Goal: Task Accomplishment & Management: Manage account settings

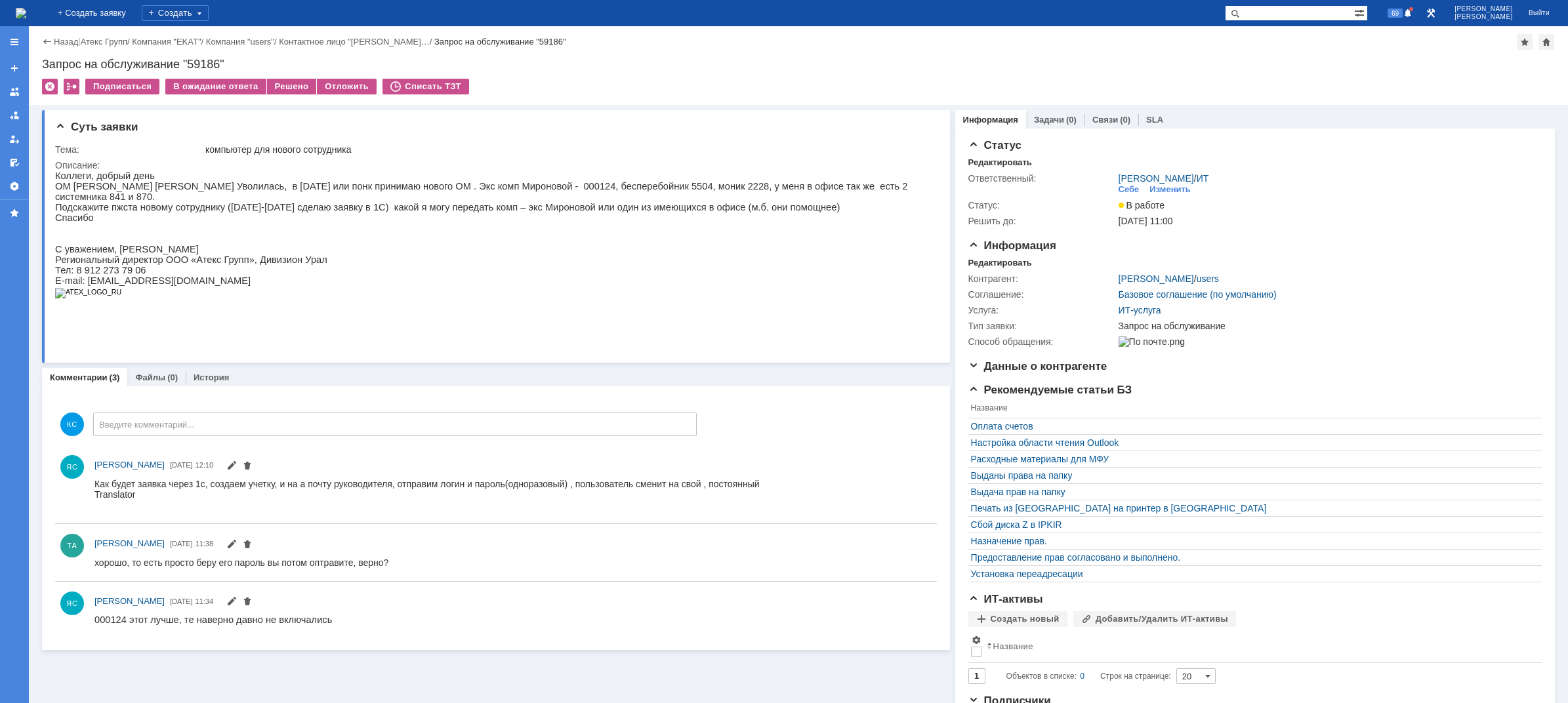
click at [26, 18] on img at bounding box center [21, 13] width 11 height 11
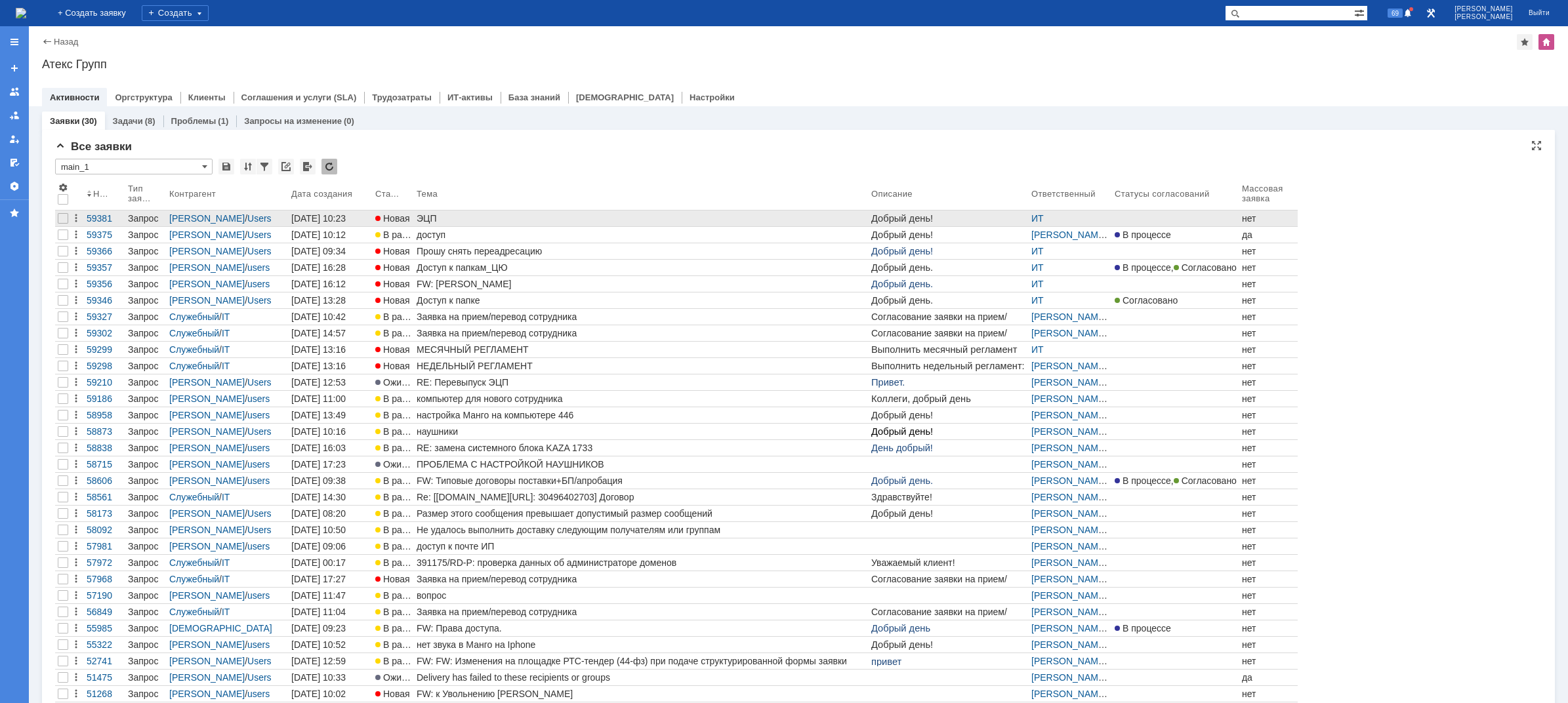
click at [444, 218] on div "ЭЦП" at bounding box center [641, 218] width 449 height 11
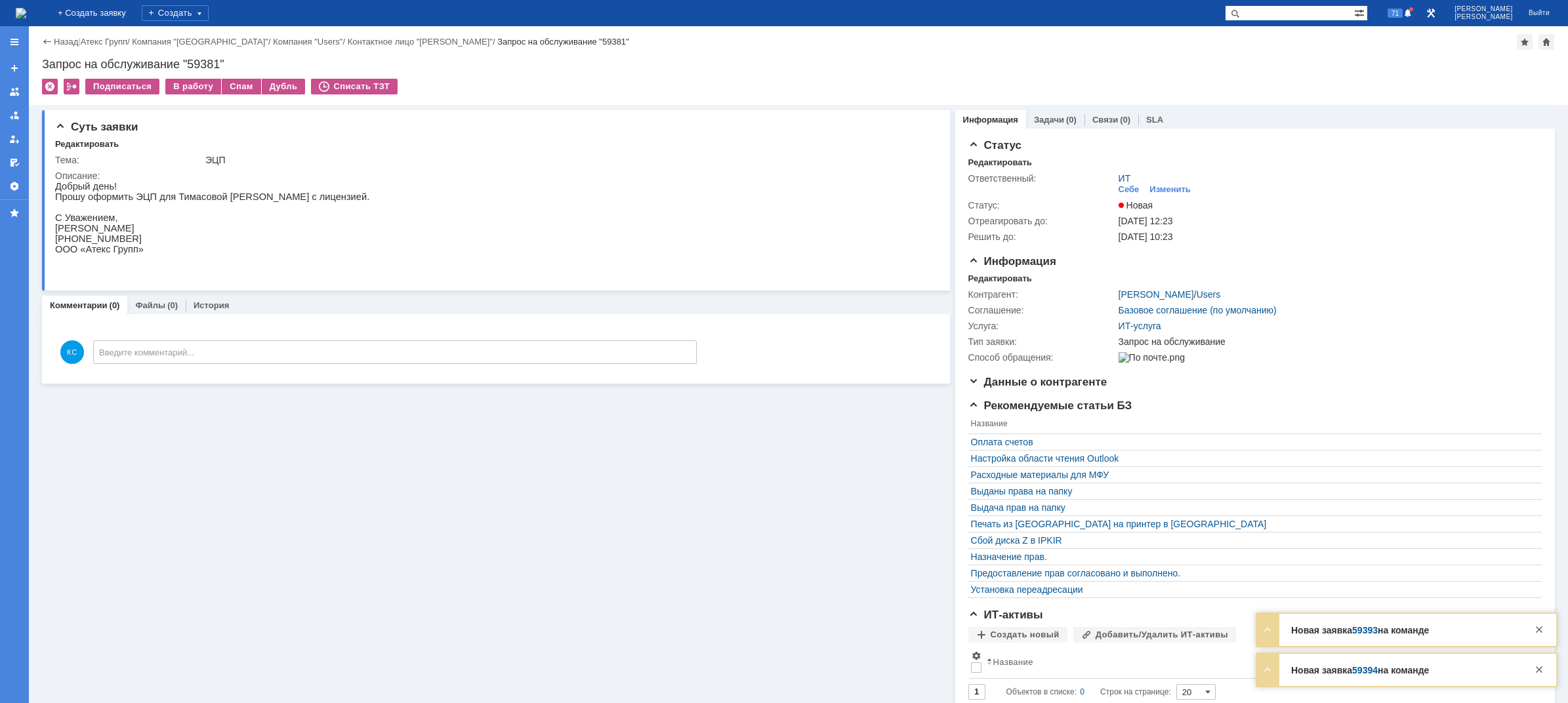
click at [26, 0] on div "На домашнюю" at bounding box center [21, 13] width 11 height 26
click at [26, 8] on img at bounding box center [21, 13] width 11 height 11
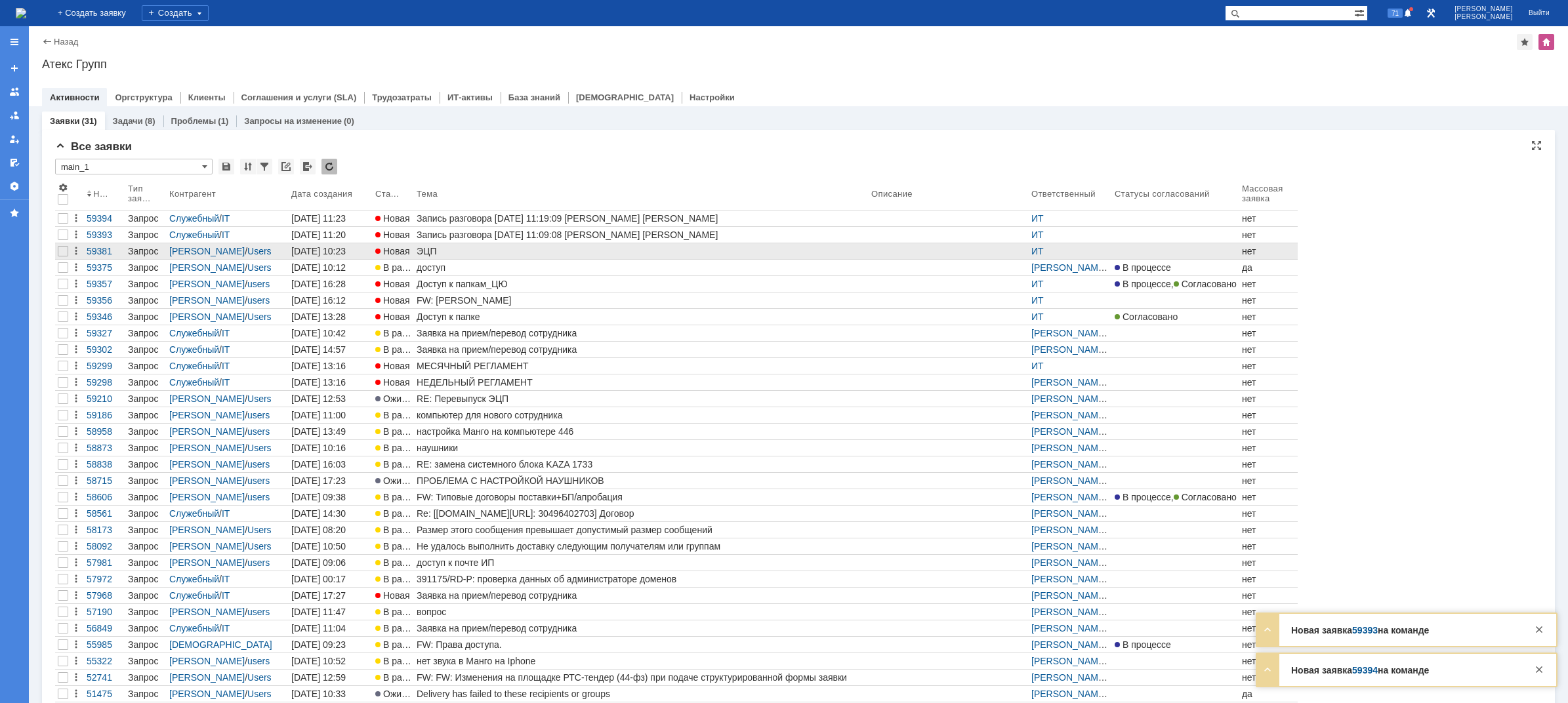
click at [444, 249] on div "ЭЦП" at bounding box center [641, 251] width 449 height 11
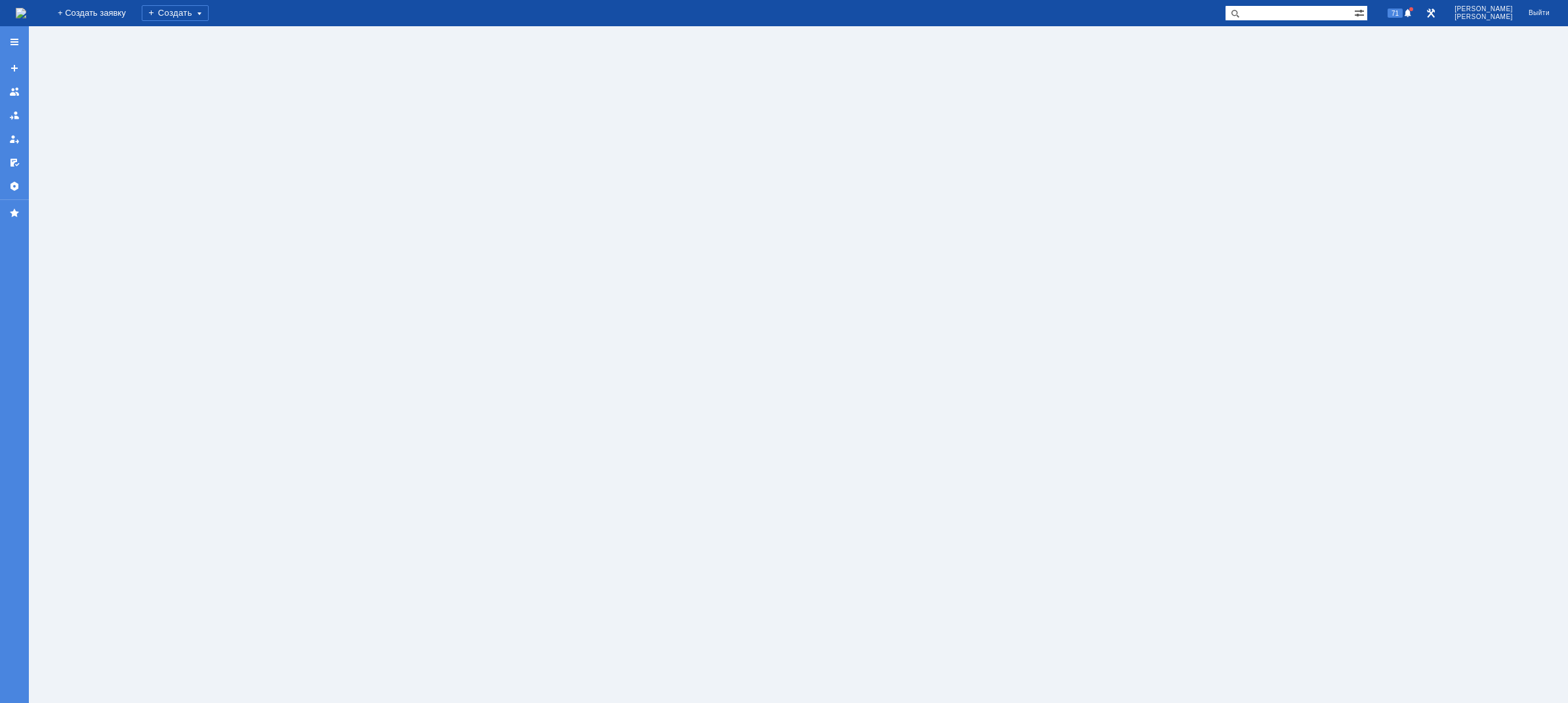
click at [26, 11] on img at bounding box center [21, 13] width 11 height 11
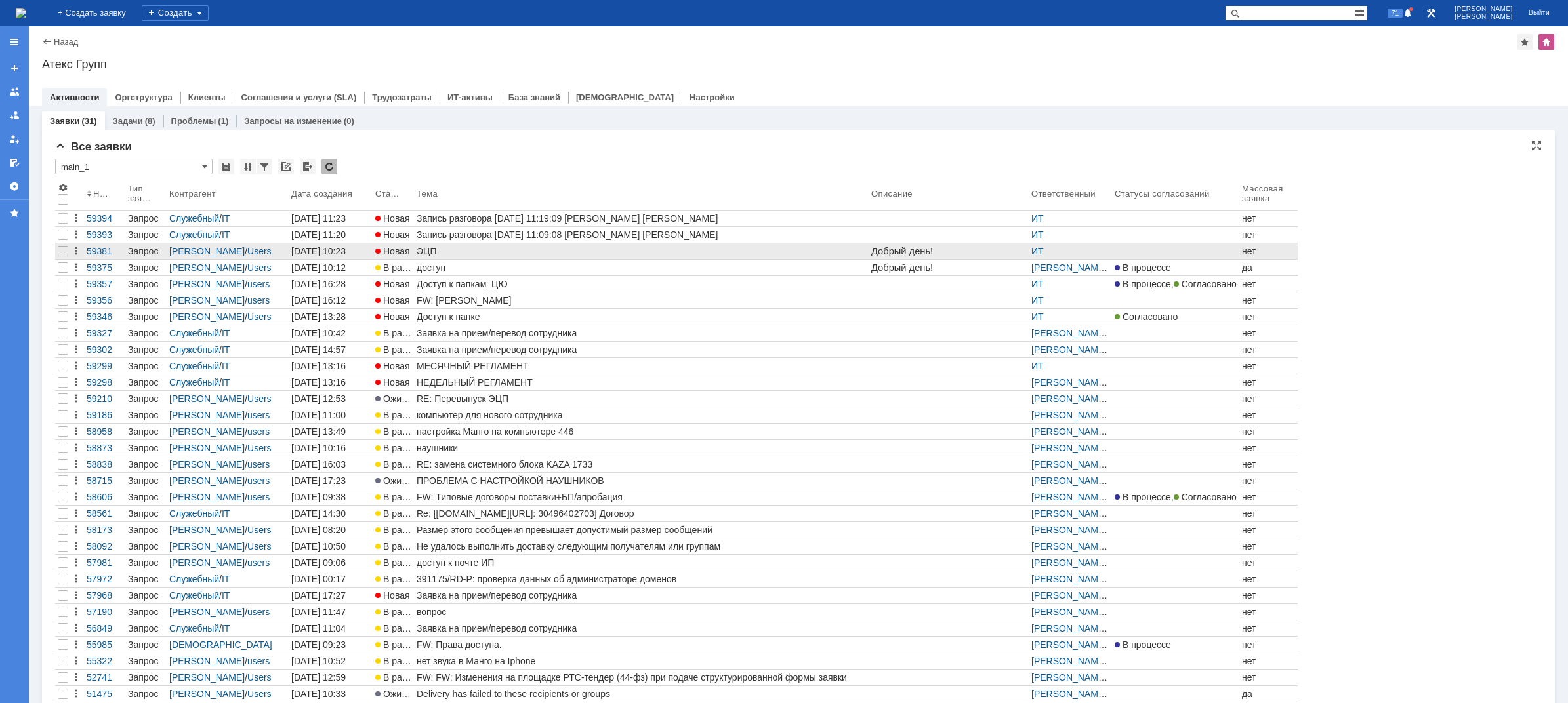
click at [434, 253] on div "ЭЦП" at bounding box center [641, 251] width 449 height 11
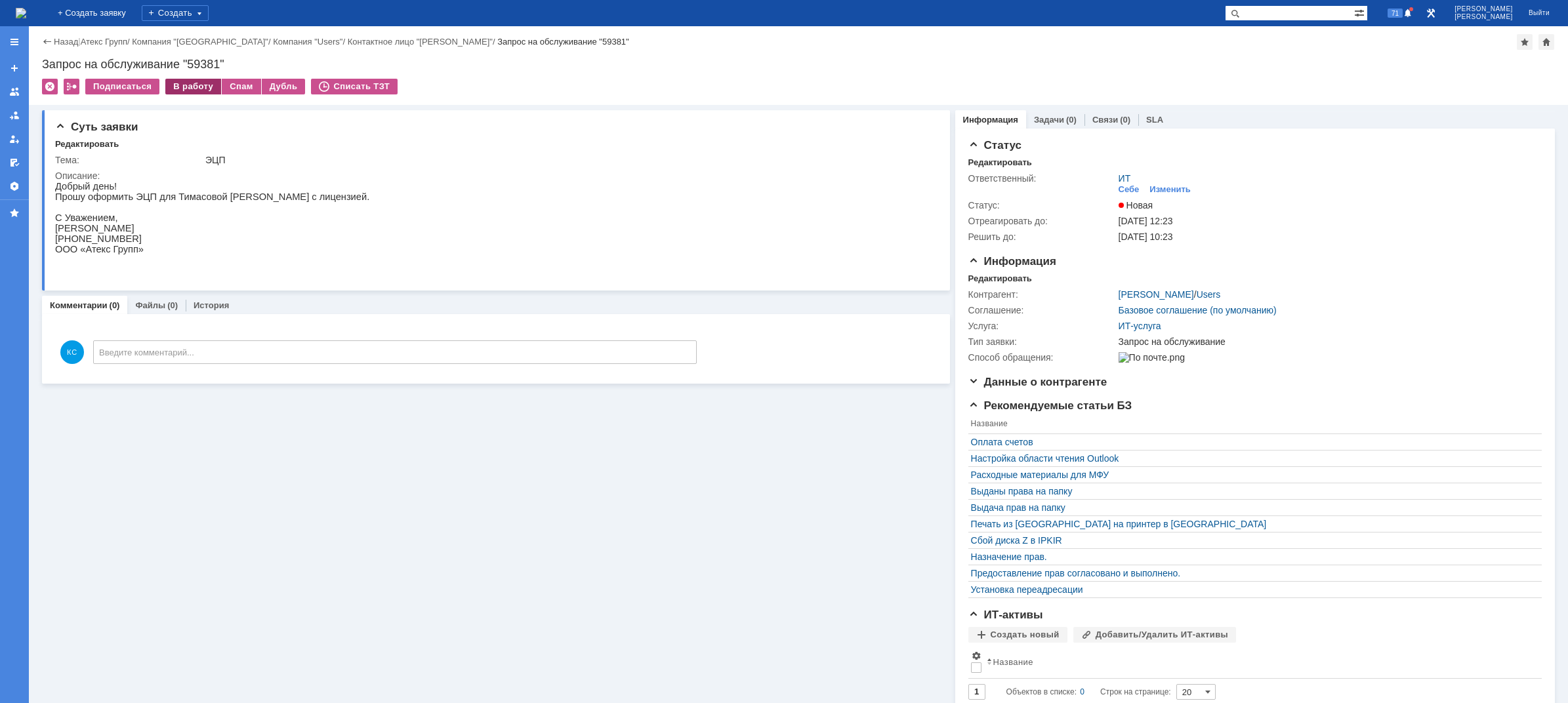
click at [182, 86] on div "В работу" at bounding box center [194, 86] width 56 height 16
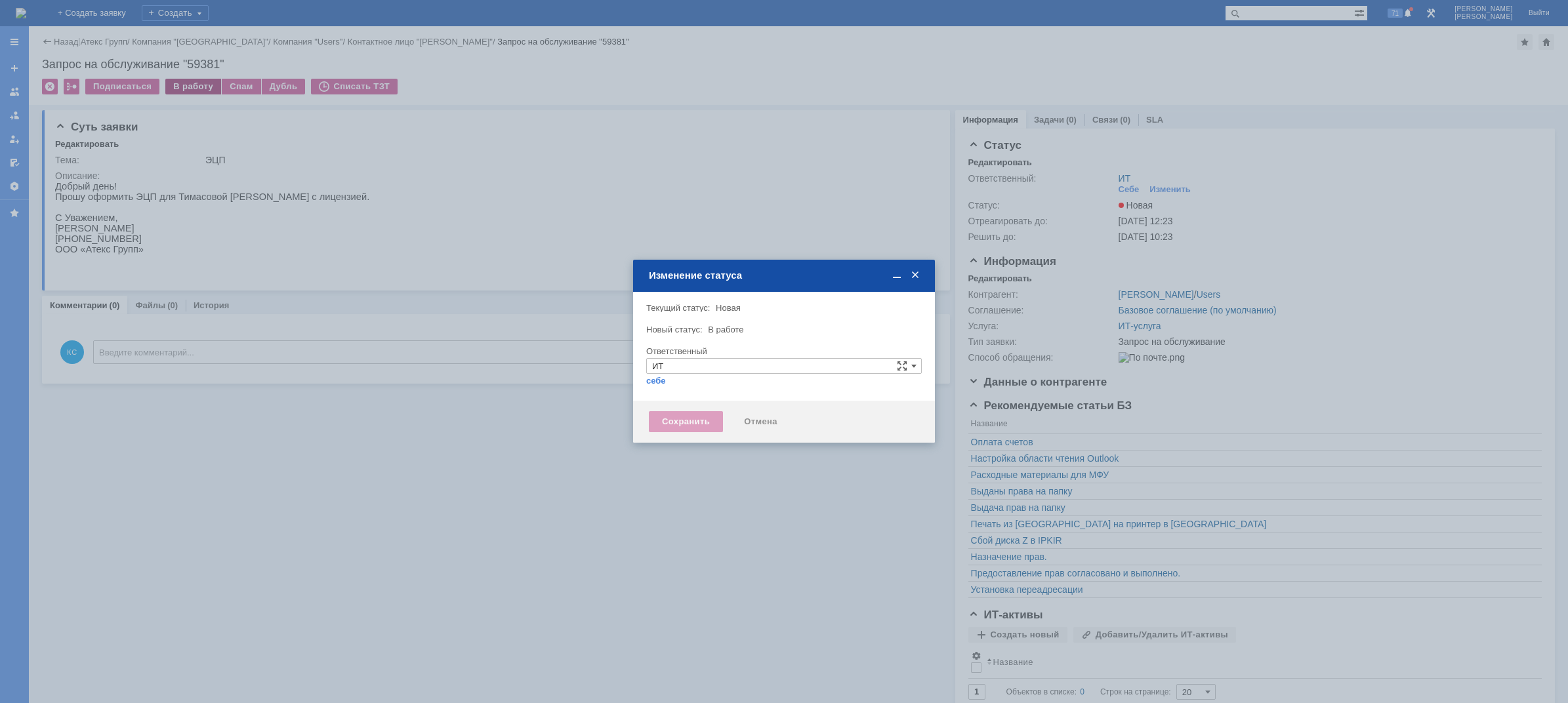
type input "[PERSON_NAME]"
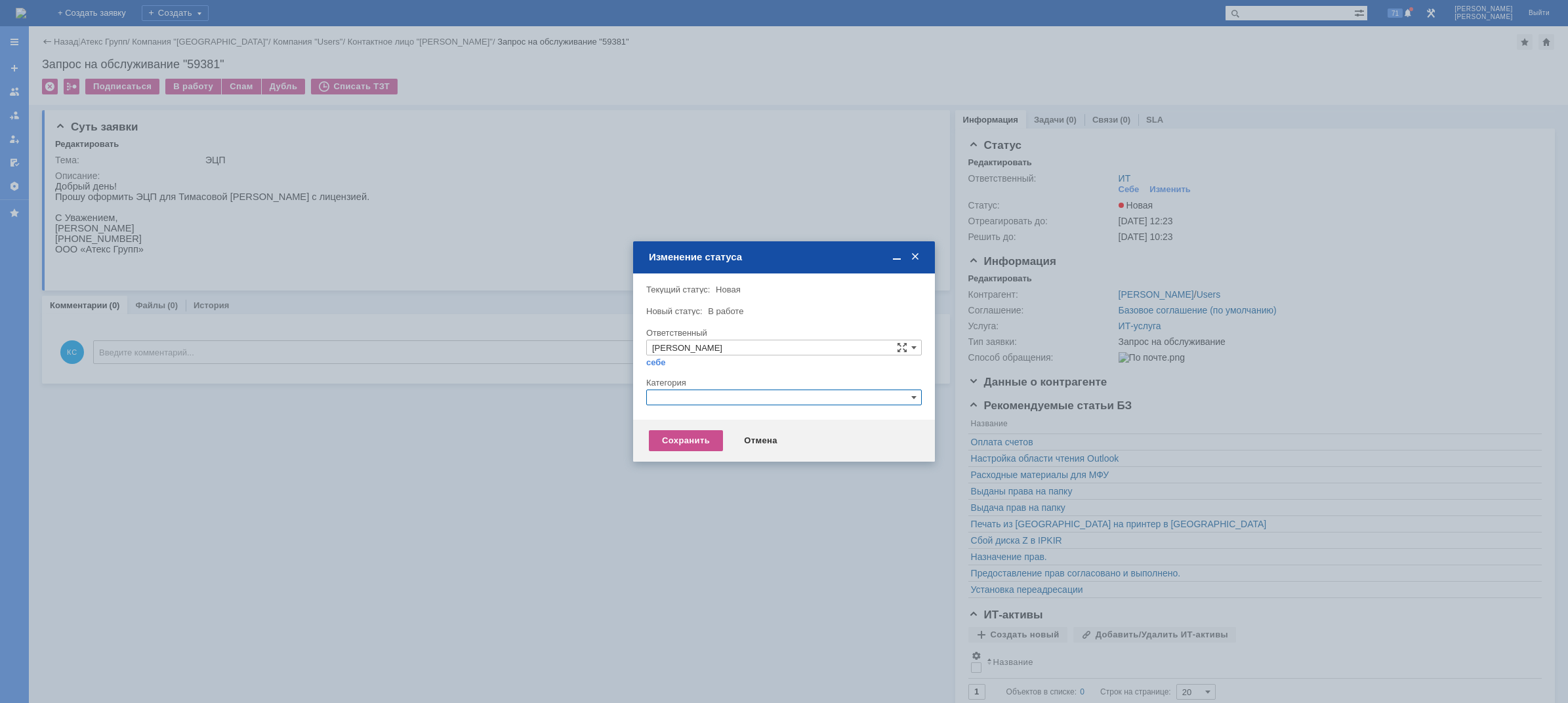
click at [743, 403] on input "text" at bounding box center [784, 397] width 276 height 16
type input "н"
click at [704, 459] on span "Прочее" at bounding box center [784, 459] width 264 height 11
type input "Прочее"
click at [678, 434] on div "Сохранить" at bounding box center [686, 441] width 74 height 21
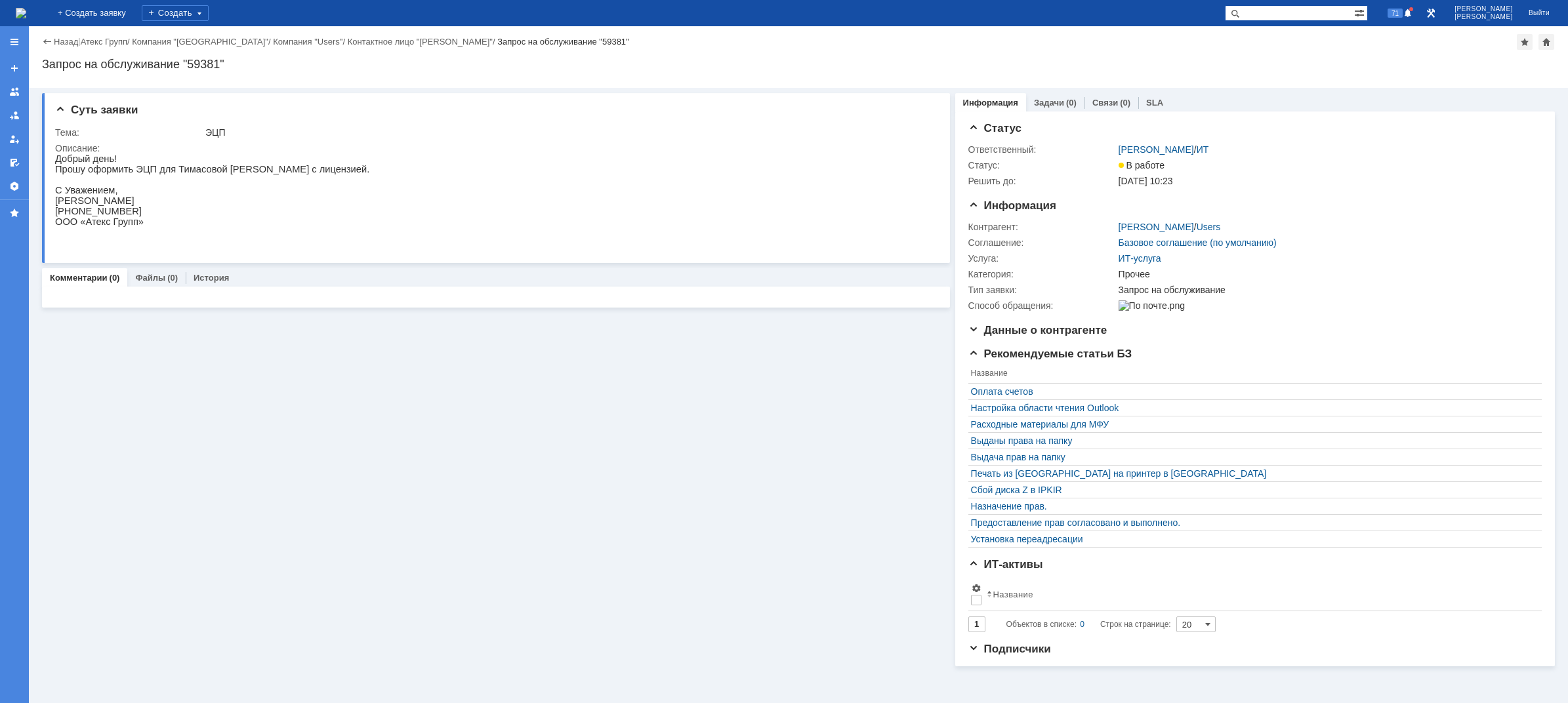
click at [1289, 11] on input "text" at bounding box center [1289, 12] width 130 height 16
click at [1351, 15] on input "темасов" at bounding box center [1289, 12] width 130 height 16
type input "темасов"
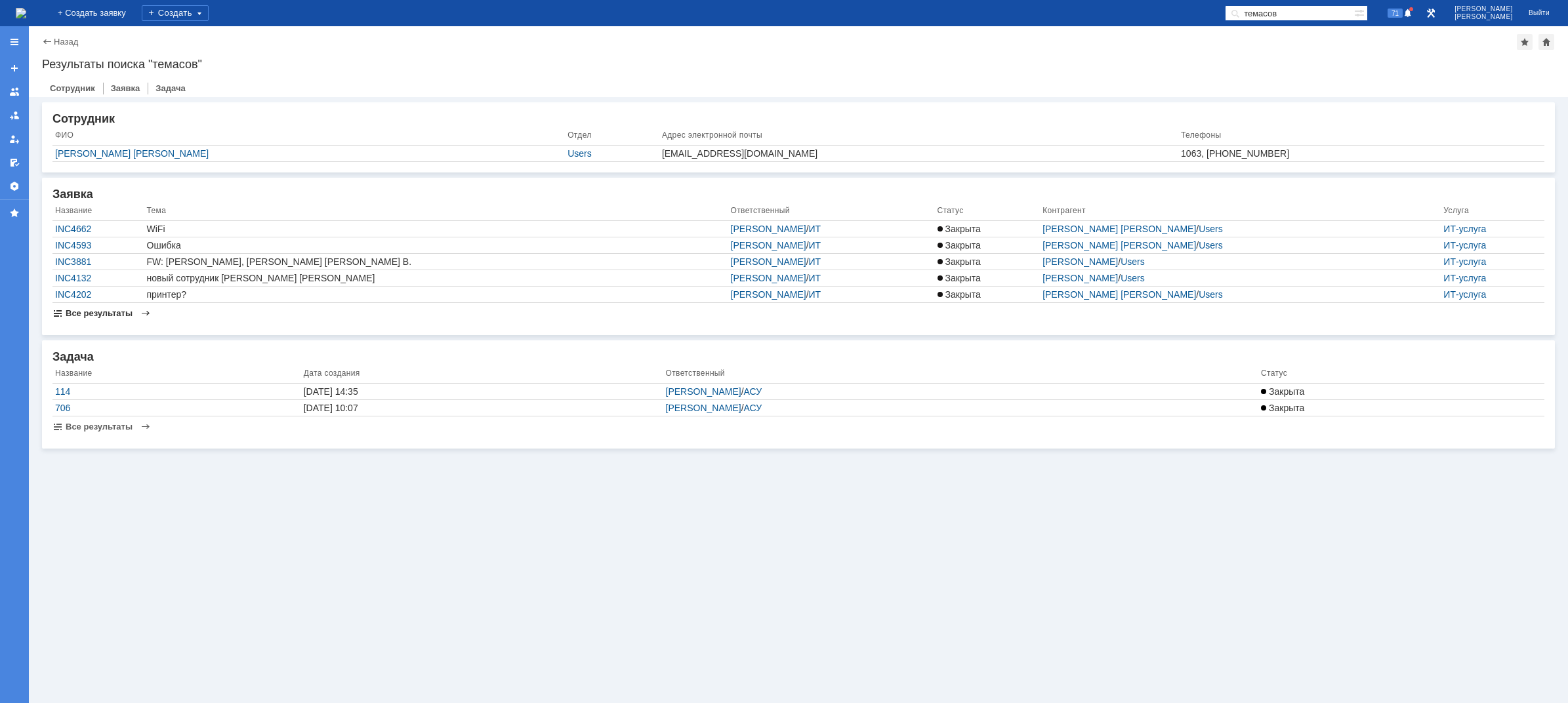
click at [128, 313] on span "Все результаты" at bounding box center [99, 313] width 67 height 10
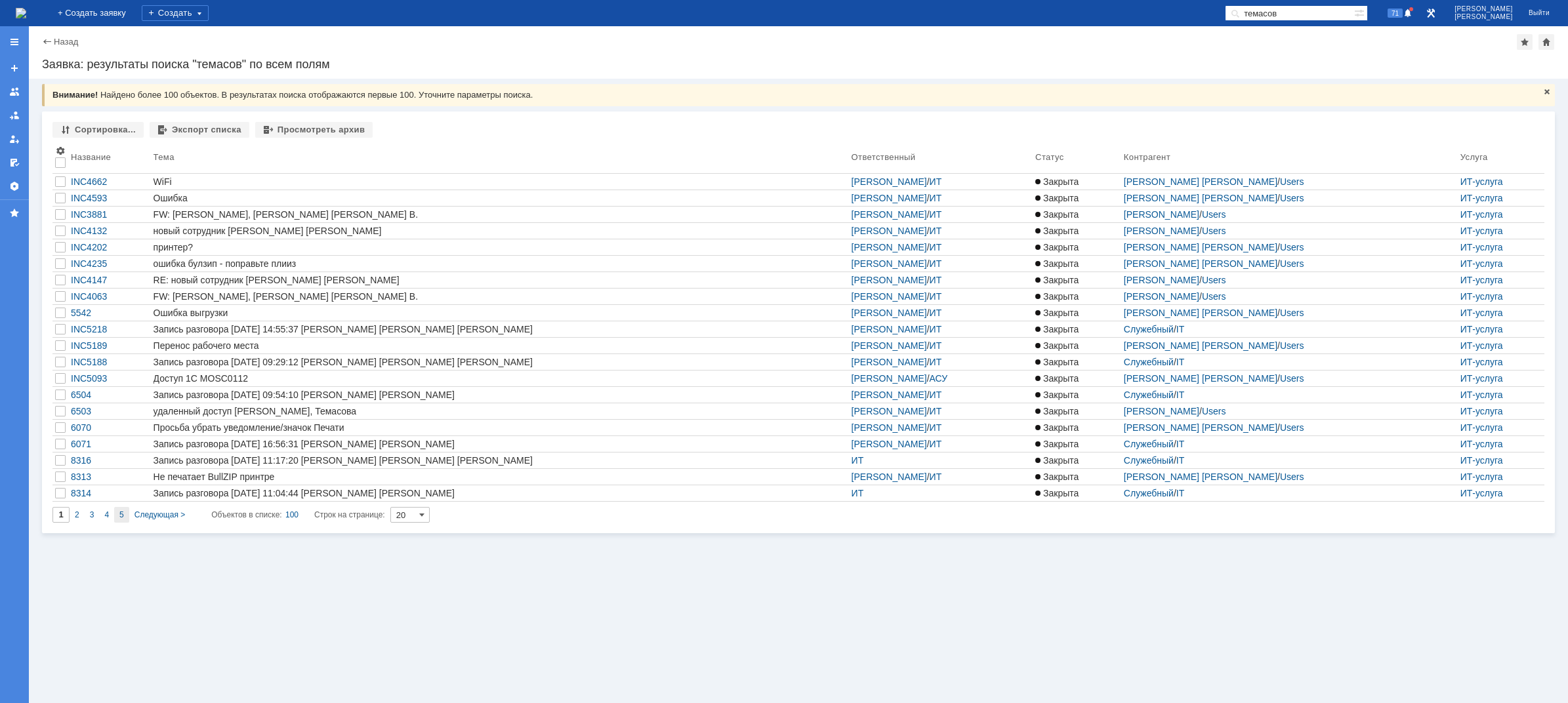
click at [123, 516] on span "5" at bounding box center [122, 514] width 5 height 9
type input "5"
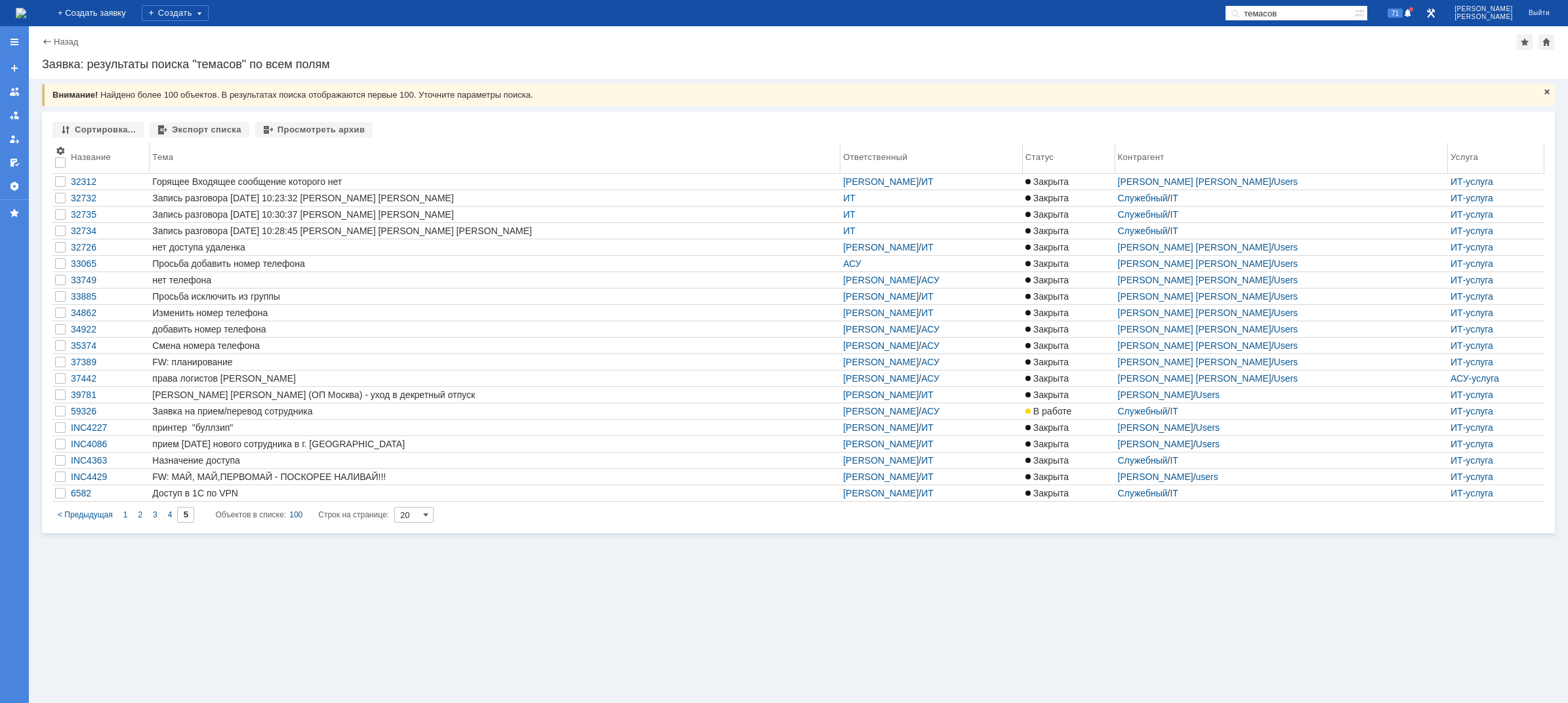
click at [116, 156] on div "Название" at bounding box center [108, 157] width 76 height 10
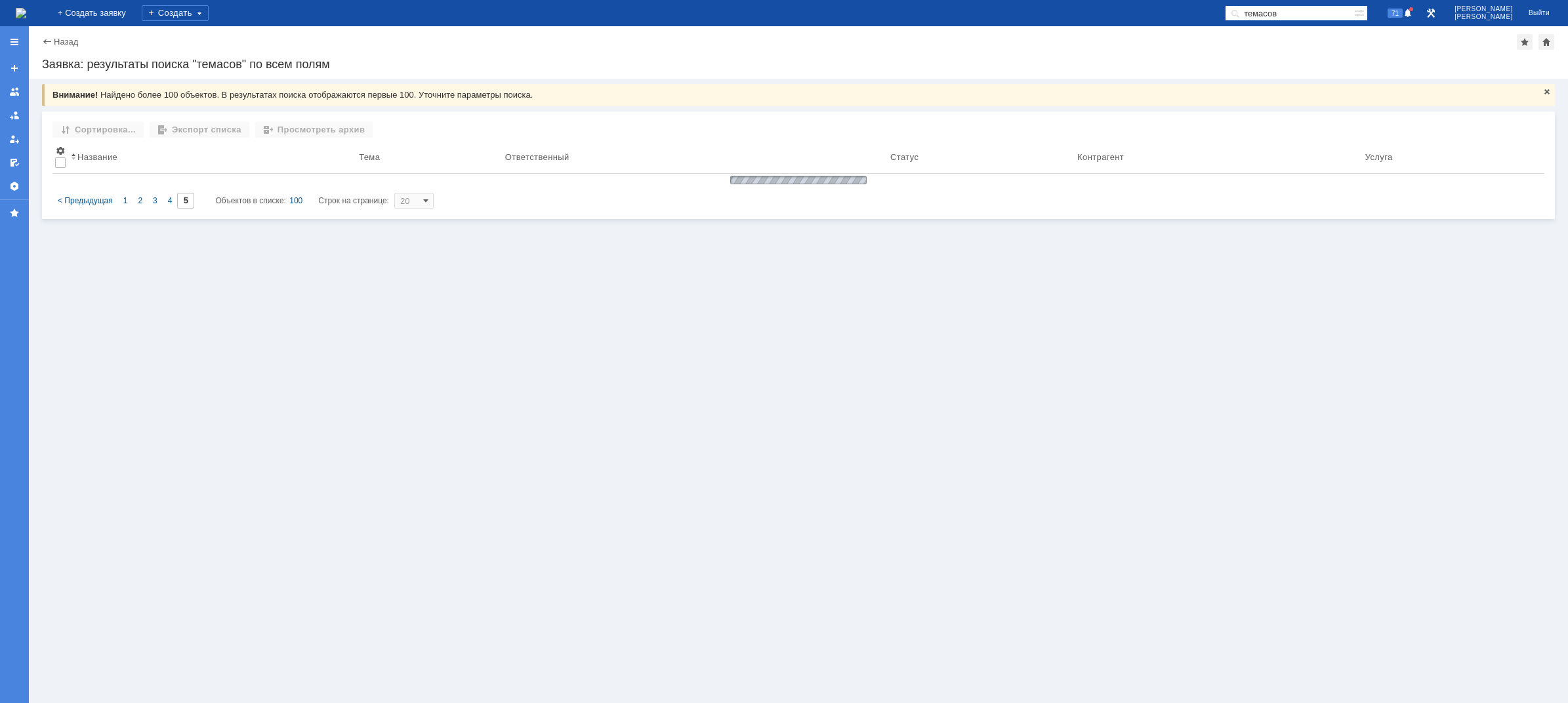
type input "1"
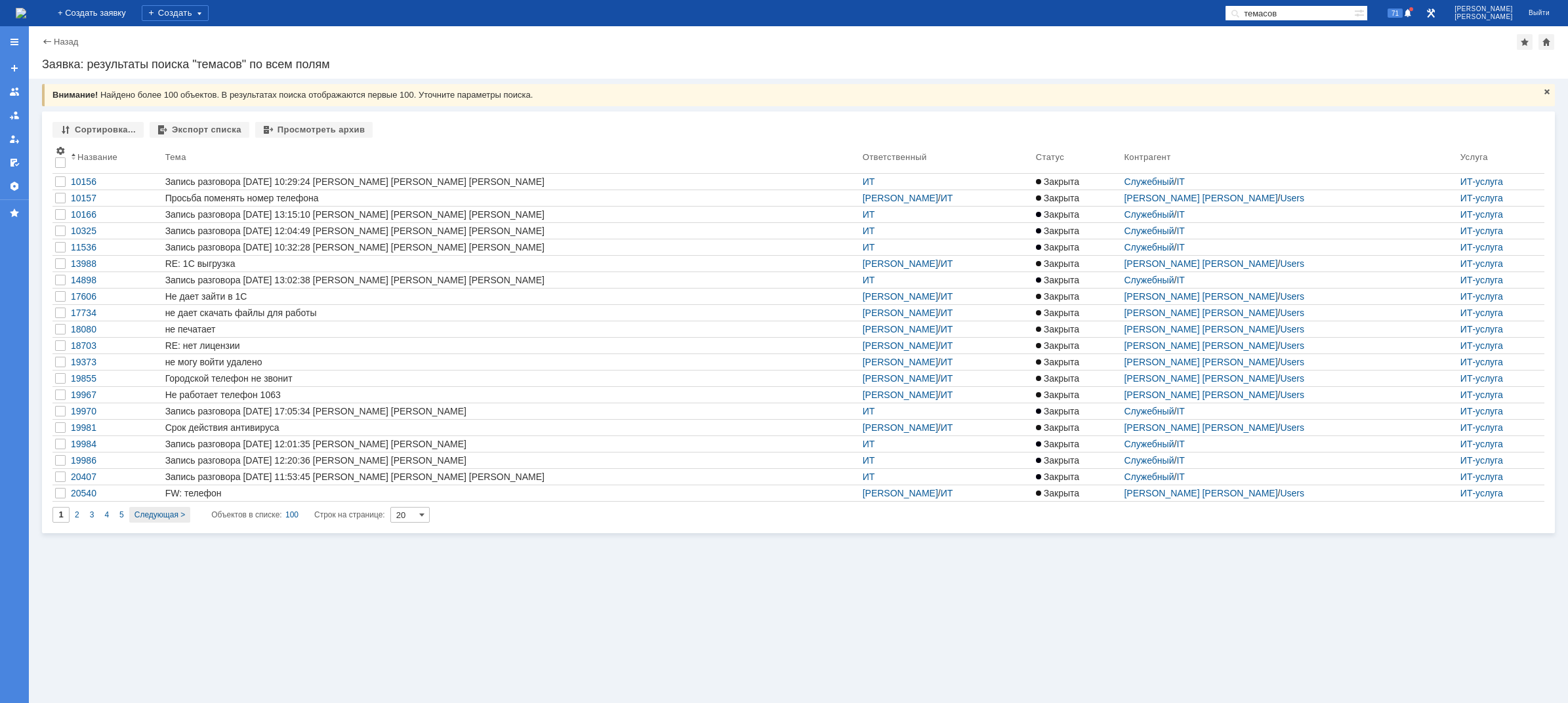
click at [145, 516] on span "Следующая >" at bounding box center [160, 514] width 51 height 9
type input "2"
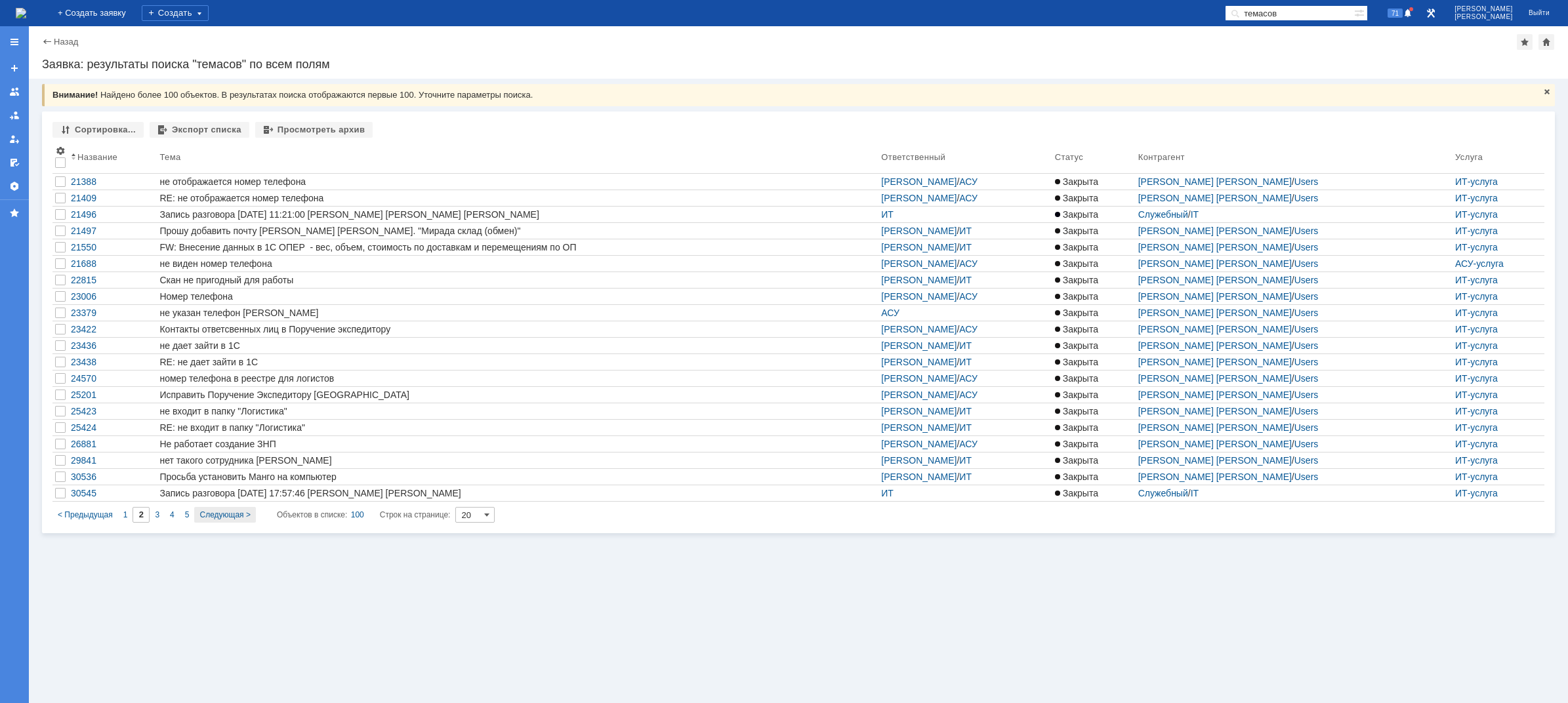
click at [212, 518] on span "Следующая >" at bounding box center [225, 514] width 51 height 9
type input "3"
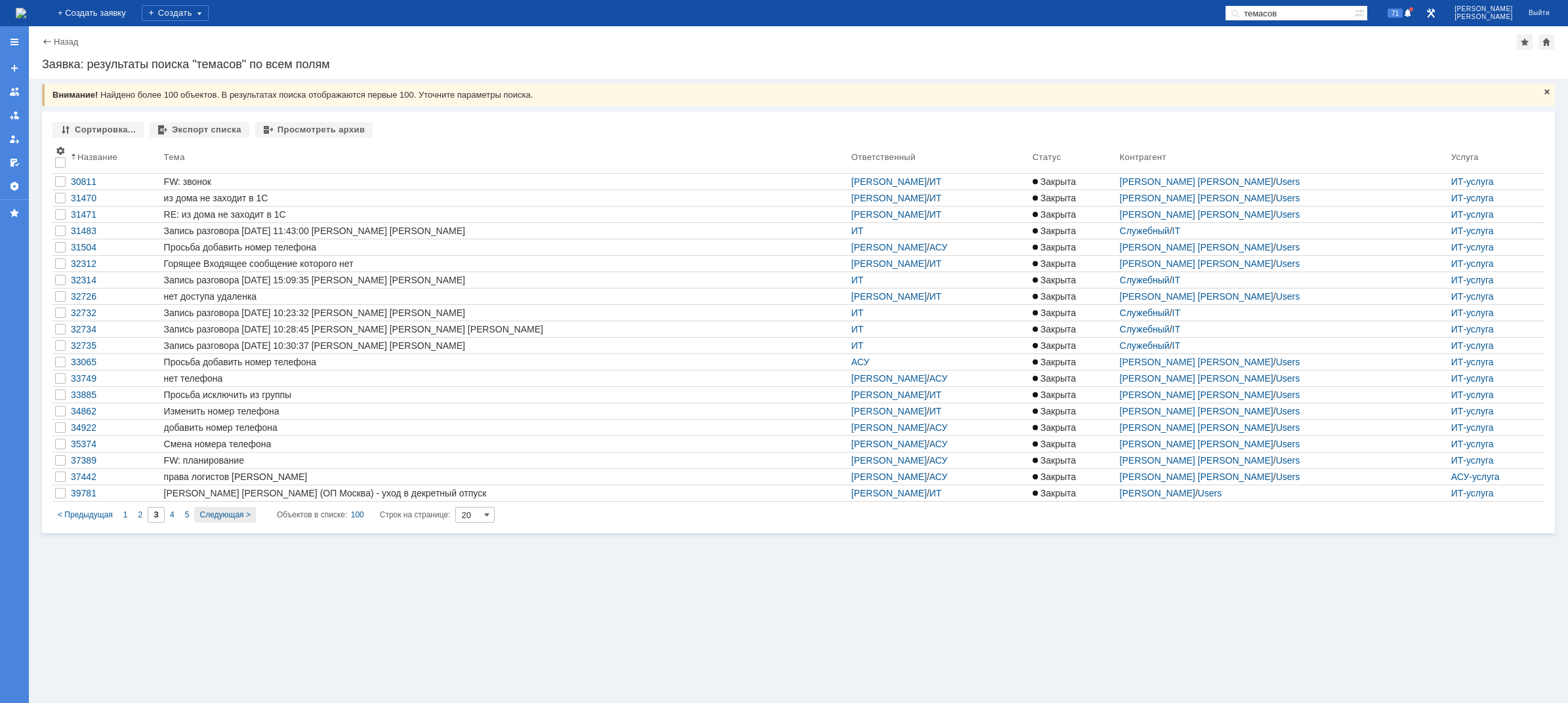
click at [211, 513] on span "Следующая >" at bounding box center [225, 514] width 51 height 9
type input "4"
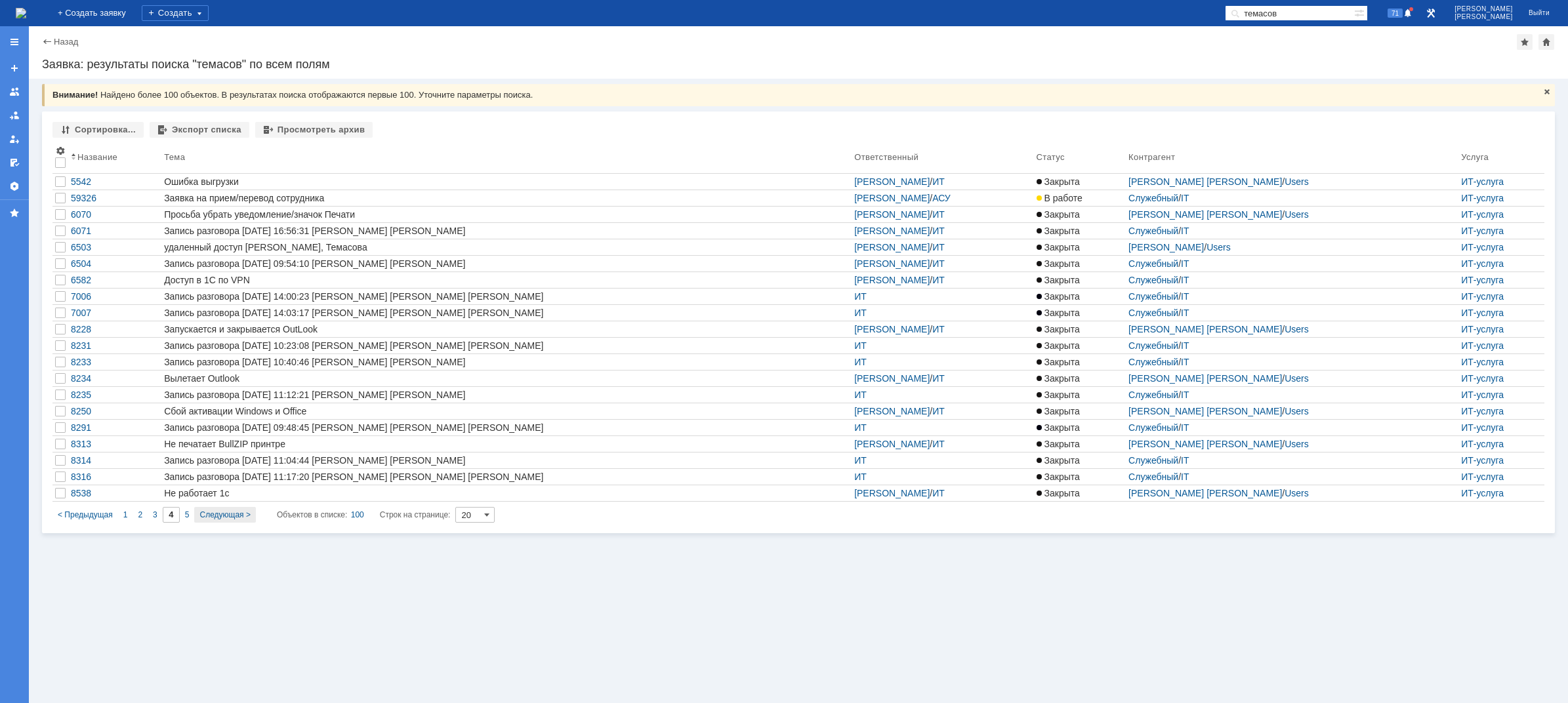
click at [212, 514] on span "Следующая >" at bounding box center [225, 514] width 51 height 9
type input "5"
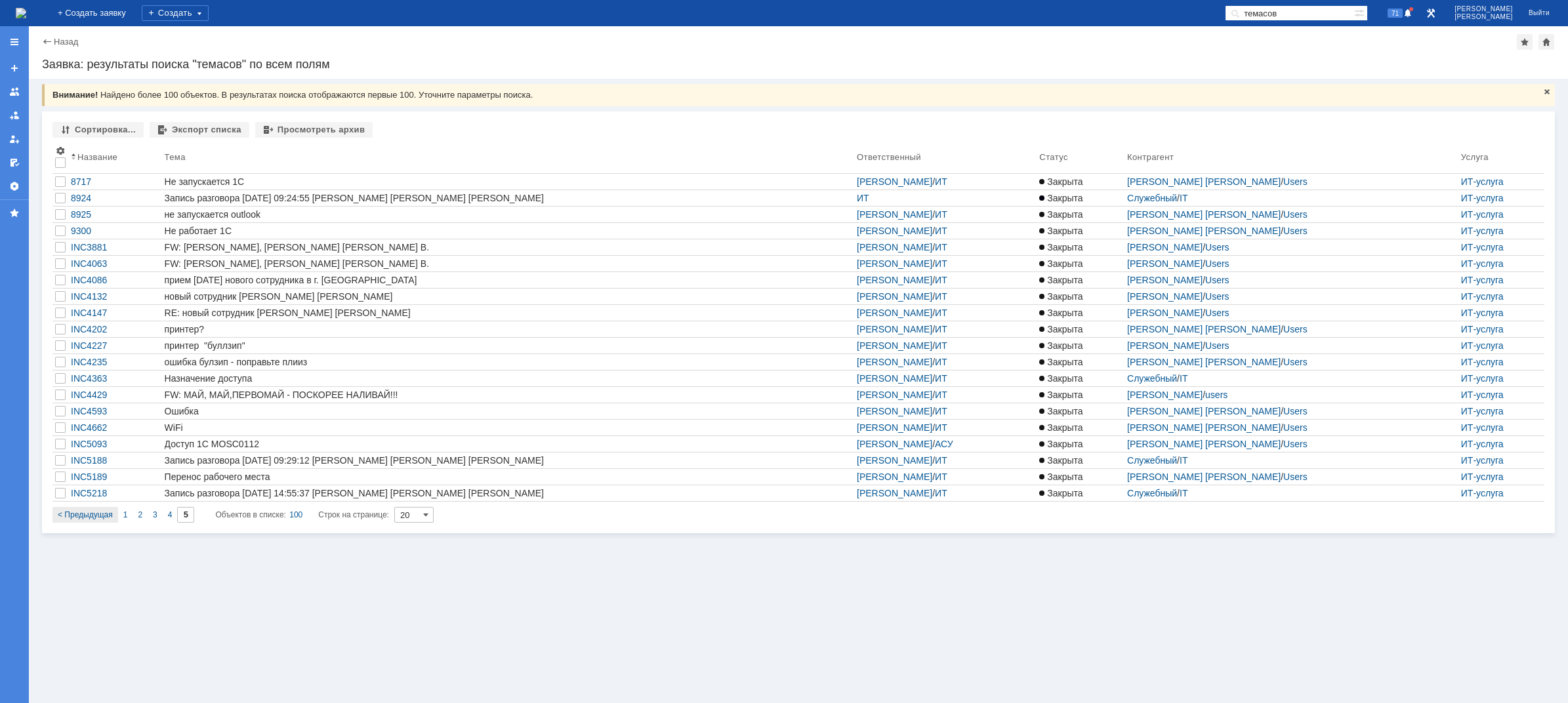
click at [103, 515] on span "< Предыдущая" at bounding box center [84, 514] width 55 height 9
type input "4"
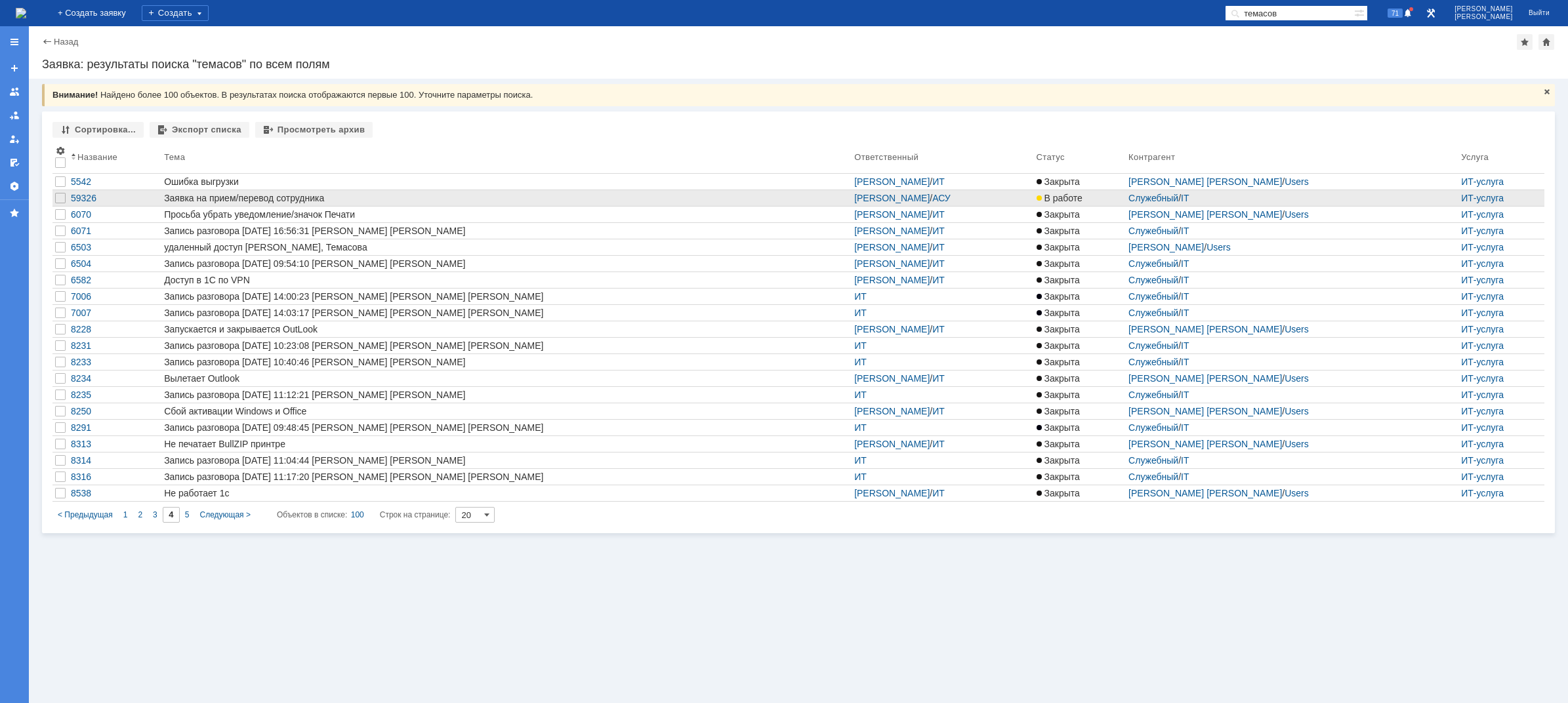
click at [310, 199] on div "Заявка на прием/перевод сотрудника" at bounding box center [506, 198] width 685 height 11
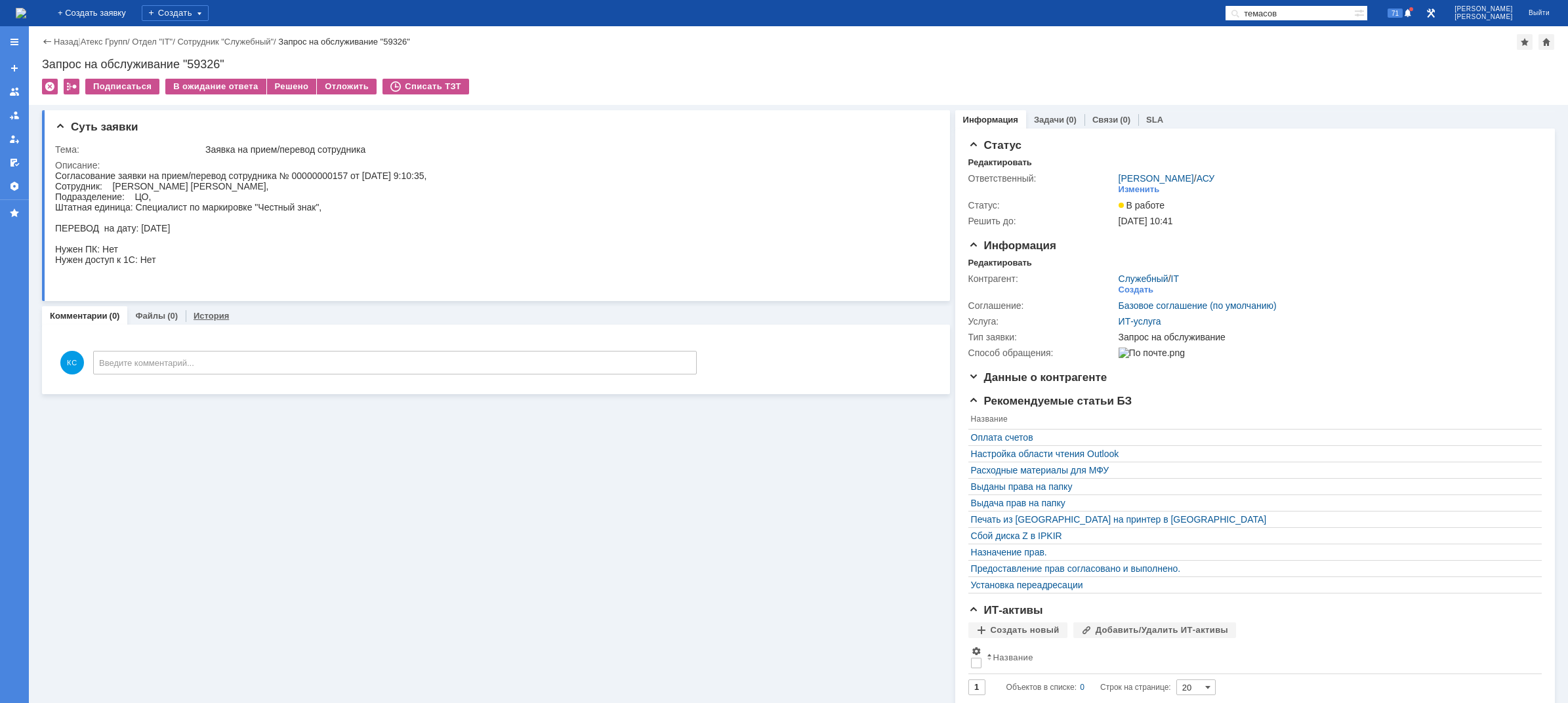
click at [215, 317] on link "История" at bounding box center [211, 316] width 35 height 10
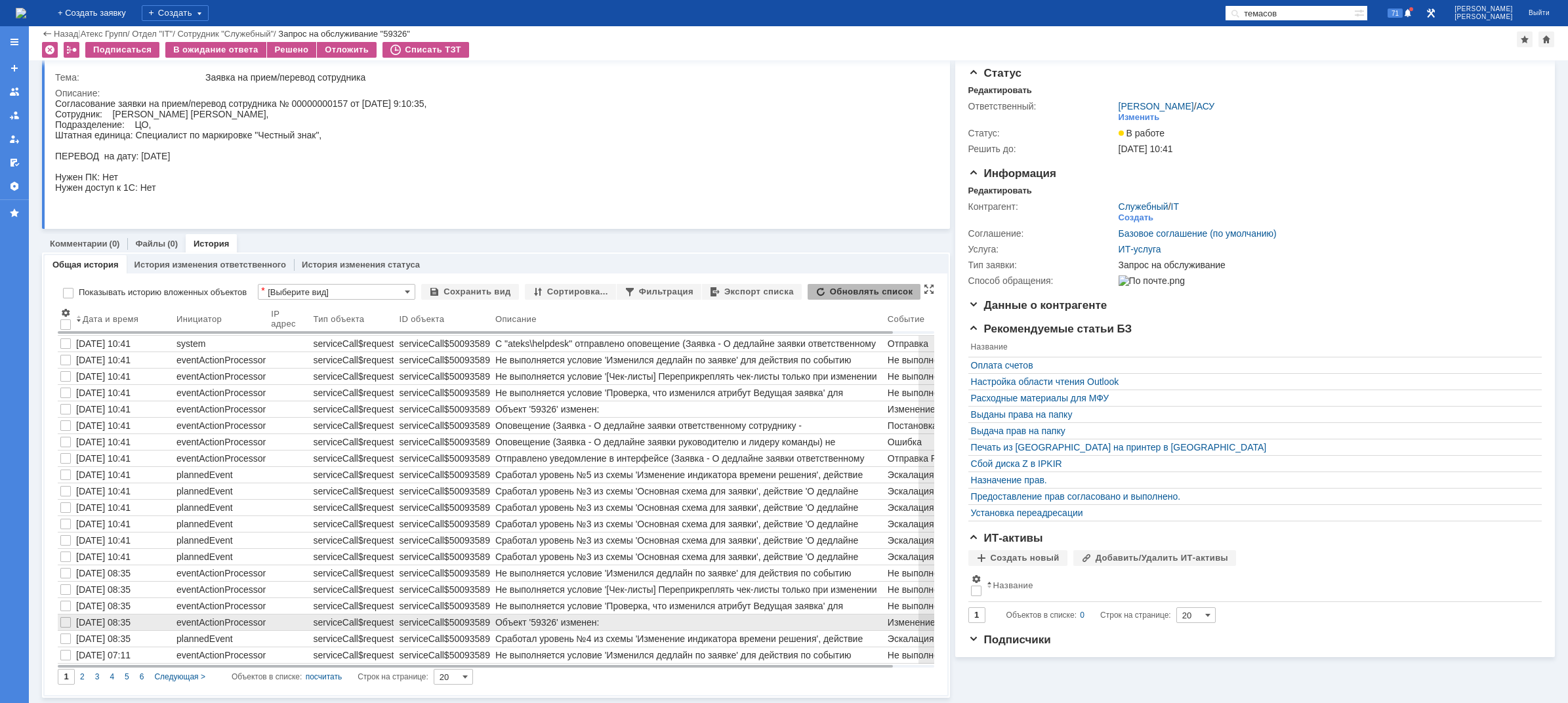
scroll to position [28, 0]
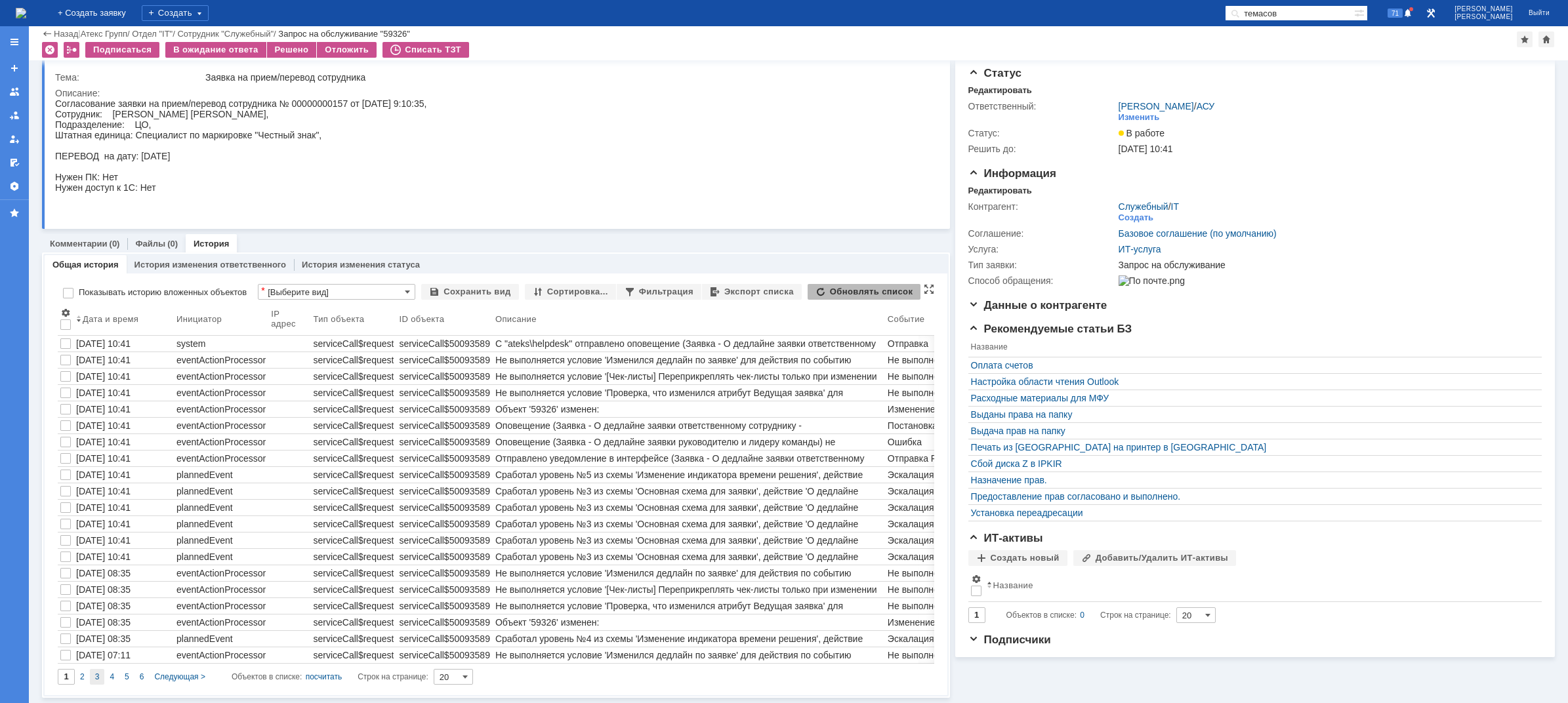
click at [93, 677] on div "3" at bounding box center [98, 677] width 15 height 16
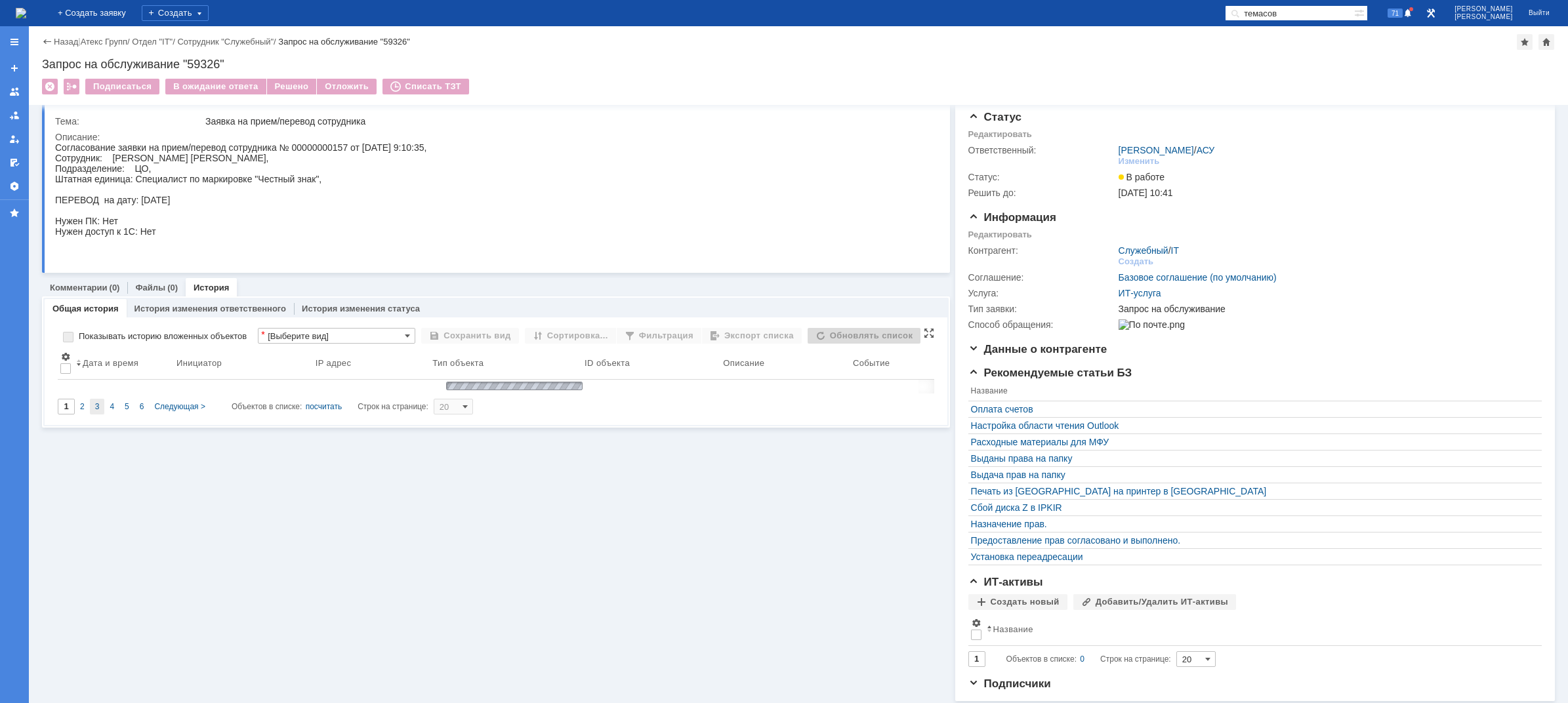
type input "3"
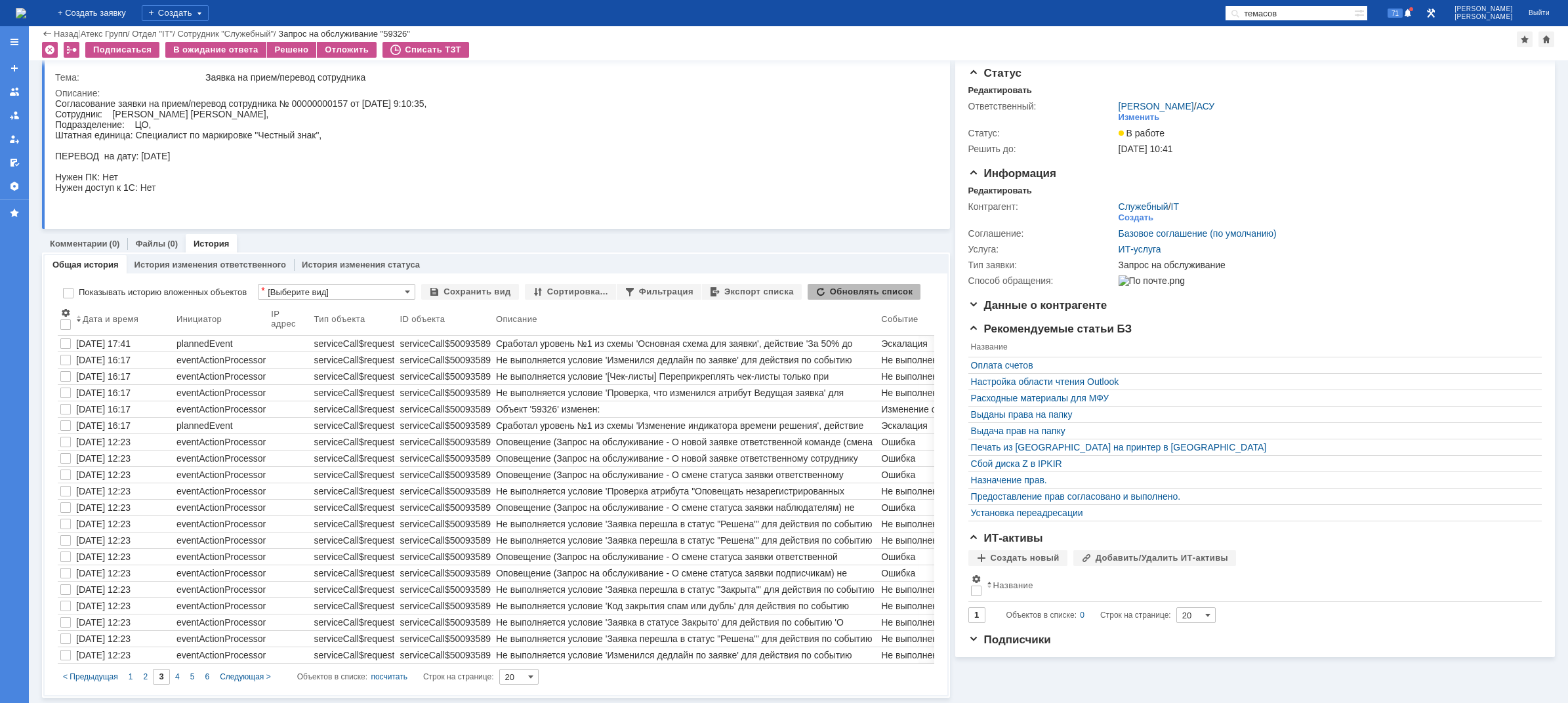
click at [180, 677] on div "4" at bounding box center [177, 677] width 15 height 16
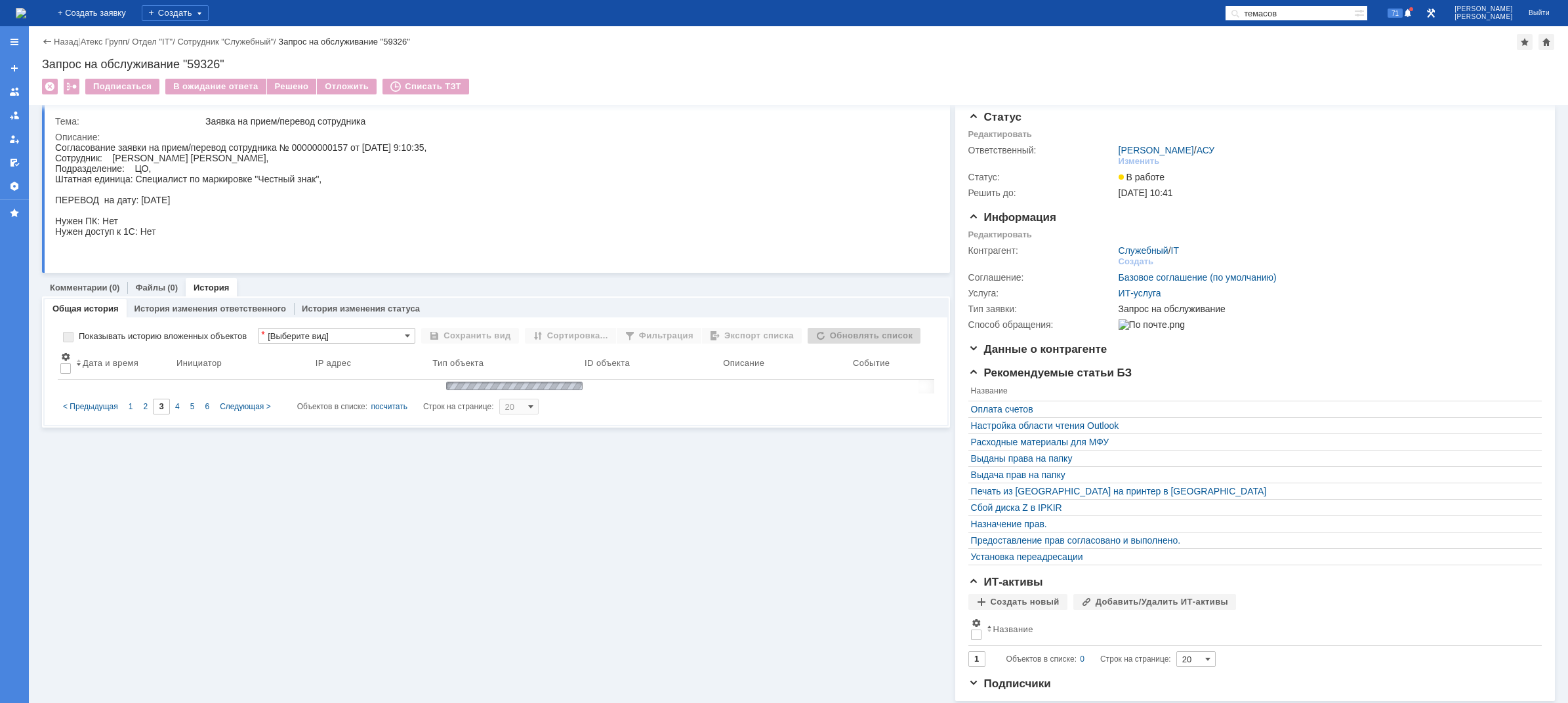
scroll to position [0, 0]
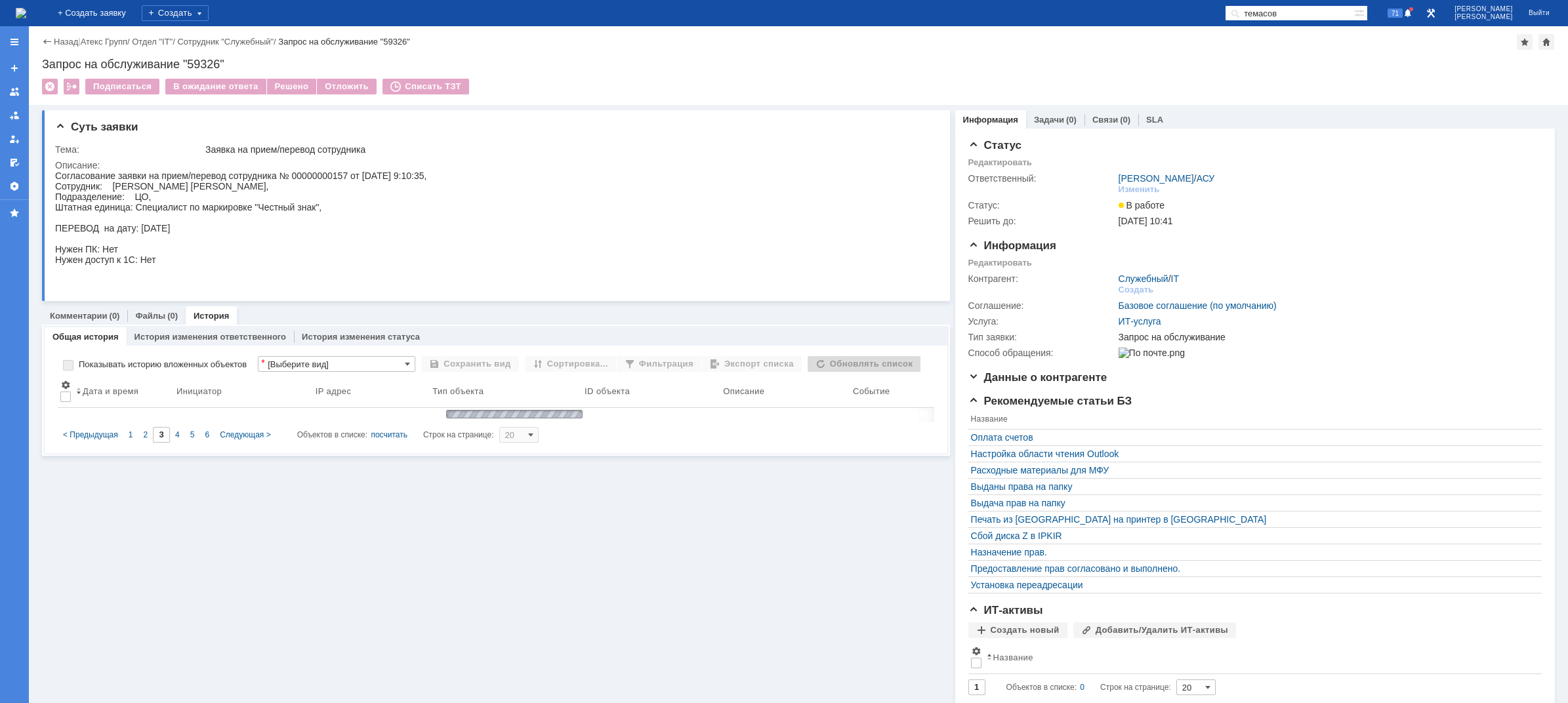
type input "4"
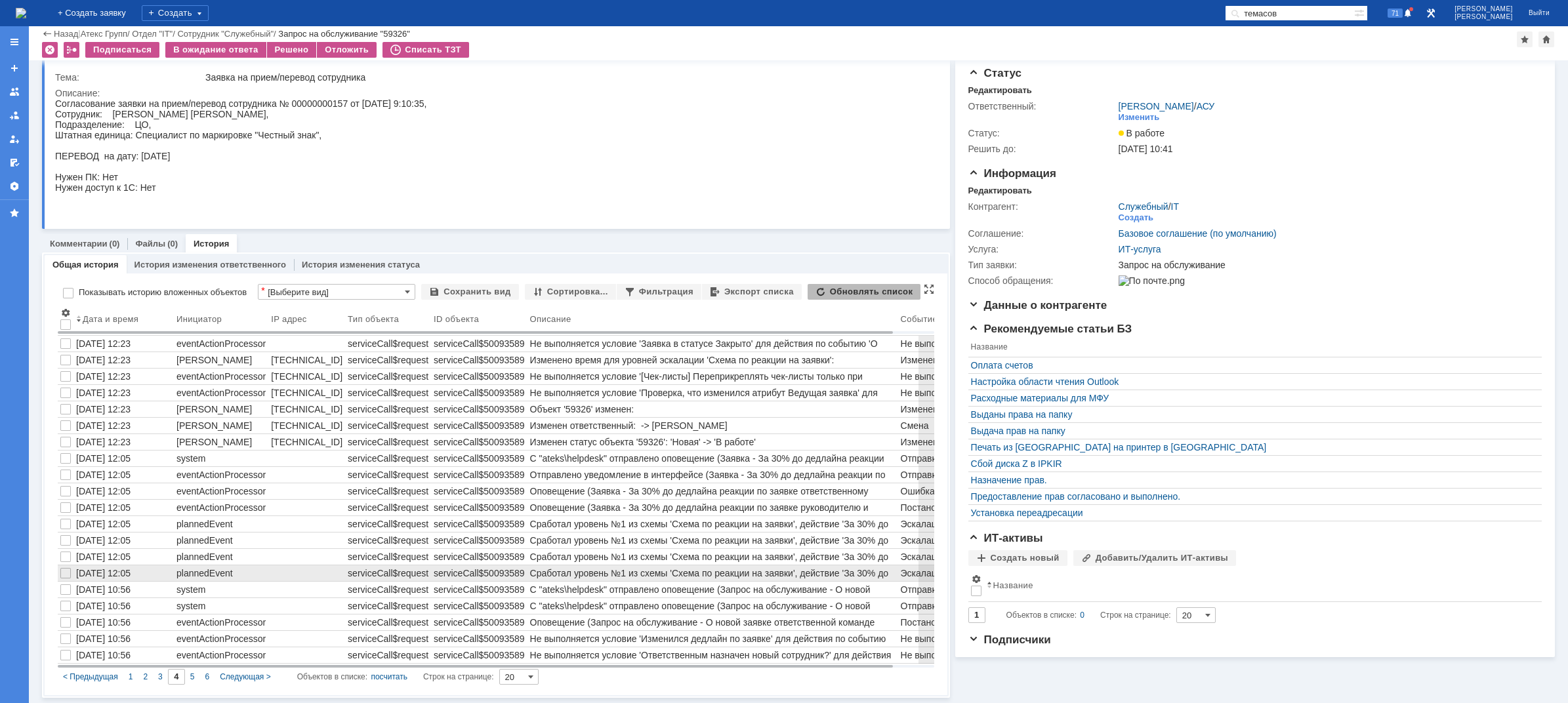
scroll to position [28, 0]
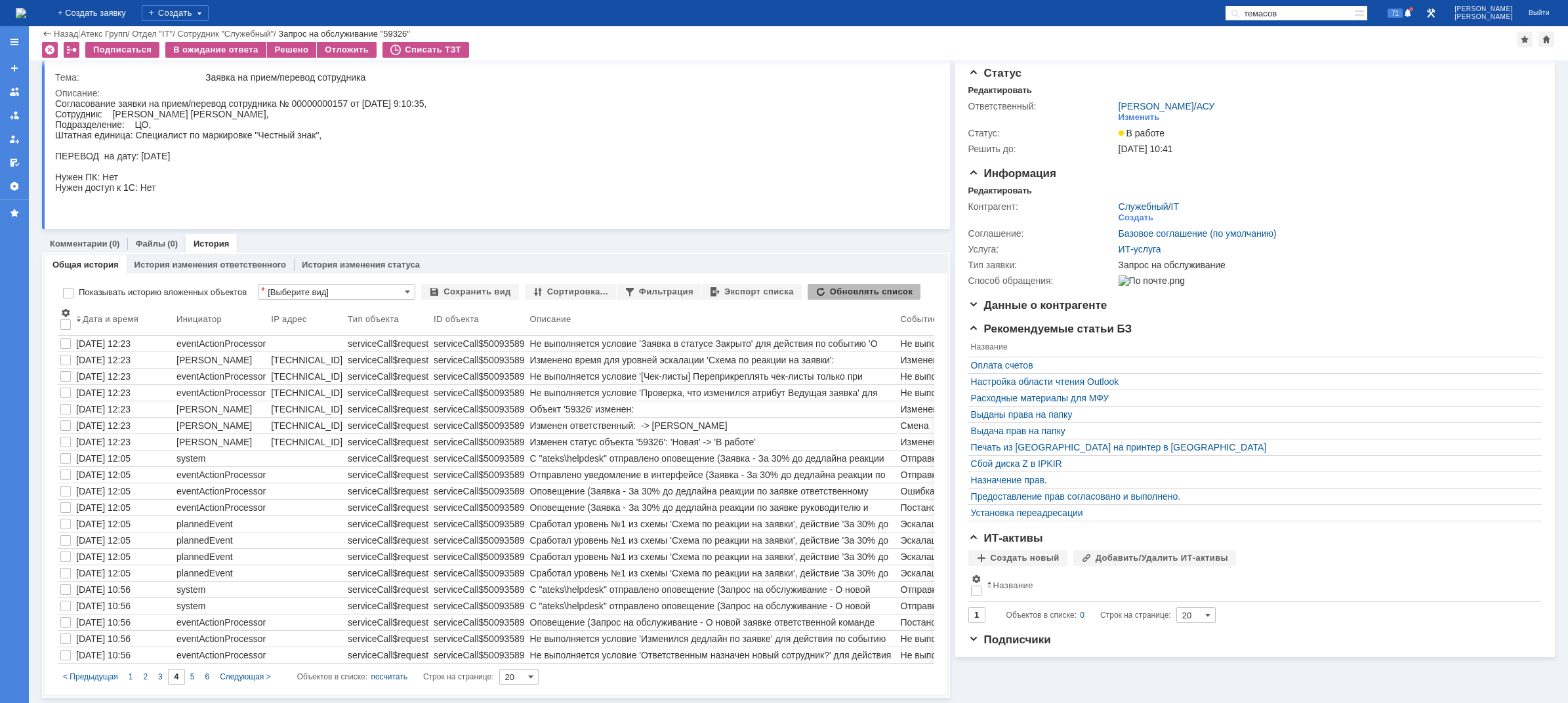
click at [192, 678] on span "5" at bounding box center [193, 677] width 5 height 9
type input "5"
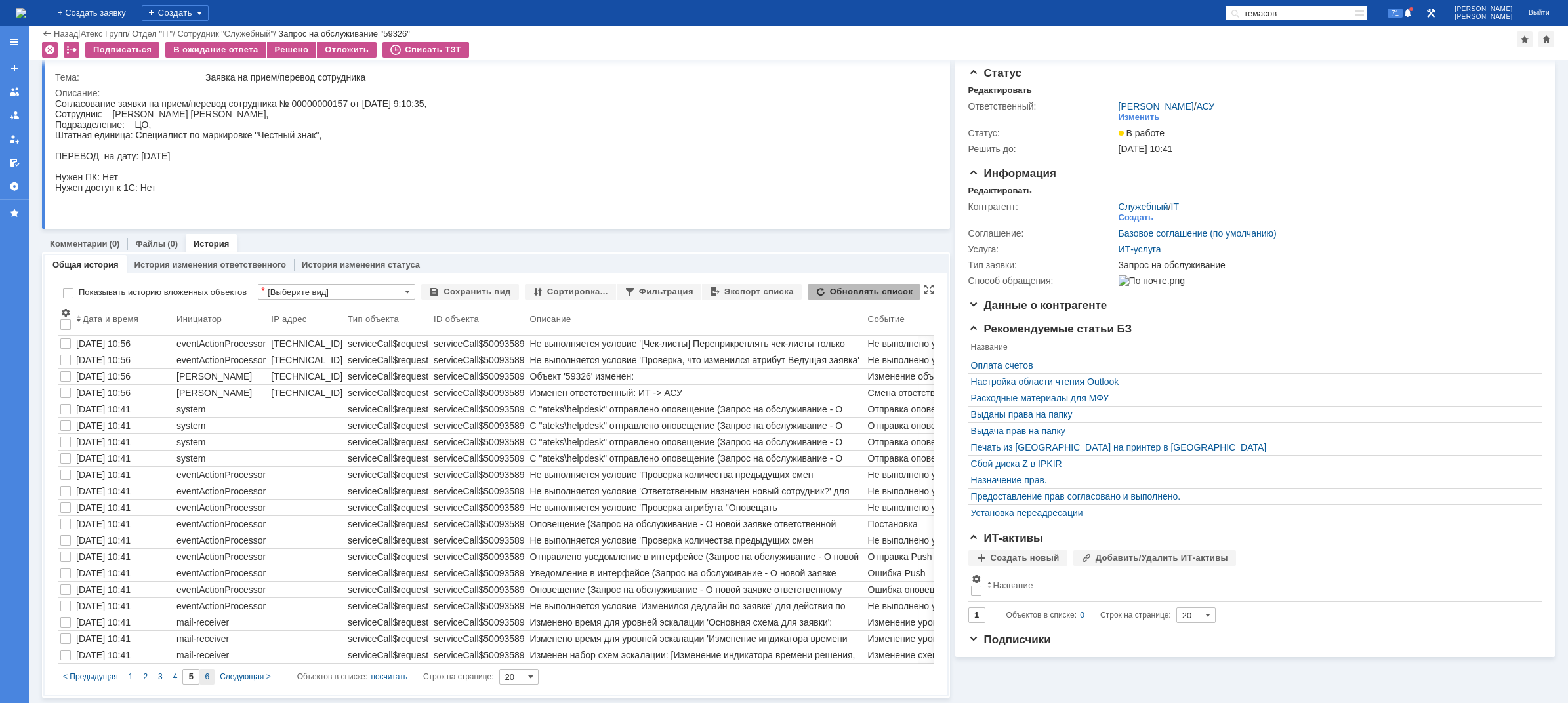
click at [212, 672] on div "6" at bounding box center [207, 677] width 15 height 16
type input "6"
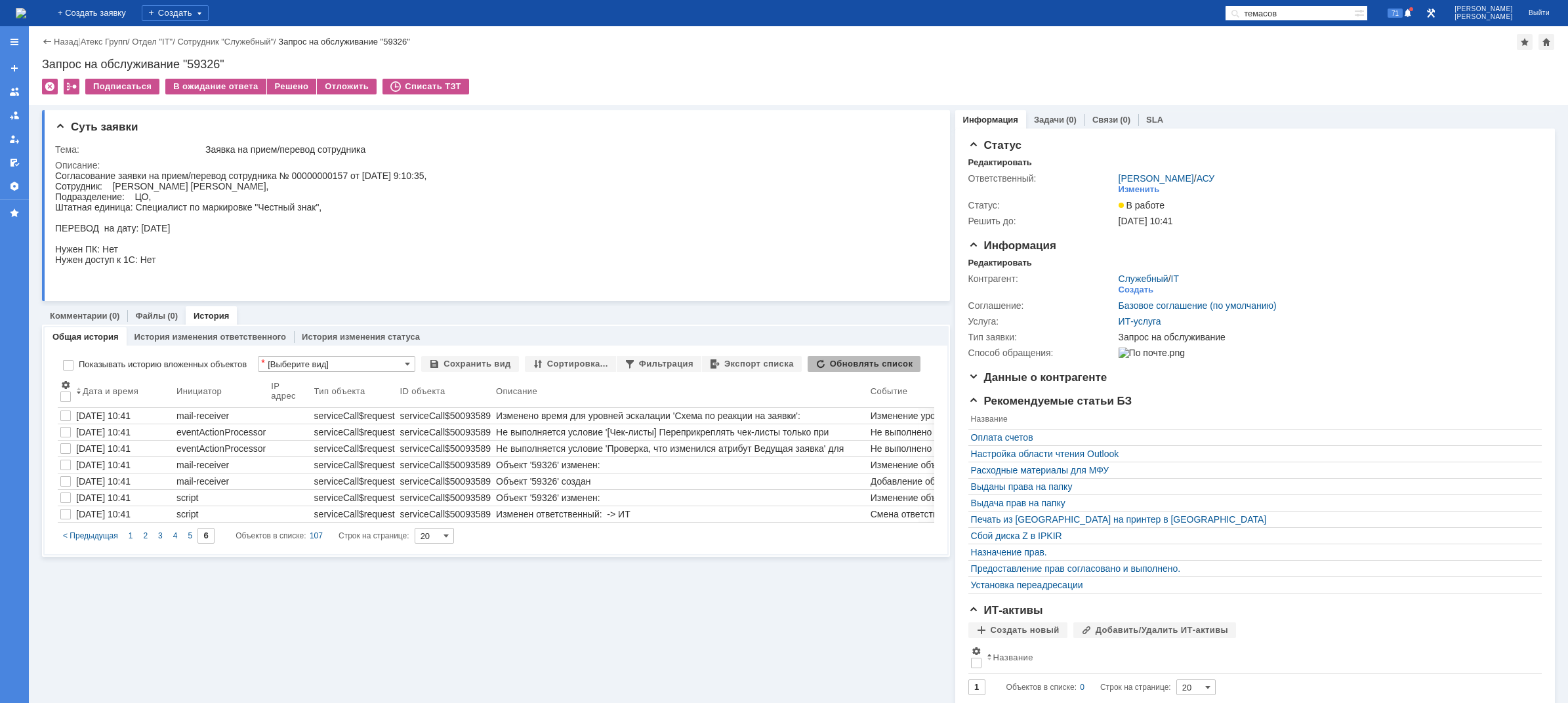
scroll to position [39, 0]
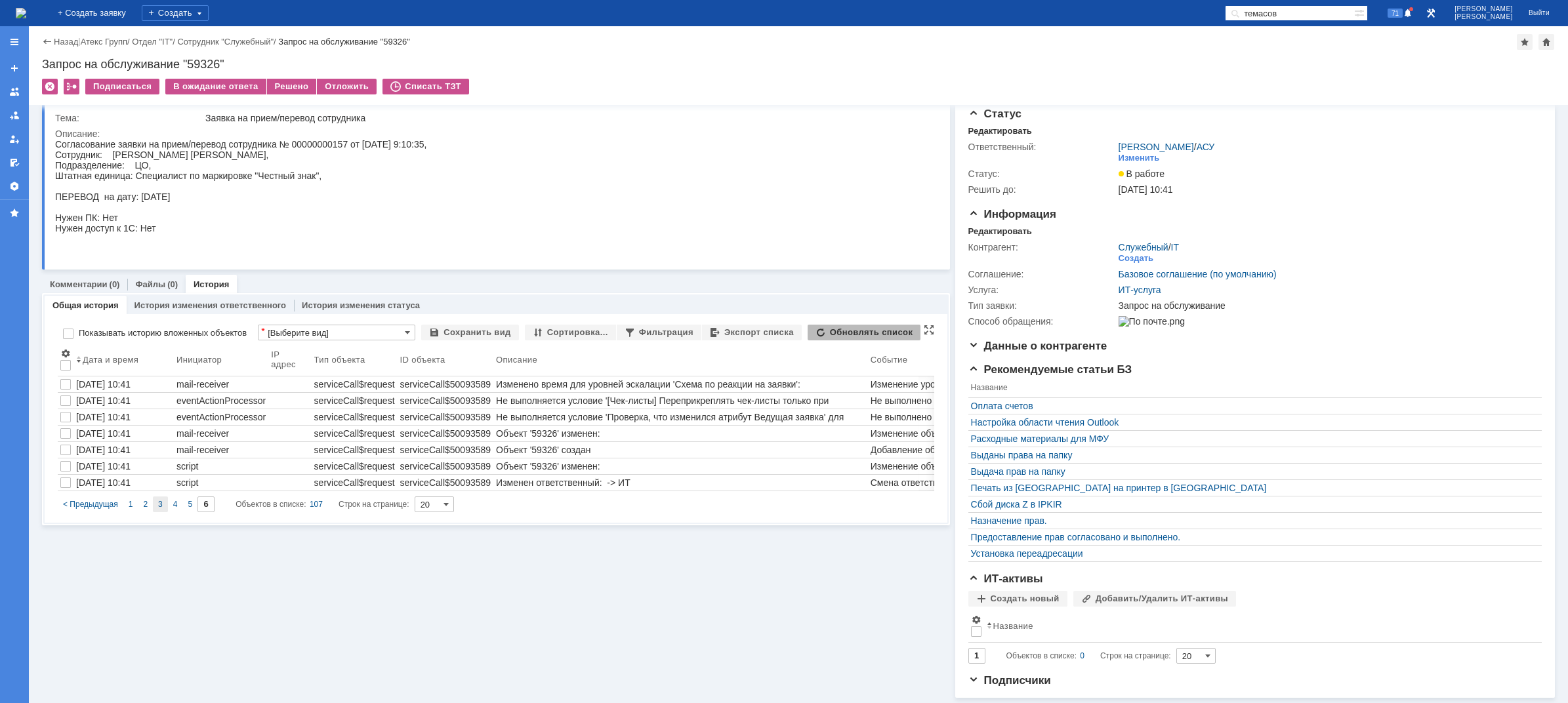
click at [166, 499] on div "3" at bounding box center [160, 504] width 15 height 16
type input "3"
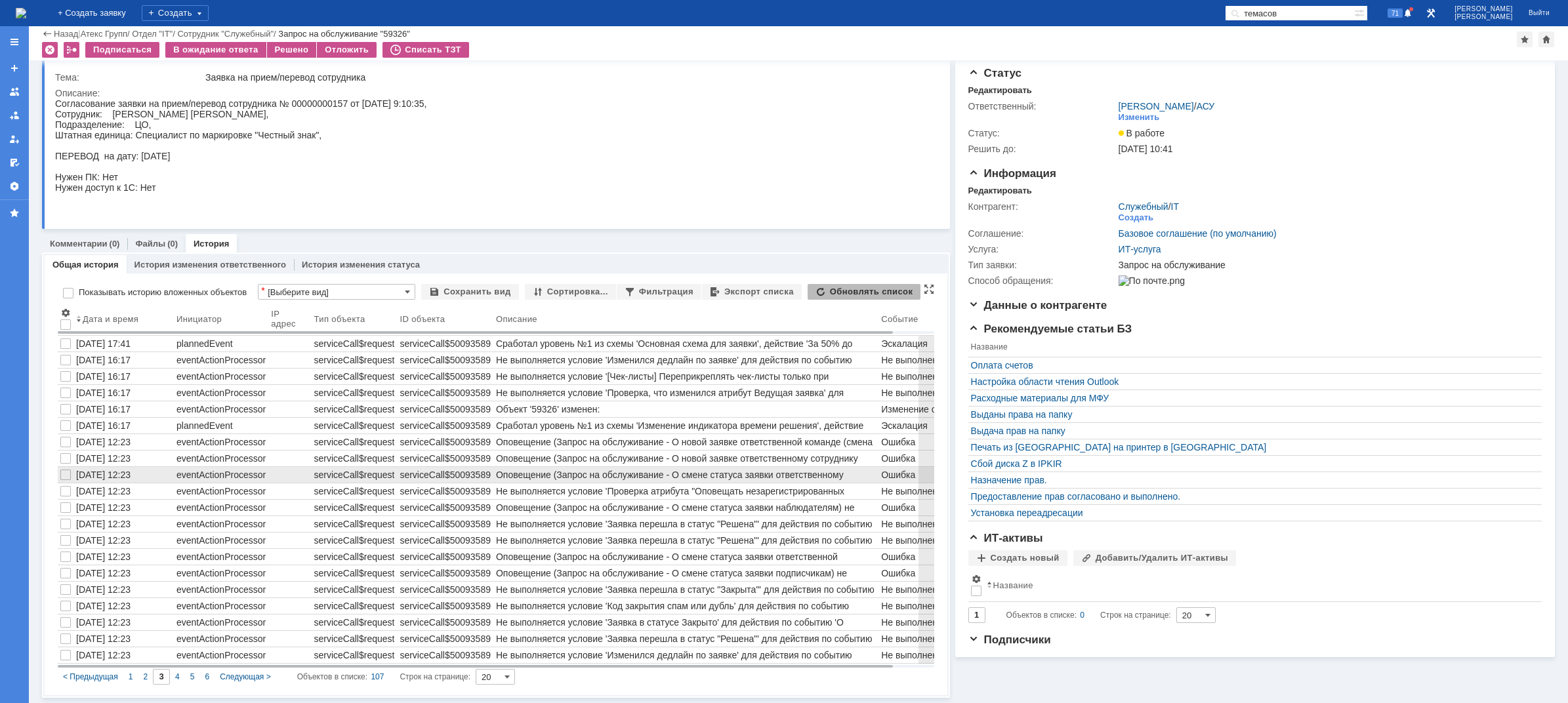
scroll to position [28, 0]
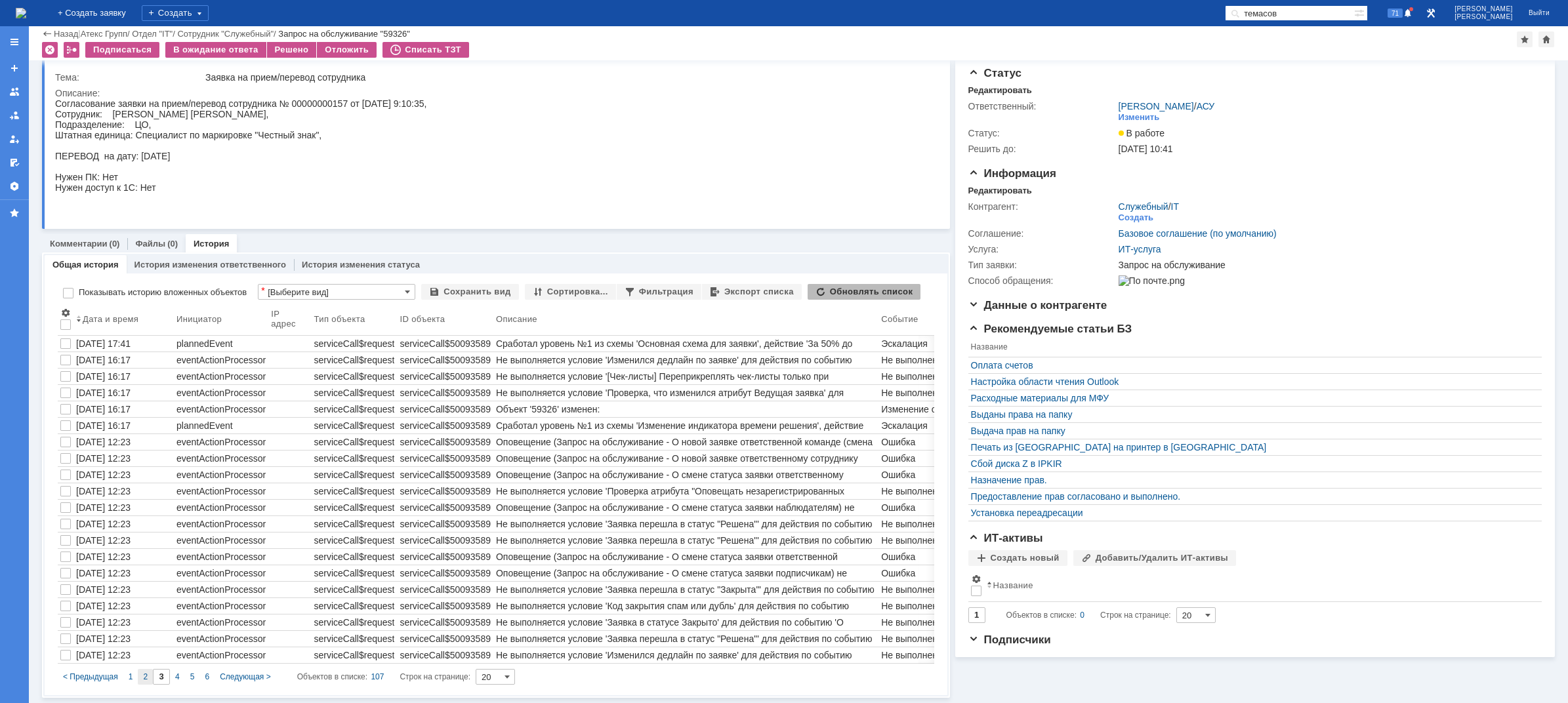
click at [144, 677] on span "2" at bounding box center [145, 677] width 5 height 9
type input "2"
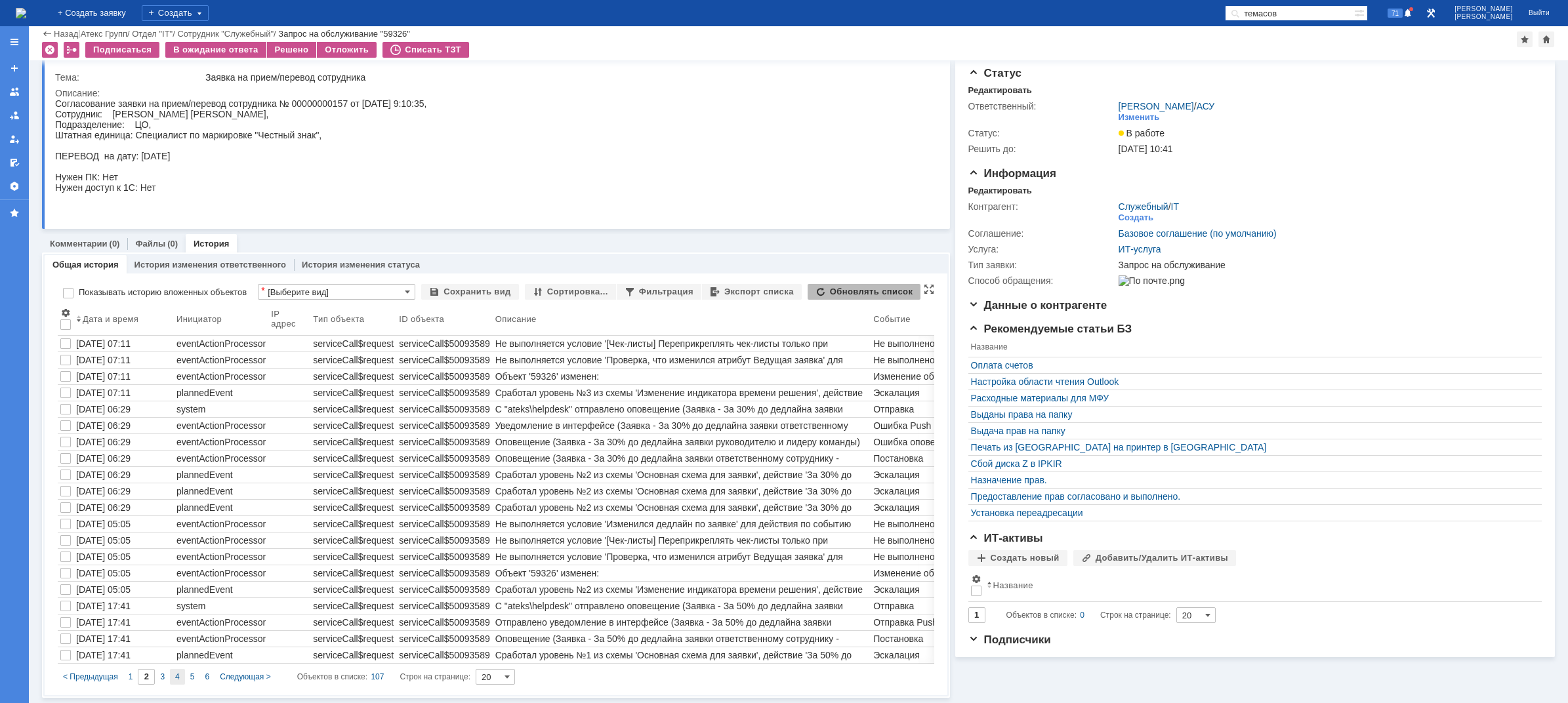
click at [182, 678] on div "4" at bounding box center [177, 677] width 15 height 16
type input "4"
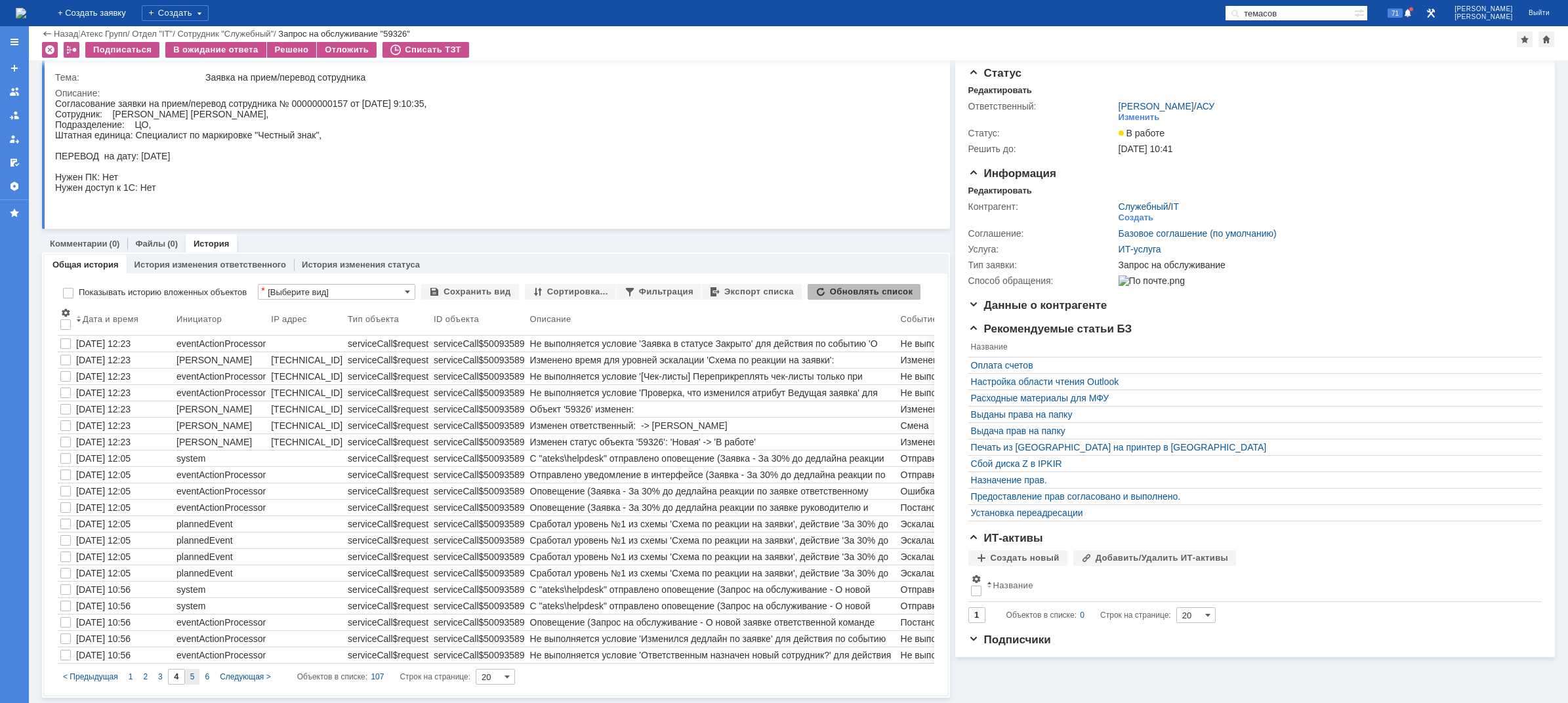
click at [192, 677] on span "5" at bounding box center [193, 677] width 5 height 9
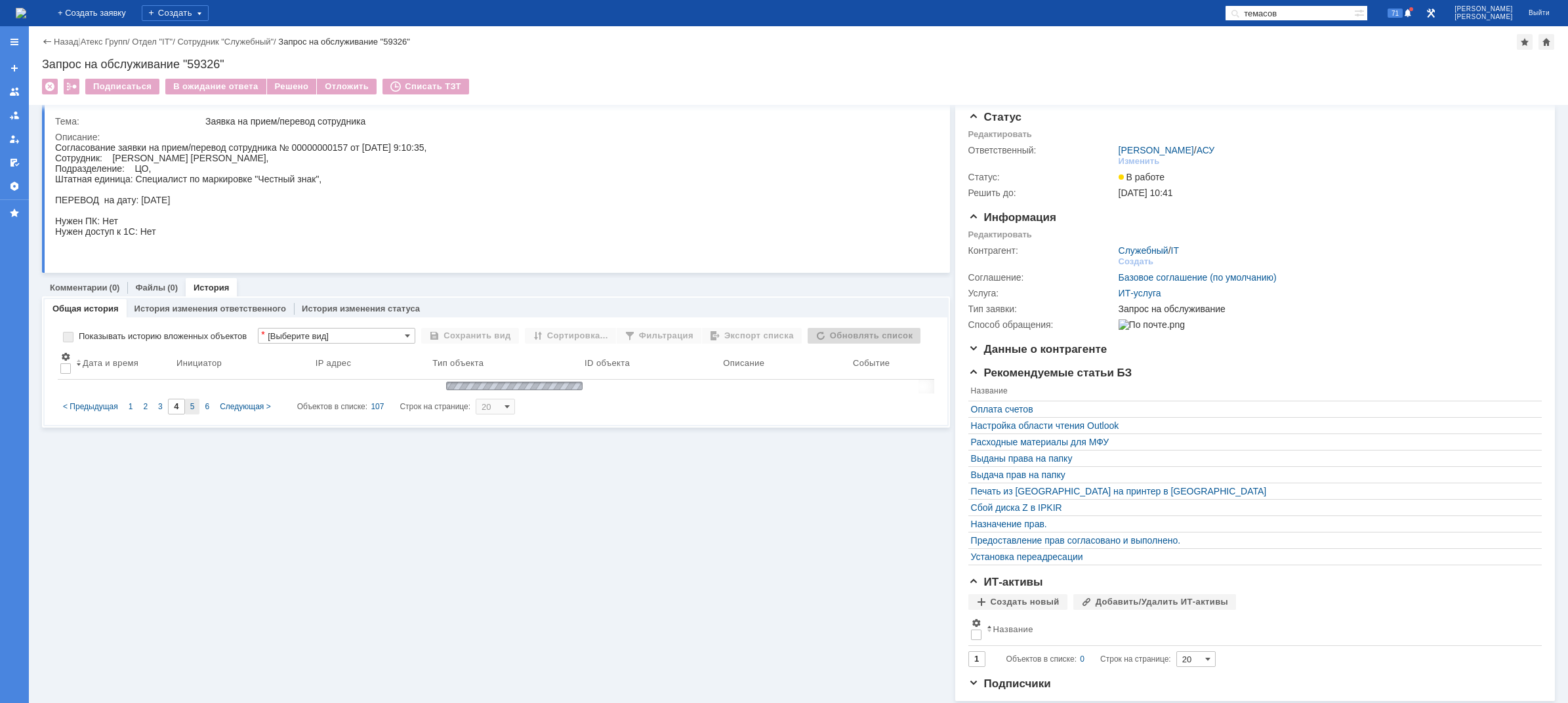
type input "5"
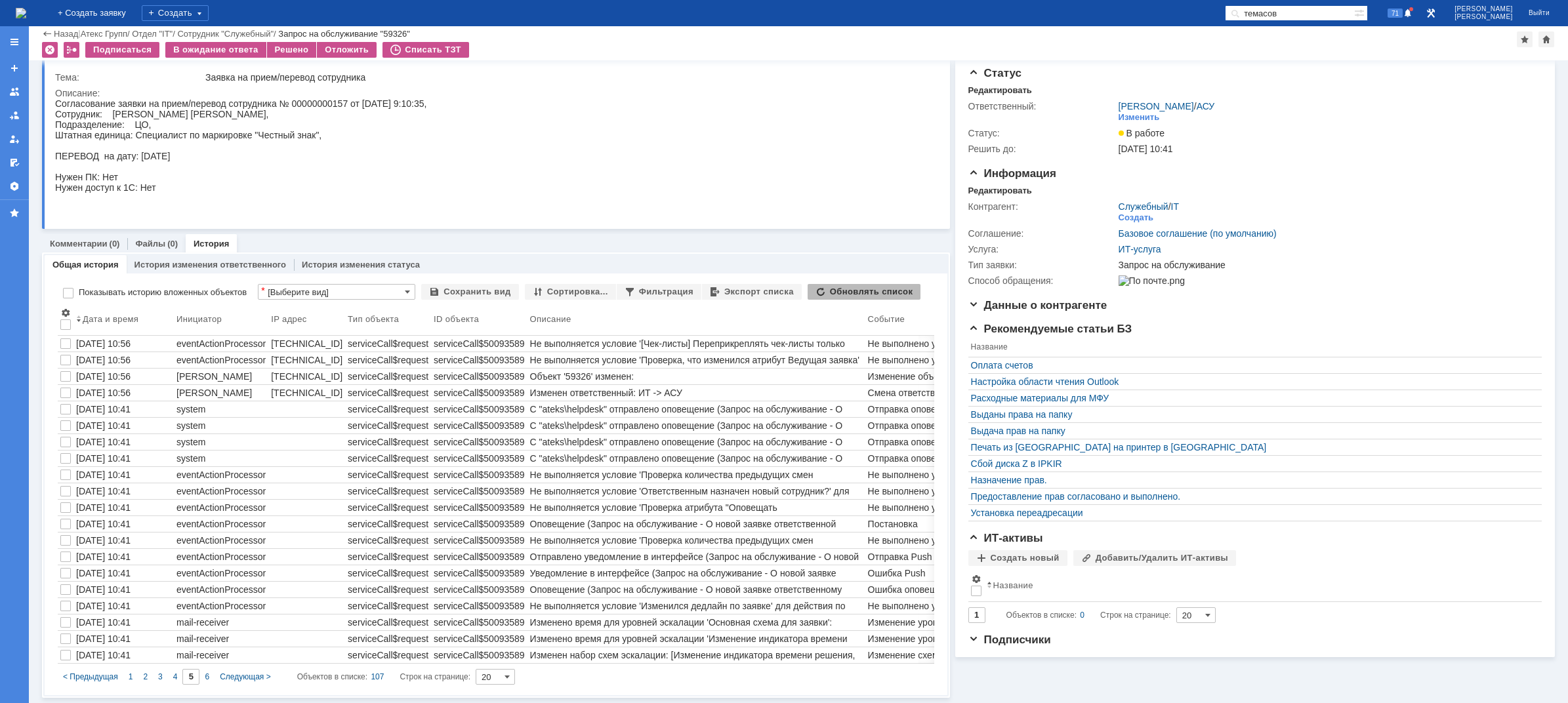
click at [26, 11] on img at bounding box center [21, 13] width 11 height 11
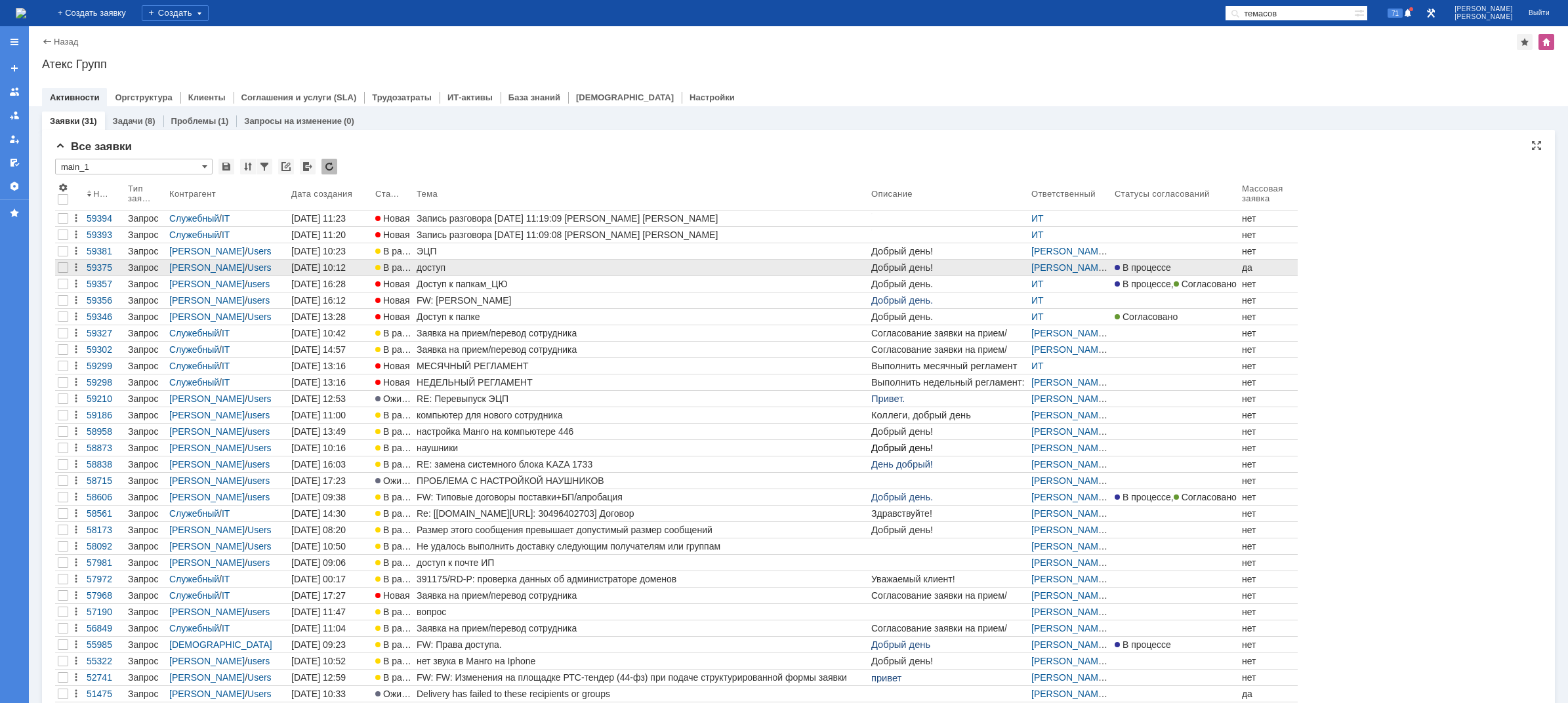
click at [464, 271] on div "доступ" at bounding box center [641, 267] width 449 height 11
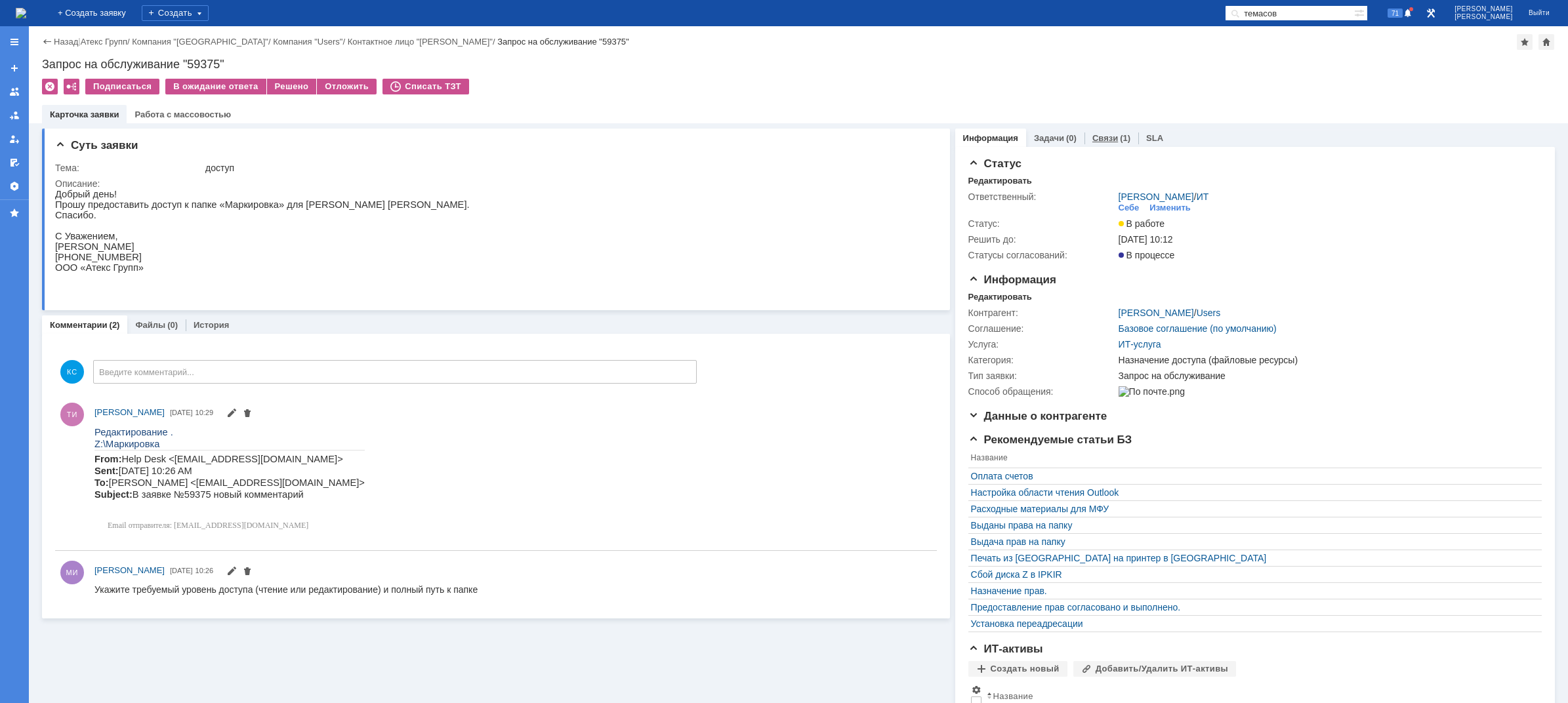
click at [1100, 136] on link "Связи" at bounding box center [1105, 138] width 25 height 10
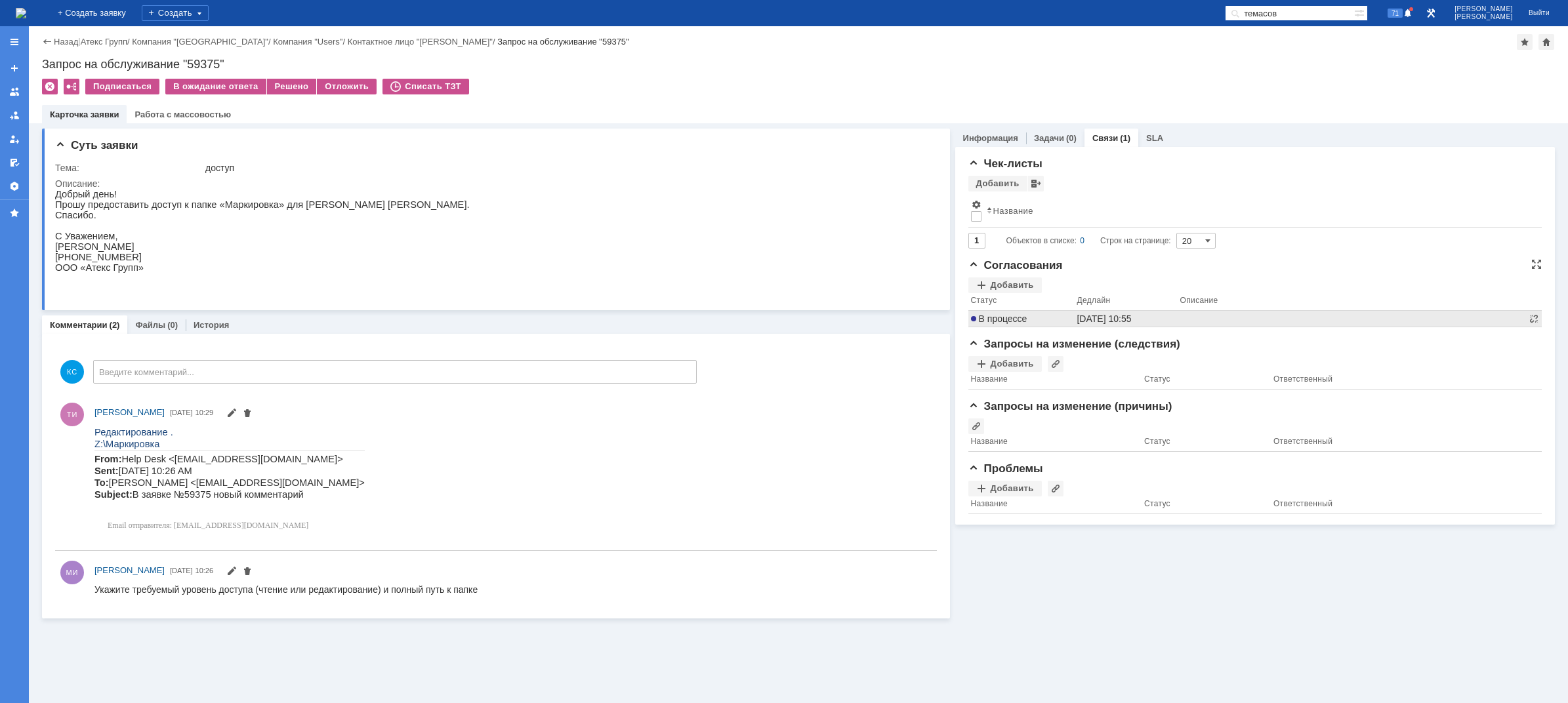
click at [1019, 317] on span "В процессе" at bounding box center [999, 318] width 57 height 11
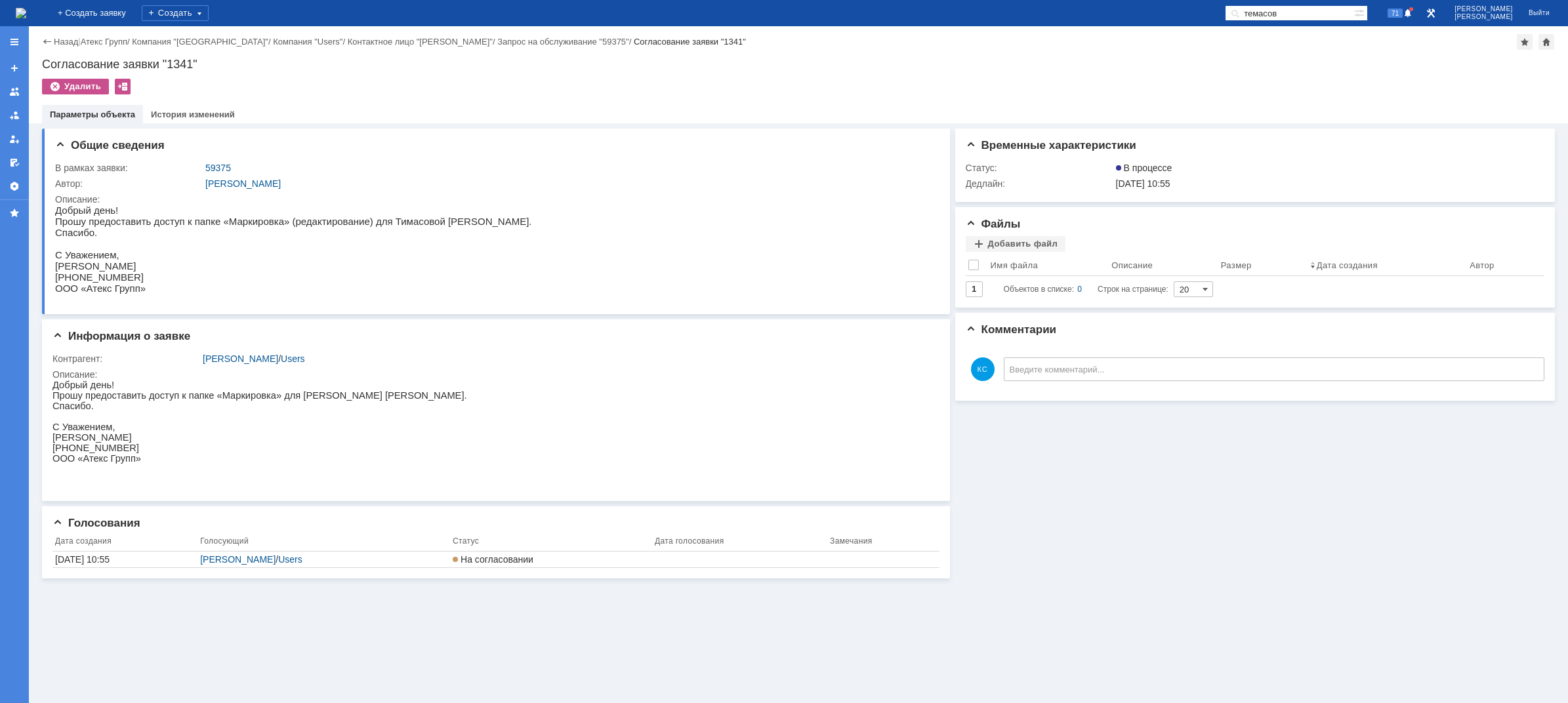
click at [26, 16] on img at bounding box center [21, 13] width 11 height 11
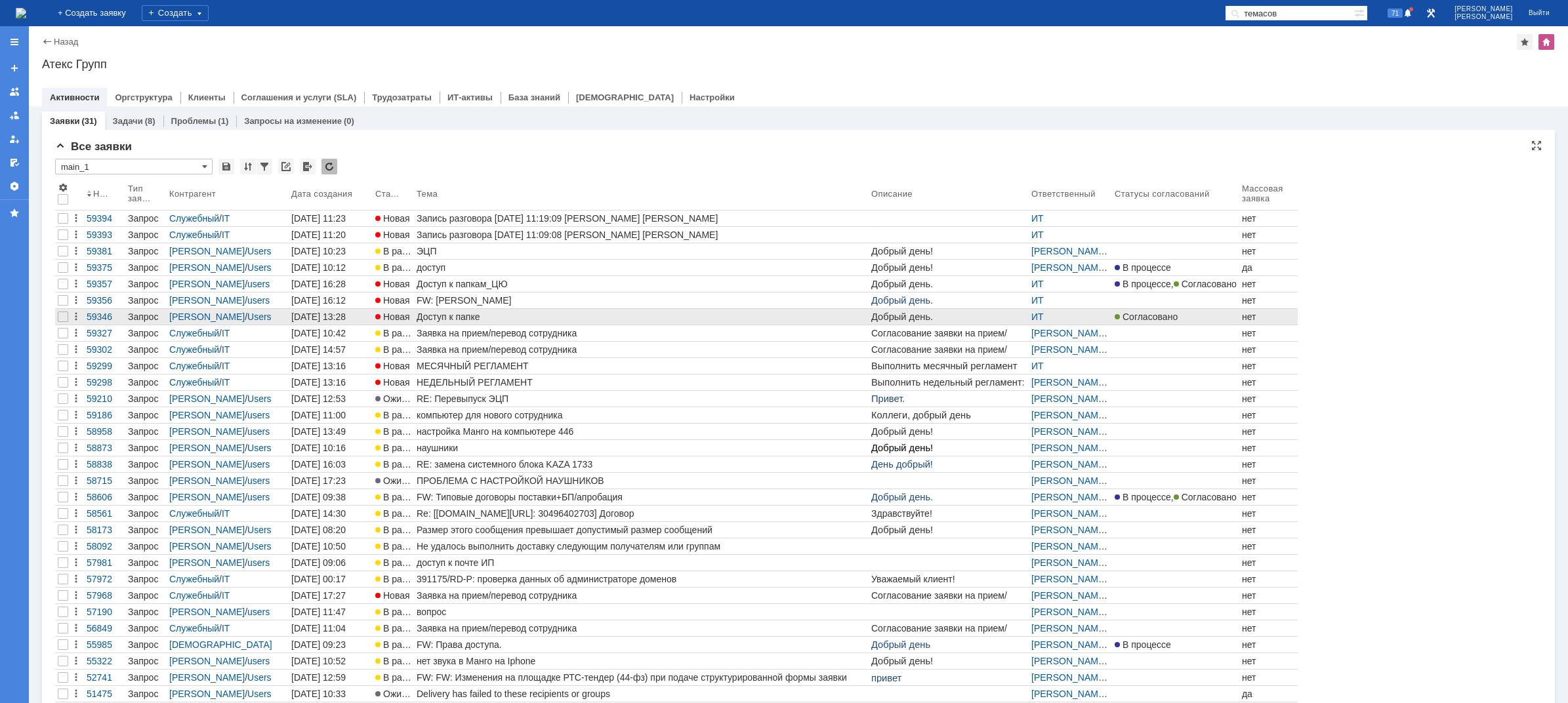
click at [542, 317] on div "Доступ к папке" at bounding box center [641, 317] width 449 height 11
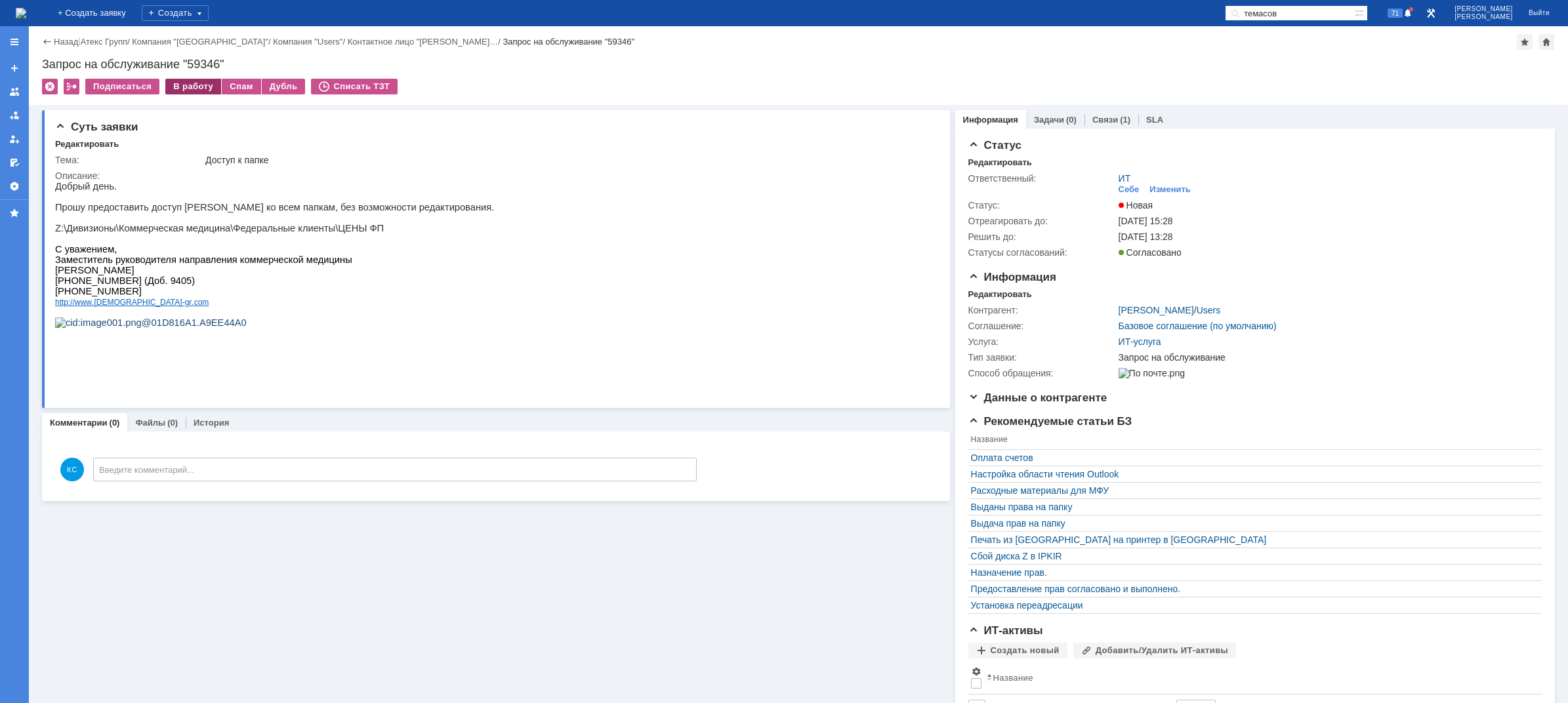
click at [203, 93] on div "В работу" at bounding box center [194, 86] width 56 height 16
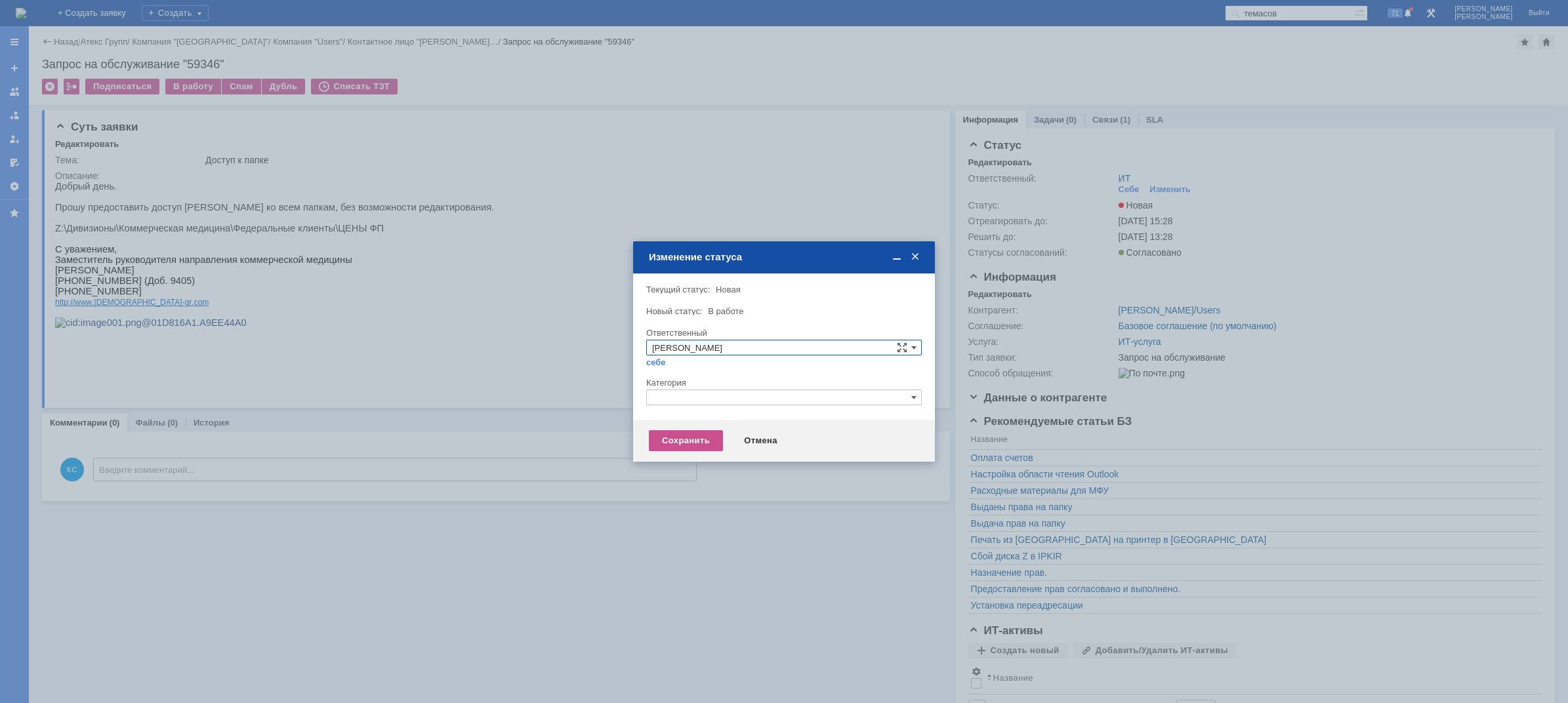
click at [724, 400] on input "text" at bounding box center [784, 397] width 276 height 16
click at [696, 459] on span "Назначение доступа (файловые ресурсы)" at bounding box center [784, 459] width 264 height 11
type input "Назначение доступа (файловые ресурсы)"
click at [684, 433] on div "Сохранить" at bounding box center [686, 441] width 74 height 21
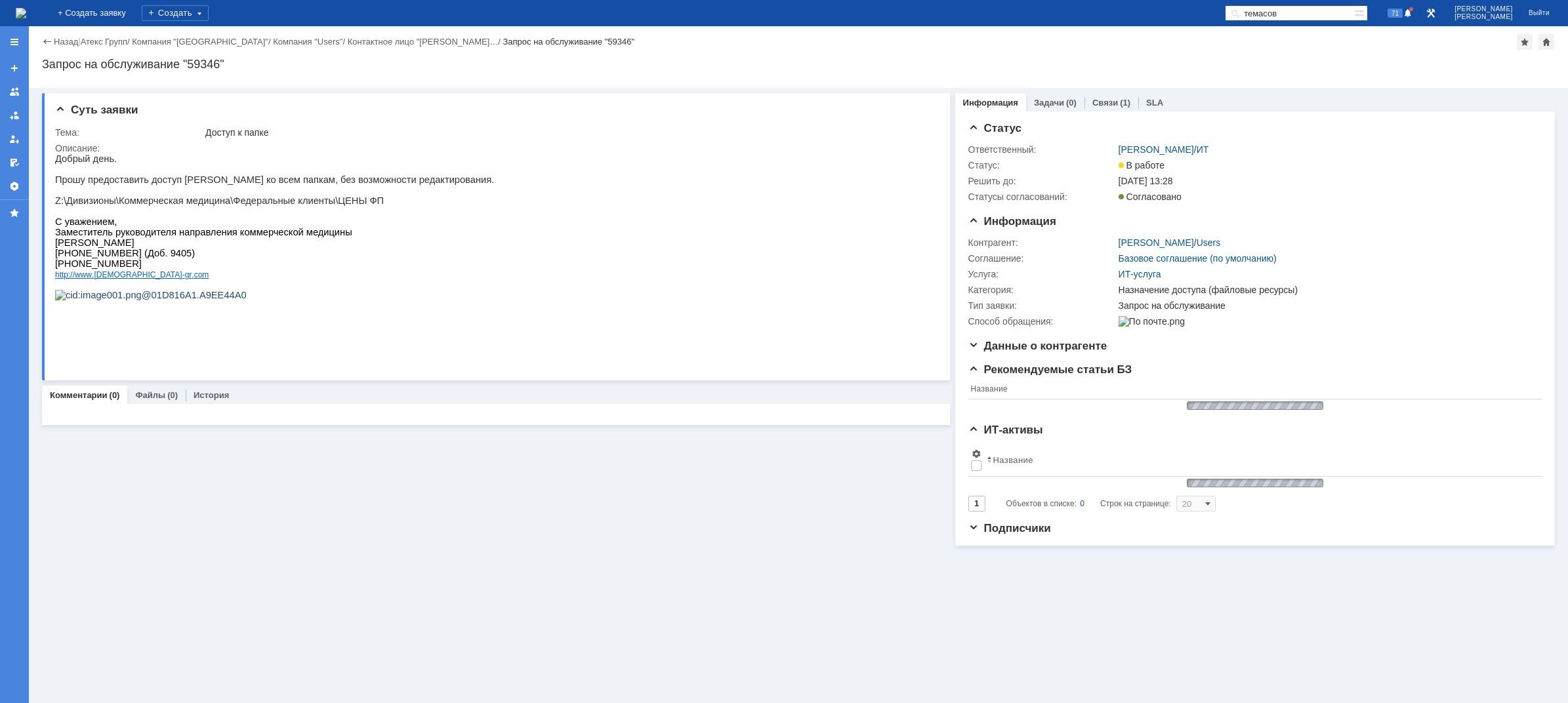
click at [1087, 115] on div "Статус Ответственный: [PERSON_NAME] / ИТ Статус: В работе Решить до: [DATE] 13:…" at bounding box center [1255, 328] width 599 height 434
click at [1103, 103] on link "Связи" at bounding box center [1105, 103] width 25 height 10
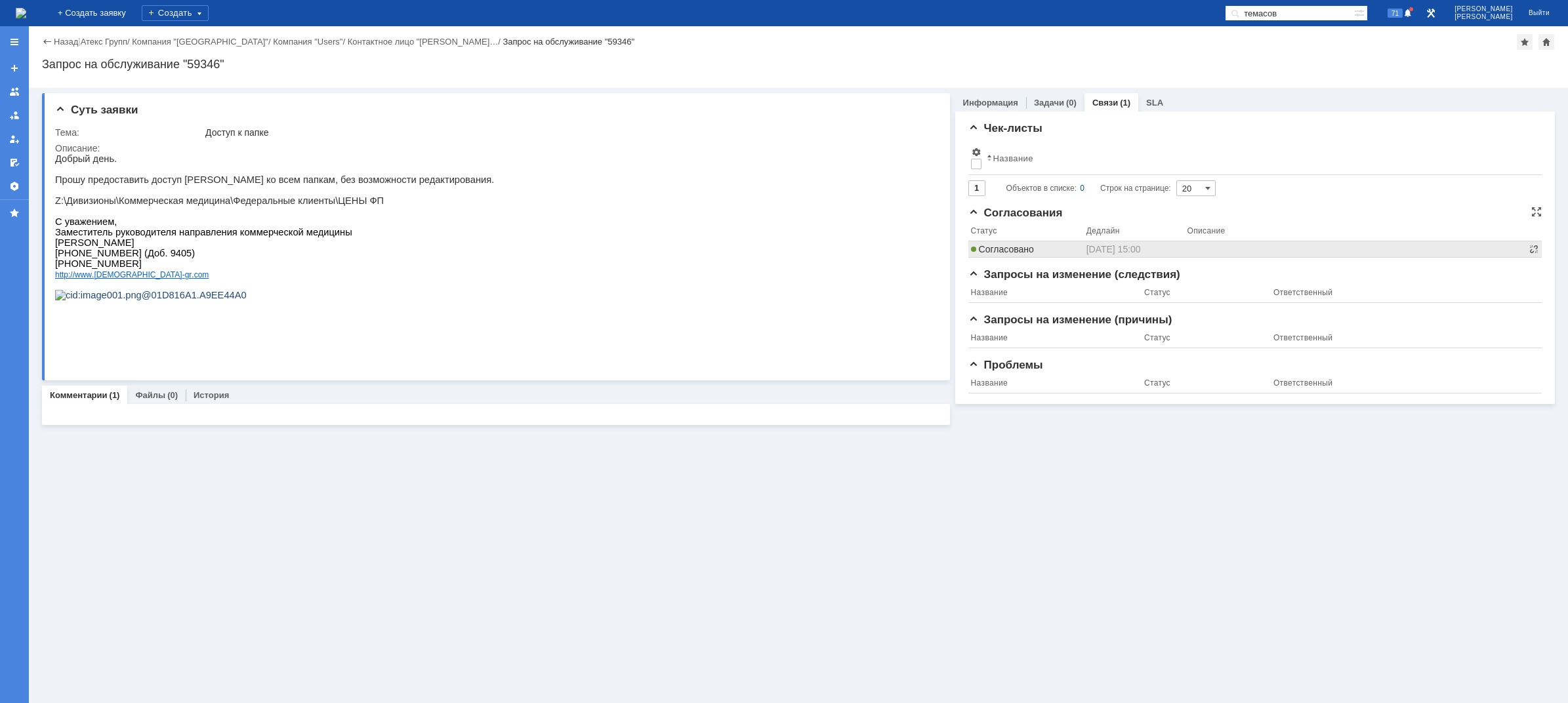
click at [1024, 249] on span "Согласовано" at bounding box center [1002, 249] width 63 height 11
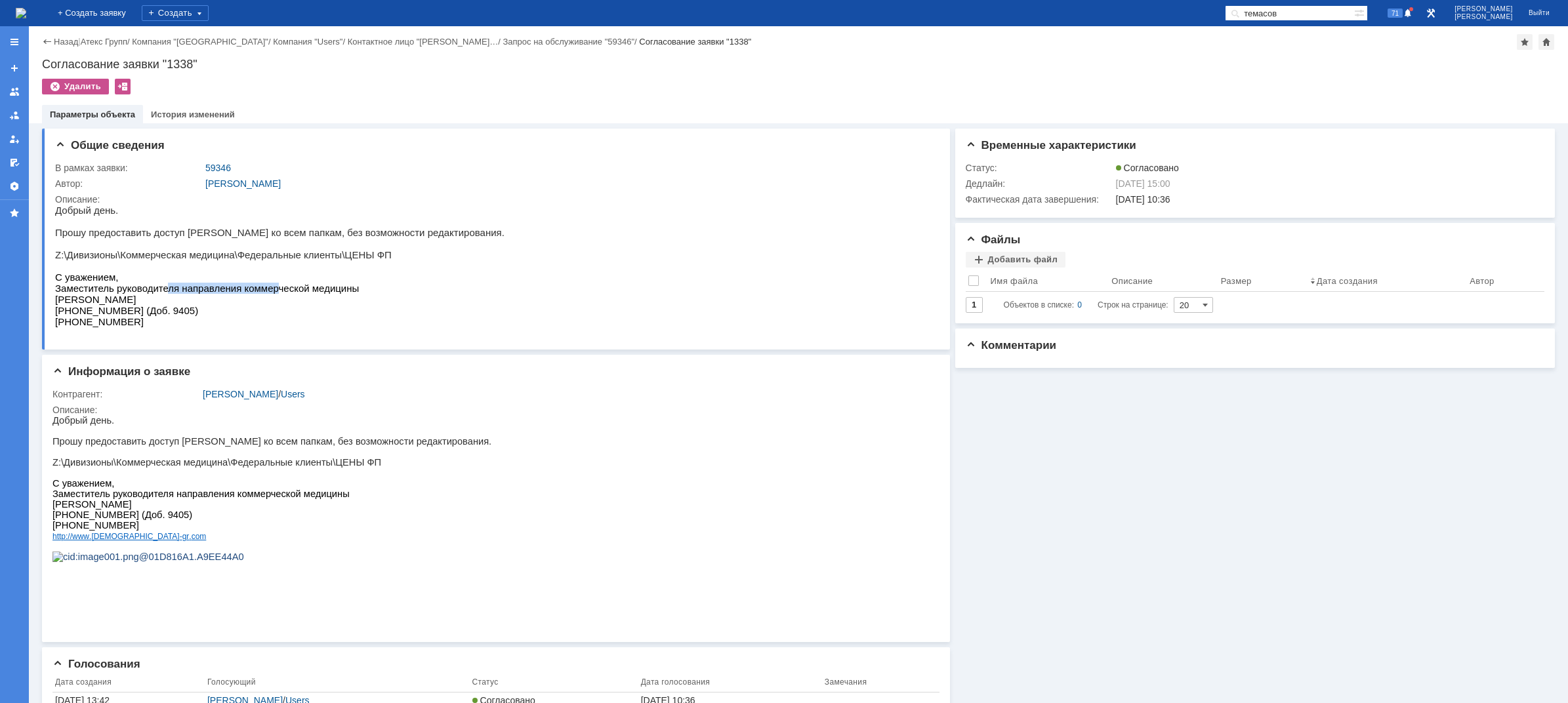
drag, startPoint x: 162, startPoint y: 291, endPoint x: 282, endPoint y: 284, distance: 120.2
click at [284, 291] on span "С уважением, Заместитель руководителя направления коммерческой медицины [PERSON…" at bounding box center [207, 288] width 303 height 34
drag, startPoint x: 217, startPoint y: 267, endPoint x: 259, endPoint y: 256, distance: 43.4
click at [259, 256] on body "Добрый день. Прошу предоставить доступ [PERSON_NAME] ко всем папкам, без возмож…" at bounding box center [280, 267] width 449 height 123
drag, startPoint x: 156, startPoint y: 466, endPoint x: 189, endPoint y: 464, distance: 33.1
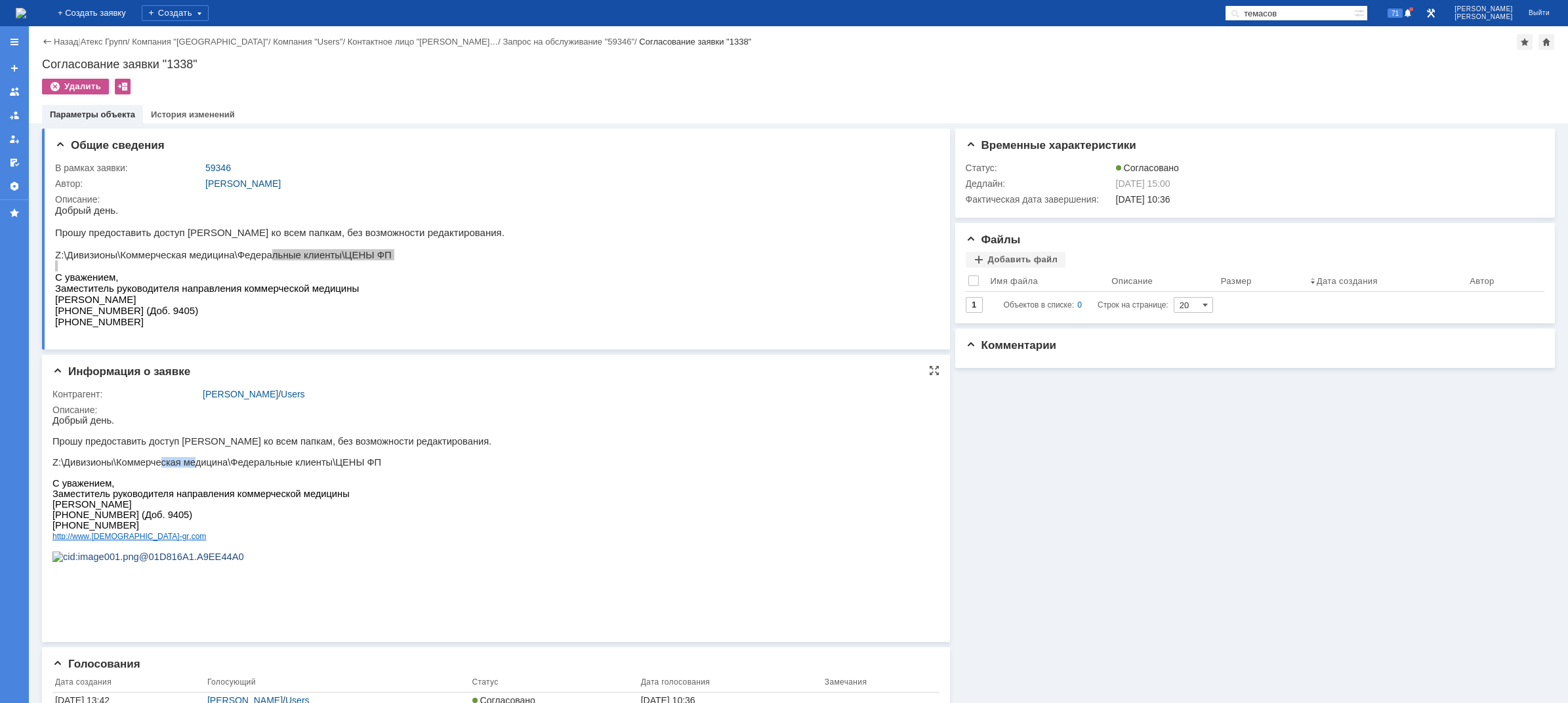
click at [189, 464] on p "Z:\Дивизионы\Коммерческая медицина\Федеральные клиенты\ЦЕНЫ ФП" at bounding box center [271, 462] width 439 height 11
drag, startPoint x: 208, startPoint y: 444, endPoint x: 293, endPoint y: 445, distance: 85.0
click at [290, 445] on p "Прошу предоставить доступ [PERSON_NAME] ко всем папкам, без возможности редакти…" at bounding box center [271, 441] width 439 height 11
drag, startPoint x: 332, startPoint y: 445, endPoint x: 416, endPoint y: 453, distance: 84.4
click at [394, 447] on p "Прошу предоставить доступ [PERSON_NAME] ко всем папкам, без возможности редакти…" at bounding box center [271, 441] width 439 height 11
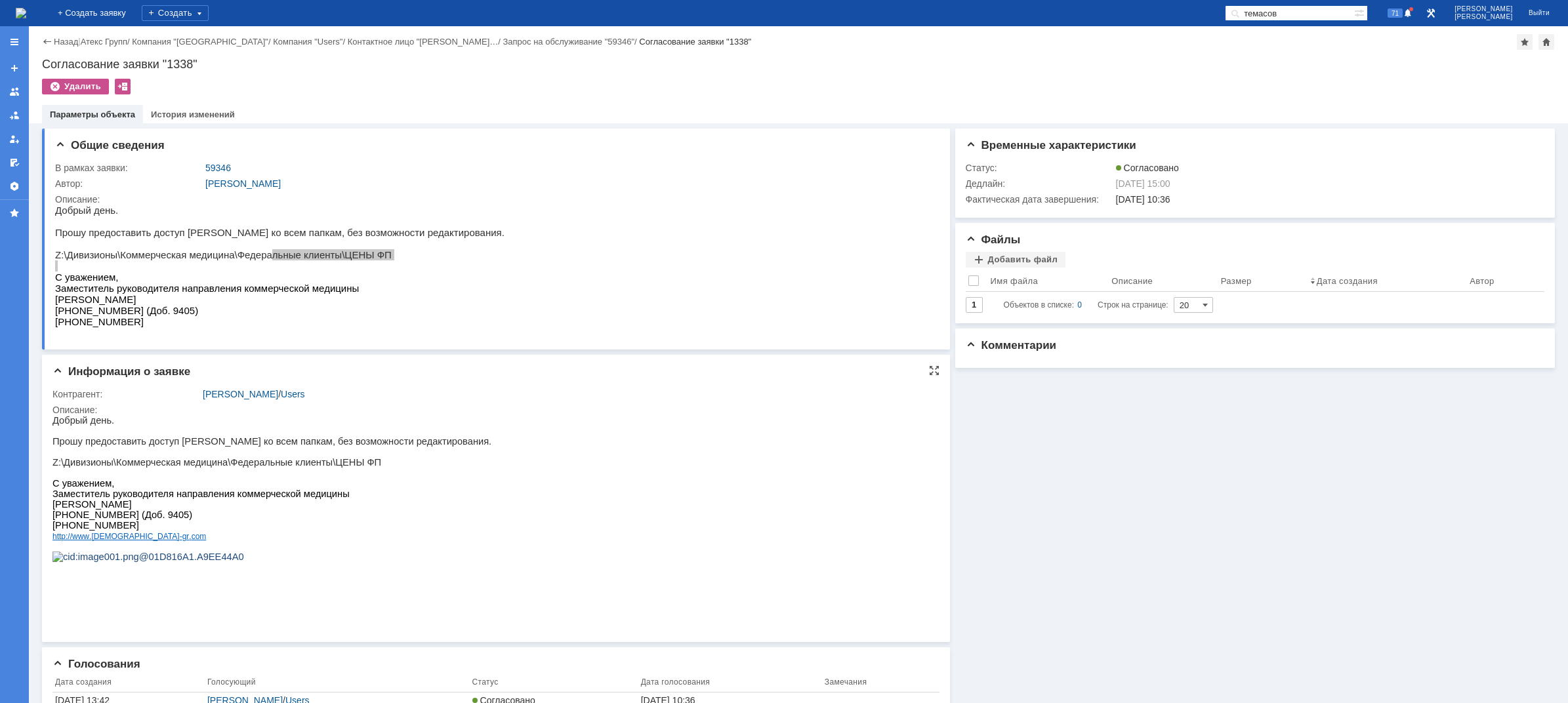
click at [431, 447] on p "Прошу предоставить доступ [PERSON_NAME] ко всем папкам, без возможности редакти…" at bounding box center [271, 441] width 439 height 11
drag, startPoint x: 133, startPoint y: 442, endPoint x: 280, endPoint y: 443, distance: 147.0
click at [254, 441] on p "Прошу предоставить доступ [PERSON_NAME] ко всем папкам, без возможности редакти…" at bounding box center [271, 441] width 439 height 11
drag, startPoint x: 285, startPoint y: 444, endPoint x: 358, endPoint y: 447, distance: 73.1
click at [348, 447] on p "Прошу предоставить доступ [PERSON_NAME] ко всем папкам, без возможности редакти…" at bounding box center [271, 441] width 439 height 11
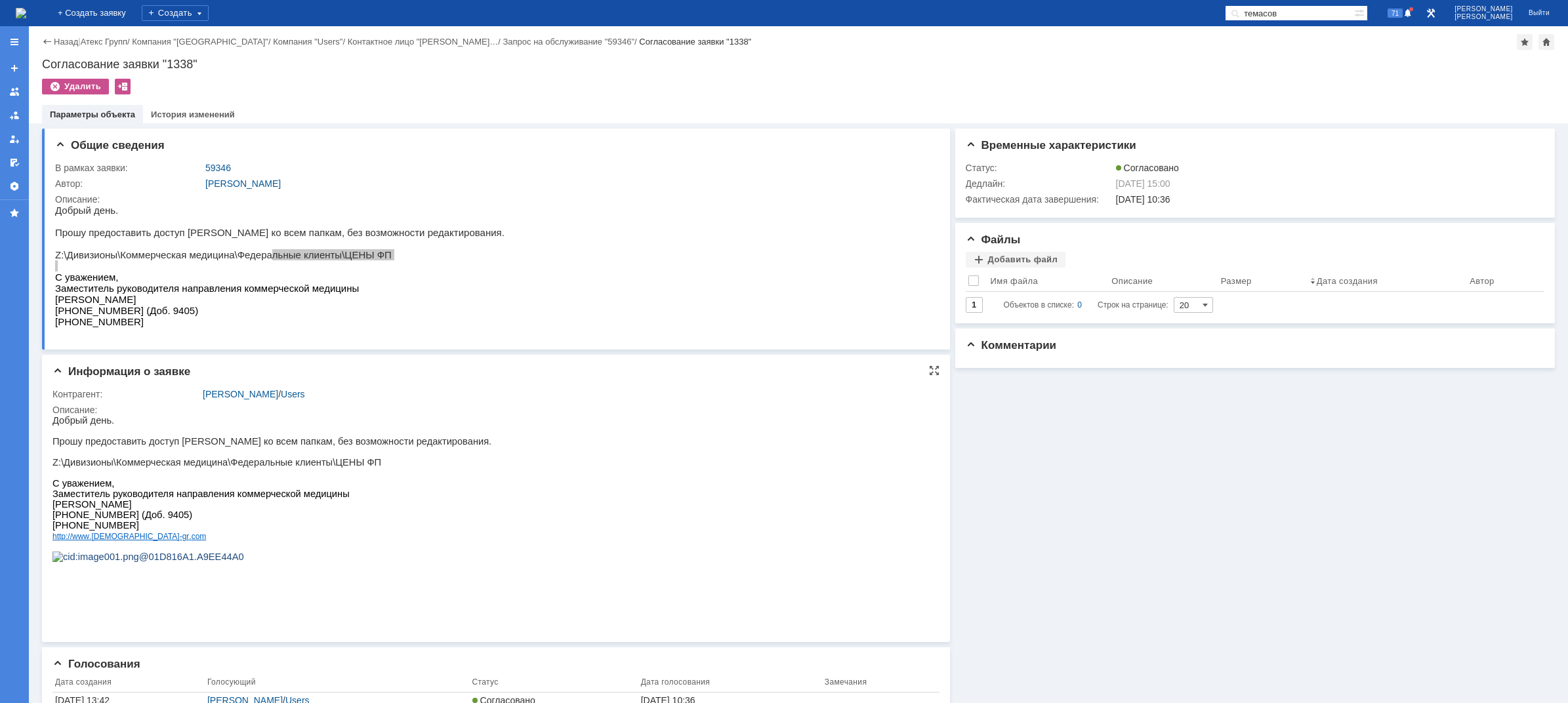
drag, startPoint x: 402, startPoint y: 454, endPoint x: 448, endPoint y: 450, distance: 46.2
click at [447, 450] on p at bounding box center [271, 452] width 439 height 11
drag, startPoint x: 385, startPoint y: 444, endPoint x: 434, endPoint y: 444, distance: 49.0
click at [434, 444] on p "Прошу предоставить доступ [PERSON_NAME] ко всем папкам, без возможности редакти…" at bounding box center [271, 441] width 439 height 11
drag, startPoint x: 162, startPoint y: 238, endPoint x: 307, endPoint y: 235, distance: 145.0
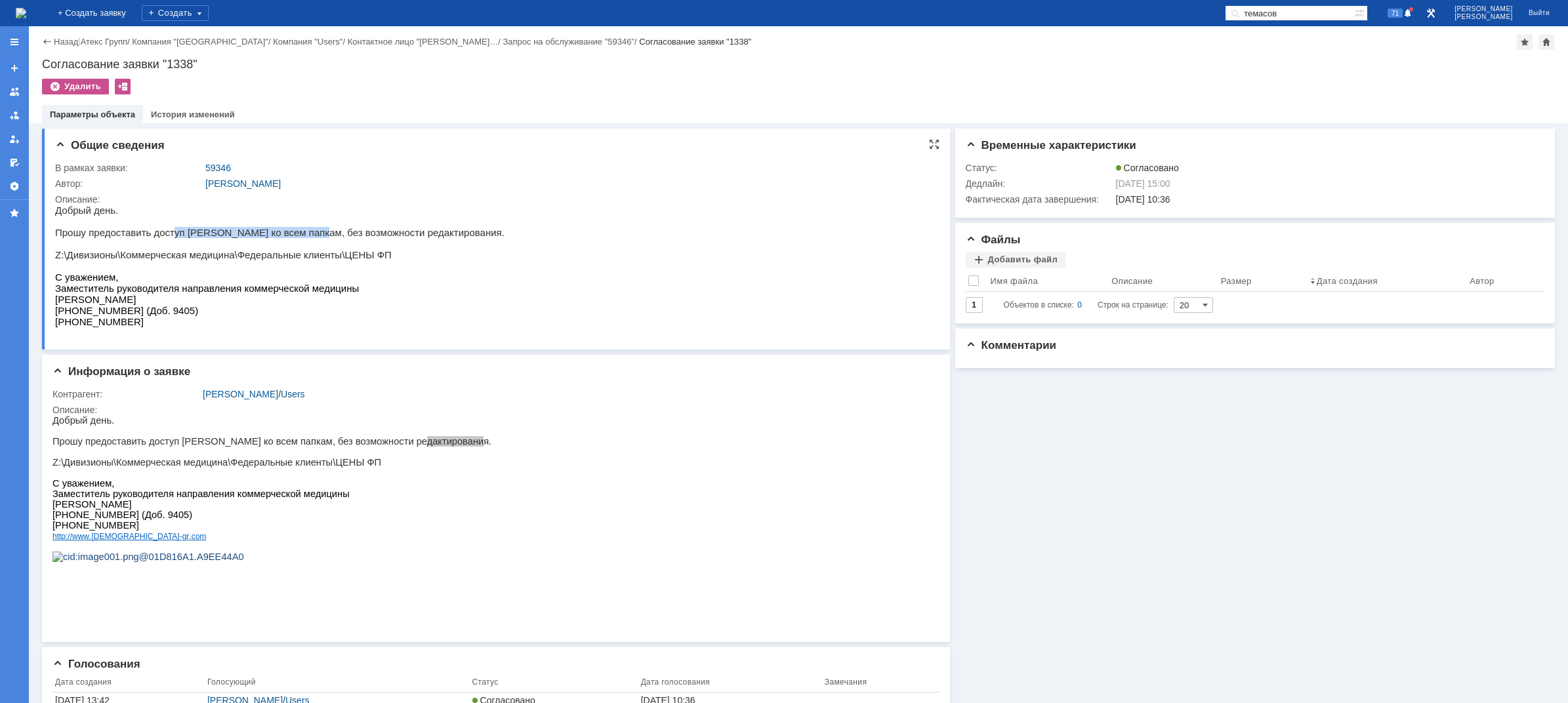
click at [294, 238] on p "Прошу предоставить доступ [PERSON_NAME] ко всем папкам, без возможности редакти…" at bounding box center [280, 233] width 449 height 11
drag, startPoint x: 391, startPoint y: 235, endPoint x: 408, endPoint y: 235, distance: 17.0
click at [402, 235] on p "Прошу предоставить доступ [PERSON_NAME] ко всем папкам, без возможности редакти…" at bounding box center [280, 233] width 449 height 11
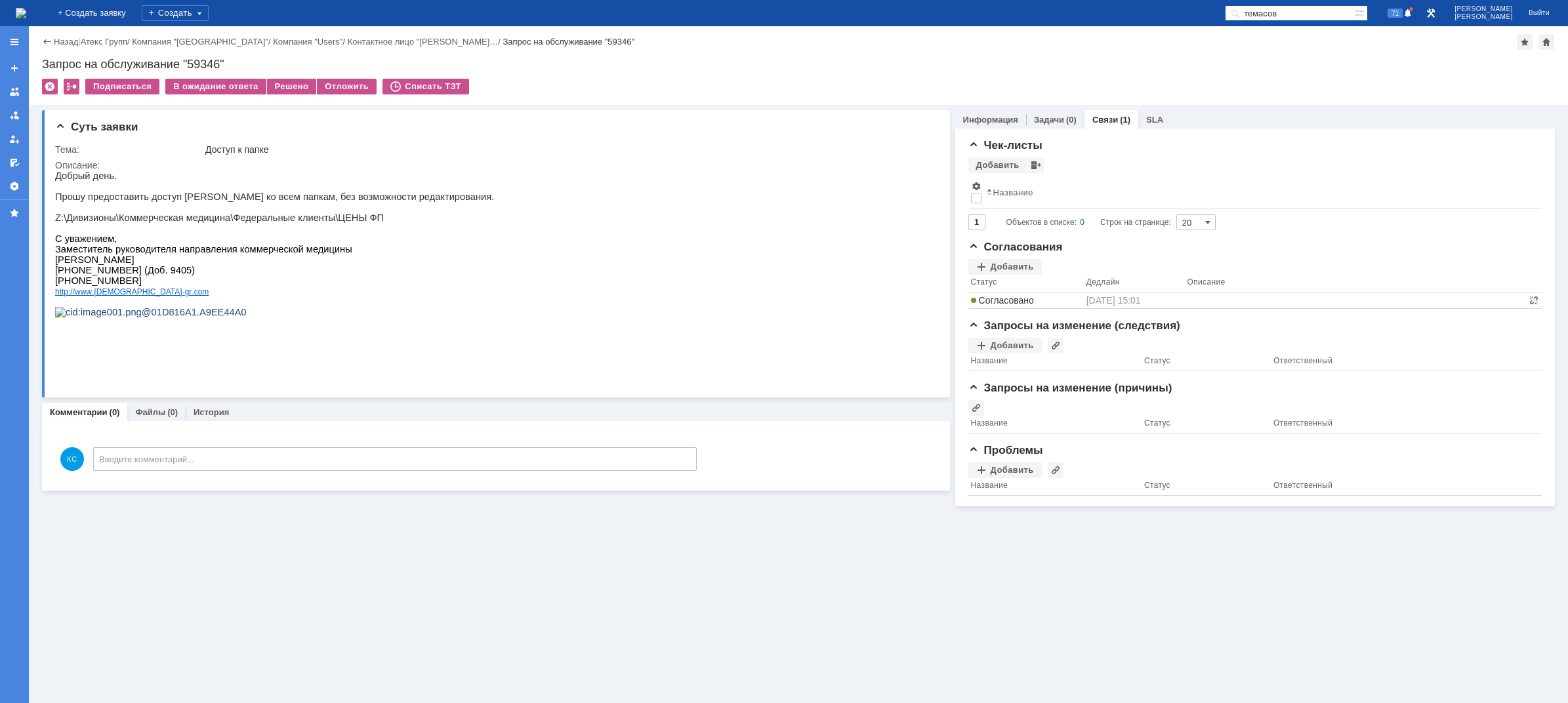
click at [251, 223] on p "Z:\Дивизионы\Коммерческая медицина\Федеральные клиенты\ЦЕНЫ ФП" at bounding box center [274, 217] width 439 height 11
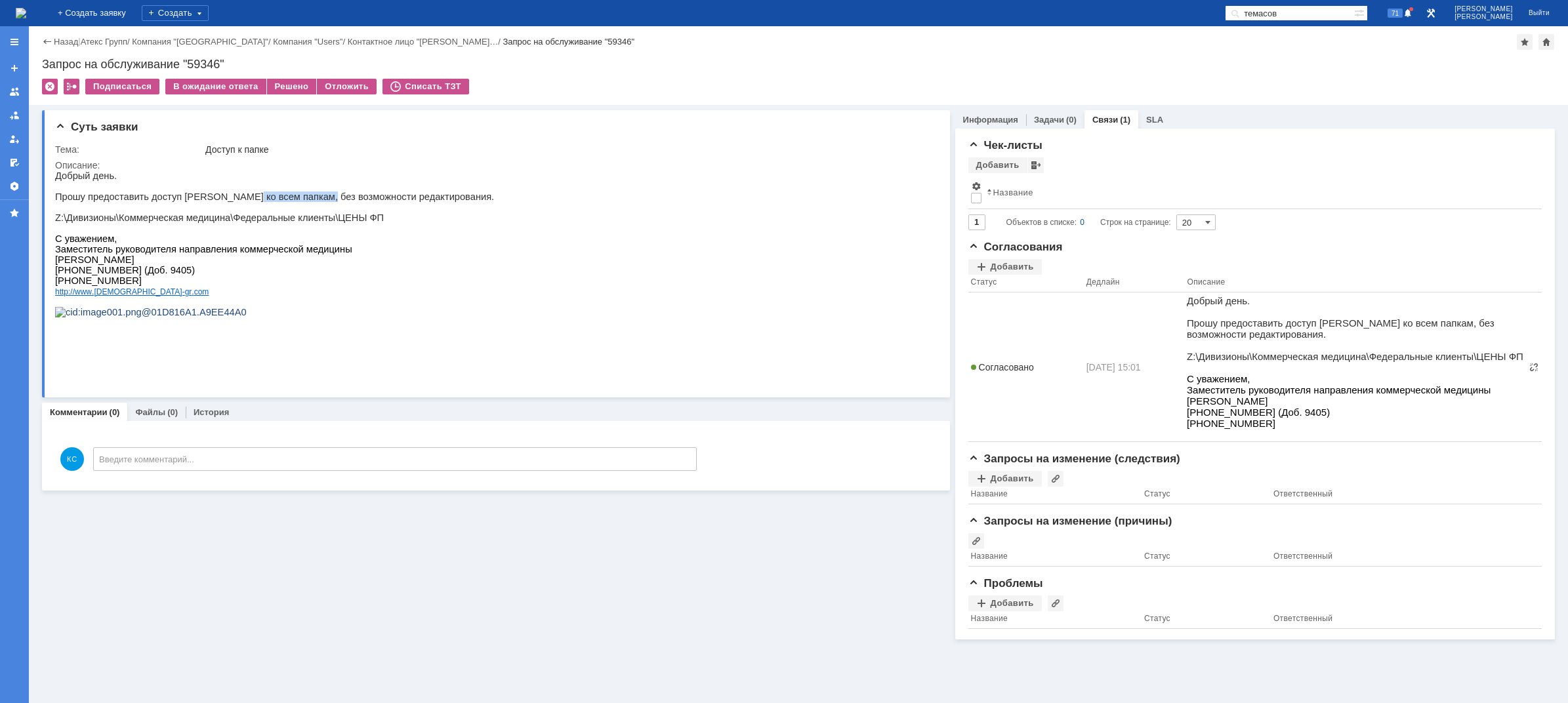
drag, startPoint x: 231, startPoint y: 202, endPoint x: 305, endPoint y: 201, distance: 74.0
click at [305, 201] on p "Прошу предоставить доступ [PERSON_NAME] ко всем папкам, без возможности редакти…" at bounding box center [274, 197] width 439 height 11
drag, startPoint x: 346, startPoint y: 202, endPoint x: 353, endPoint y: 205, distance: 7.6
click at [353, 202] on p "Прошу предоставить доступ [PERSON_NAME] ко всем папкам, без возможности редакти…" at bounding box center [274, 197] width 439 height 11
click at [276, 85] on div "Решено" at bounding box center [292, 86] width 50 height 16
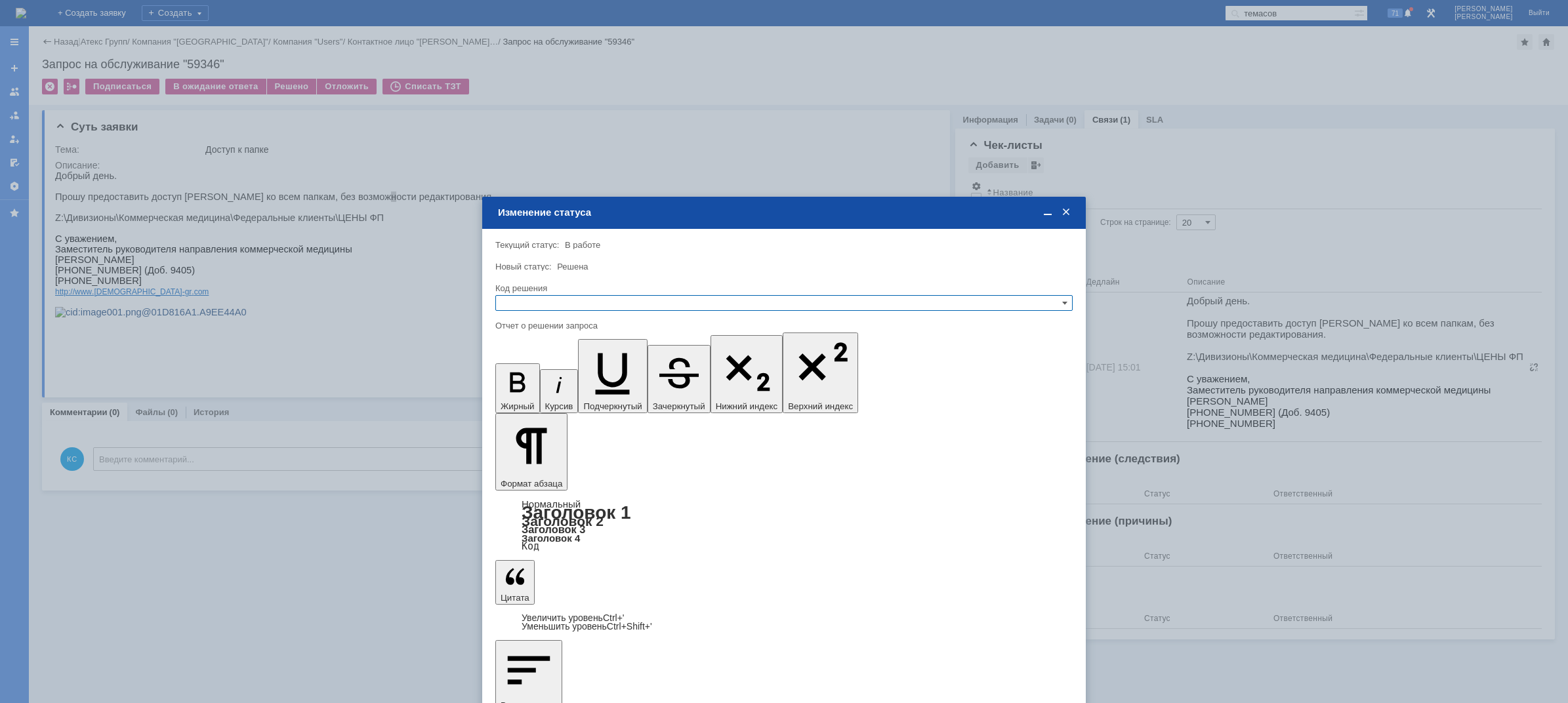
click at [1067, 212] on span at bounding box center [1066, 212] width 13 height 11
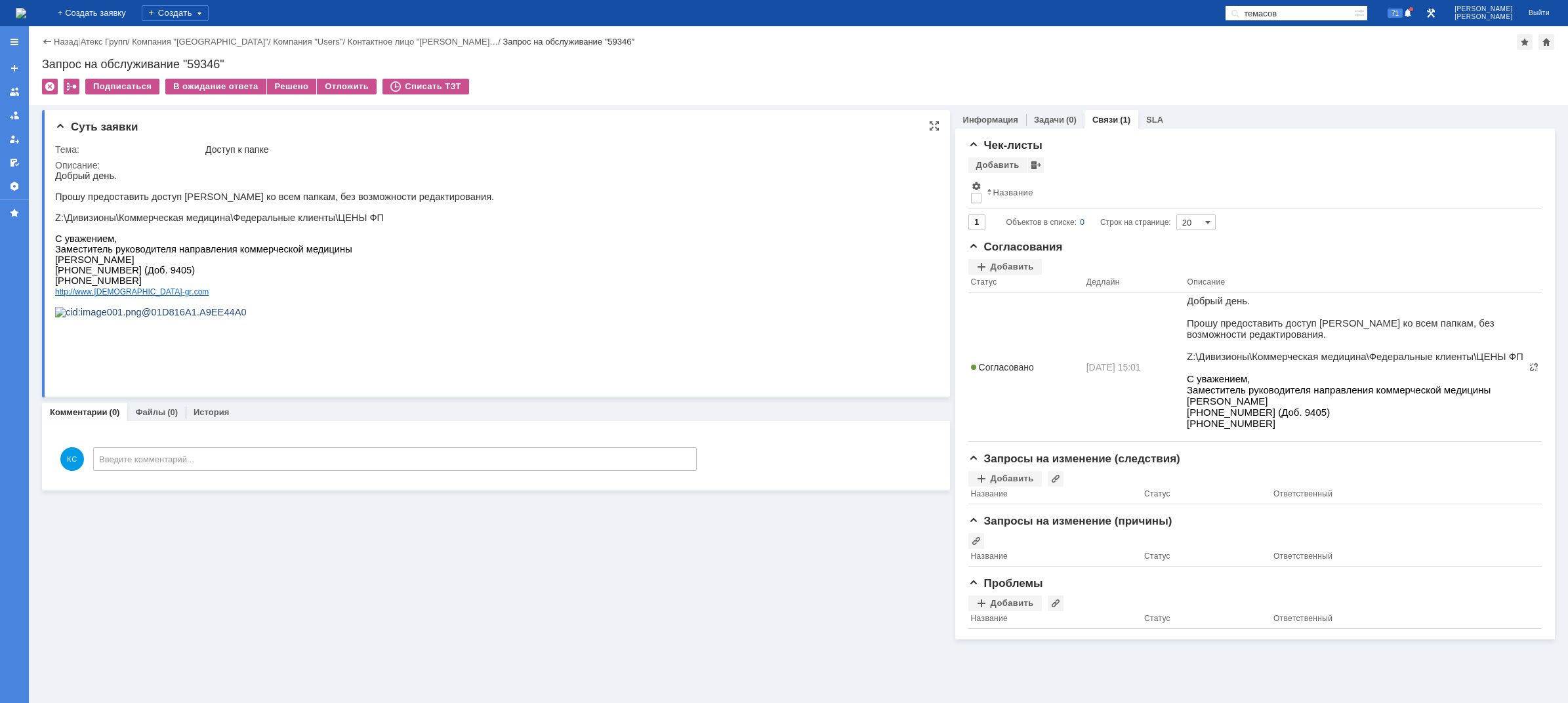
click at [248, 207] on p at bounding box center [274, 207] width 439 height 11
click at [244, 202] on p "Прошу предоставить доступ [PERSON_NAME] ко всем папкам, без возможности редакти…" at bounding box center [274, 197] width 439 height 11
drag, startPoint x: 290, startPoint y: 199, endPoint x: 344, endPoint y: 199, distance: 54.0
click at [344, 199] on p "Прошу предоставить доступ [PERSON_NAME] ко всем папкам, без возможности редакти…" at bounding box center [274, 197] width 439 height 11
click at [360, 201] on p "Прошу предоставить доступ [PERSON_NAME] ко всем папкам, без возможности редакти…" at bounding box center [274, 197] width 439 height 11
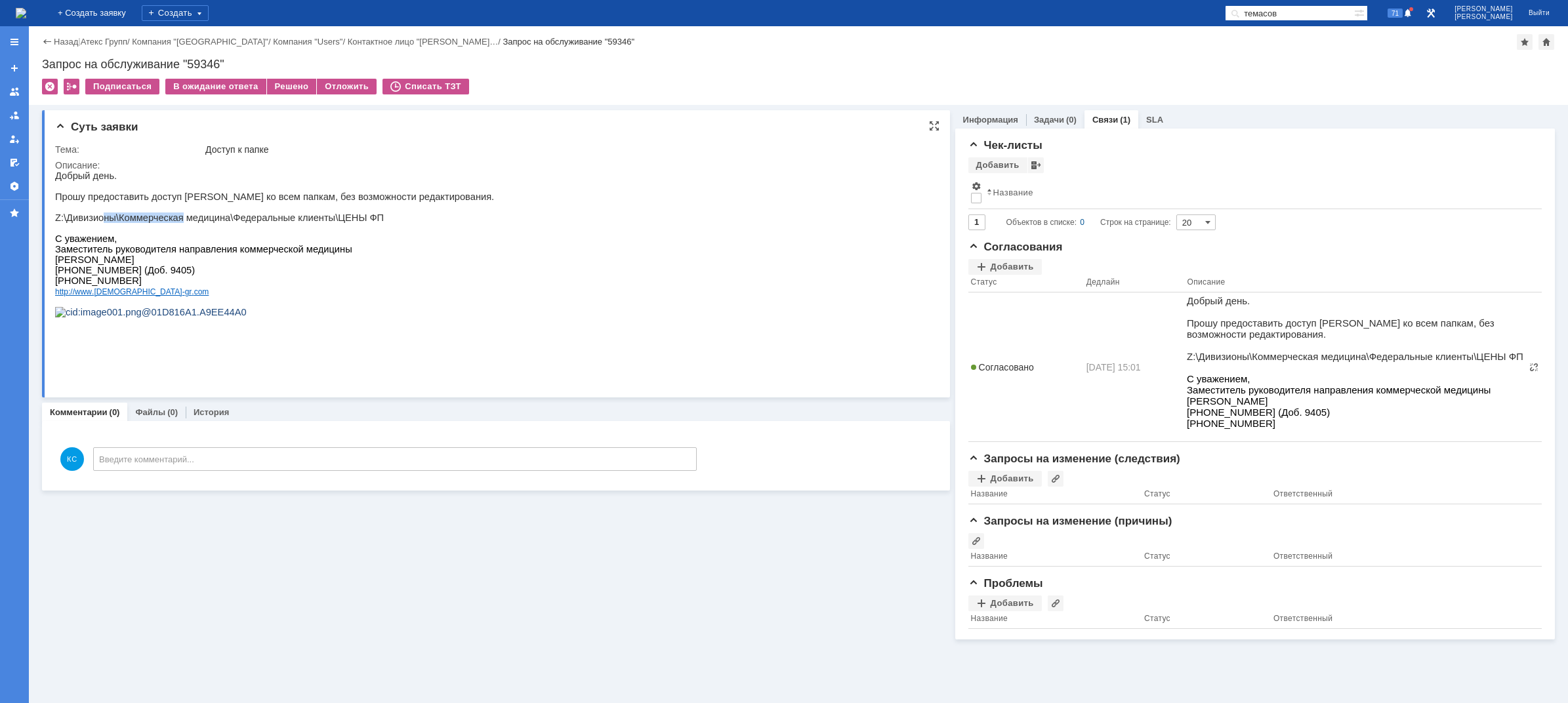
drag, startPoint x: 101, startPoint y: 221, endPoint x: 200, endPoint y: 222, distance: 99.0
click at [198, 222] on p "Z:\Дивизионы\Коммерческая медицина\Федеральные клиенты\ЦЕНЫ ФП" at bounding box center [274, 217] width 439 height 11
drag, startPoint x: 271, startPoint y: 230, endPoint x: 289, endPoint y: 231, distance: 18.0
click at [285, 231] on div "Добрый день. Прошу предоставить доступ [PERSON_NAME] ко всем папкам, без возмож…" at bounding box center [274, 249] width 439 height 157
click at [332, 223] on p "Z:\Дивизионы\Коммерческая медицина\Федеральные клиенты\ЦЕНЫ ФП" at bounding box center [274, 217] width 439 height 11
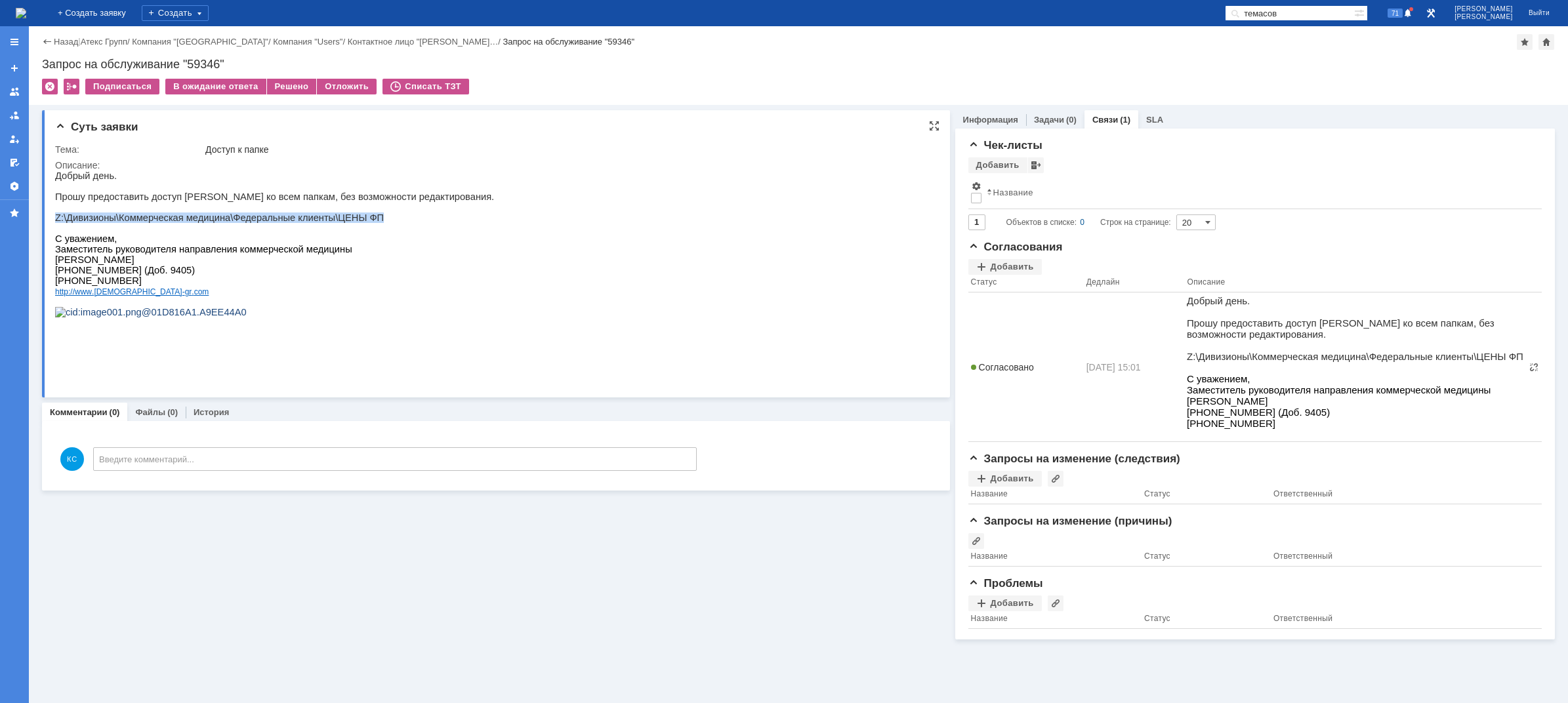
drag, startPoint x: 330, startPoint y: 217, endPoint x: 368, endPoint y: 224, distance: 38.6
click at [368, 224] on div "Добрый день. Прошу предоставить доступ [PERSON_NAME] ко всем папкам, без возмож…" at bounding box center [274, 249] width 439 height 157
click at [351, 222] on p "Z:\Дивизионы\Коммерческая медицина\Федеральные клиенты\ЦЕНЫ ФП" at bounding box center [274, 217] width 439 height 11
drag, startPoint x: 335, startPoint y: 222, endPoint x: 350, endPoint y: 222, distance: 15.0
click at [350, 222] on p "Z:\Дивизионы\Коммерческая медицина\Федеральные клиенты\ЦЕНЫ ФП" at bounding box center [274, 217] width 439 height 11
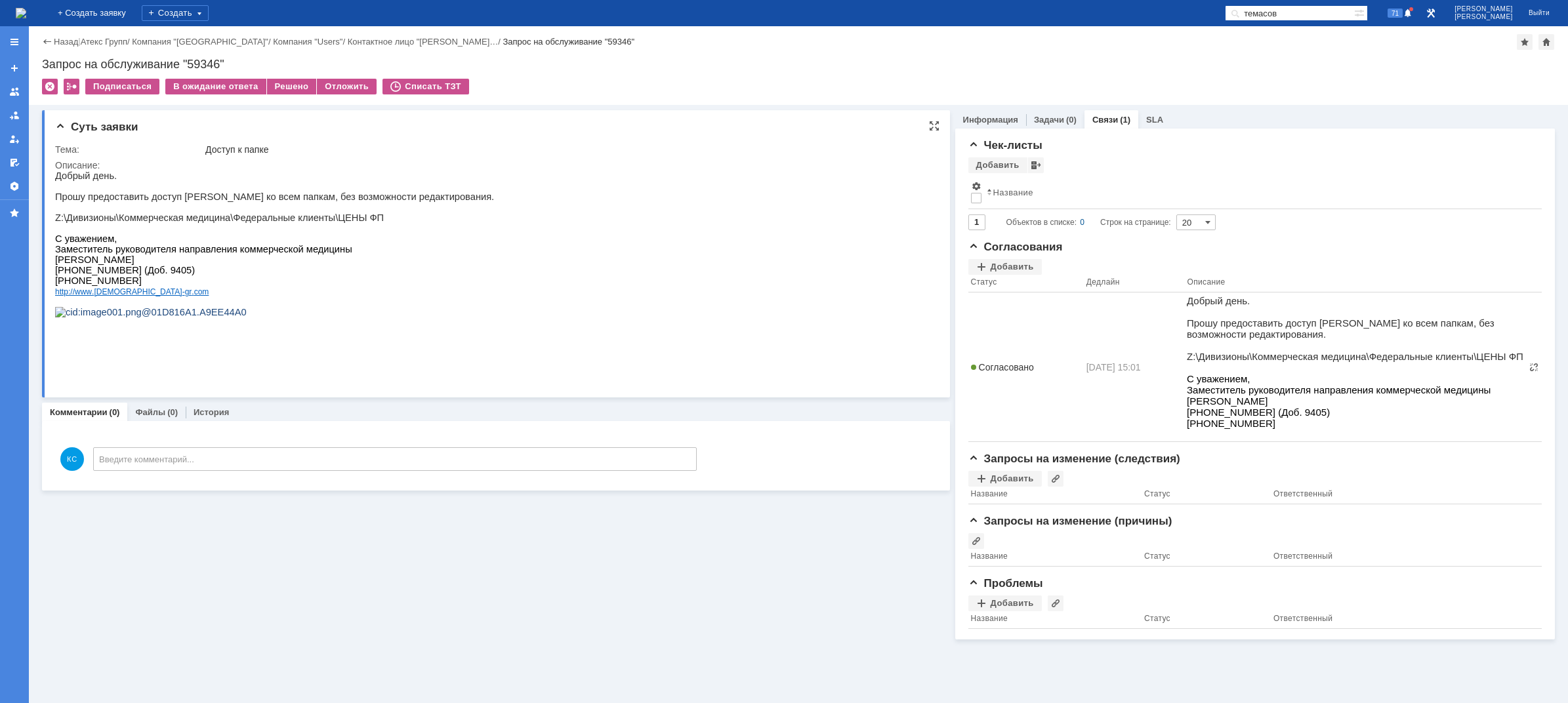
click at [358, 223] on p "Z:\Дивизионы\Коммерческая медицина\Федеральные клиенты\ЦЕНЫ ФП" at bounding box center [274, 217] width 439 height 11
drag, startPoint x: 351, startPoint y: 225, endPoint x: 335, endPoint y: 225, distance: 16.0
click at [335, 223] on p "Z:\Дивизионы\Коммерческая медицина\Федеральные клиенты\ЦЕНЫ ФП" at bounding box center [274, 217] width 439 height 11
click at [161, 202] on p "Прошу предоставить доступ [PERSON_NAME] ко всем папкам, без возможности редакти…" at bounding box center [274, 197] width 439 height 11
drag, startPoint x: 176, startPoint y: 199, endPoint x: 244, endPoint y: 205, distance: 68.3
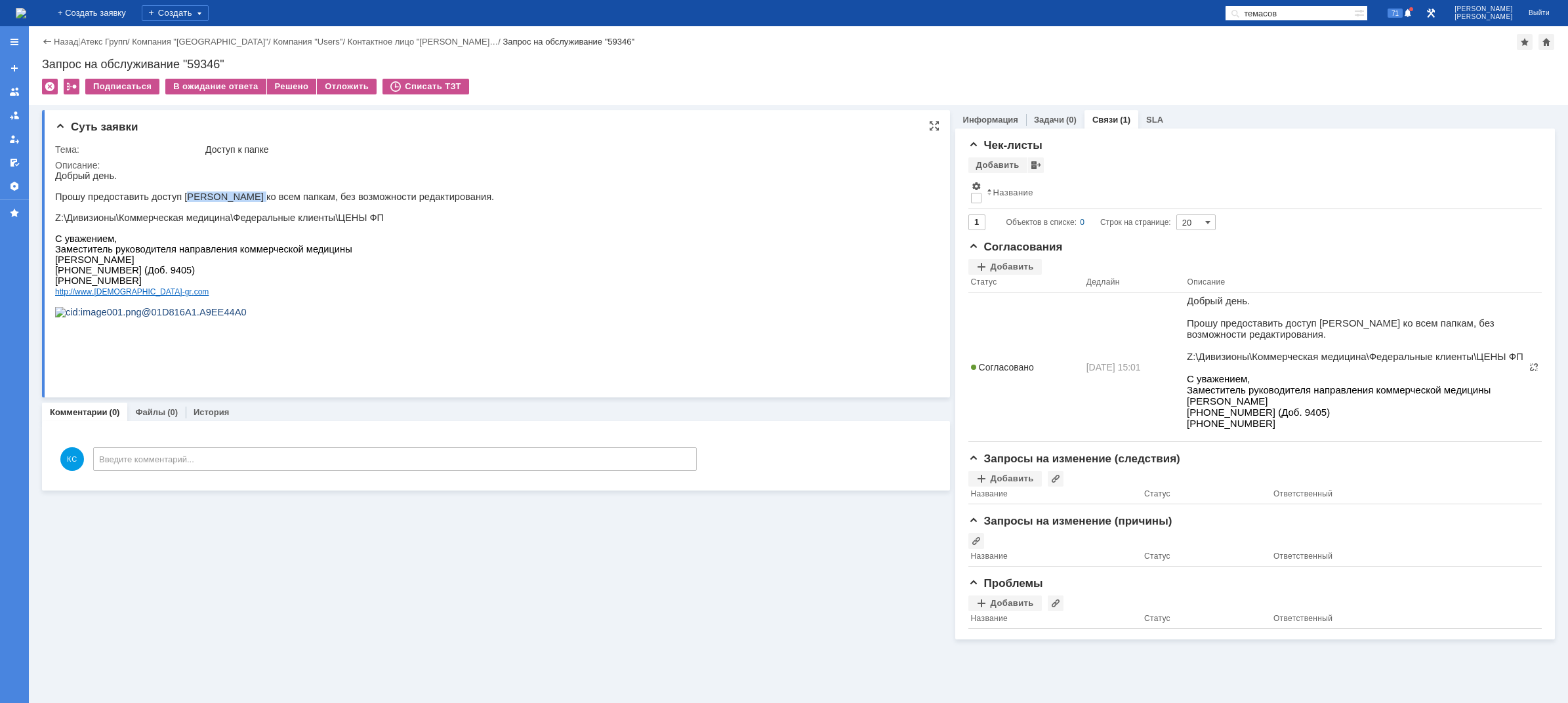
click at [235, 202] on p "Прошу предоставить доступ [PERSON_NAME] ко всем папкам, без возможности редакти…" at bounding box center [274, 197] width 439 height 11
drag, startPoint x: 227, startPoint y: 222, endPoint x: 277, endPoint y: 226, distance: 50.2
click at [277, 223] on p "Z:\Дивизионы\Коммерческая медицина\Федеральные клиенты\ЦЕНЫ ФП" at bounding box center [274, 217] width 439 height 11
drag, startPoint x: 343, startPoint y: 224, endPoint x: 350, endPoint y: 225, distance: 7.1
click at [350, 223] on p "Z:\Дивизионы\Коммерческая медицина\Федеральные клиенты\ЦЕНЫ ФП" at bounding box center [274, 217] width 439 height 11
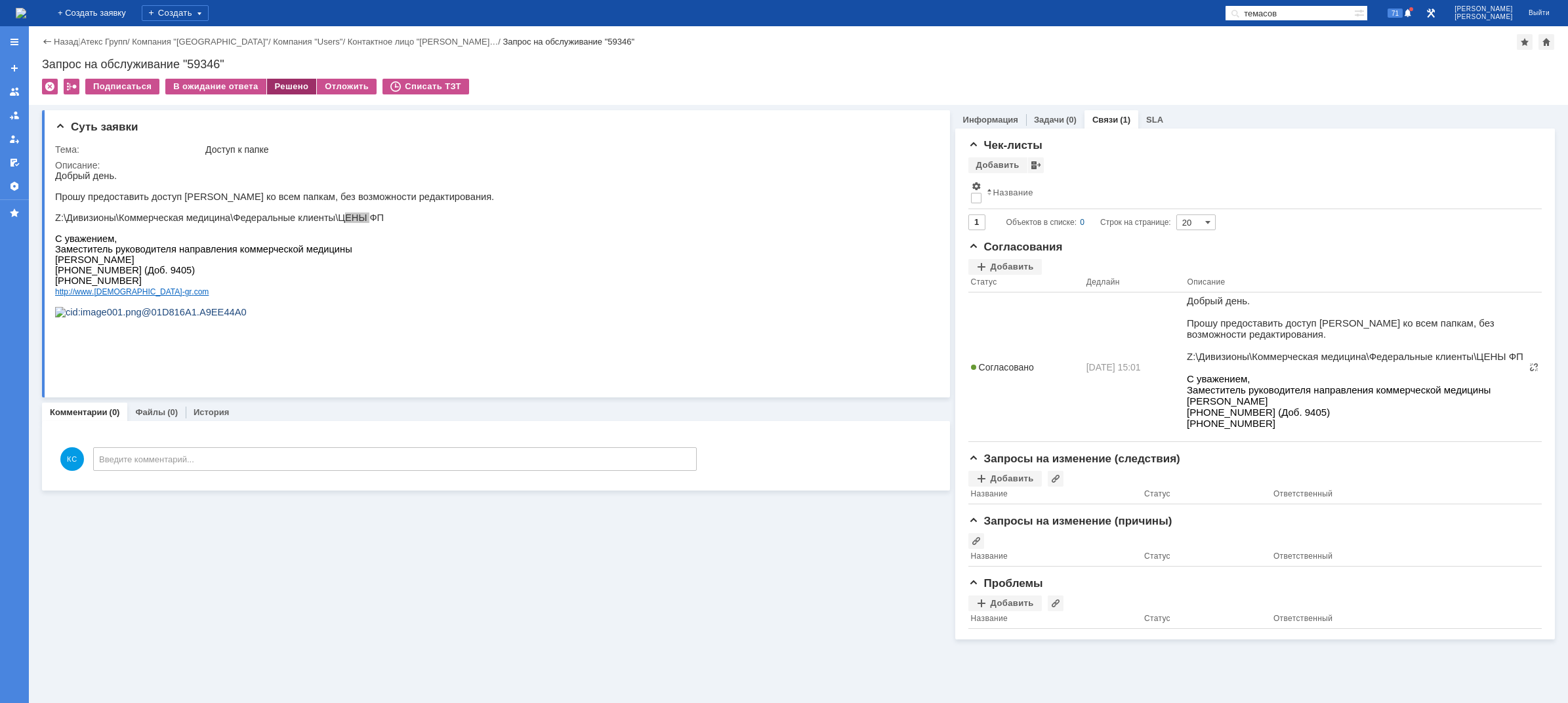
click at [289, 84] on div "Решено" at bounding box center [292, 86] width 50 height 16
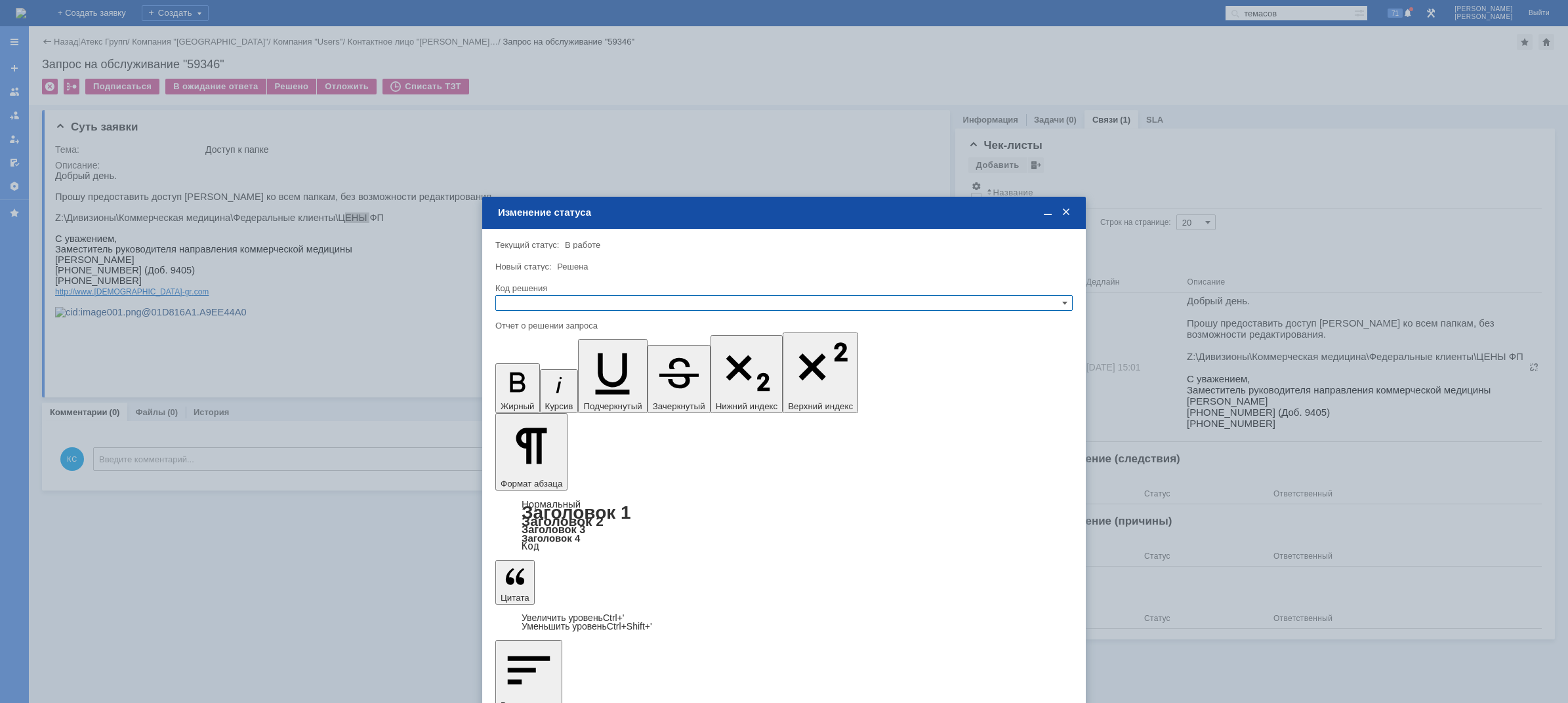
click at [577, 306] on input "text" at bounding box center [784, 303] width 577 height 16
click at [552, 372] on div "Решено" at bounding box center [784, 367] width 576 height 15
type input "Решено"
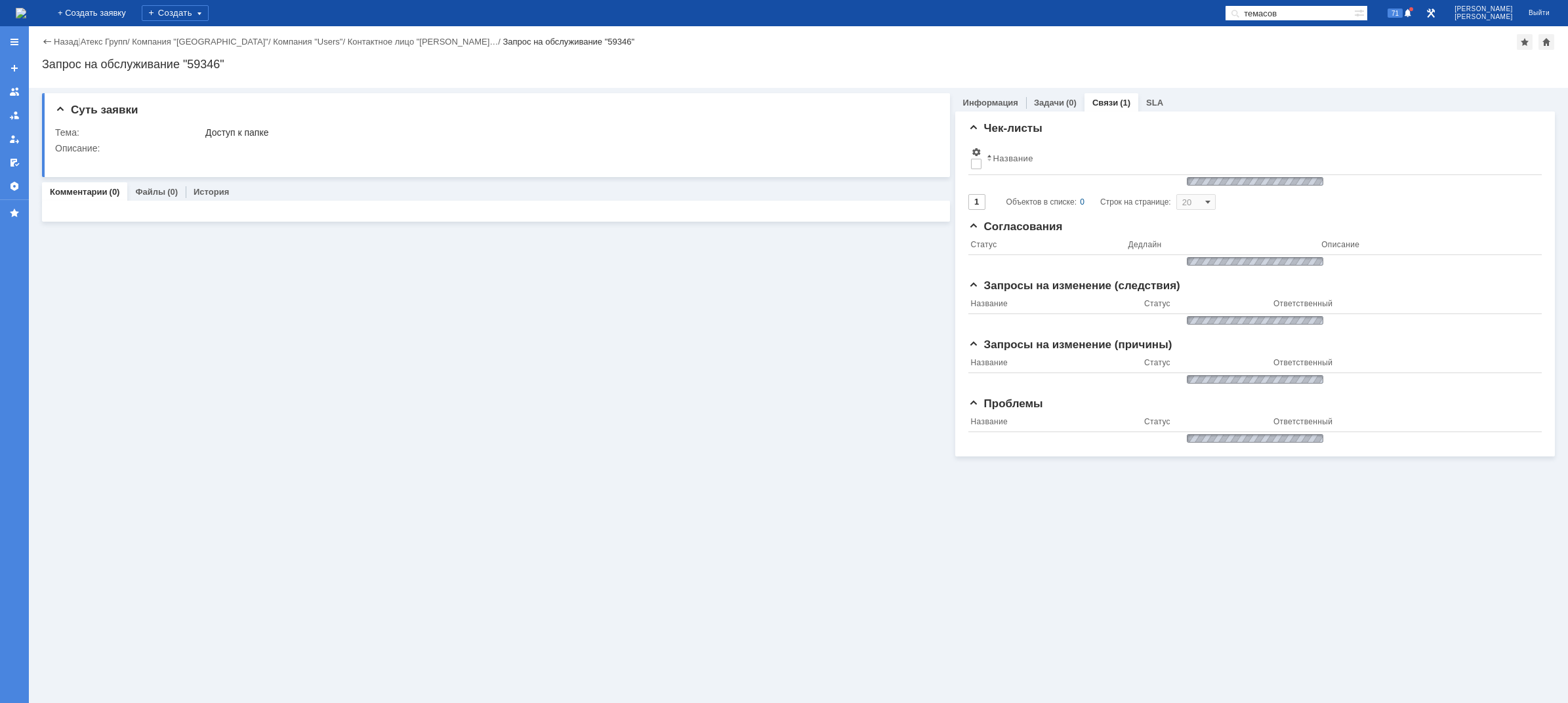
click at [26, 11] on img at bounding box center [21, 13] width 11 height 11
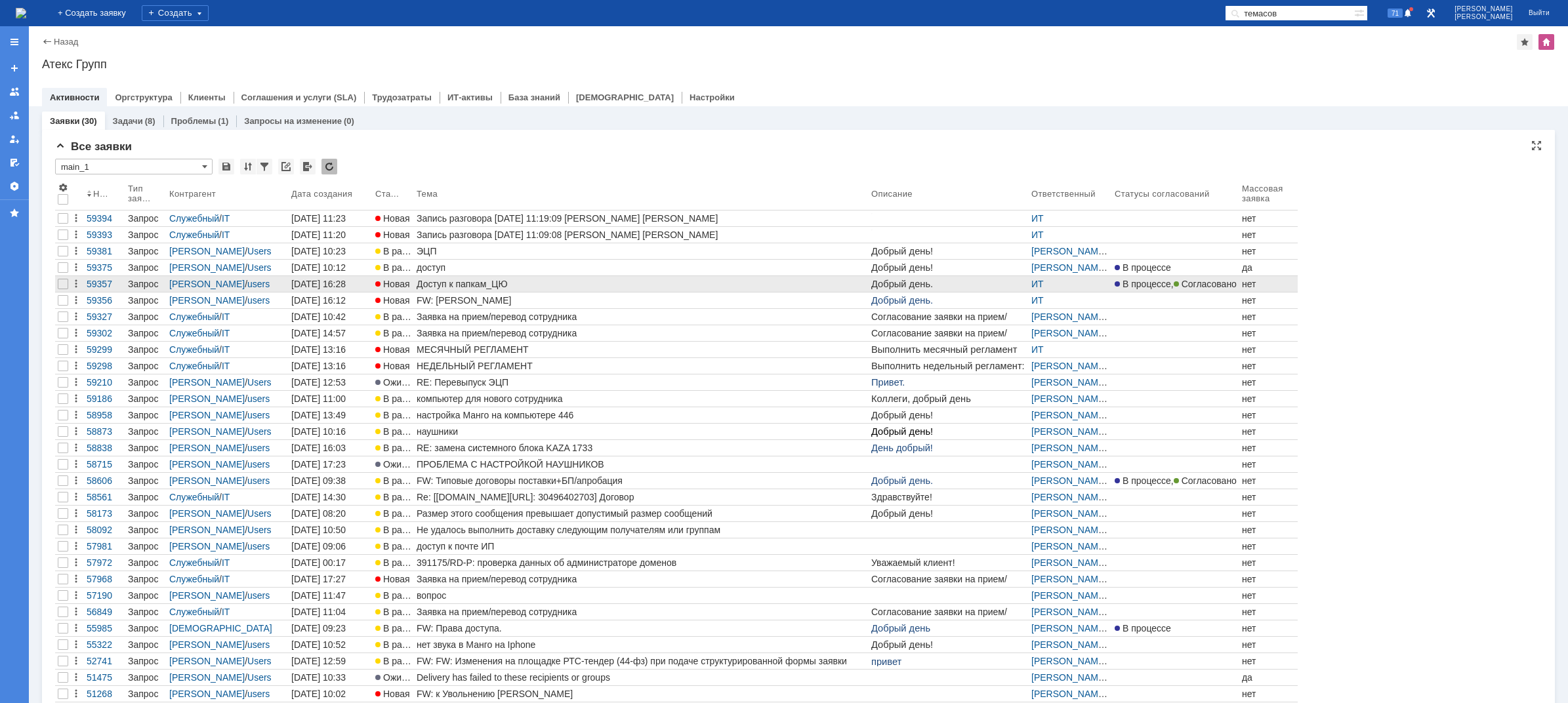
click at [486, 287] on div "Доступ к папкам_ЦЮ" at bounding box center [641, 284] width 449 height 11
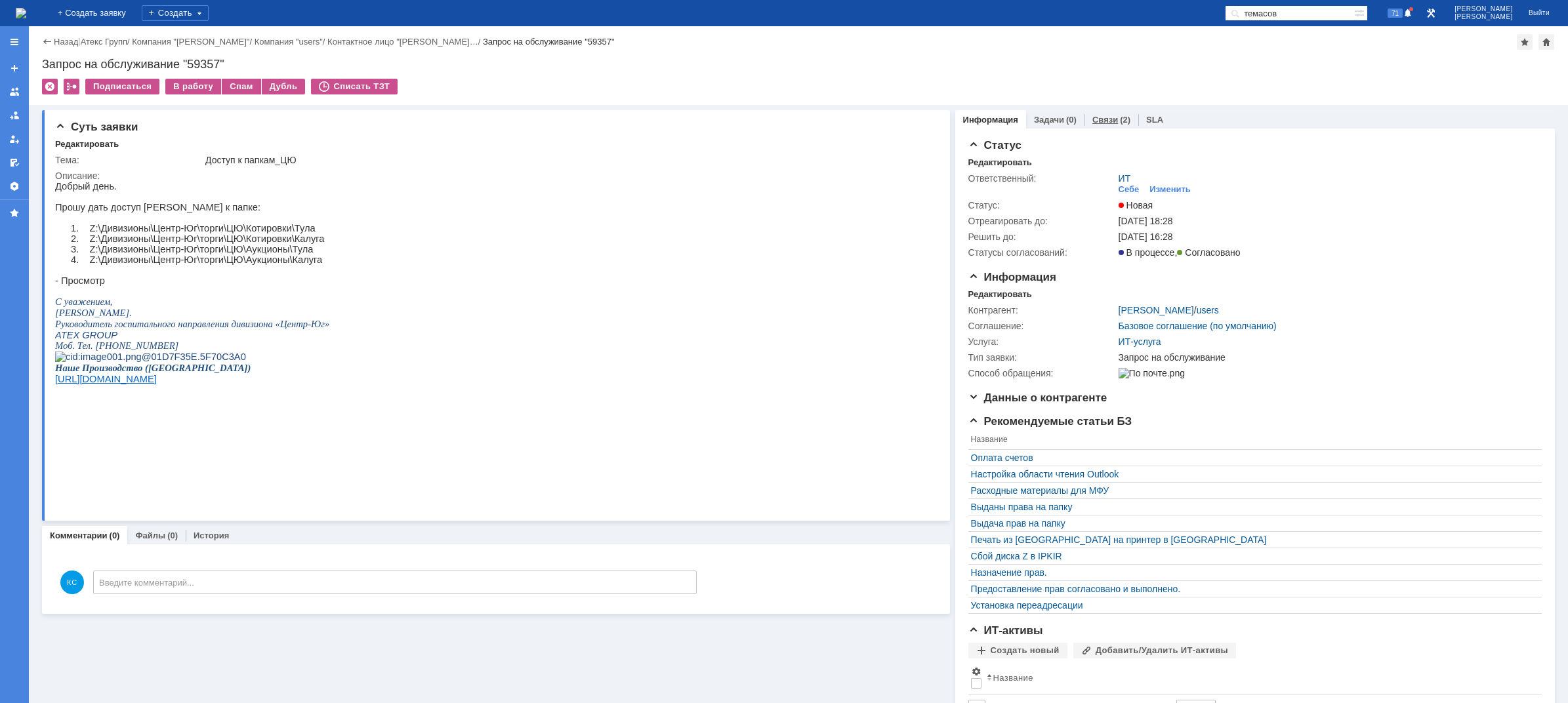
click at [1095, 123] on link "Связи" at bounding box center [1105, 120] width 25 height 10
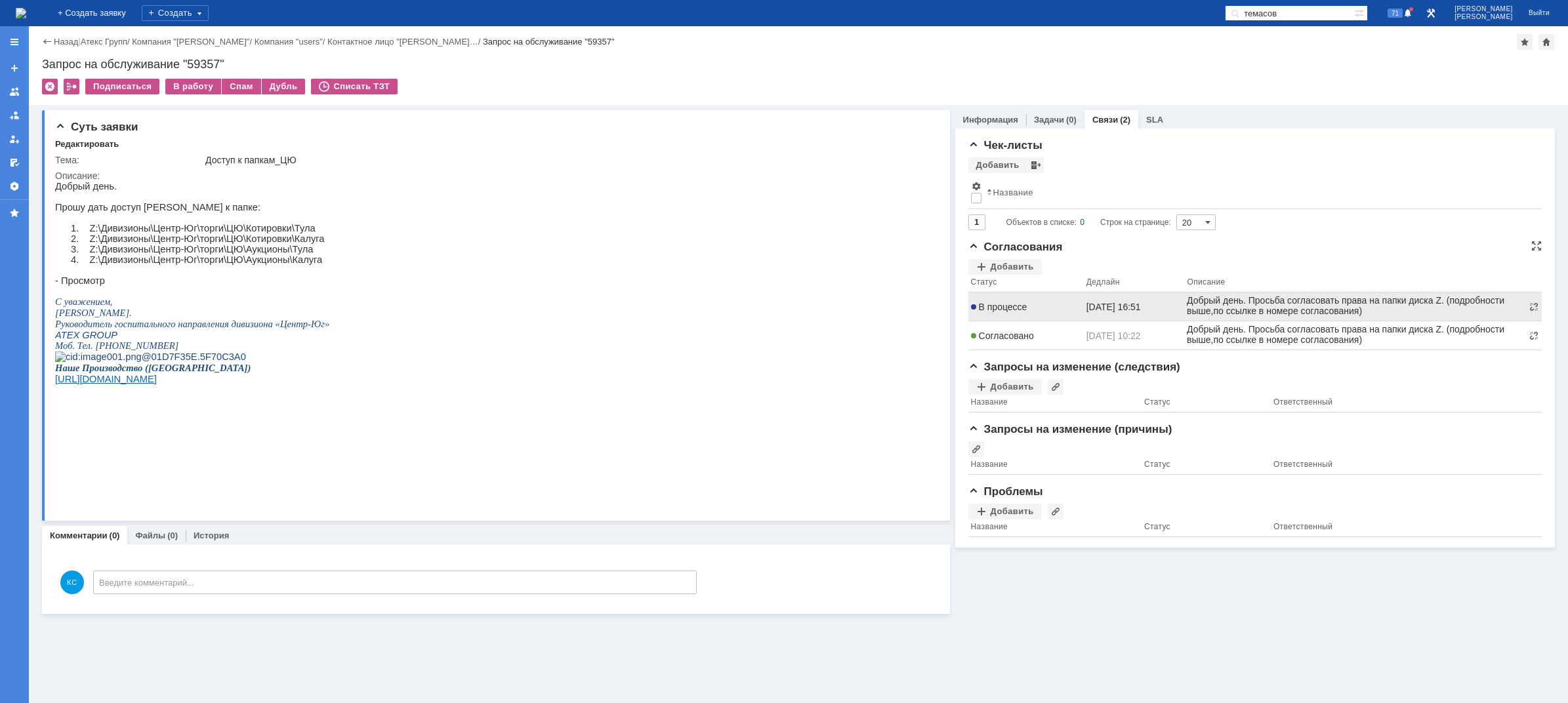
click at [1093, 304] on span "[DATE] 16:51" at bounding box center [1114, 307] width 54 height 11
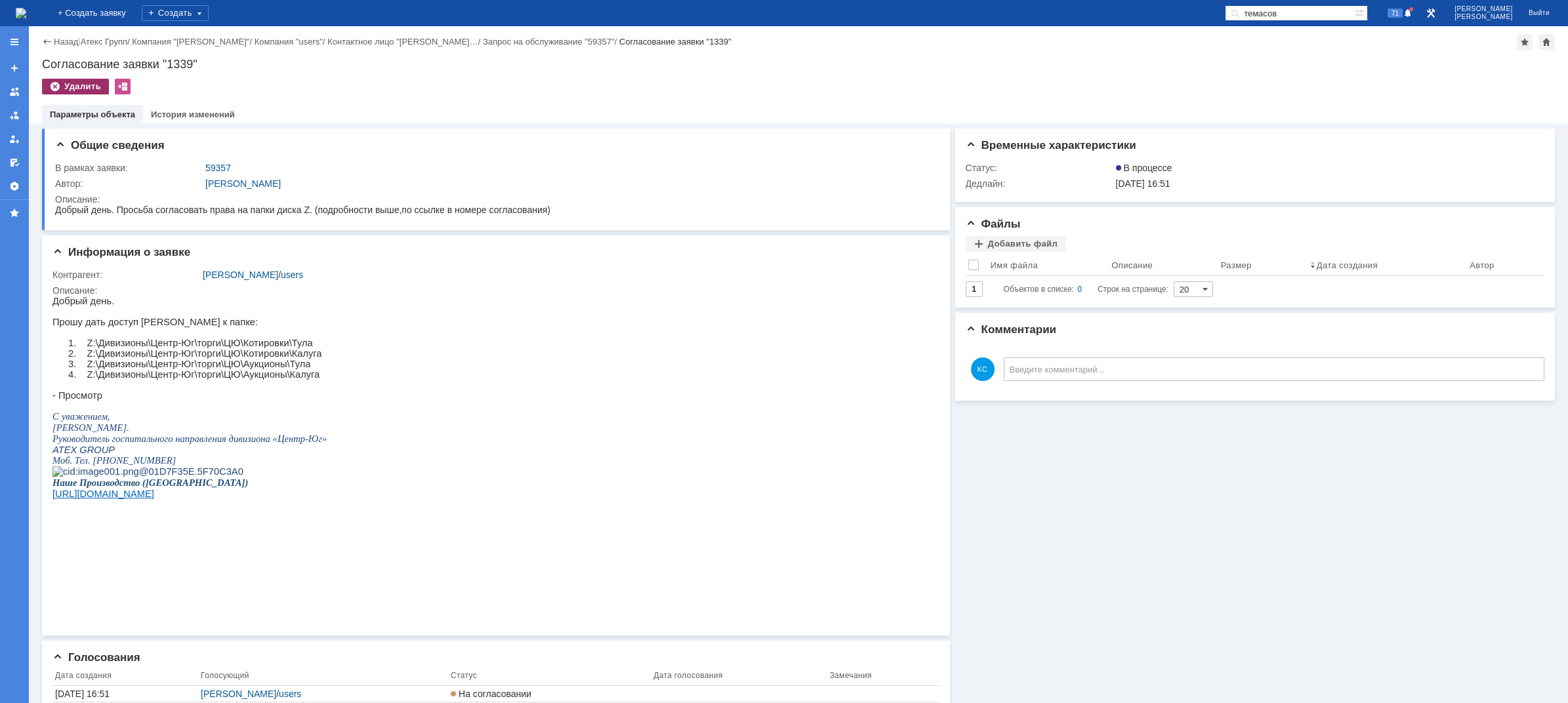
click at [75, 84] on div "Удалить" at bounding box center [75, 86] width 67 height 16
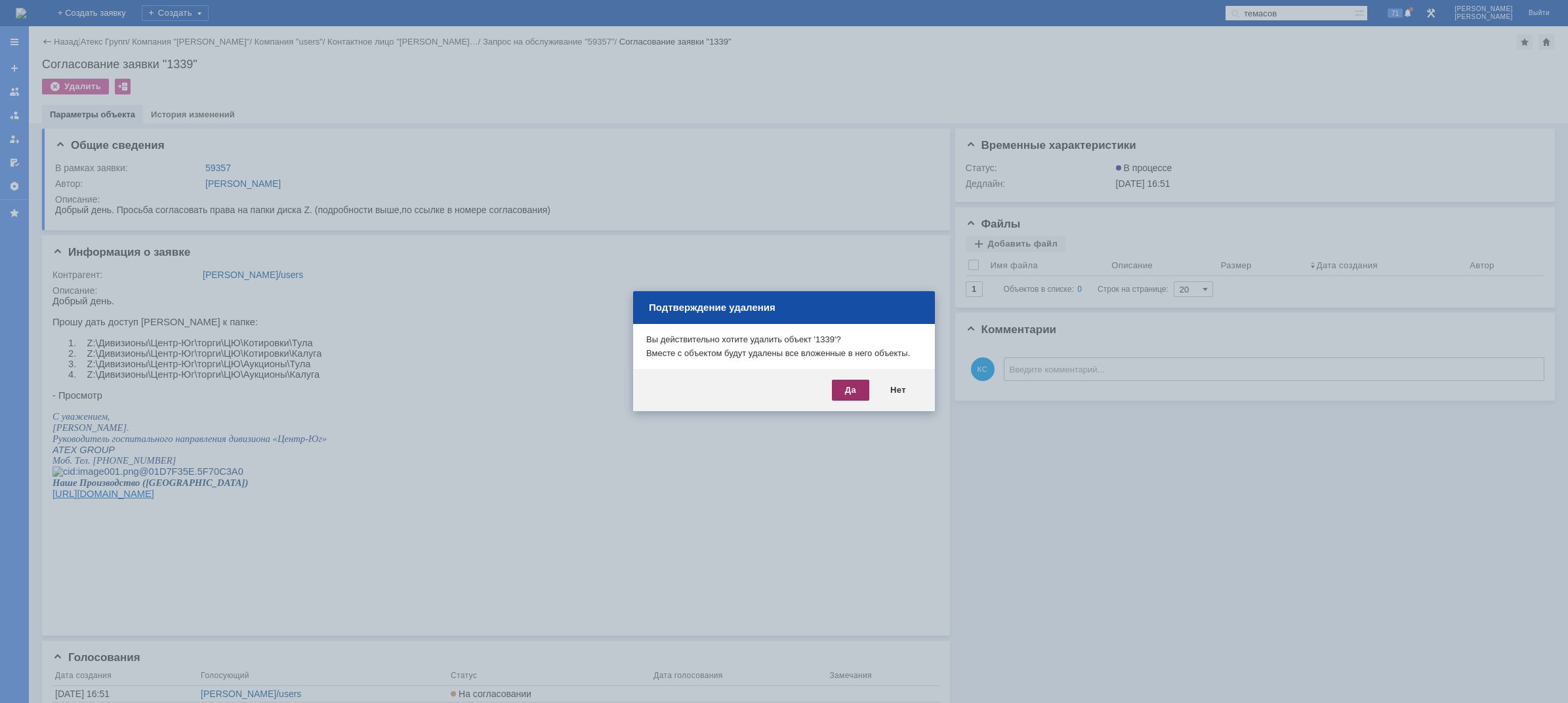
click at [843, 383] on div "Да" at bounding box center [850, 390] width 38 height 21
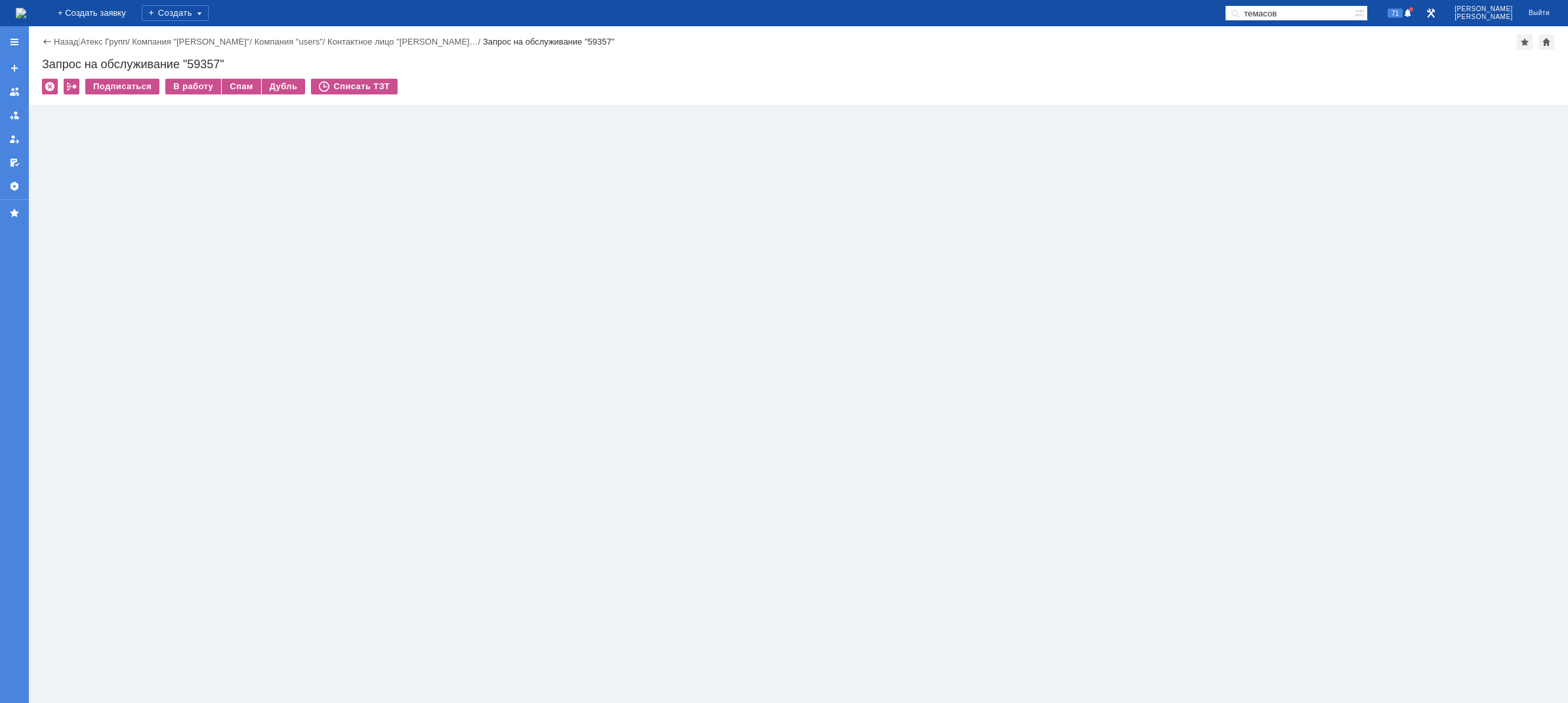
click at [26, 11] on img at bounding box center [21, 13] width 11 height 11
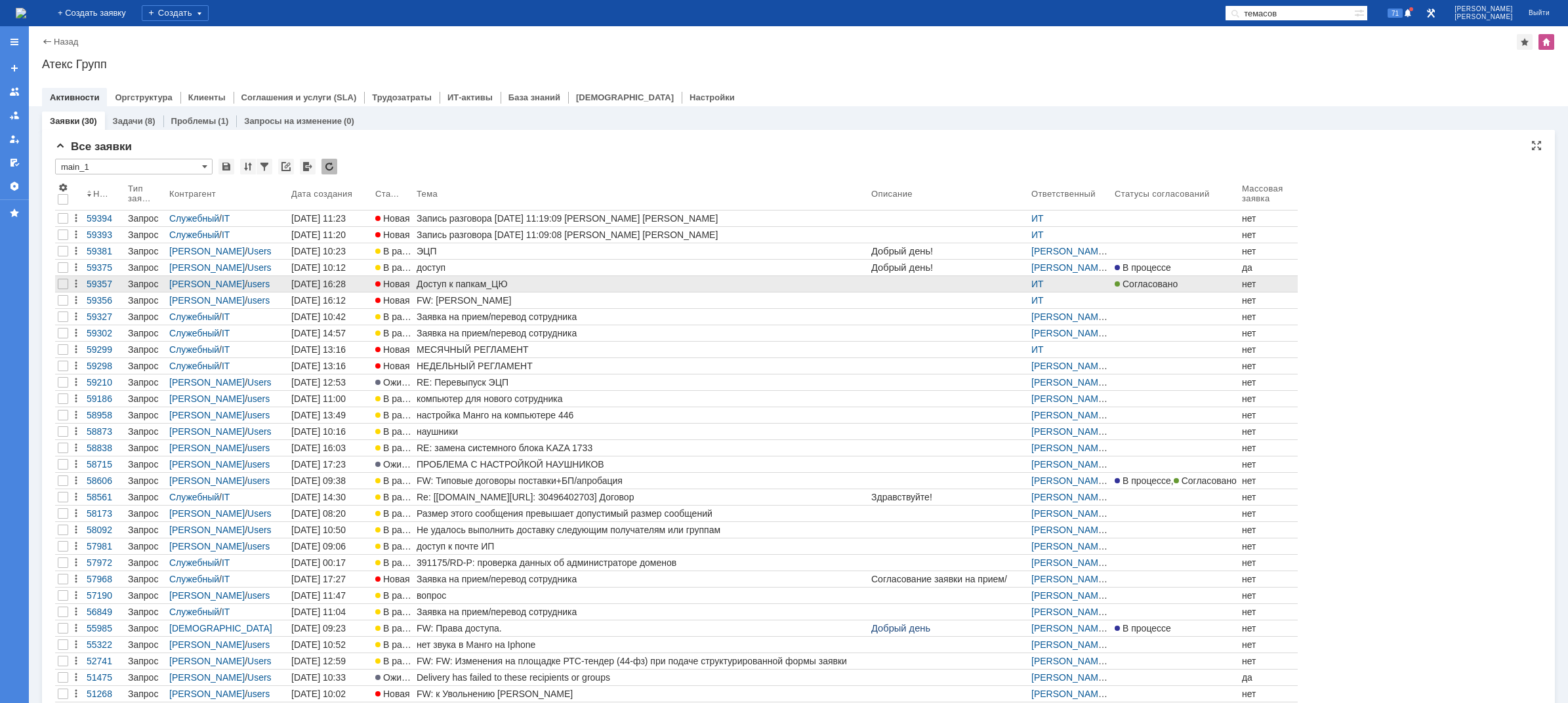
click at [549, 287] on div "Доступ к папкам_ЦЮ" at bounding box center [641, 284] width 449 height 11
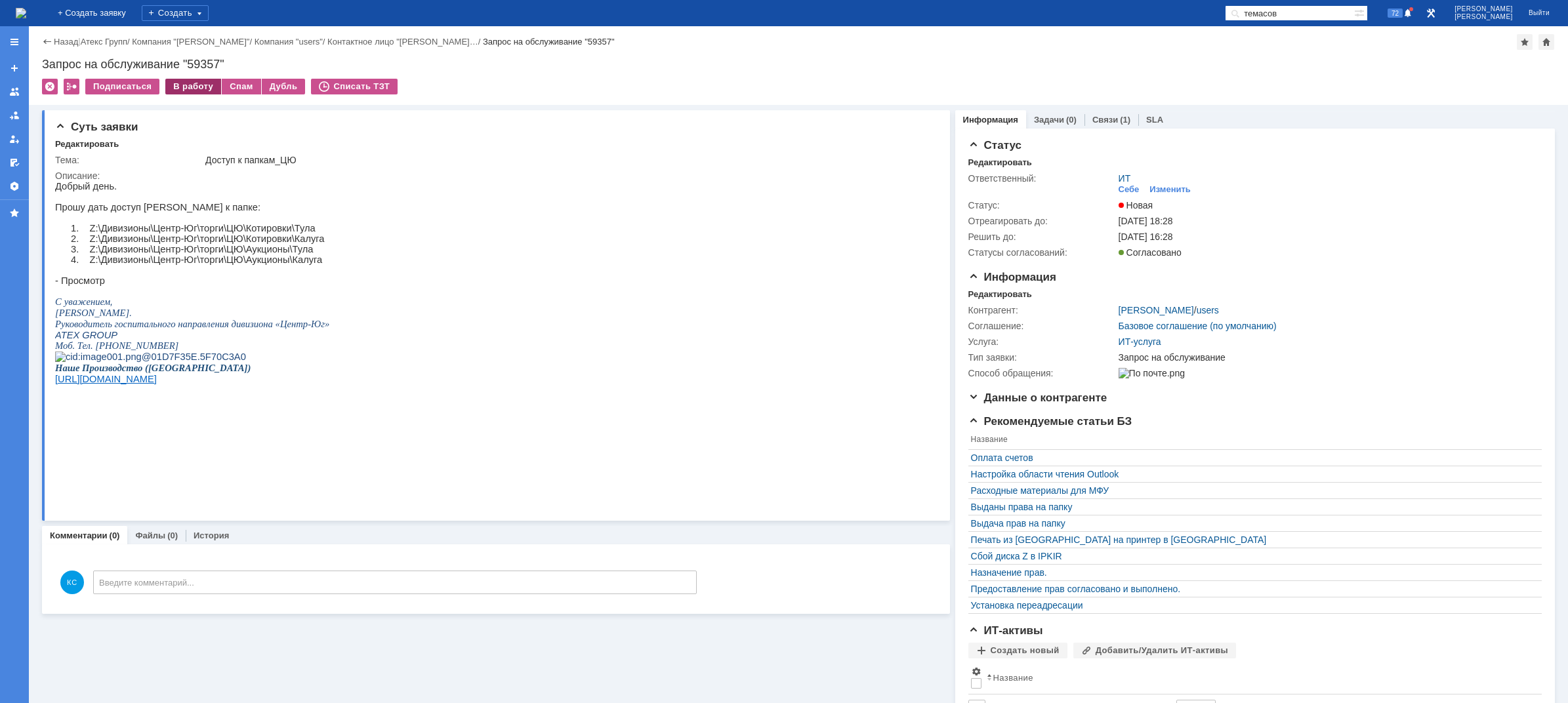
click at [196, 84] on div "В работу" at bounding box center [194, 86] width 56 height 16
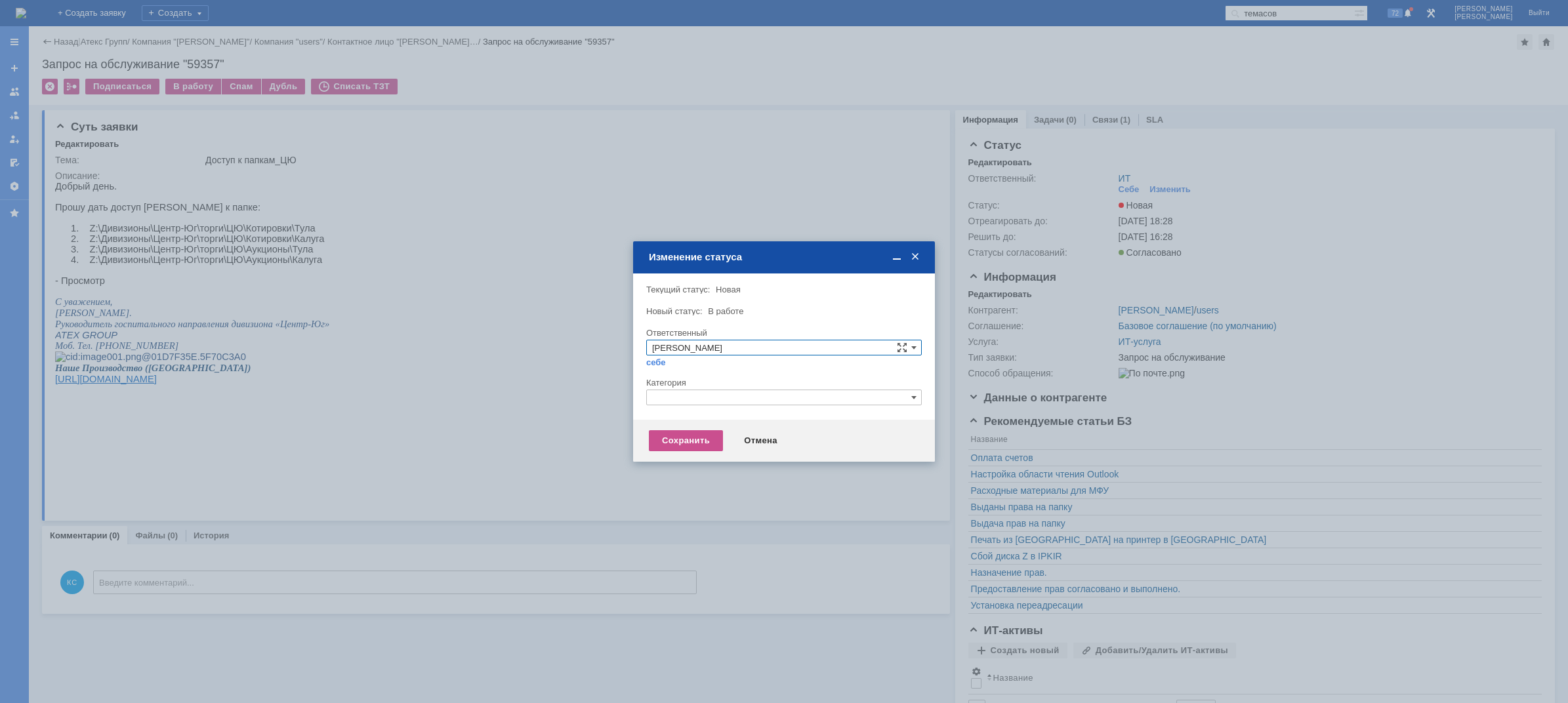
click at [677, 401] on input "text" at bounding box center [784, 397] width 276 height 16
drag, startPoint x: 677, startPoint y: 400, endPoint x: 634, endPoint y: 392, distance: 43.7
click at [634, 392] on div "Внимание! Текущий статус: Новая Новая Новый статус: В работе В работе Ответстве…" at bounding box center [784, 347] width 302 height 146
click at [689, 453] on div "Назначение доступа (файловые ресурсы)" at bounding box center [784, 459] width 274 height 15
type input "Назначение доступа (файловые ресурсы)"
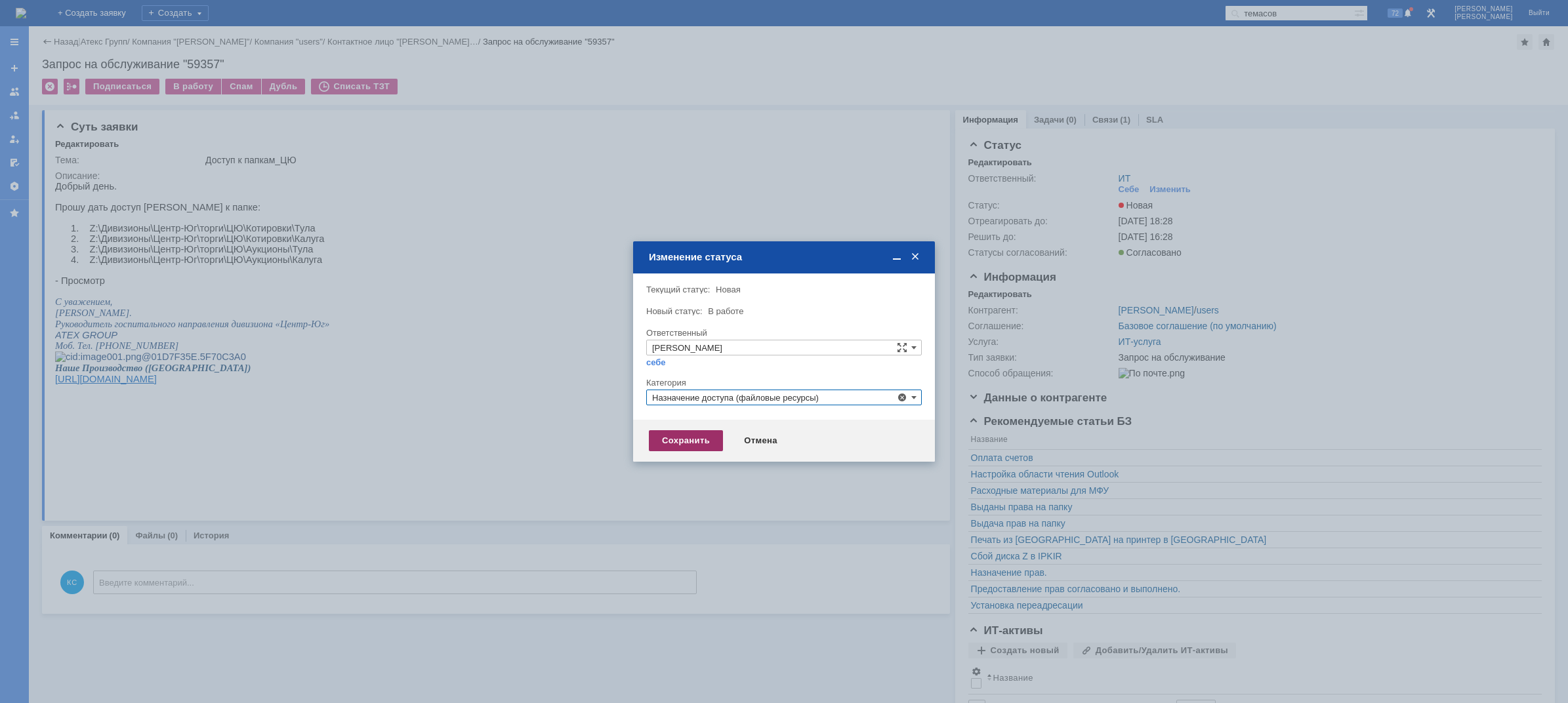
click at [668, 435] on div "Сохранить" at bounding box center [686, 441] width 74 height 21
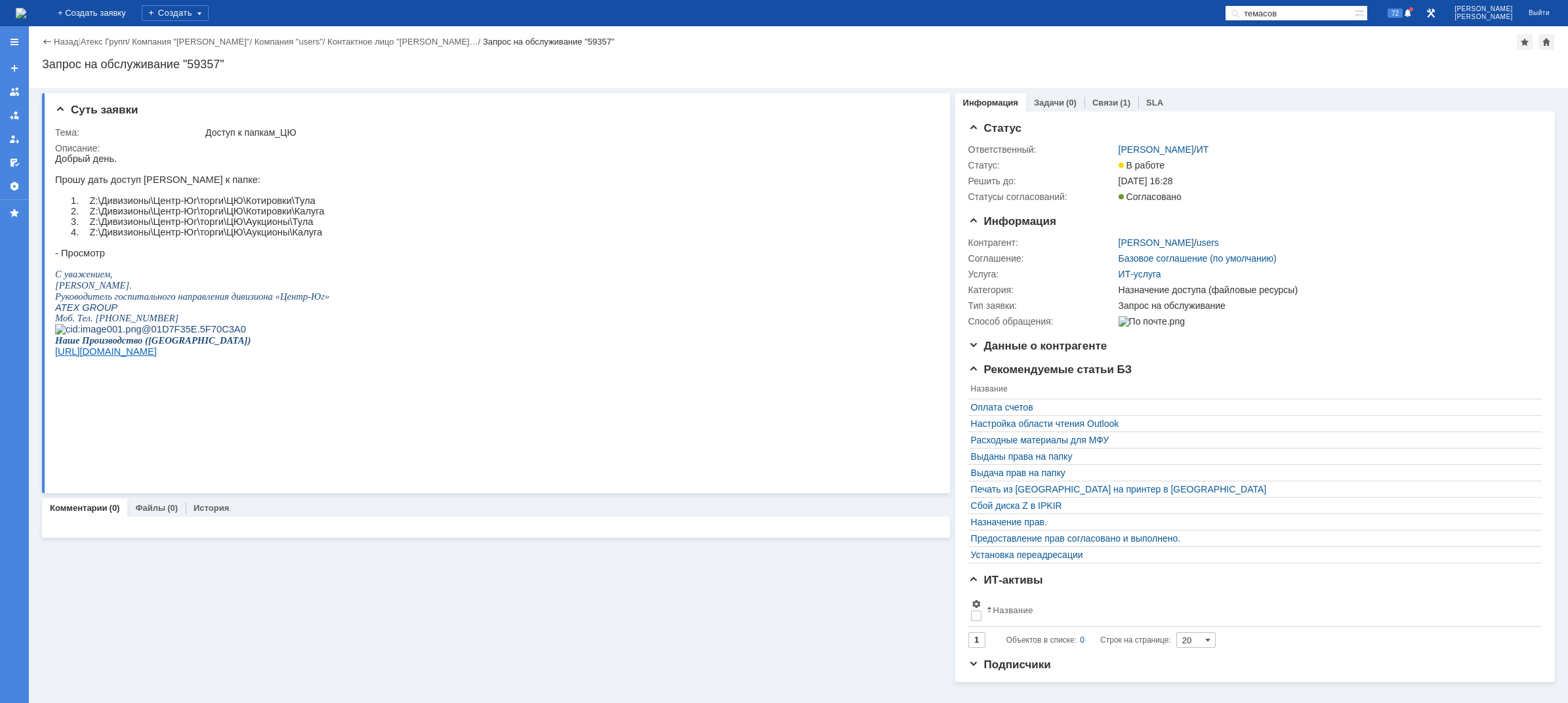
click at [424, 166] on html "Добрый день. Прошу дать доступ [PERSON_NAME] к папке: 1. Z:\Дивизионы\Центр-Юг\…" at bounding box center [492, 277] width 874 height 248
click at [26, 18] on img at bounding box center [21, 13] width 11 height 11
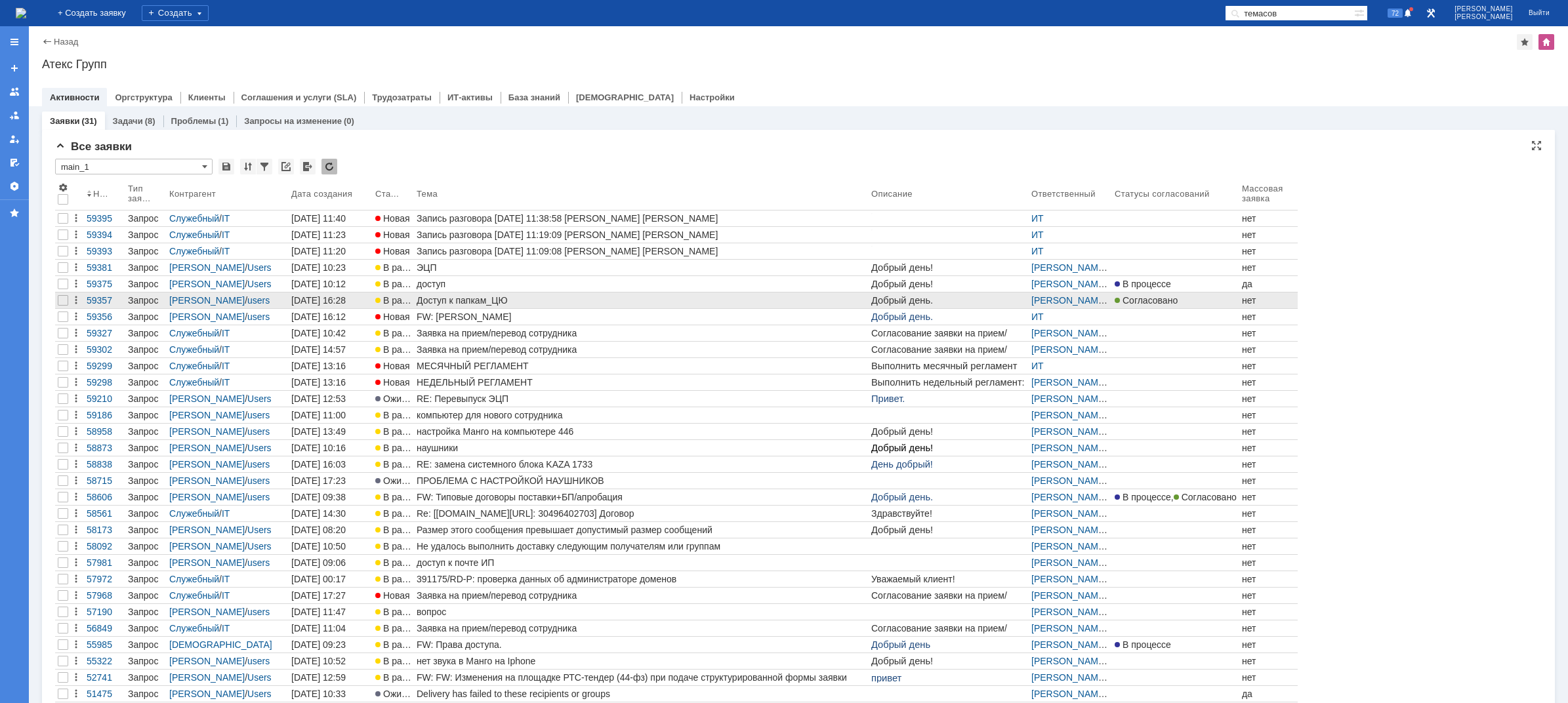
click at [506, 306] on link "Доступ к папкам_ЦЮ" at bounding box center [641, 300] width 454 height 16
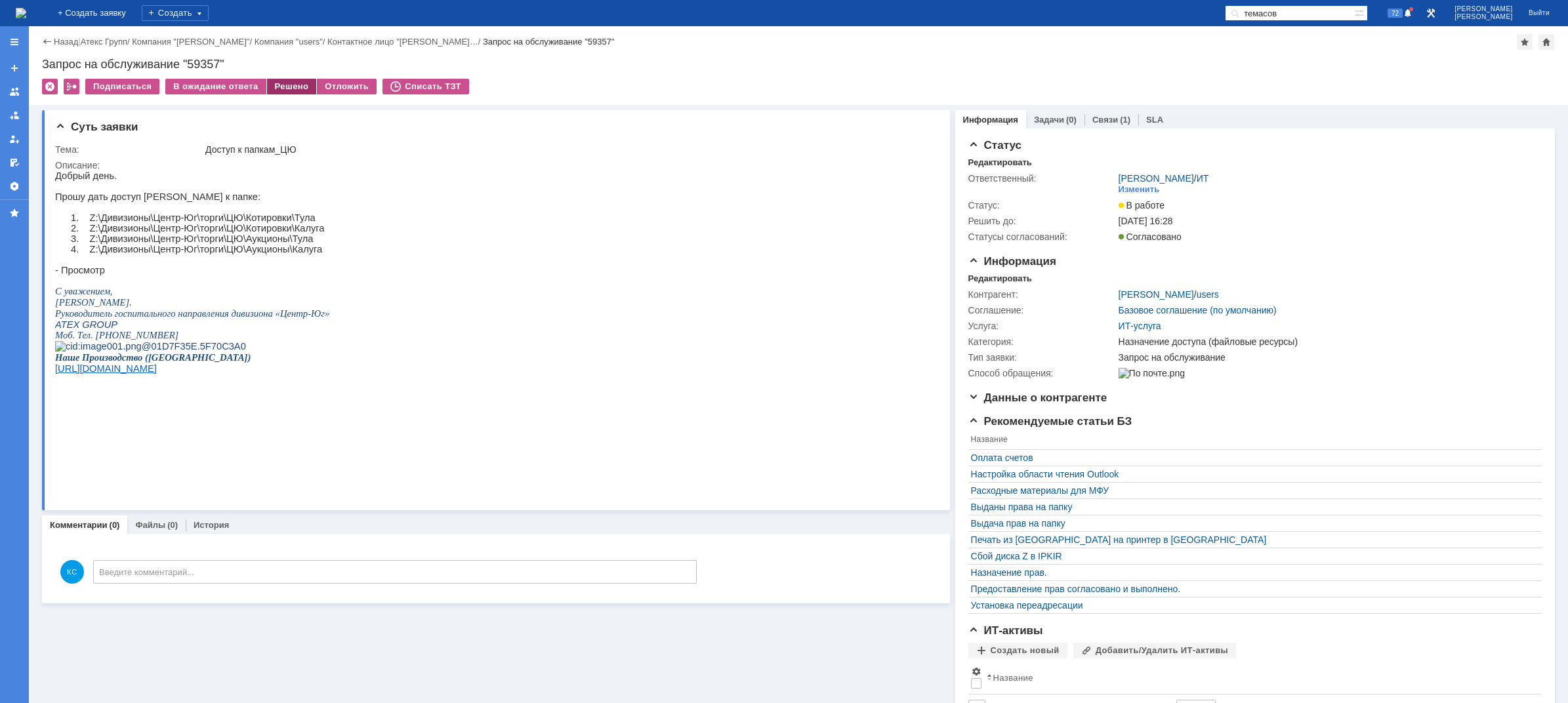
click at [267, 89] on div "Решено" at bounding box center [292, 86] width 50 height 16
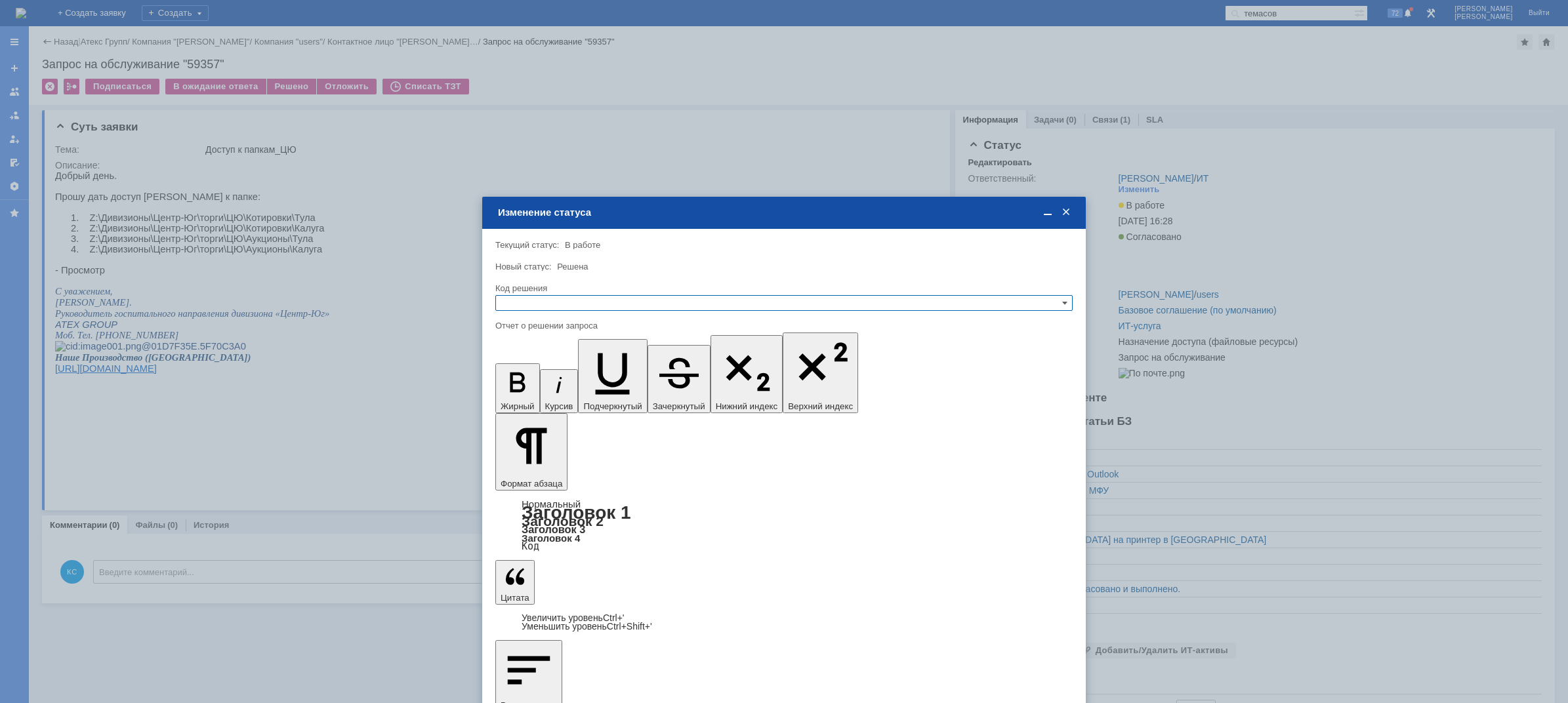
click at [537, 305] on input "text" at bounding box center [784, 303] width 577 height 16
click at [545, 363] on span "Решено" at bounding box center [783, 367] width 565 height 11
type input "Решено"
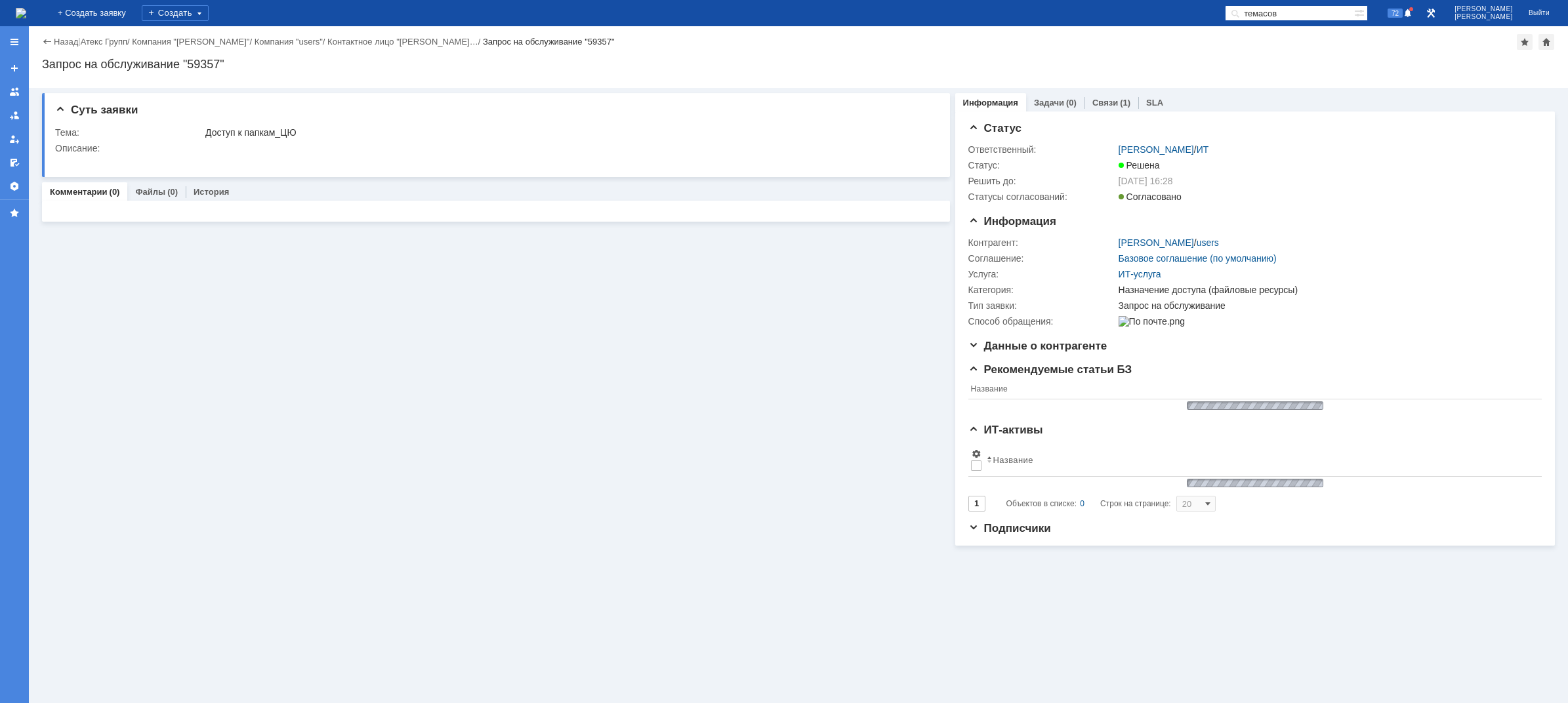
click at [26, 18] on img at bounding box center [21, 13] width 11 height 11
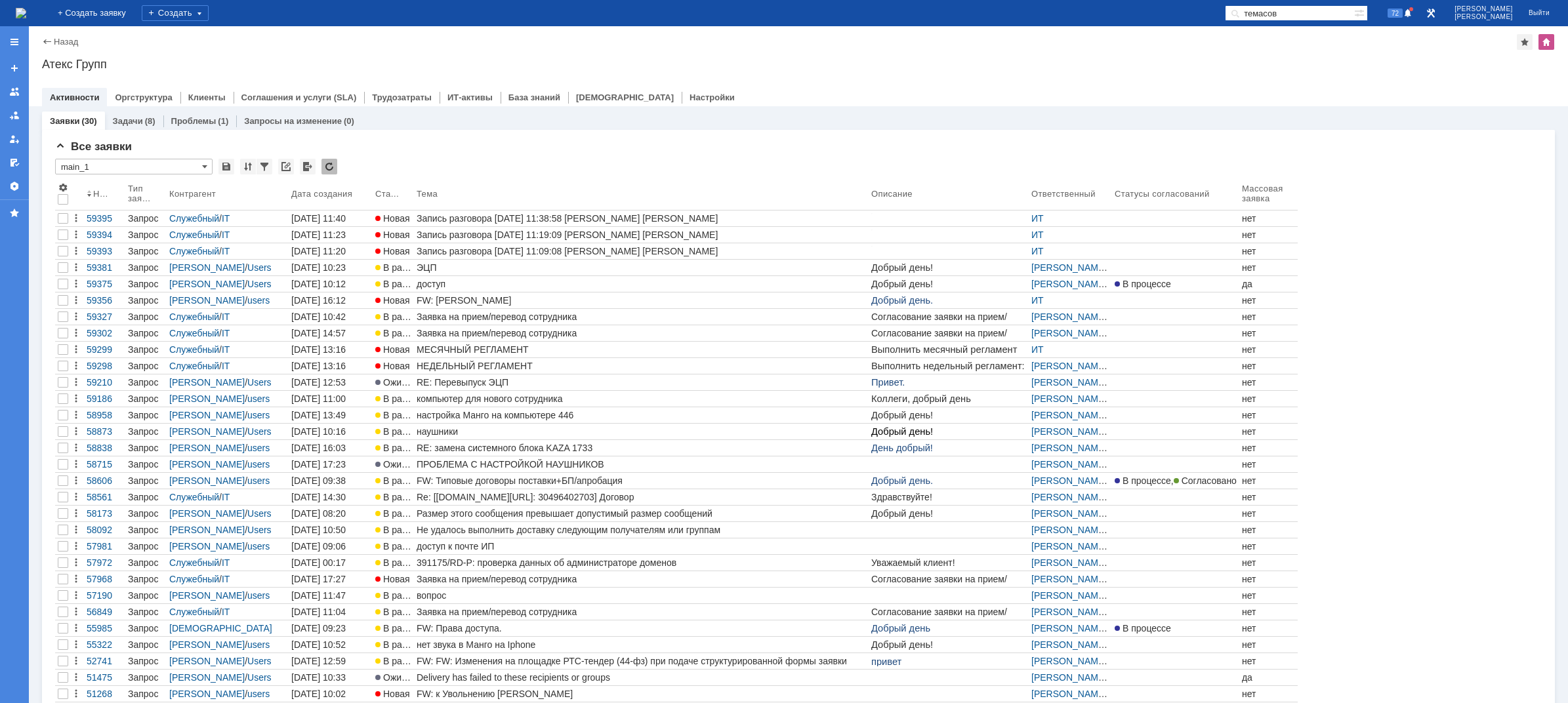
click at [162, 38] on div "Назад | Атекс Групп" at bounding box center [798, 42] width 1512 height 16
click at [208, 18] on div "Создать" at bounding box center [175, 12] width 67 height 16
click at [134, 13] on link "+ Создать заявку" at bounding box center [92, 13] width 84 height 26
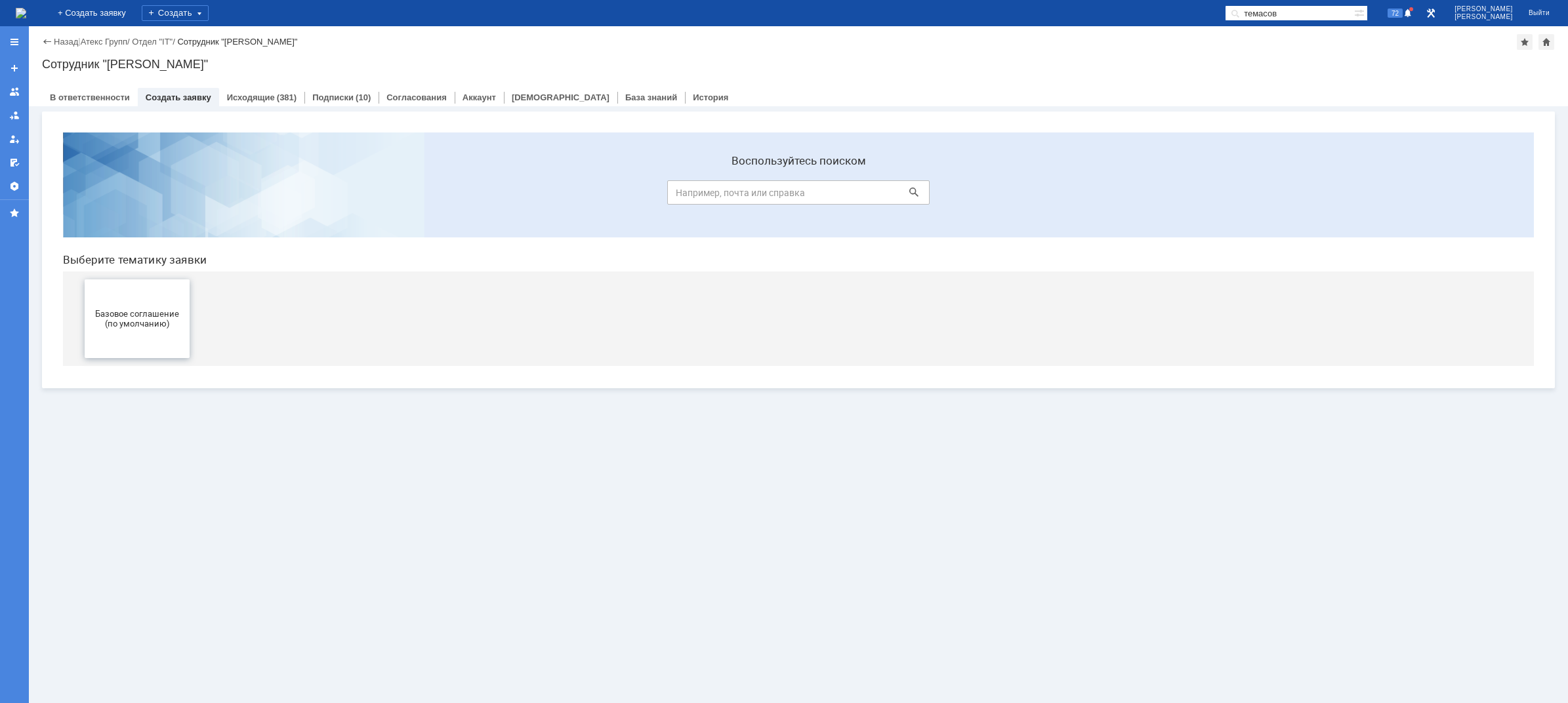
click at [113, 322] on span "Базовое соглашение (по умолчанию)" at bounding box center [137, 319] width 97 height 20
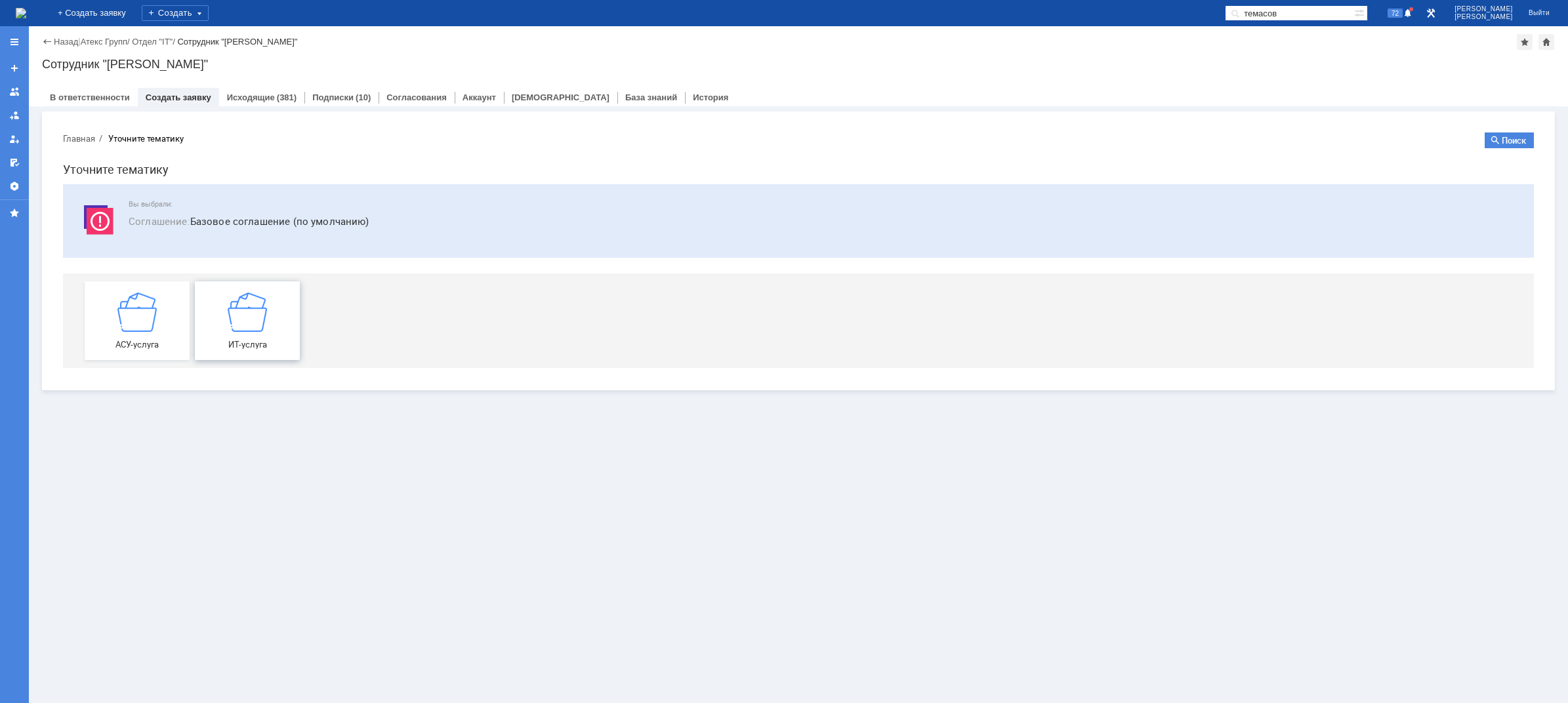
click at [251, 313] on img at bounding box center [248, 312] width 39 height 39
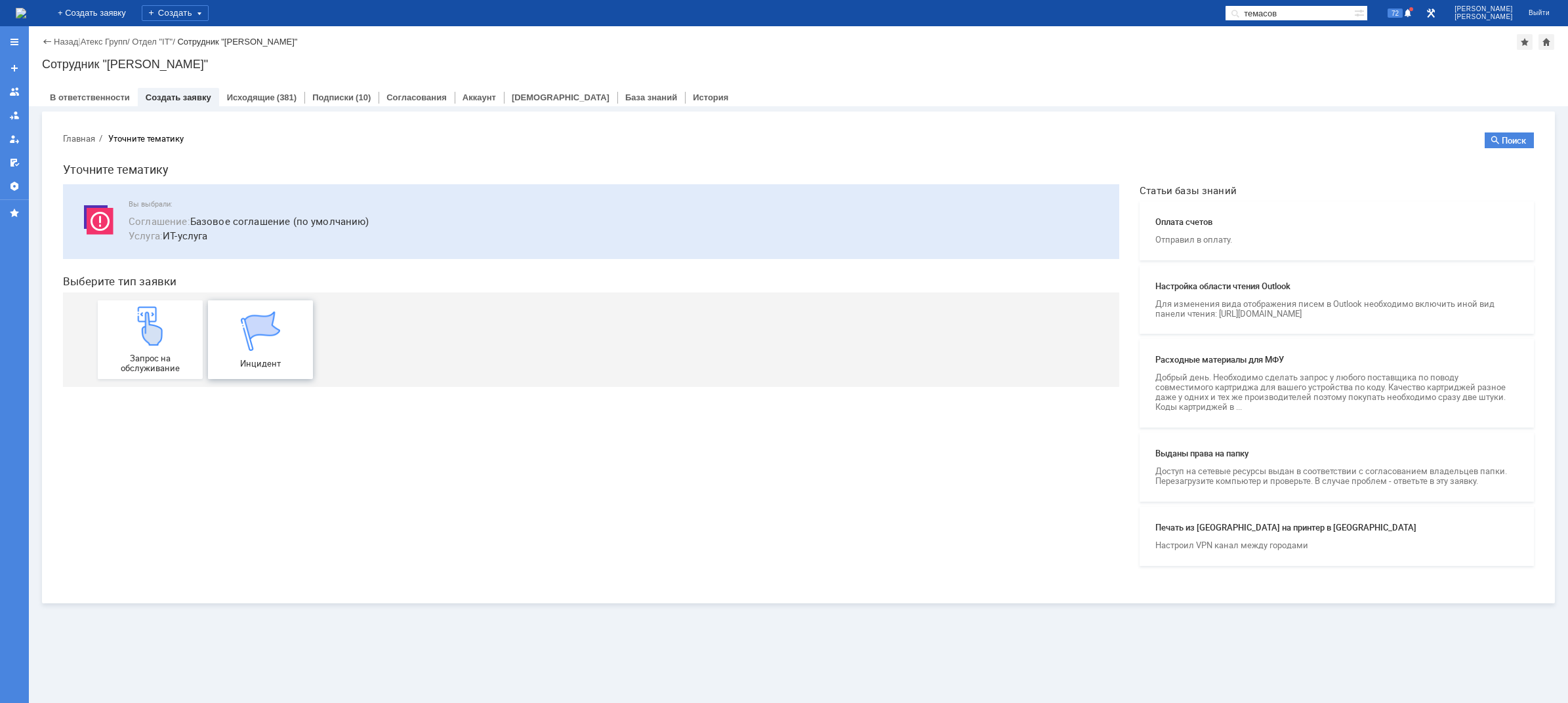
click at [248, 331] on img at bounding box center [261, 331] width 39 height 39
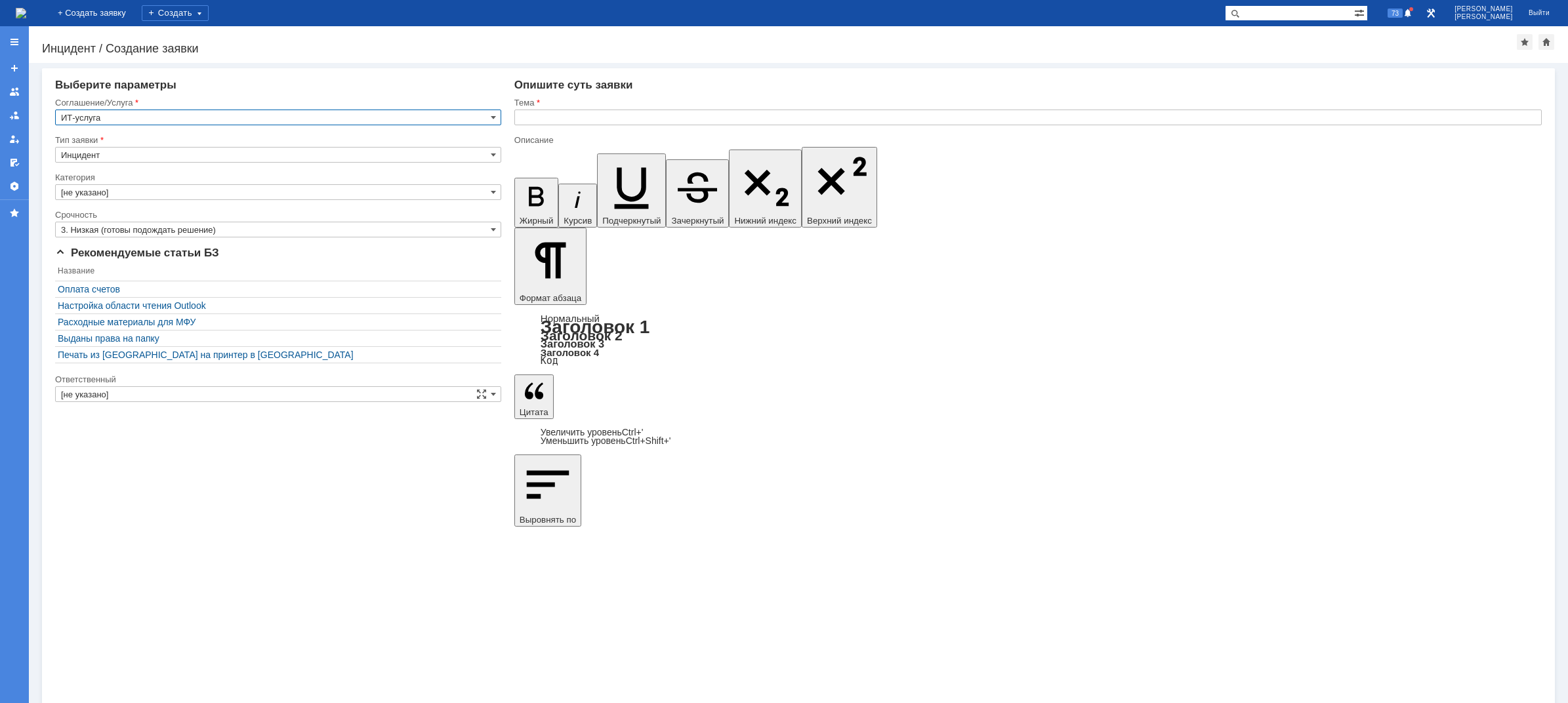
click at [330, 228] on input "3. Низкая (готовы подождать решение)" at bounding box center [278, 229] width 446 height 16
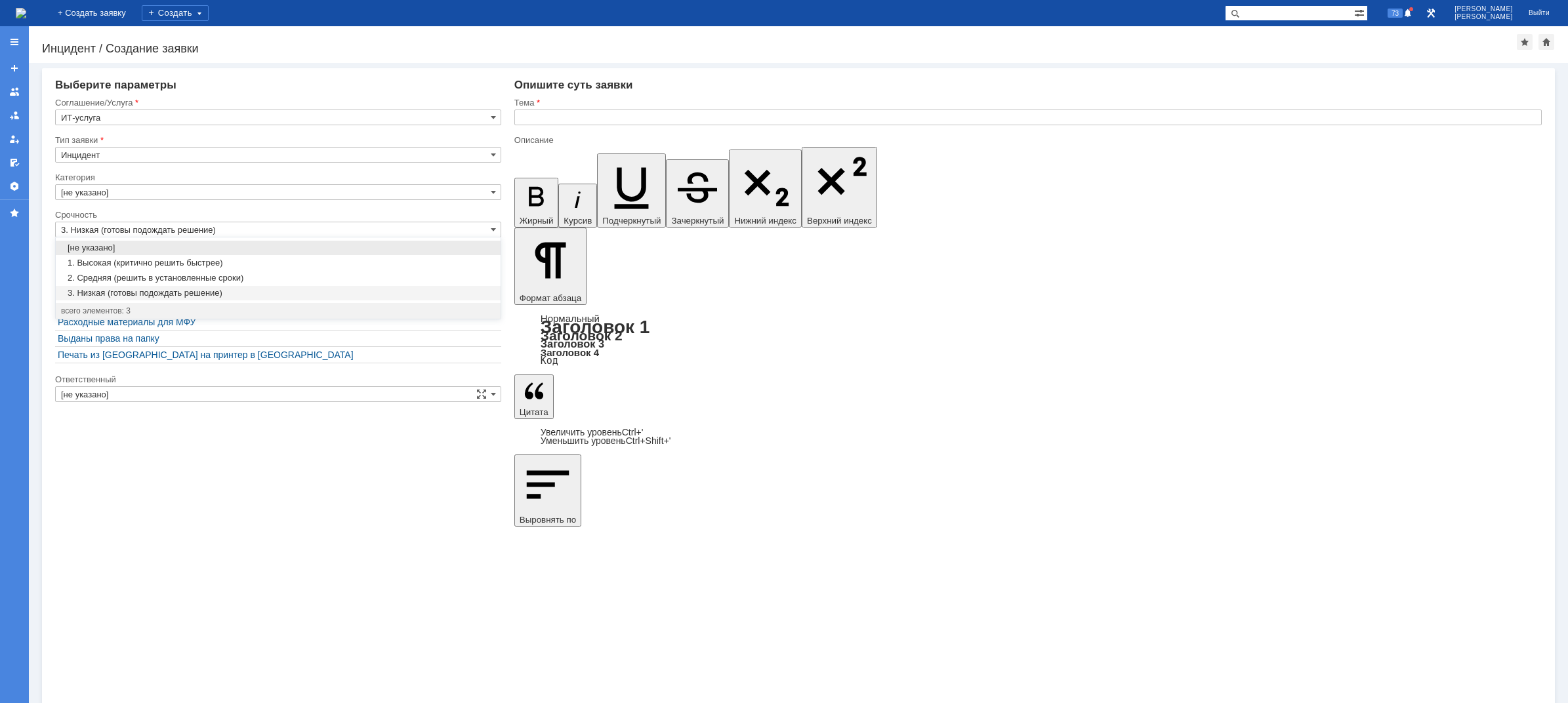
drag, startPoint x: 166, startPoint y: 274, endPoint x: 281, endPoint y: 234, distance: 121.8
click at [166, 274] on span "2. Средняя (решить в установленные сроки)" at bounding box center [277, 278] width 434 height 11
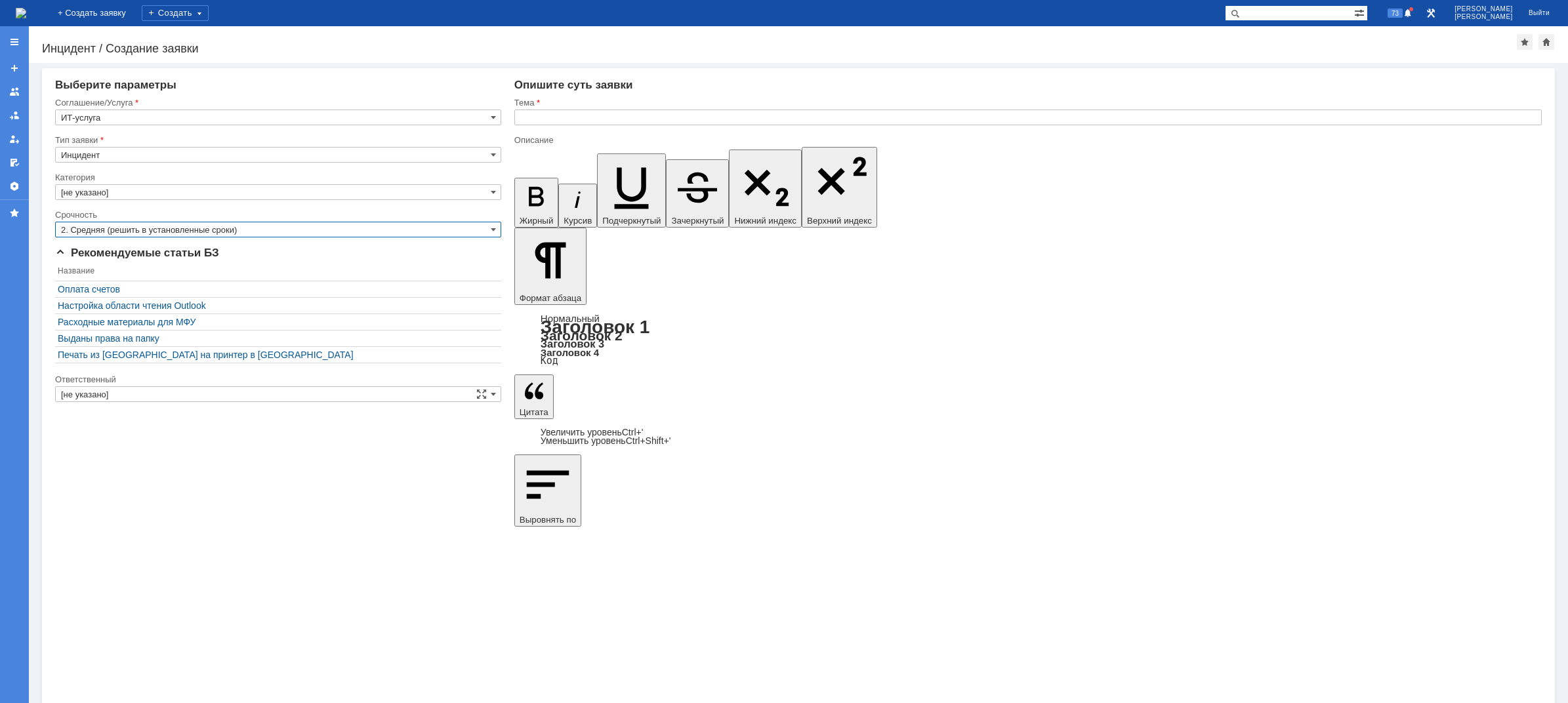
type input "2. Средняя (решить в установленные сроки)"
click at [581, 121] on input "text" at bounding box center [1028, 117] width 1028 height 16
type input "Создание ЭЦП Степанов"
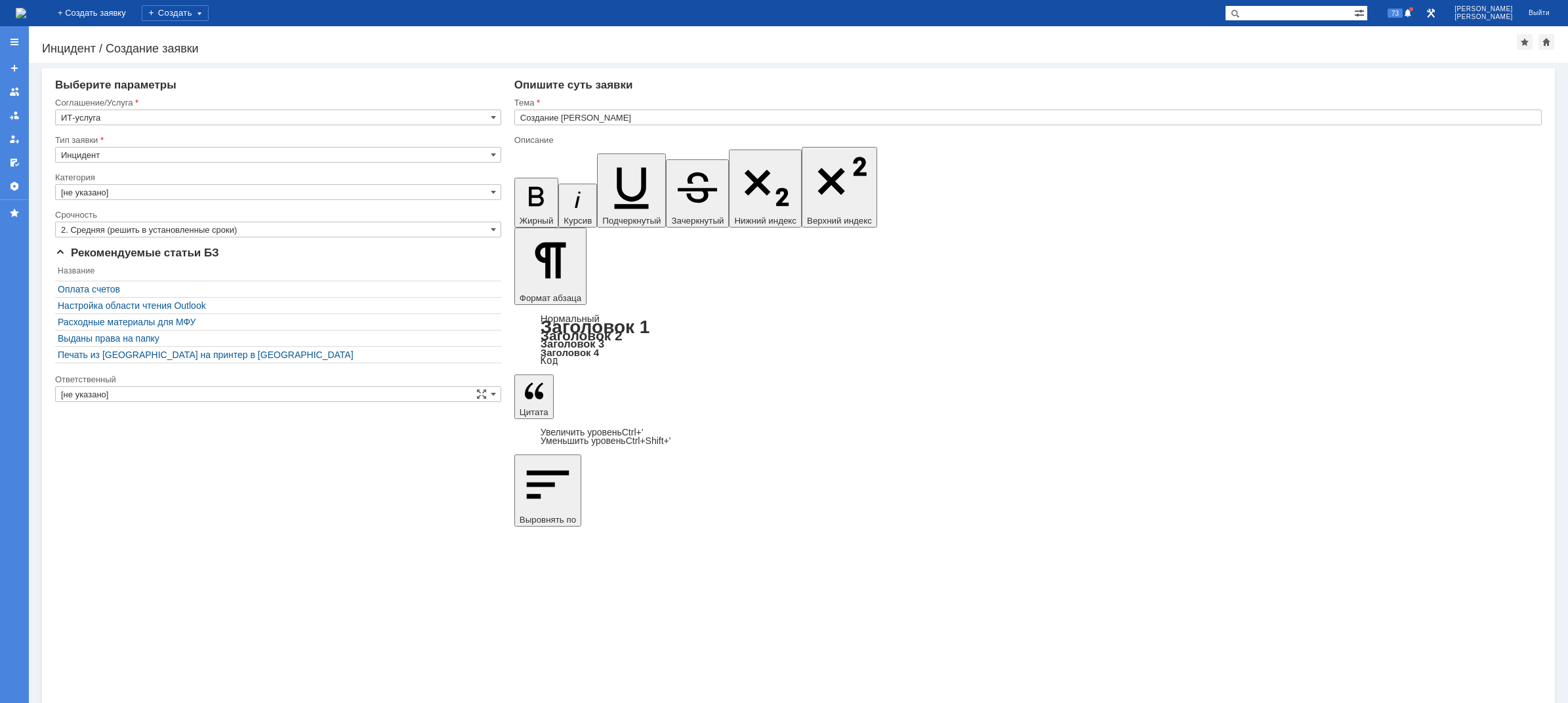
scroll to position [182, 4]
click at [132, 392] on input "[не указано]" at bounding box center [278, 394] width 446 height 16
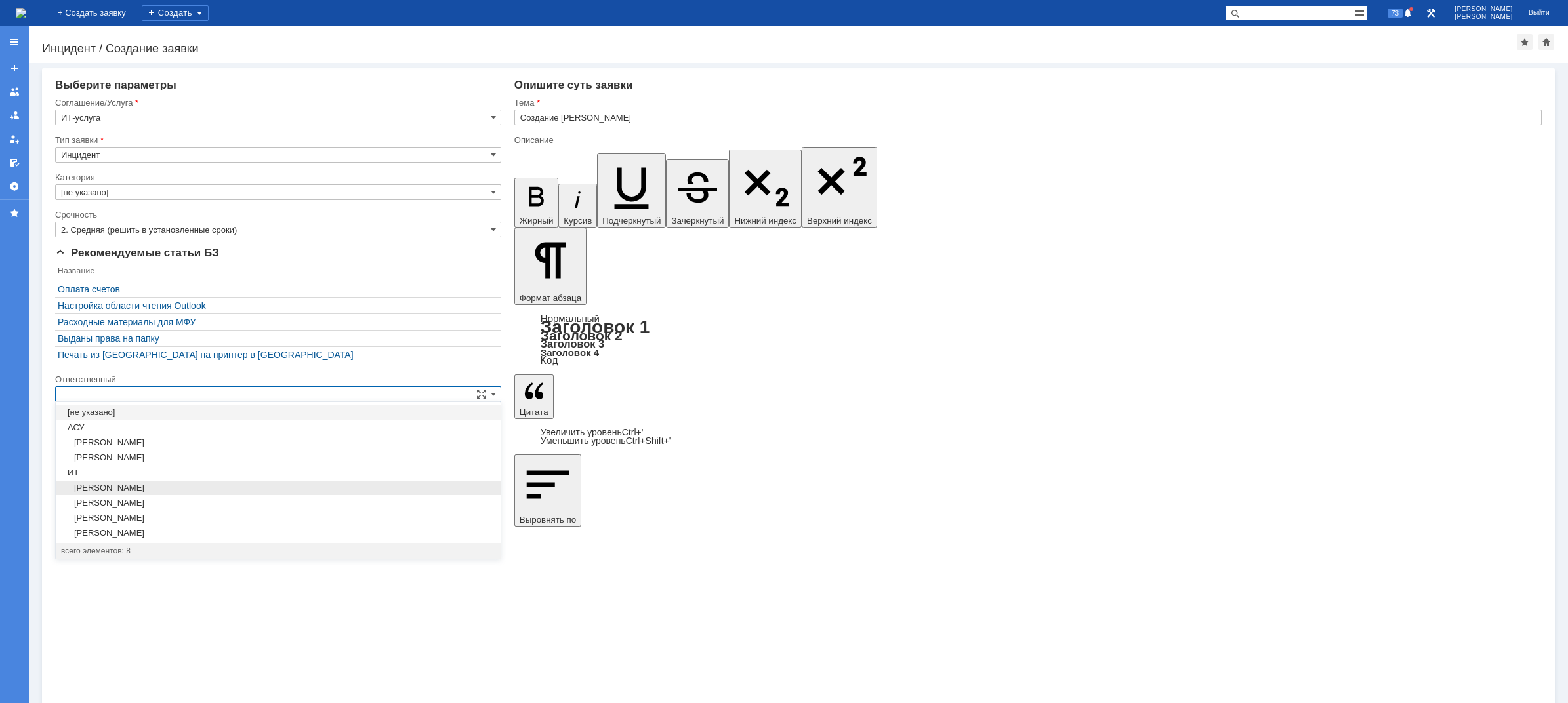
click at [122, 486] on span "[PERSON_NAME]" at bounding box center [277, 488] width 434 height 11
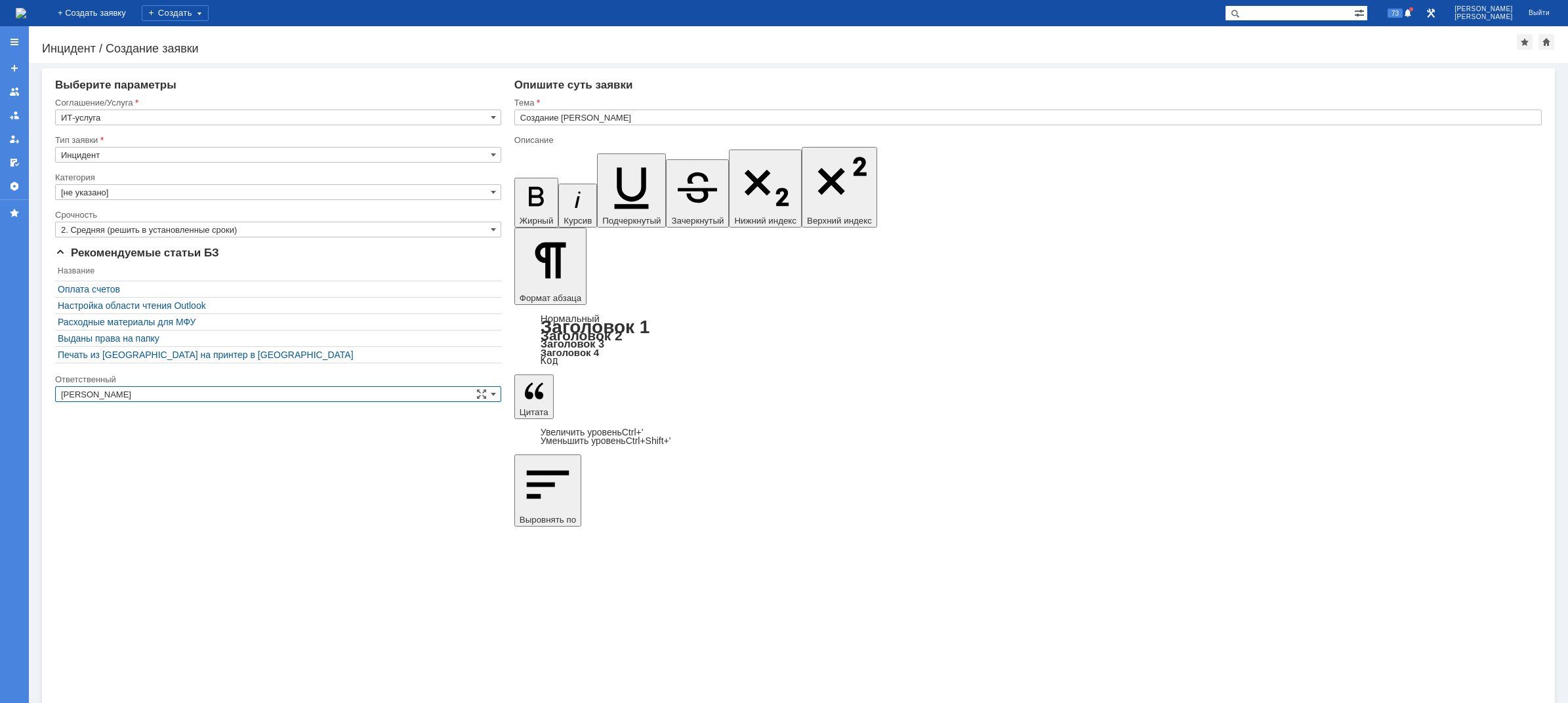
type input "[PERSON_NAME]"
click at [243, 195] on input "[не указано]" at bounding box center [278, 192] width 446 height 16
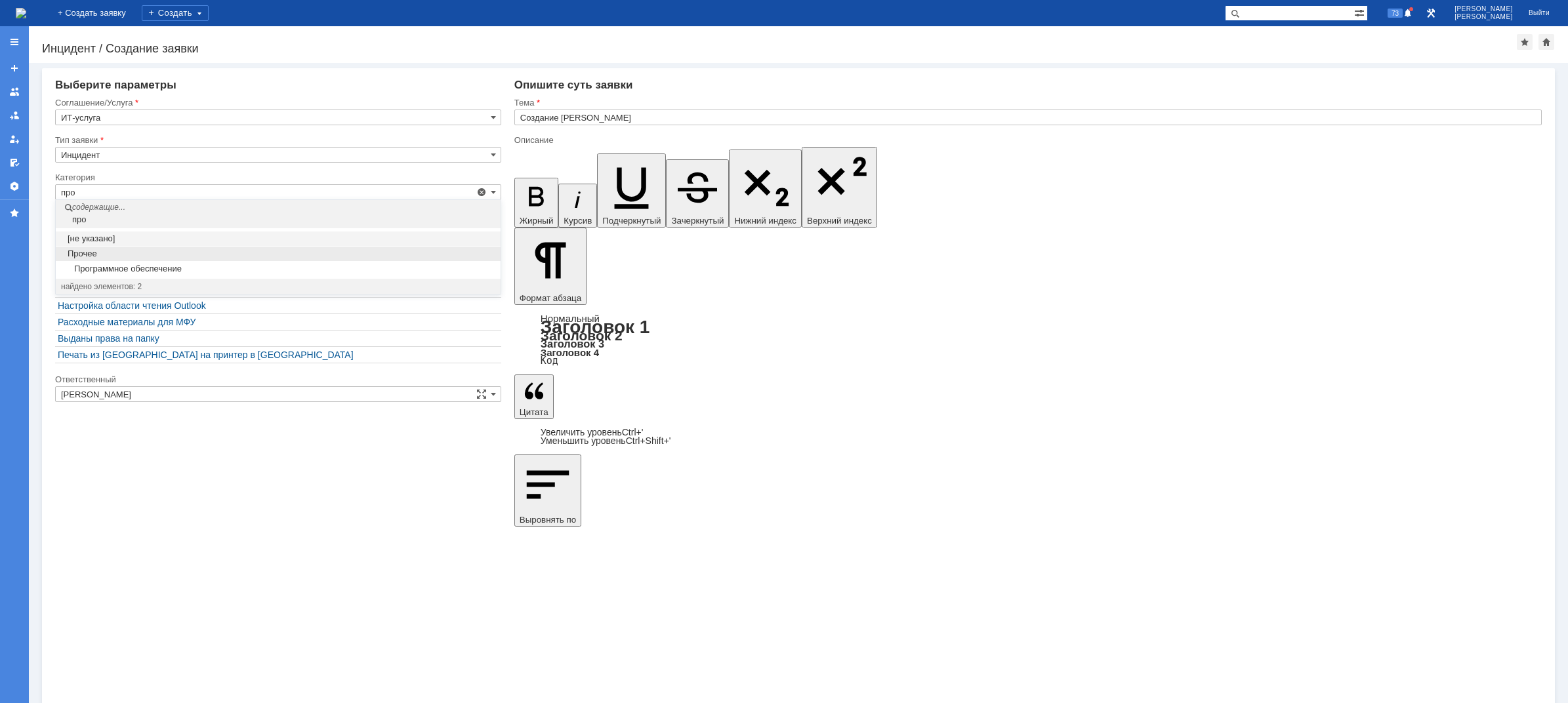
click at [128, 248] on div "Прочее" at bounding box center [278, 254] width 444 height 15
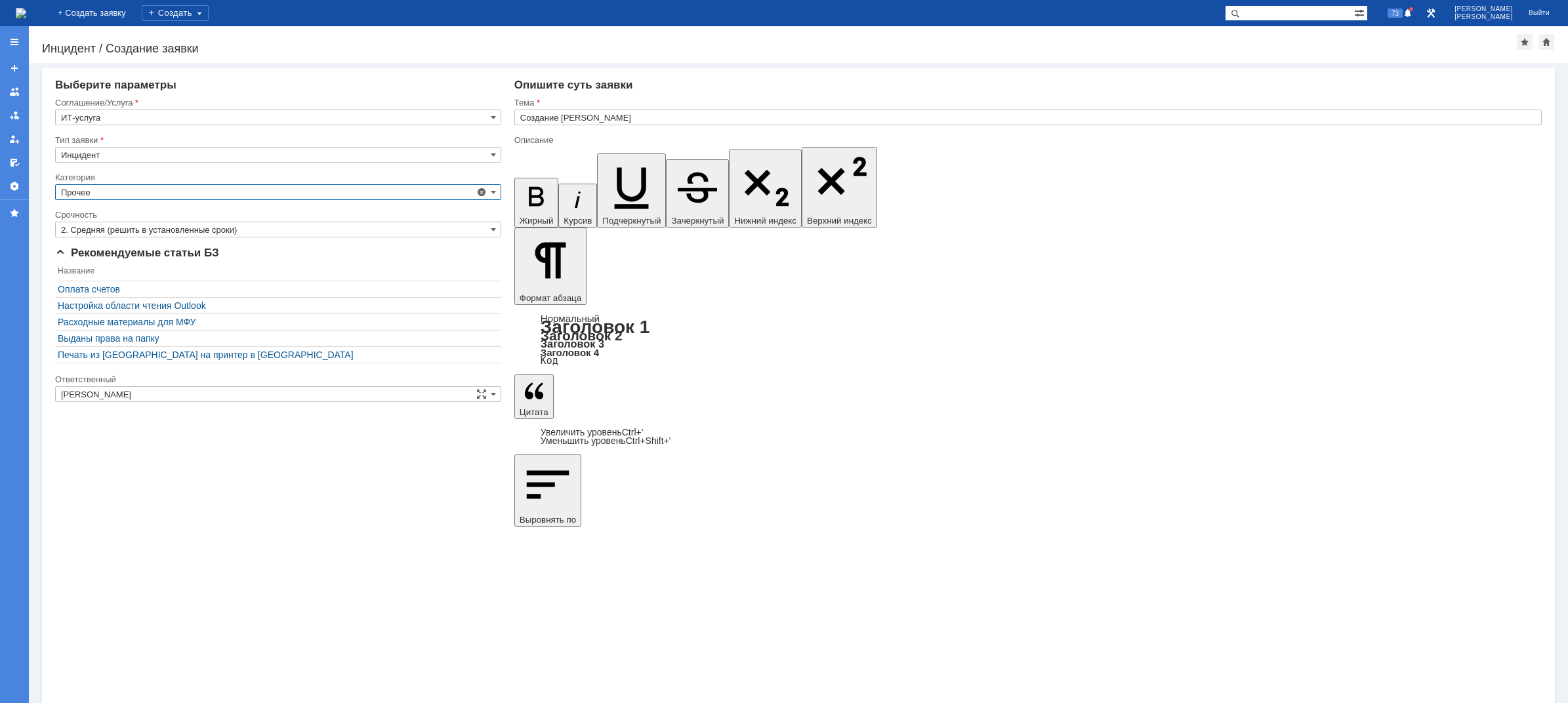
type input "Прочее"
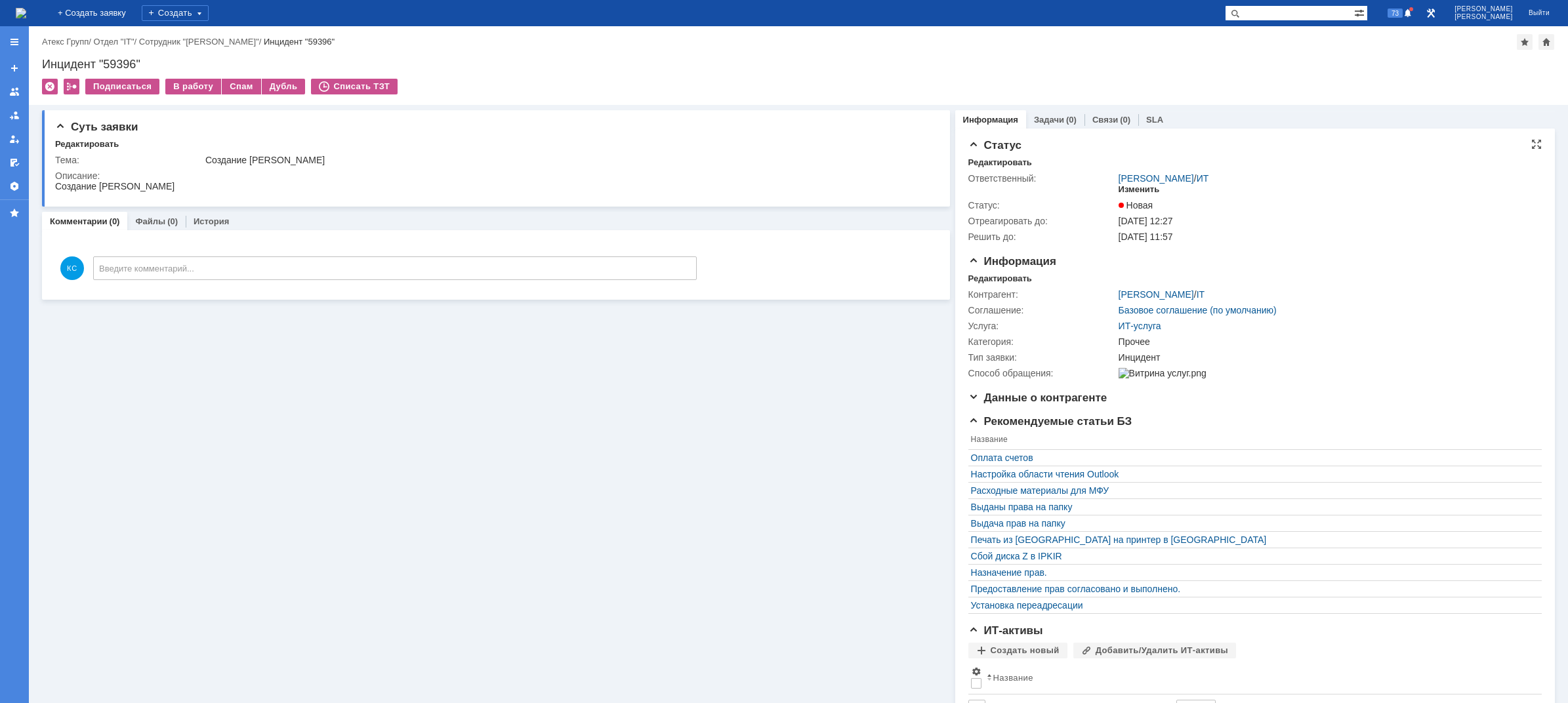
click at [1126, 192] on div "Изменить" at bounding box center [1139, 189] width 41 height 11
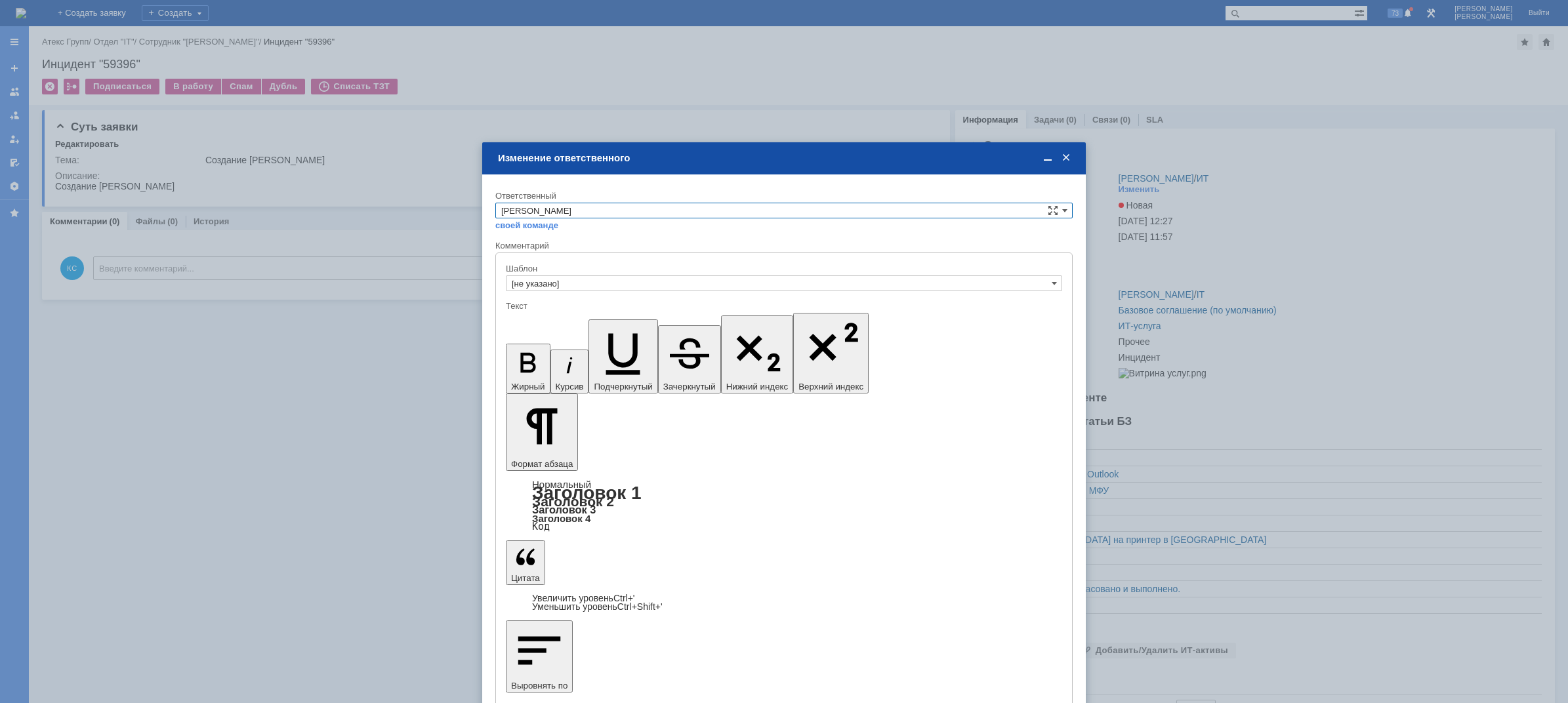
click at [1068, 153] on span at bounding box center [1066, 158] width 13 height 11
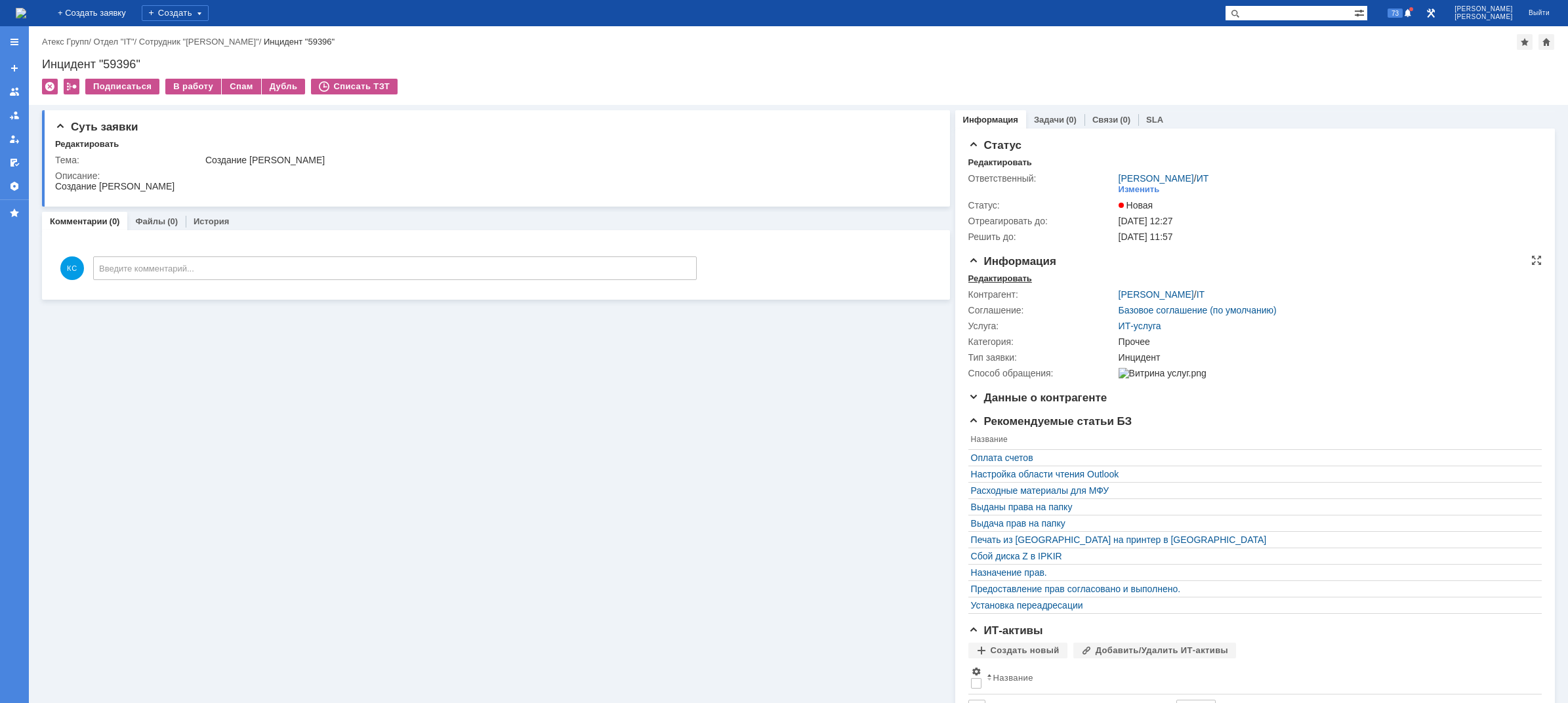
click at [995, 279] on div "Редактировать" at bounding box center [1001, 279] width 64 height 11
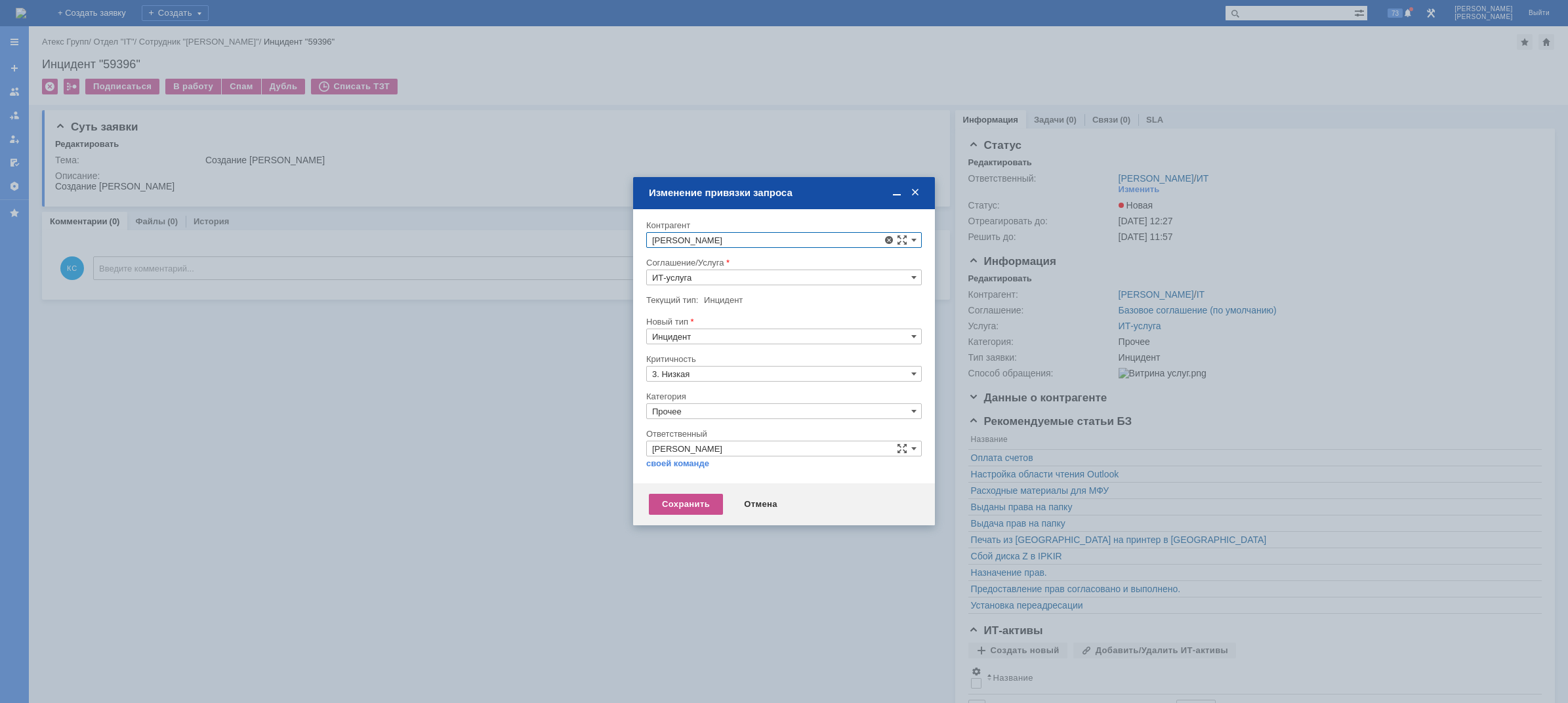
click at [755, 333] on div "Степанов Юрий" at bounding box center [784, 339] width 274 height 16
type input "Степанов Юрий"
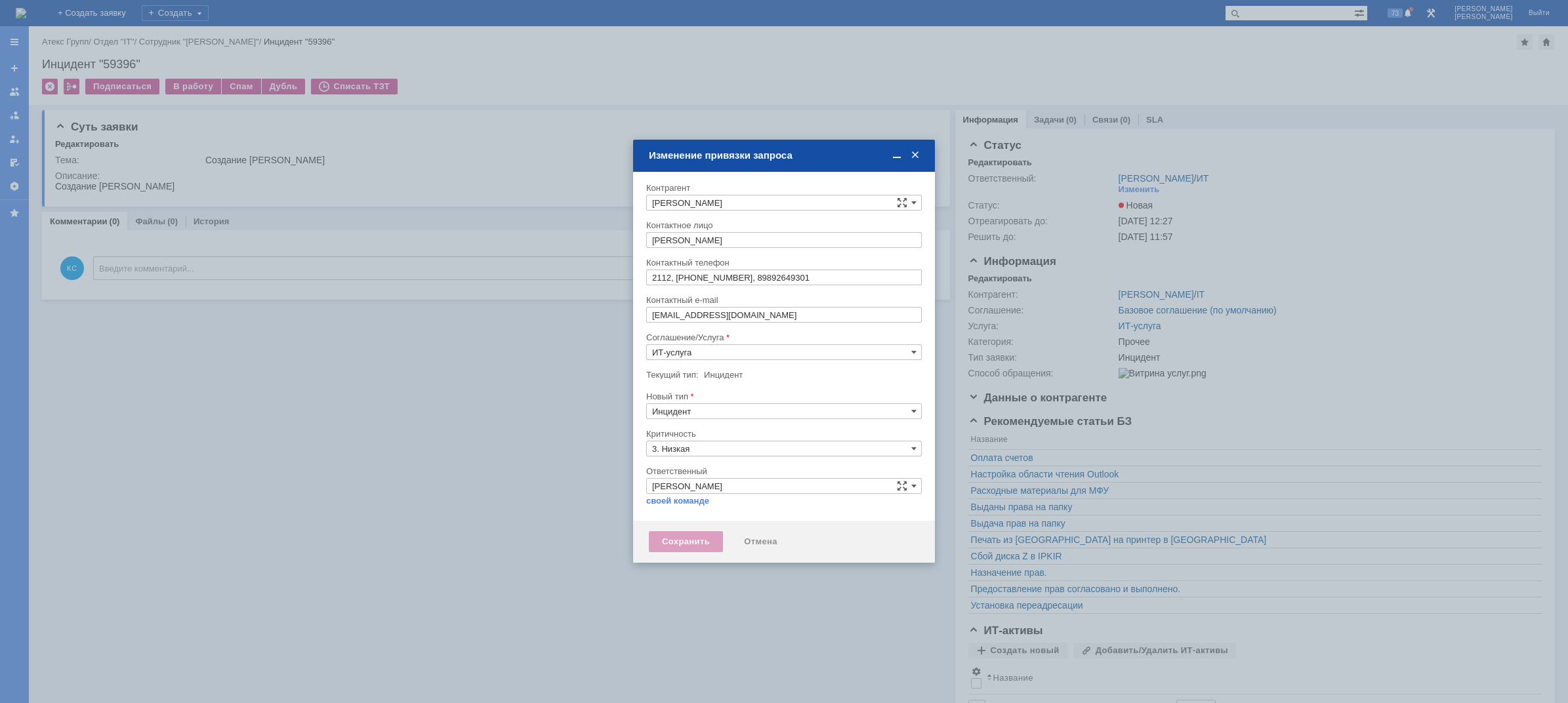
type input "Прочее"
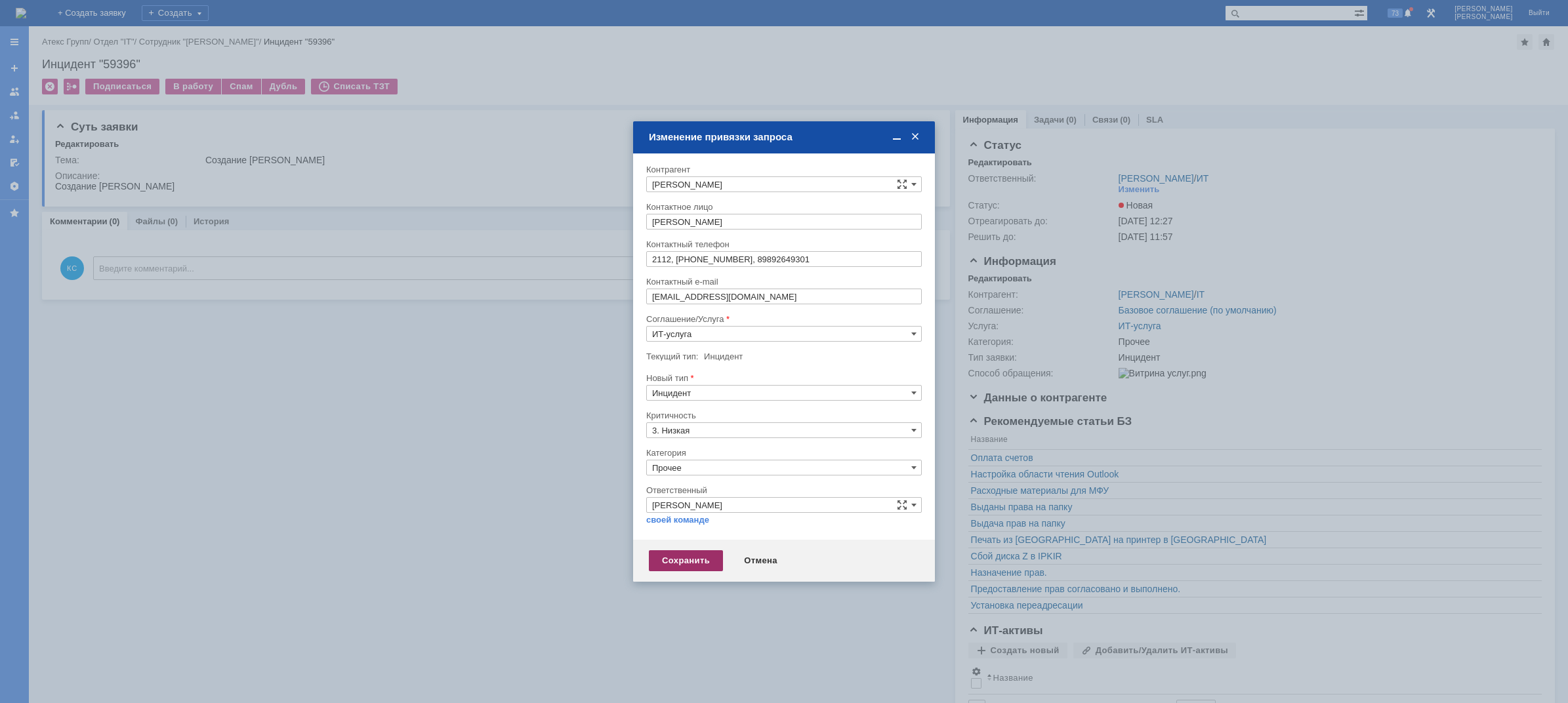
click at [683, 555] on div "Сохранить" at bounding box center [686, 561] width 74 height 21
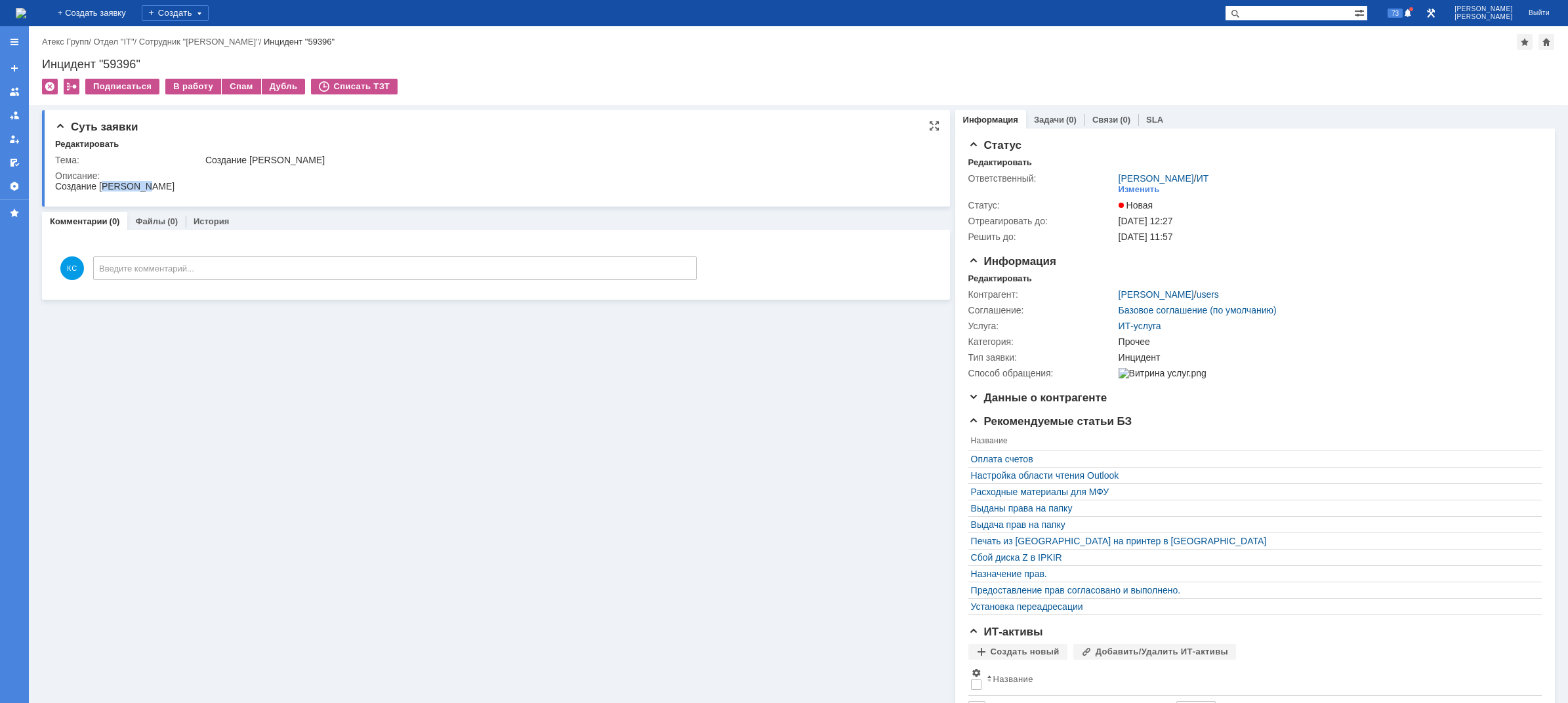
drag, startPoint x: 146, startPoint y: 189, endPoint x: 101, endPoint y: 183, distance: 45.4
click at [101, 183] on div "Создание ЭЦП Степанов" at bounding box center [115, 186] width 120 height 11
click at [26, 13] on img at bounding box center [21, 13] width 11 height 11
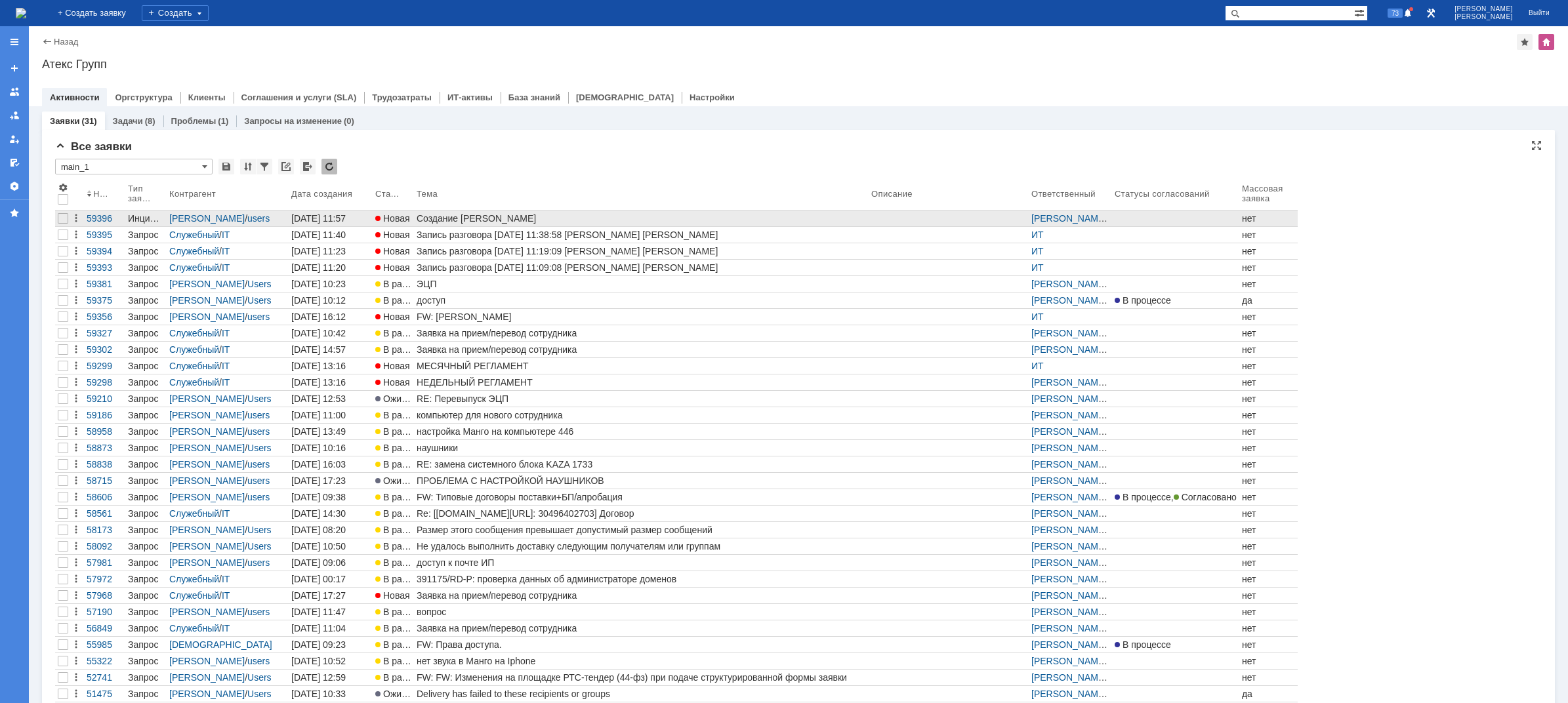
click at [449, 217] on div "Создание ЭЦП Степанов" at bounding box center [641, 218] width 449 height 11
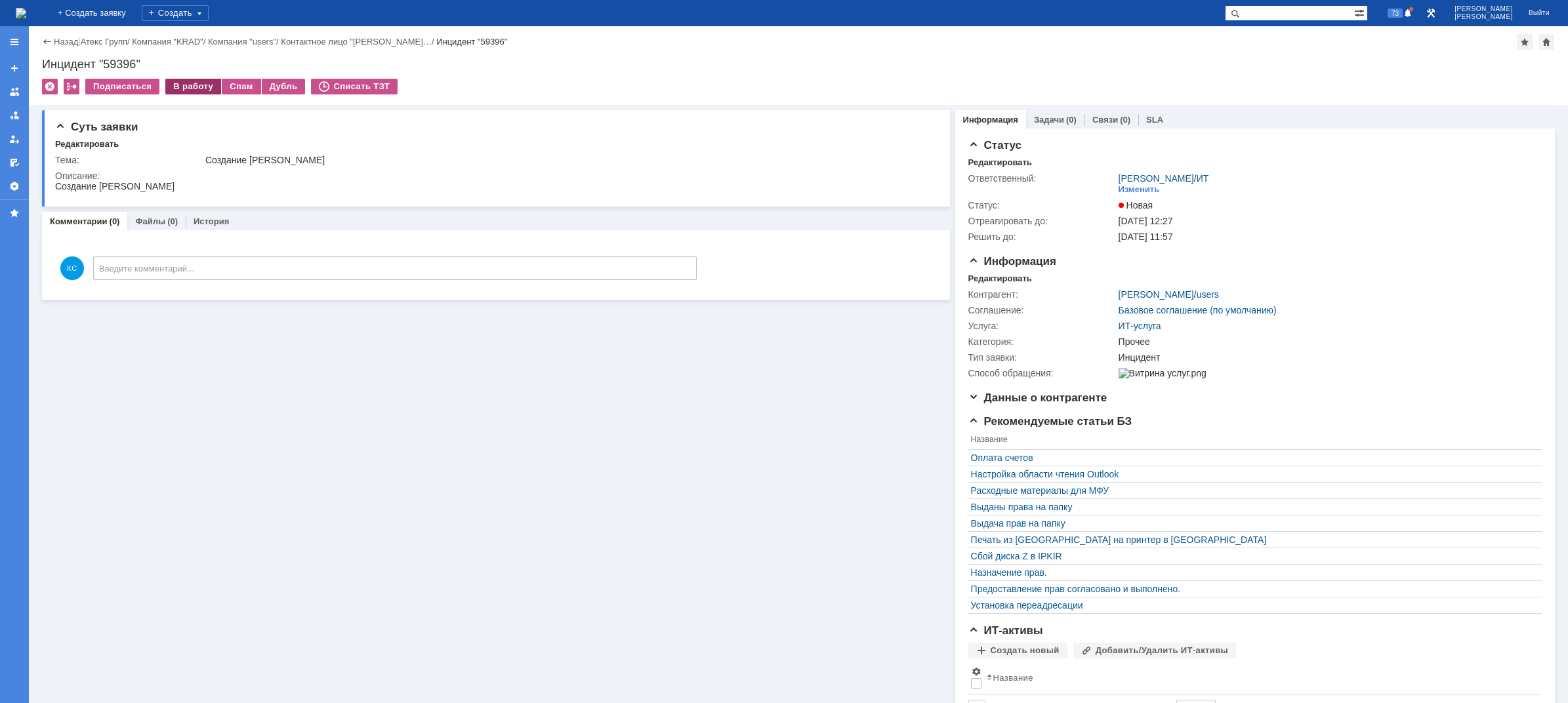
click at [193, 91] on div "В работу" at bounding box center [194, 86] width 56 height 16
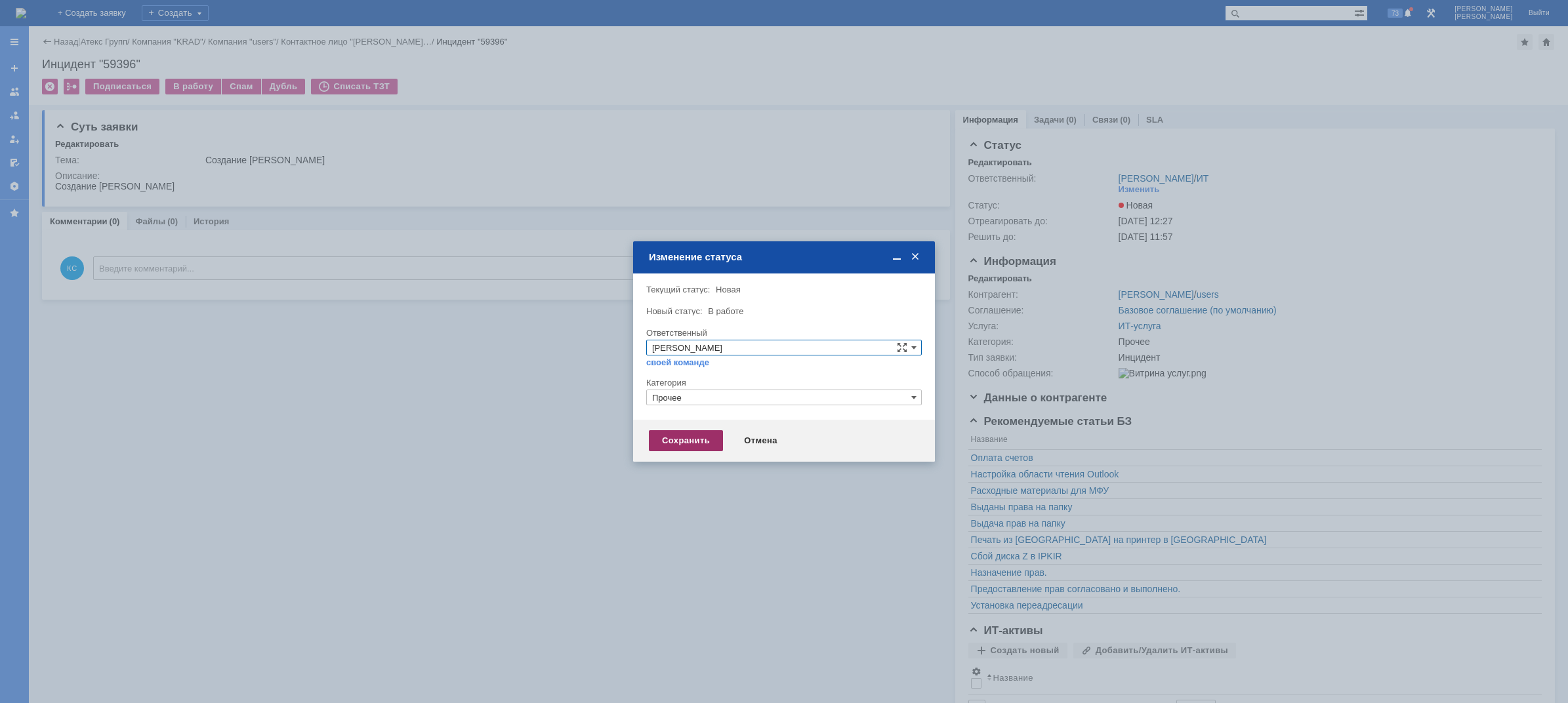
click at [681, 437] on div "Сохранить" at bounding box center [686, 441] width 74 height 21
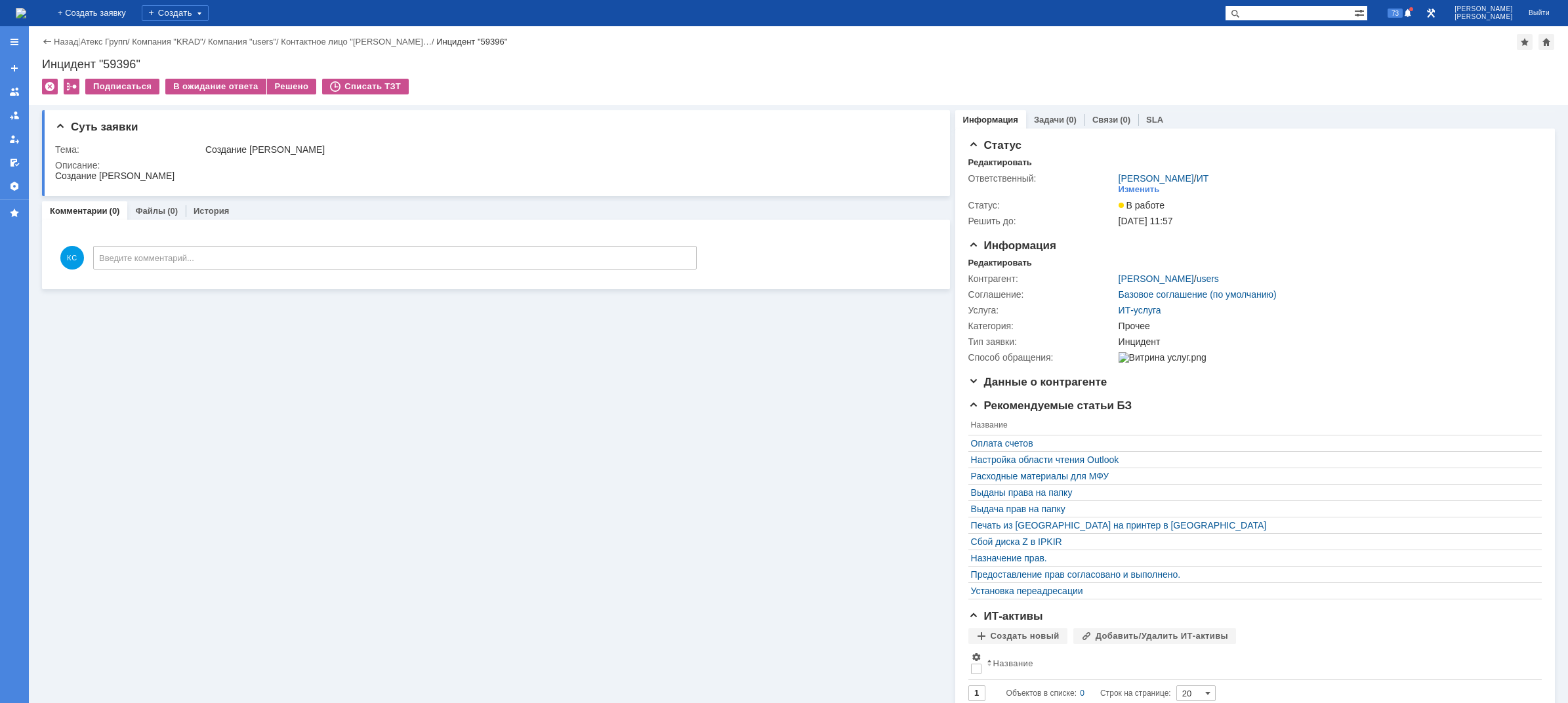
click at [26, 18] on img at bounding box center [21, 13] width 11 height 11
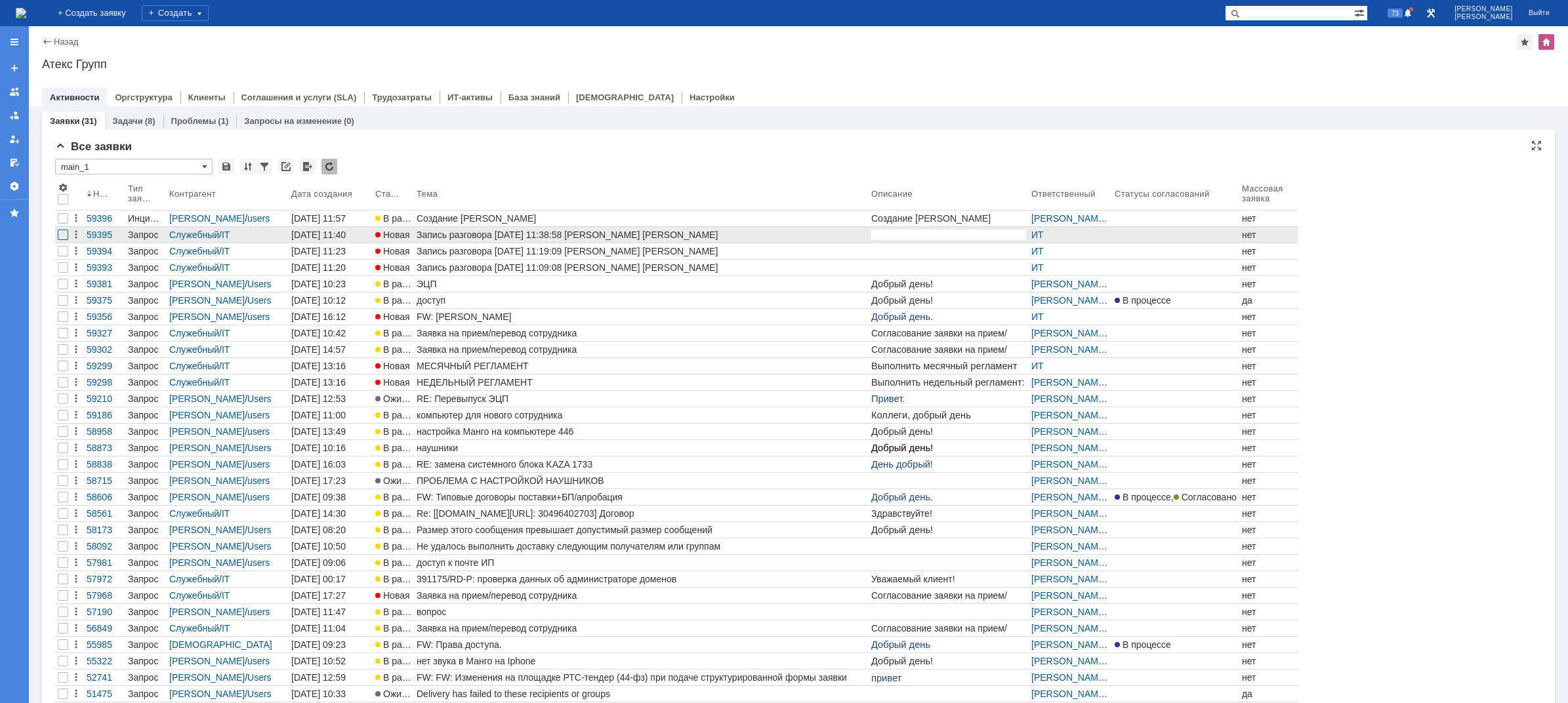
click at [62, 236] on div at bounding box center [62, 235] width 11 height 11
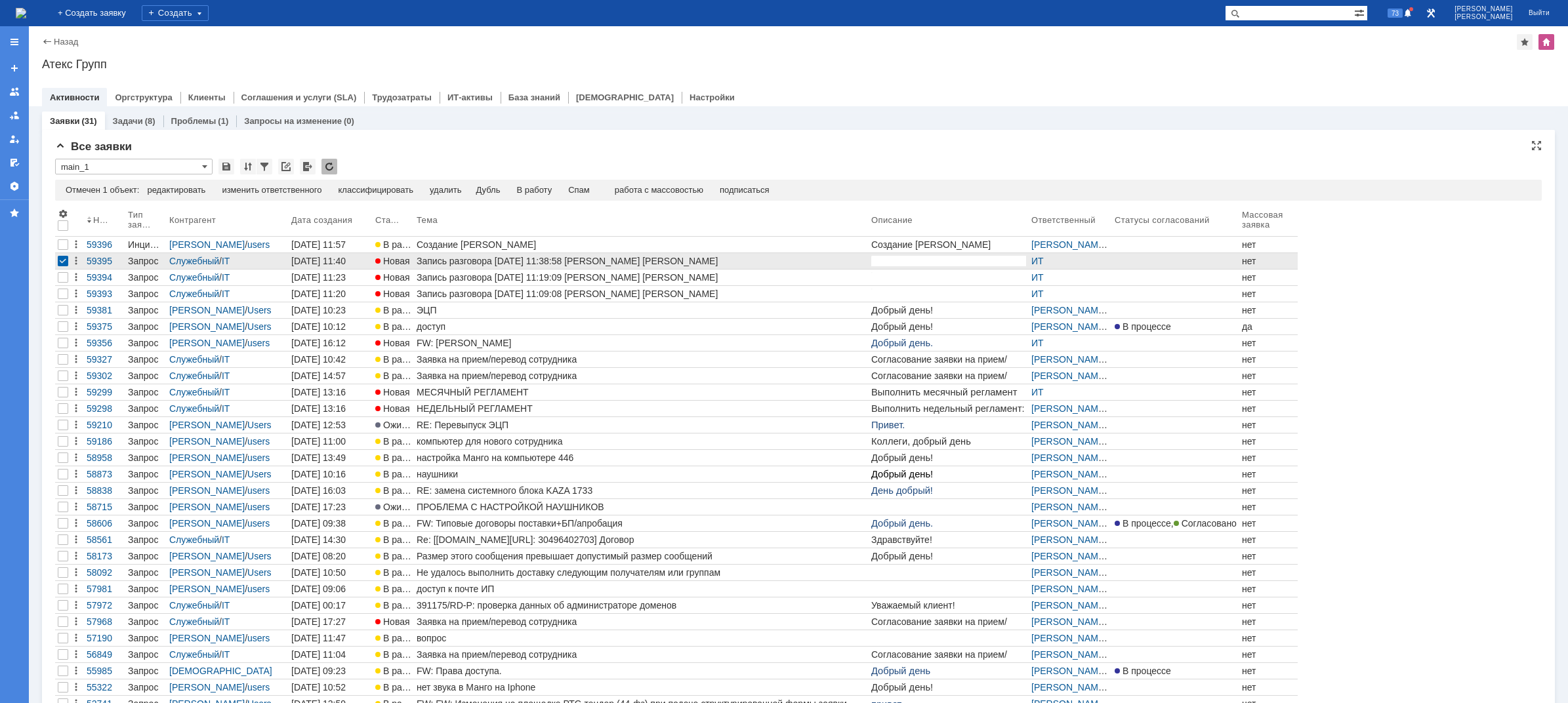
click at [63, 258] on div at bounding box center [62, 261] width 11 height 11
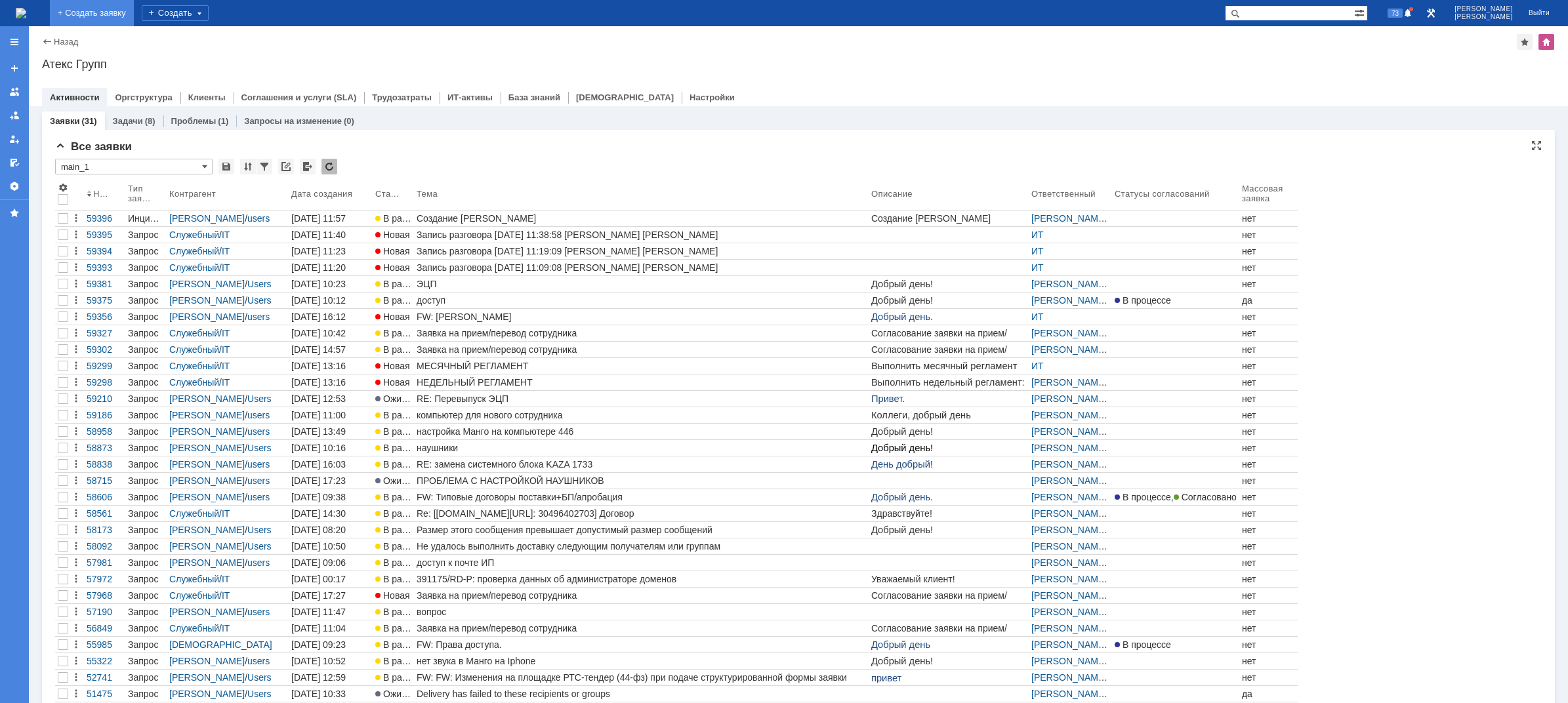
click at [134, 18] on link "+ Создать заявку" at bounding box center [92, 13] width 84 height 26
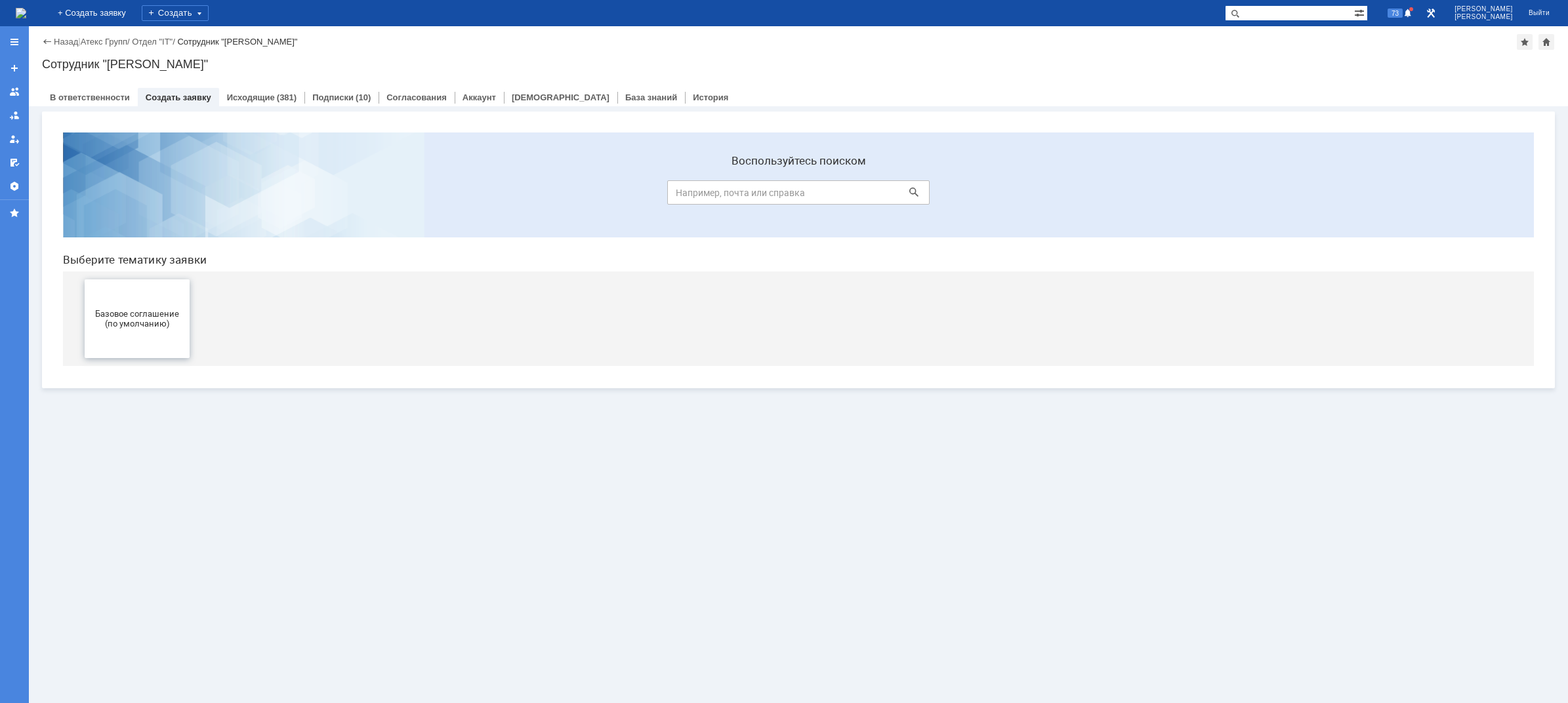
click at [110, 319] on span "Базовое соглашение (по умолчанию)" at bounding box center [137, 319] width 97 height 20
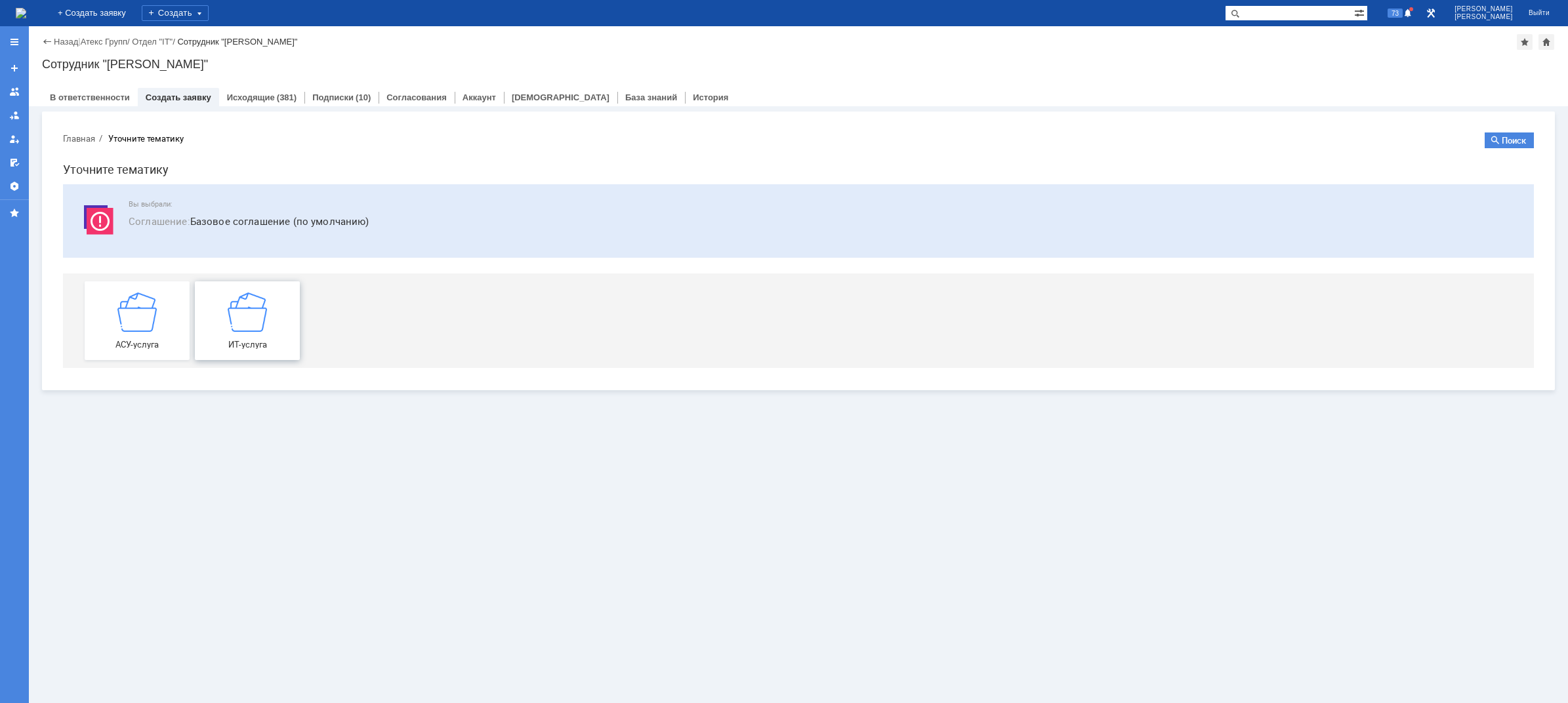
click at [233, 317] on img at bounding box center [248, 312] width 39 height 39
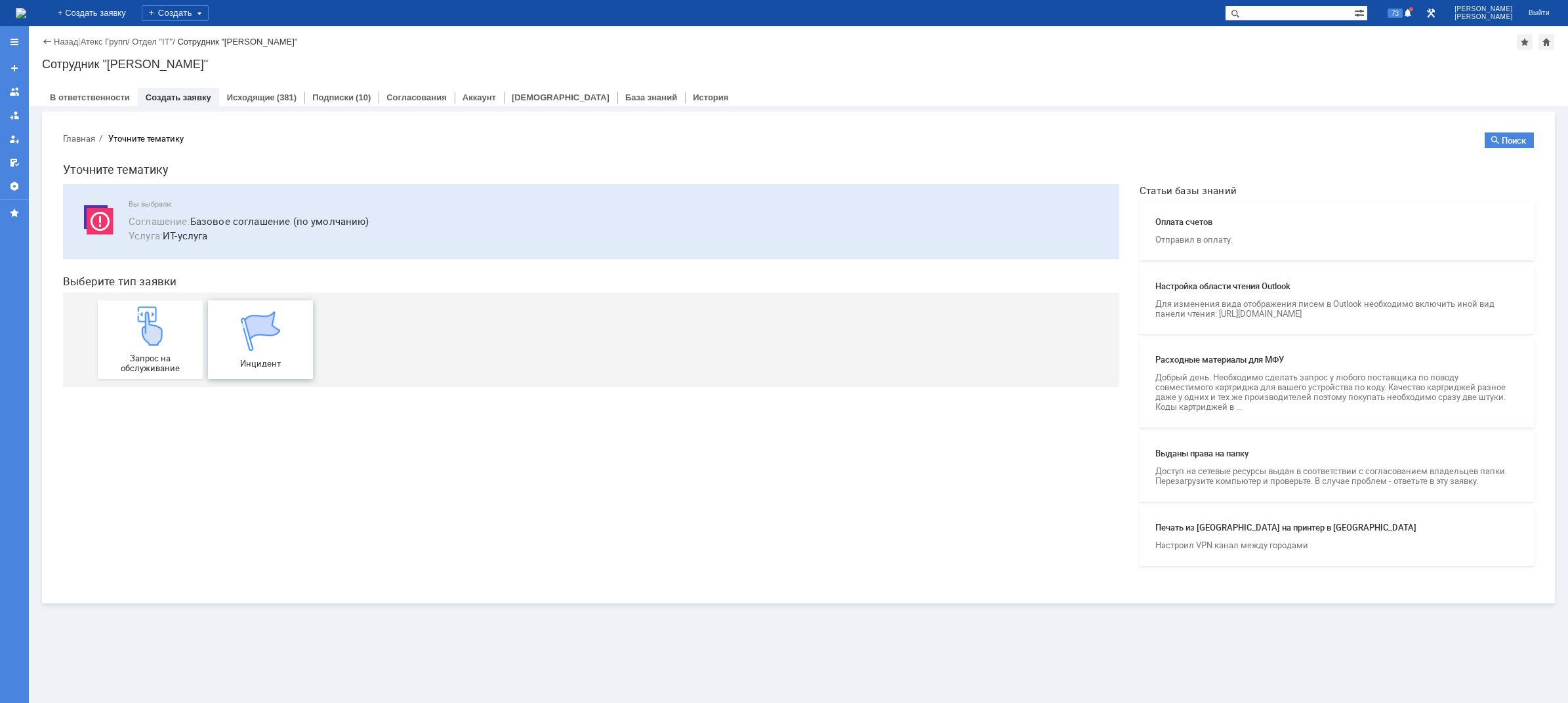
click at [255, 336] on img at bounding box center [261, 331] width 39 height 39
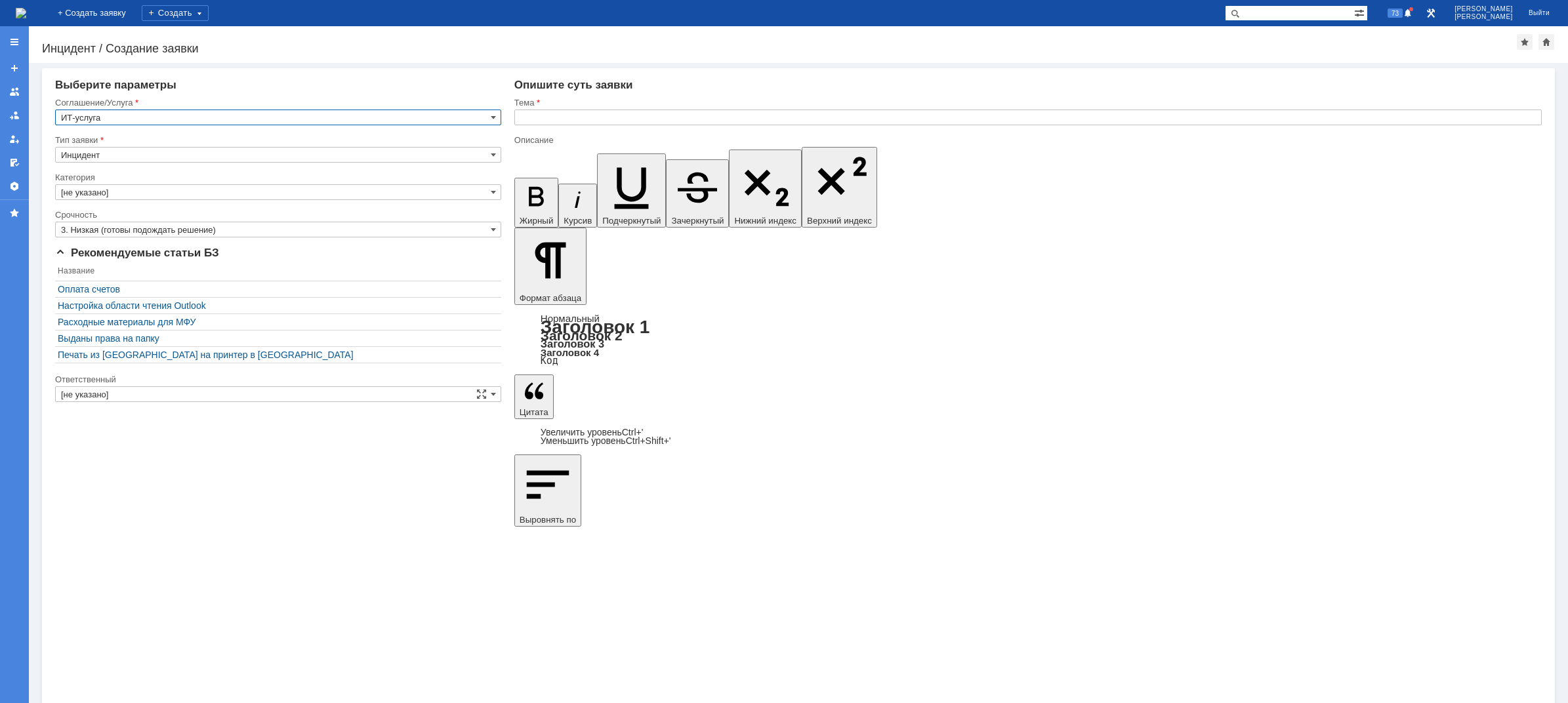
click at [557, 112] on input "text" at bounding box center [1028, 117] width 1028 height 16
type input "Адоб ридер Чернова Ирина"
click at [241, 393] on input "[не указано]" at bounding box center [278, 394] width 446 height 16
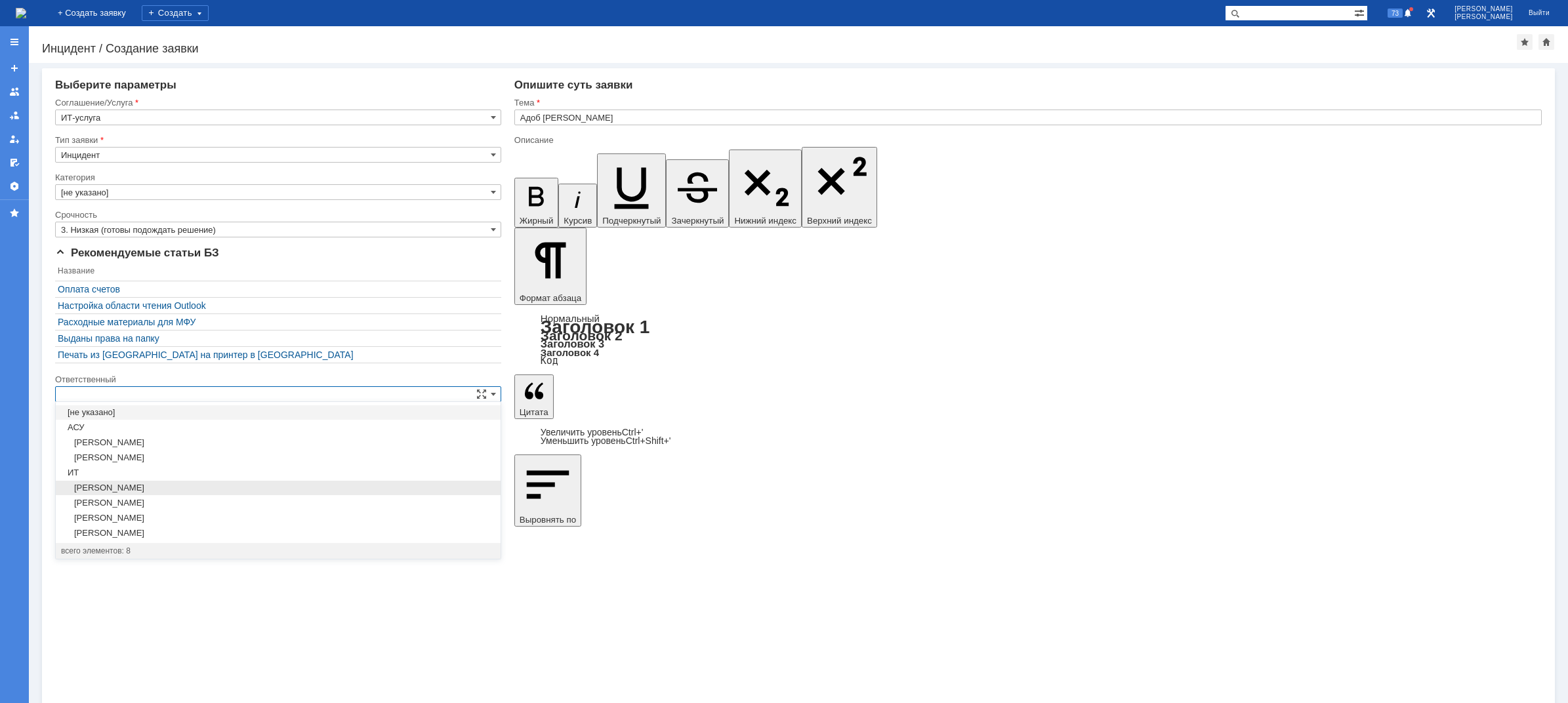
click at [139, 484] on span "[PERSON_NAME]" at bounding box center [277, 488] width 434 height 11
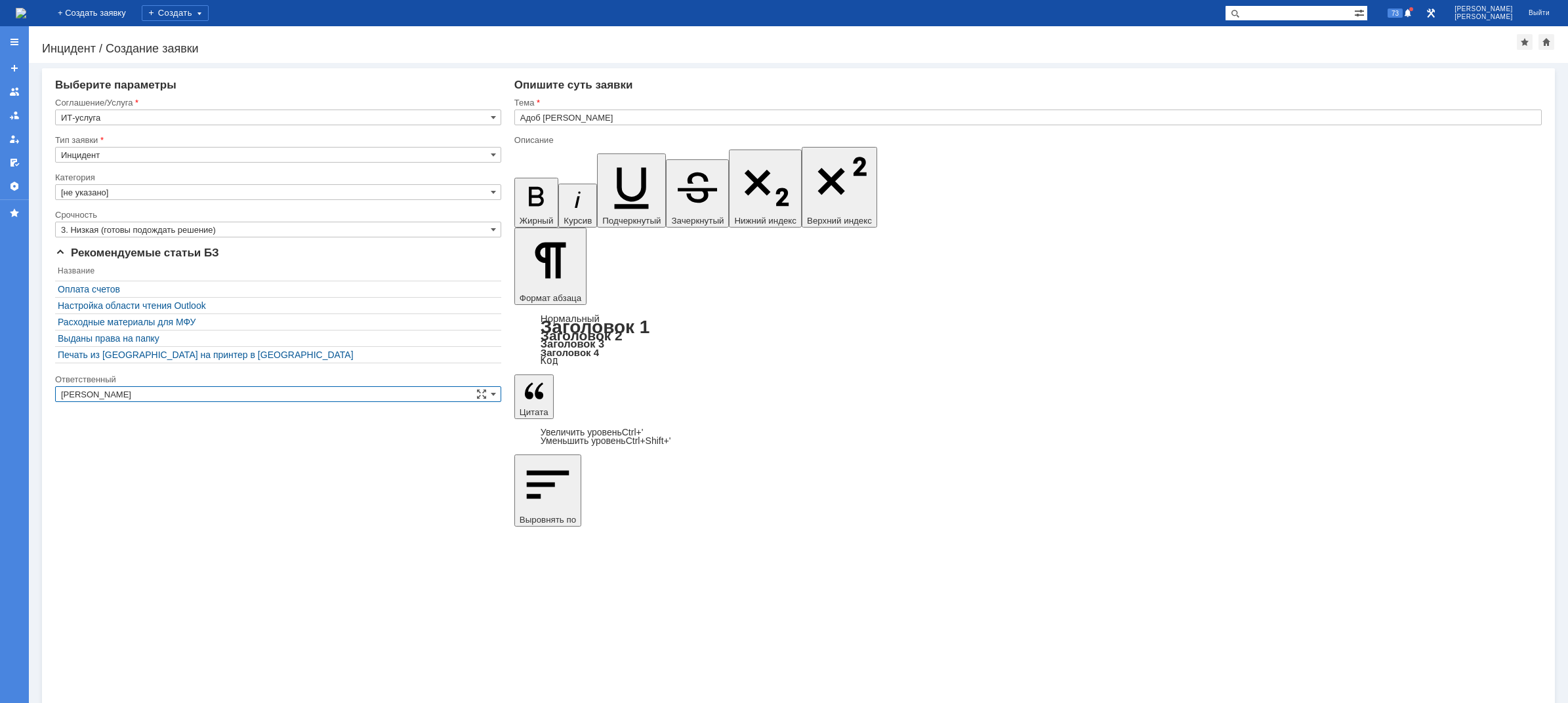
type input "[PERSON_NAME]"
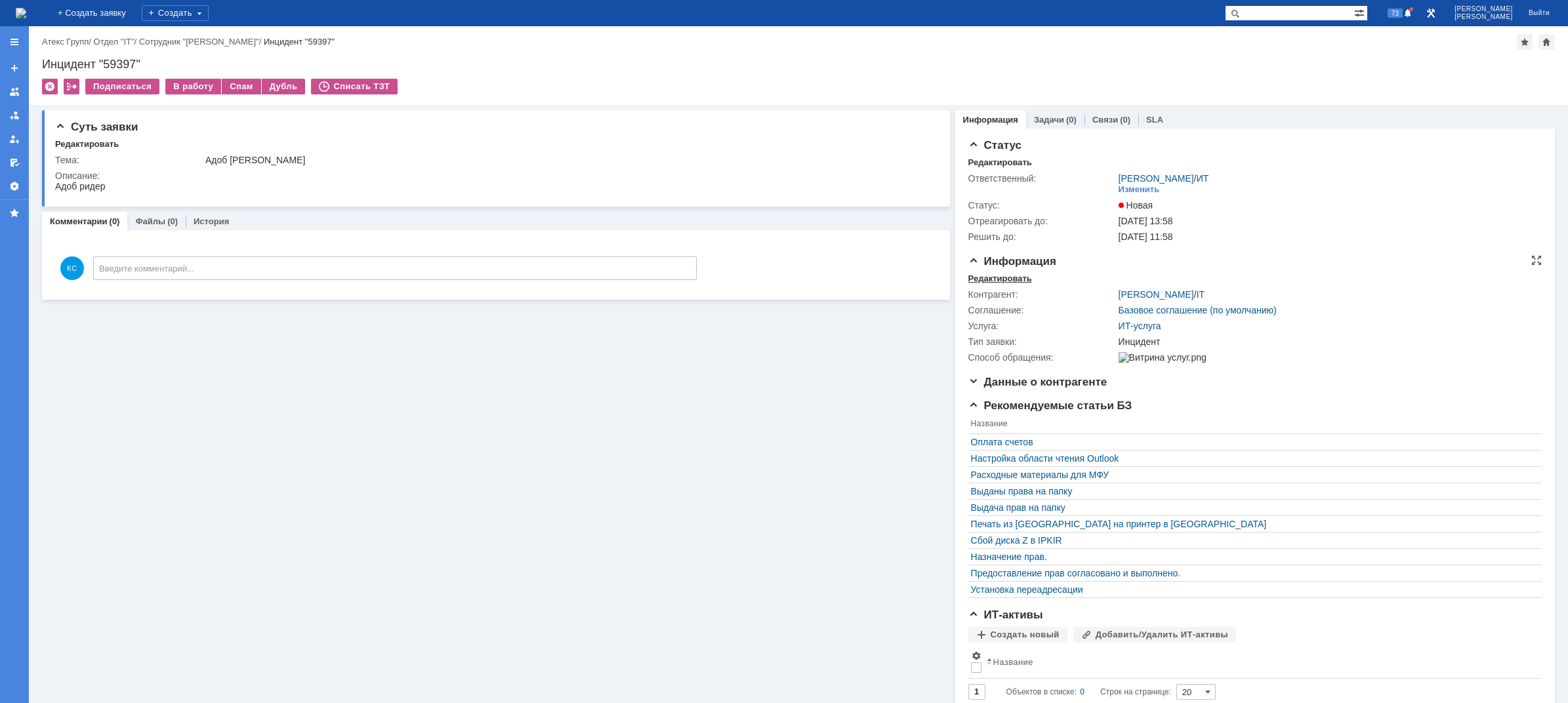
click at [1008, 277] on div "Редактировать" at bounding box center [1001, 279] width 64 height 11
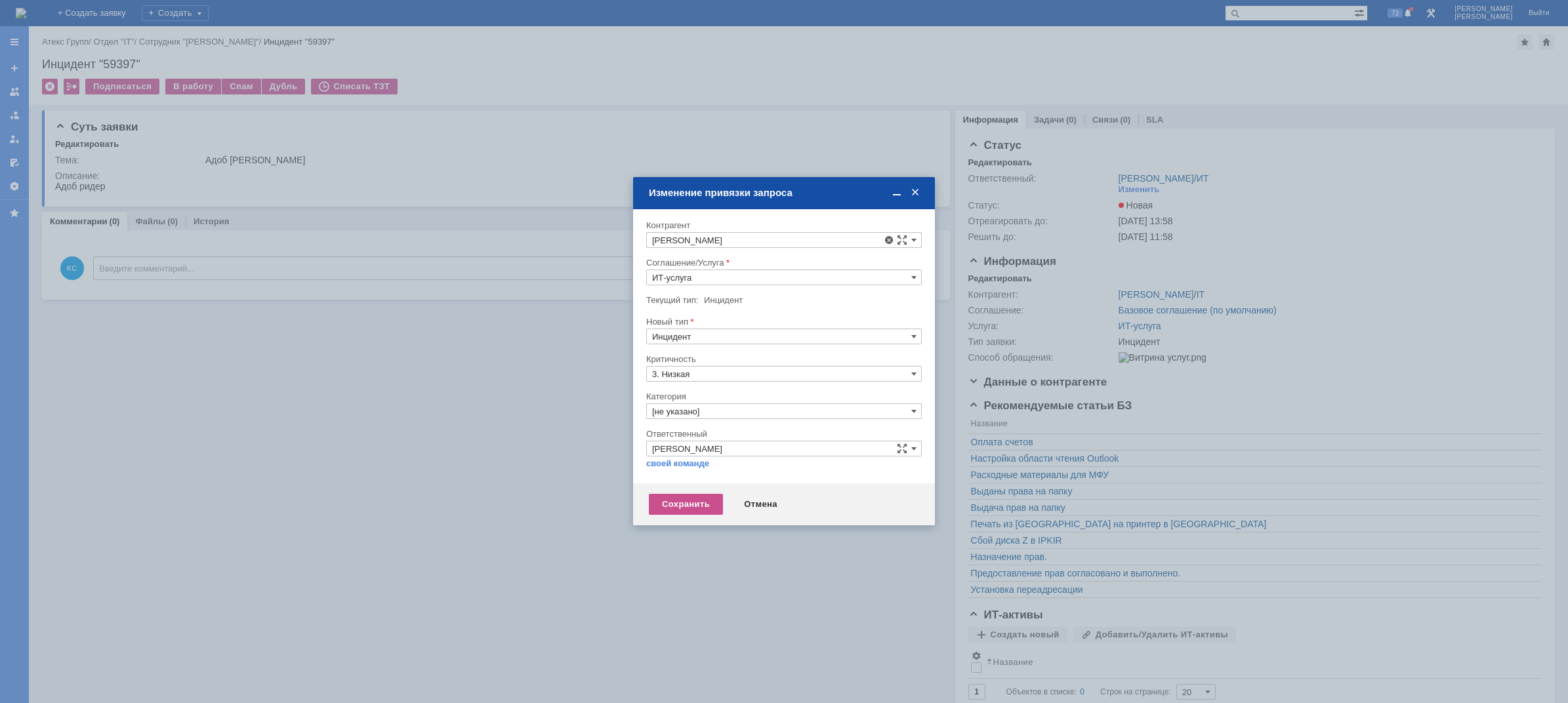
click at [763, 341] on span "Чернова Ирина" at bounding box center [737, 338] width 71 height 10
type input "Чернова Ирина"
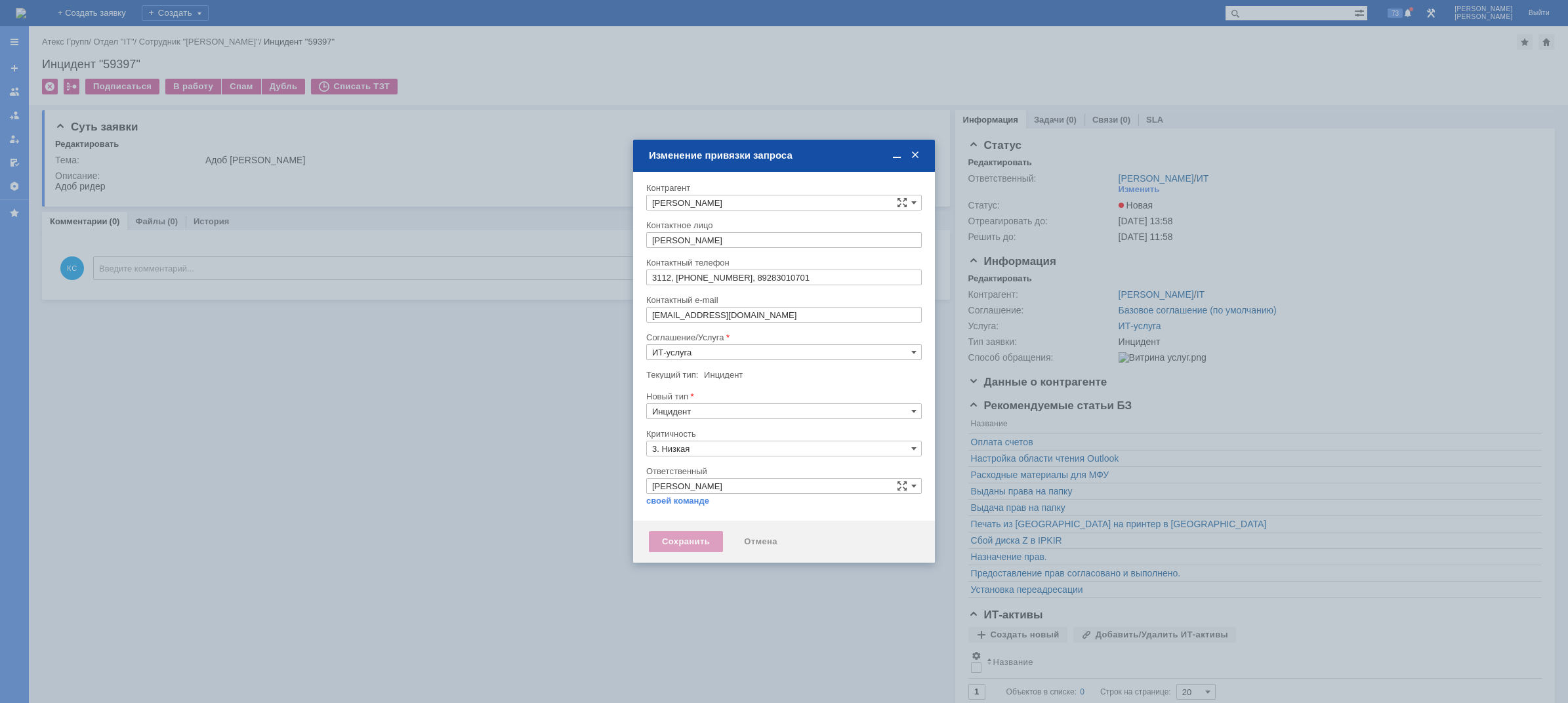
type input "[не указано]"
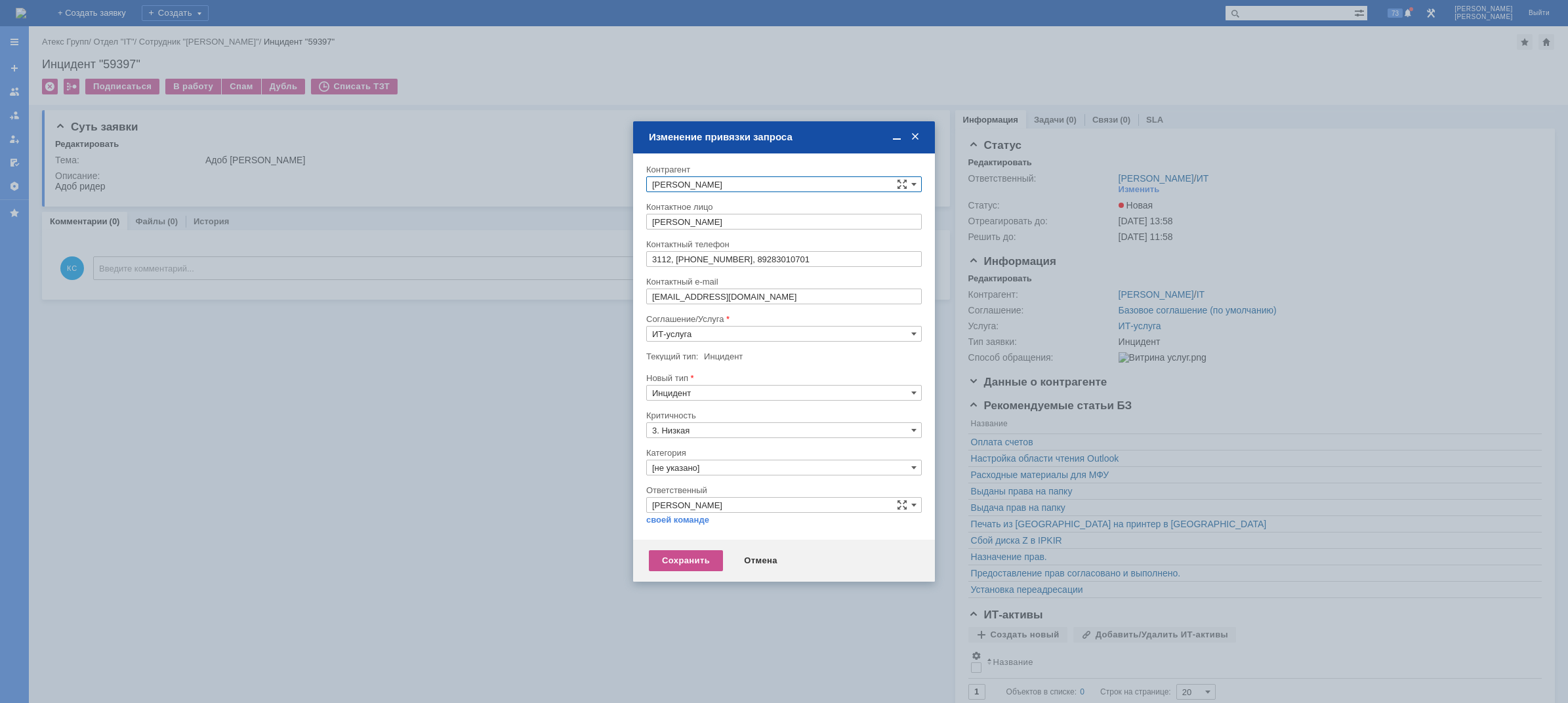
click at [719, 468] on input "[не указано]" at bounding box center [784, 468] width 276 height 16
click at [704, 534] on span "Прочее" at bounding box center [784, 529] width 264 height 11
click at [694, 568] on div "Сохранить" at bounding box center [686, 561] width 74 height 21
type input "Прочее"
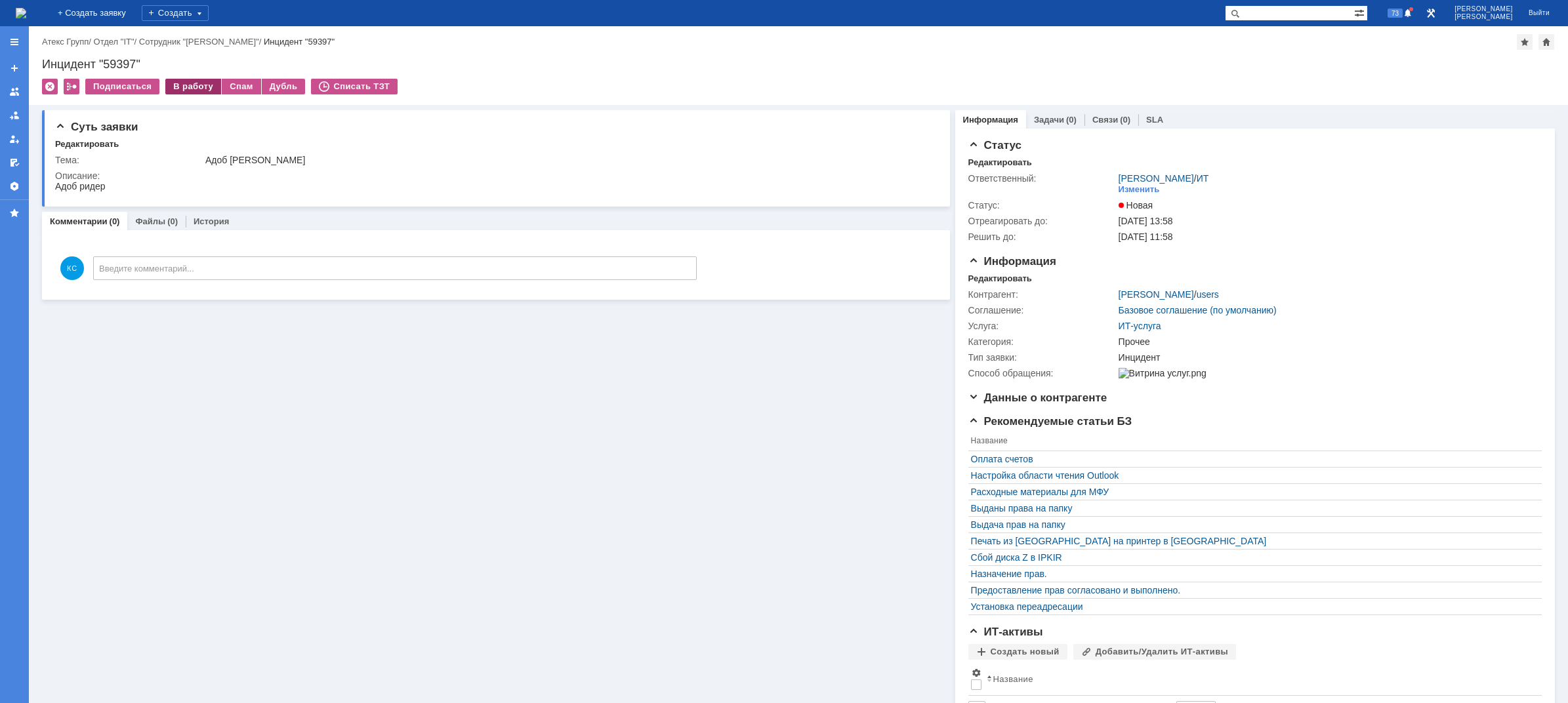
click at [205, 88] on div "В работу" at bounding box center [194, 86] width 56 height 16
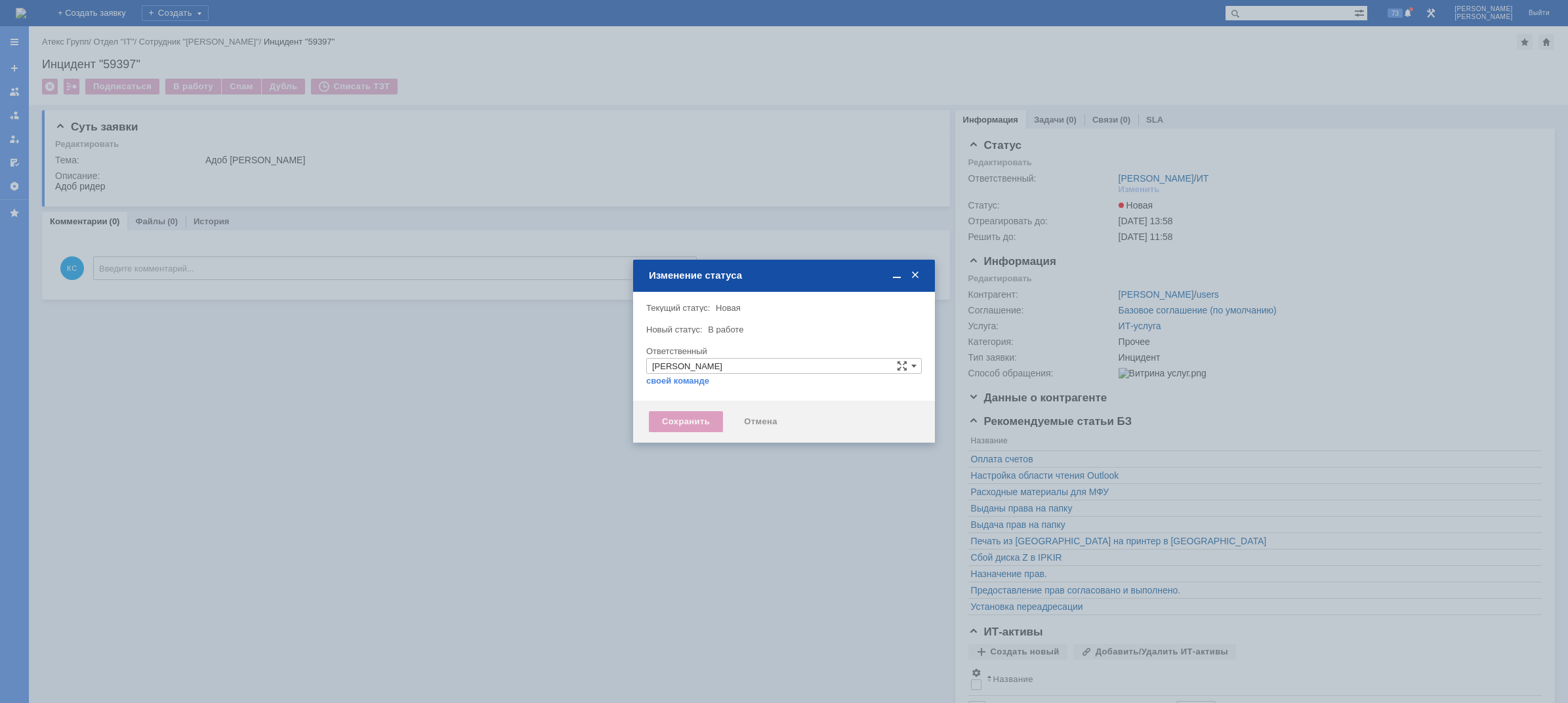
type input "Прочее"
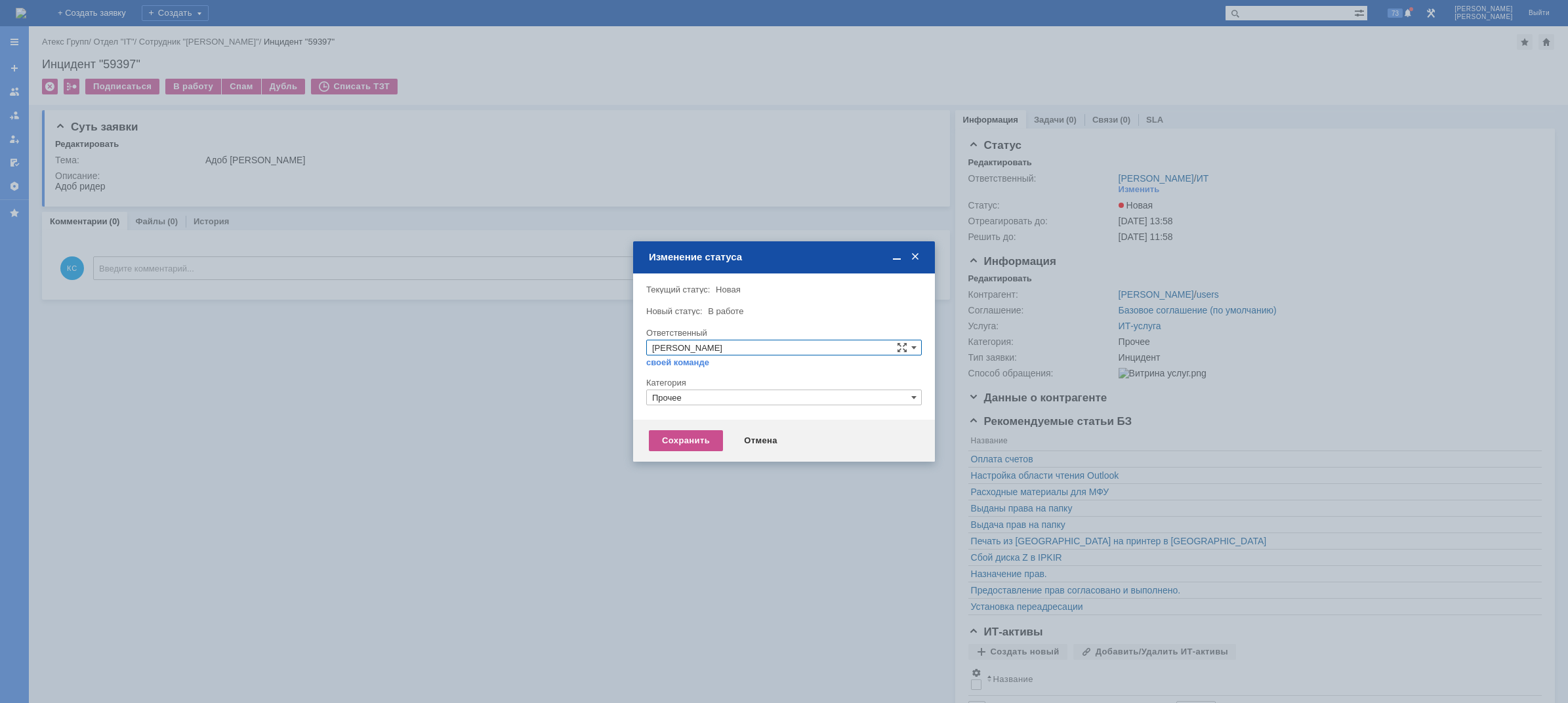
click at [683, 429] on div "Сохранить Отмена" at bounding box center [784, 441] width 302 height 42
click at [683, 436] on div "Сохранить" at bounding box center [686, 441] width 74 height 21
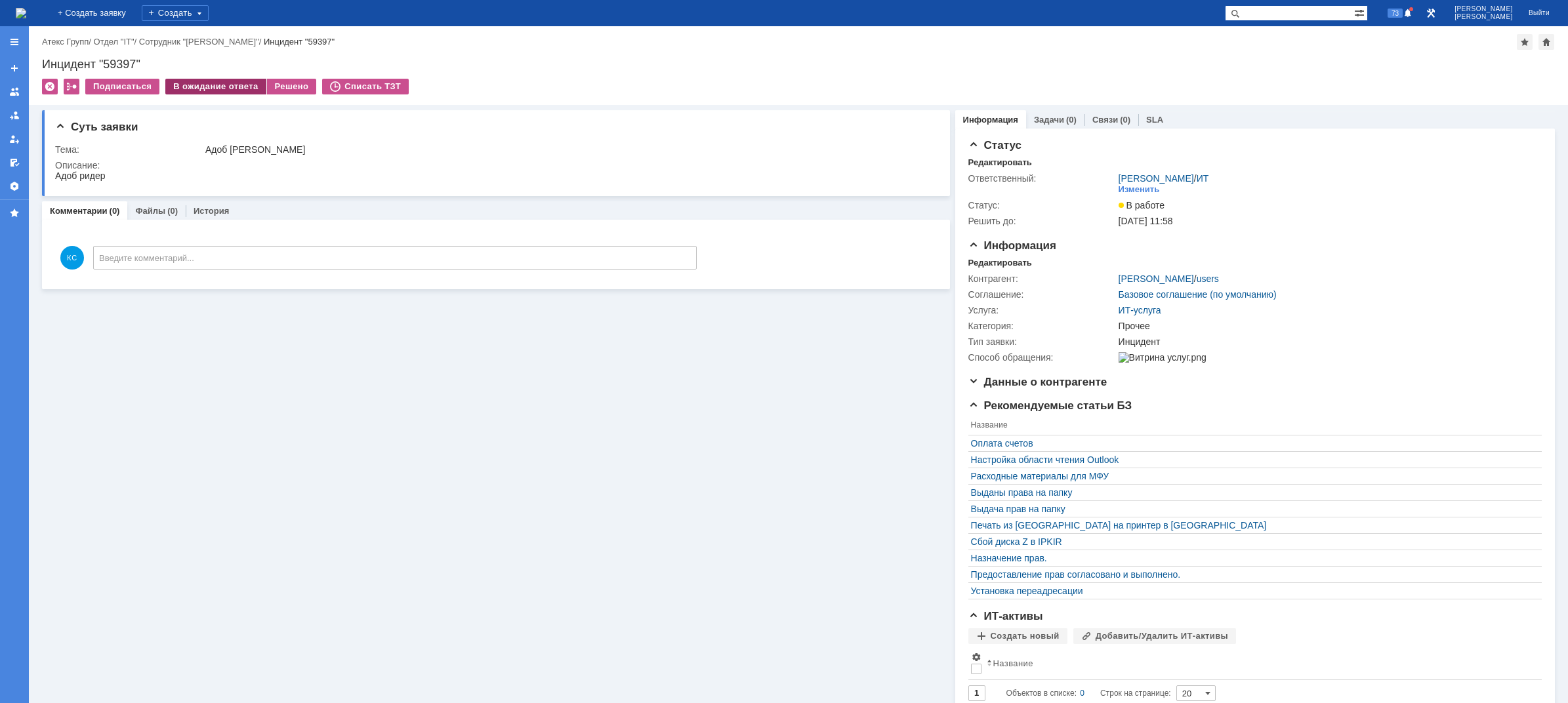
click at [238, 86] on div "В ожидание ответа" at bounding box center [216, 86] width 100 height 16
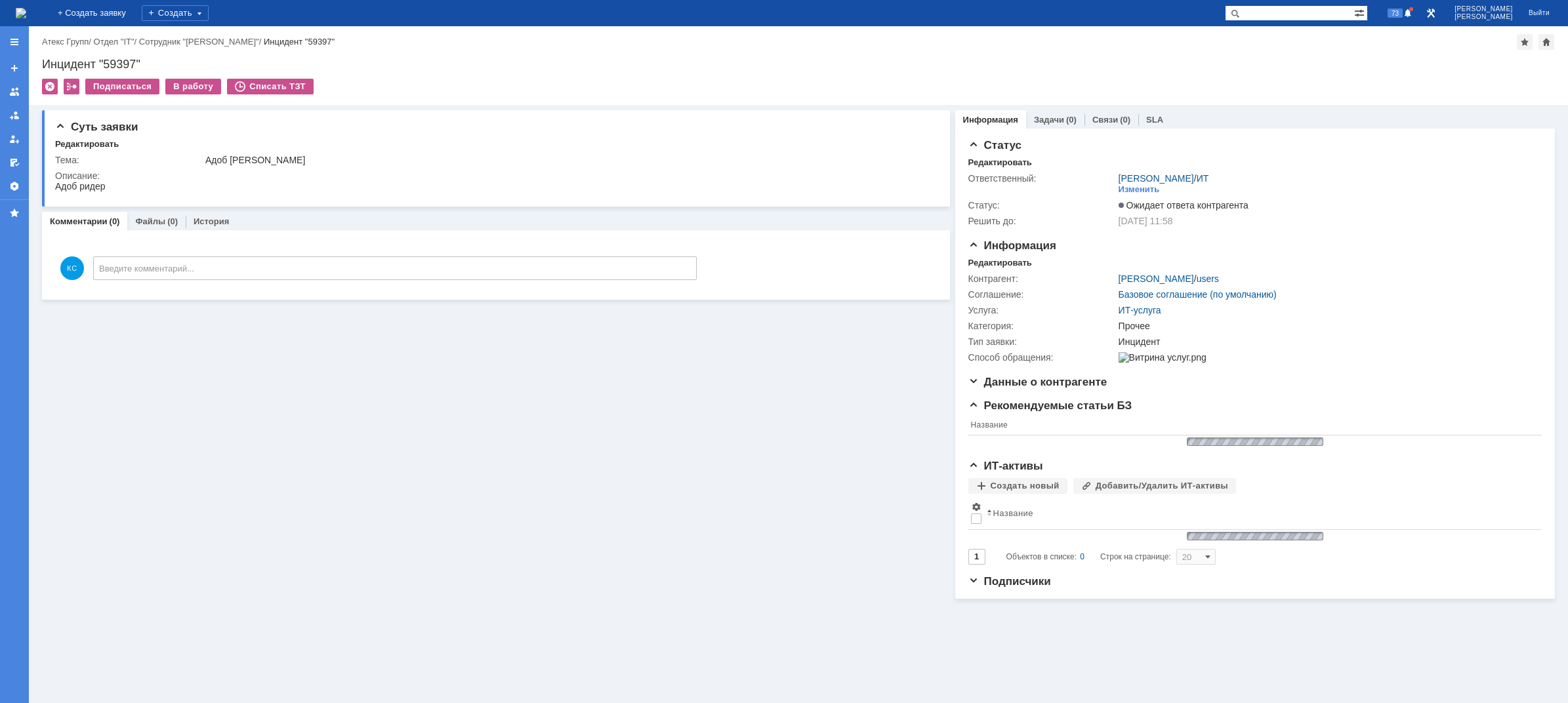
click at [26, 15] on img at bounding box center [21, 13] width 11 height 11
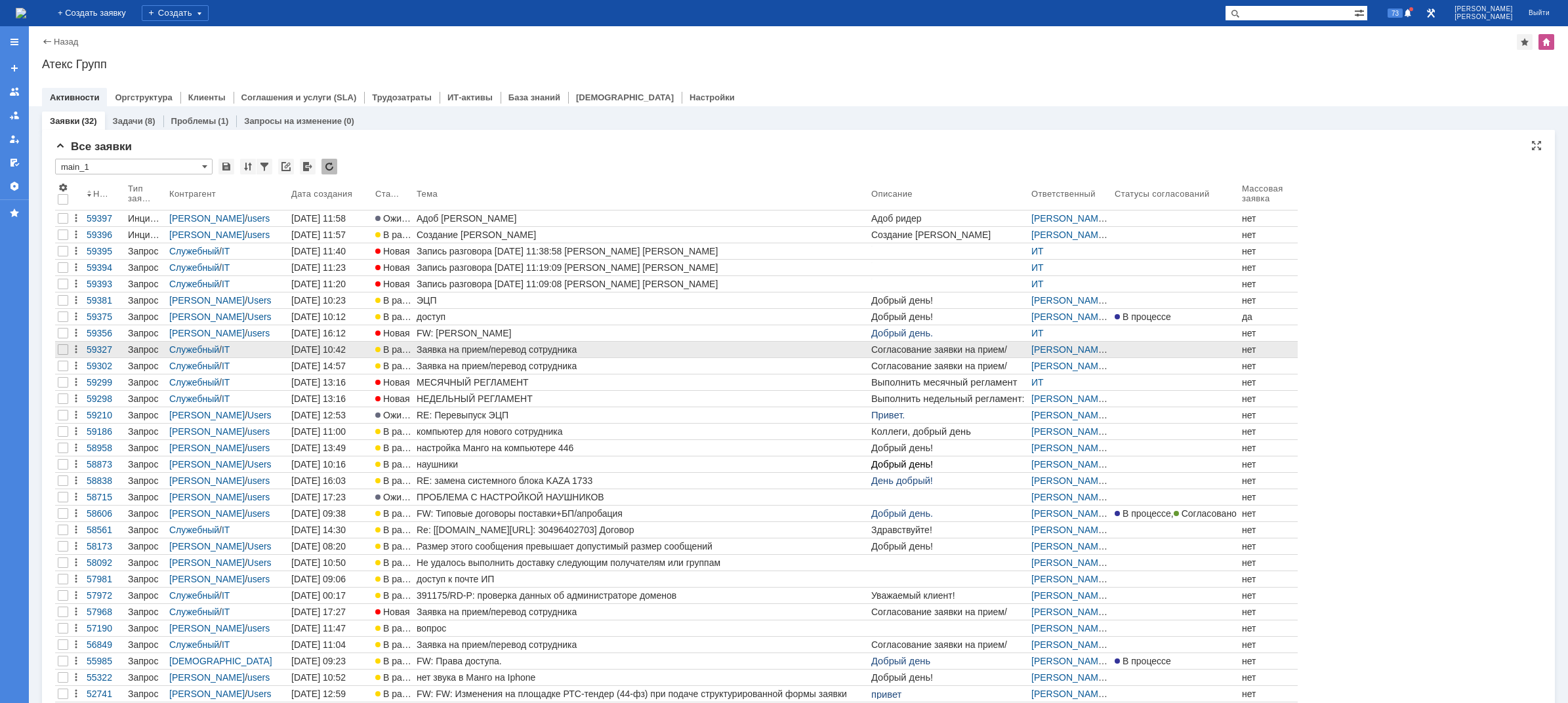
click at [513, 354] on div "Заявка на прием/перевод сотрудника" at bounding box center [641, 349] width 449 height 11
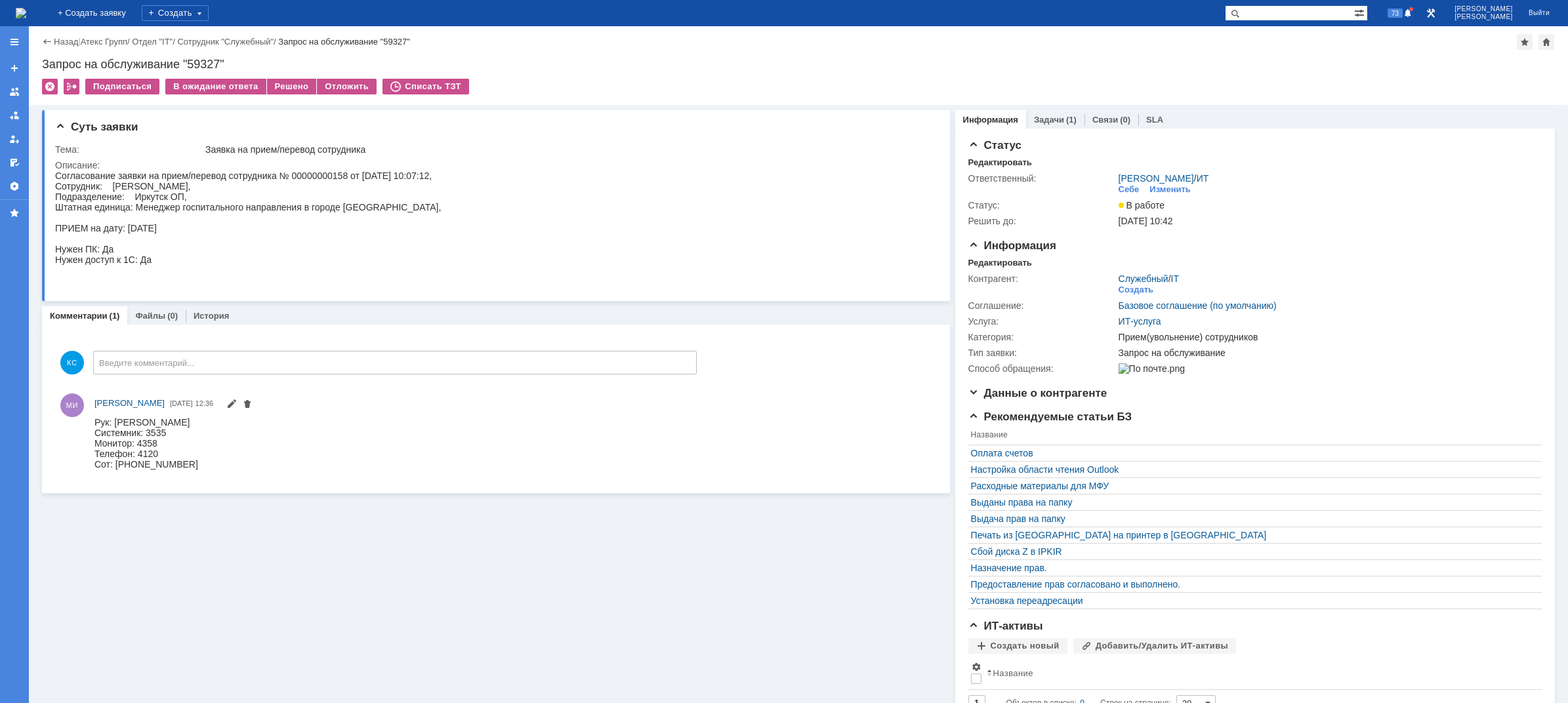
click at [26, 11] on img at bounding box center [21, 13] width 11 height 11
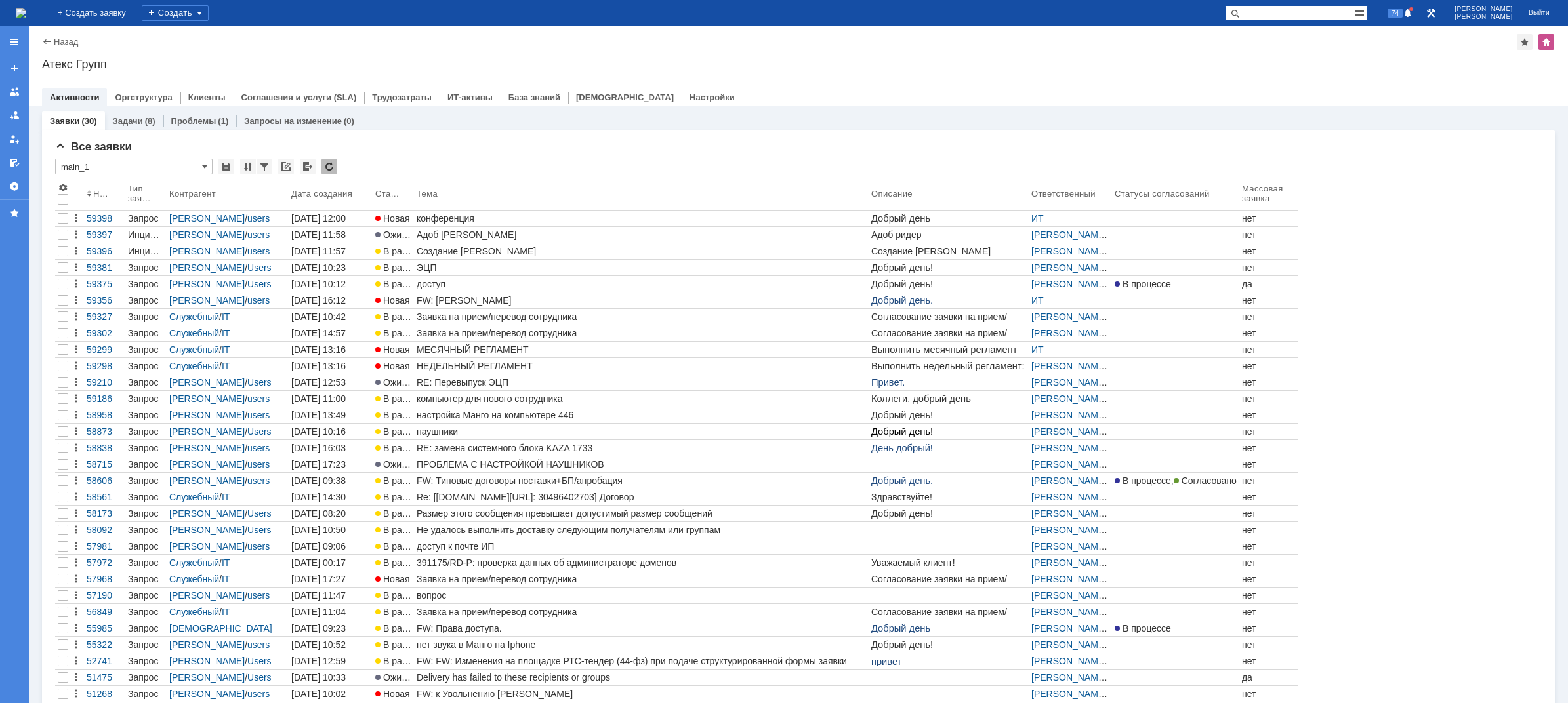
click at [26, 18] on img at bounding box center [21, 13] width 11 height 11
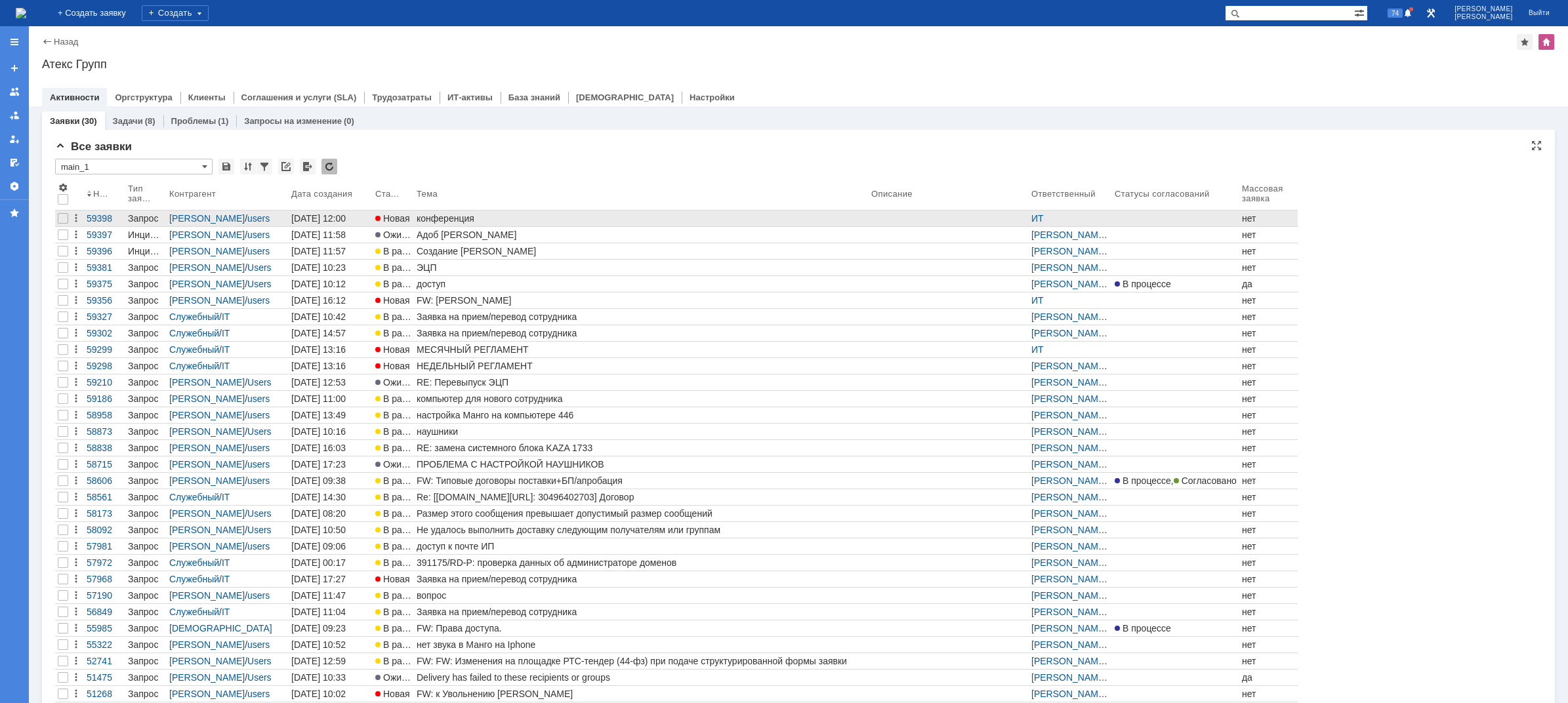
click at [434, 214] on div "конференция" at bounding box center [641, 218] width 449 height 11
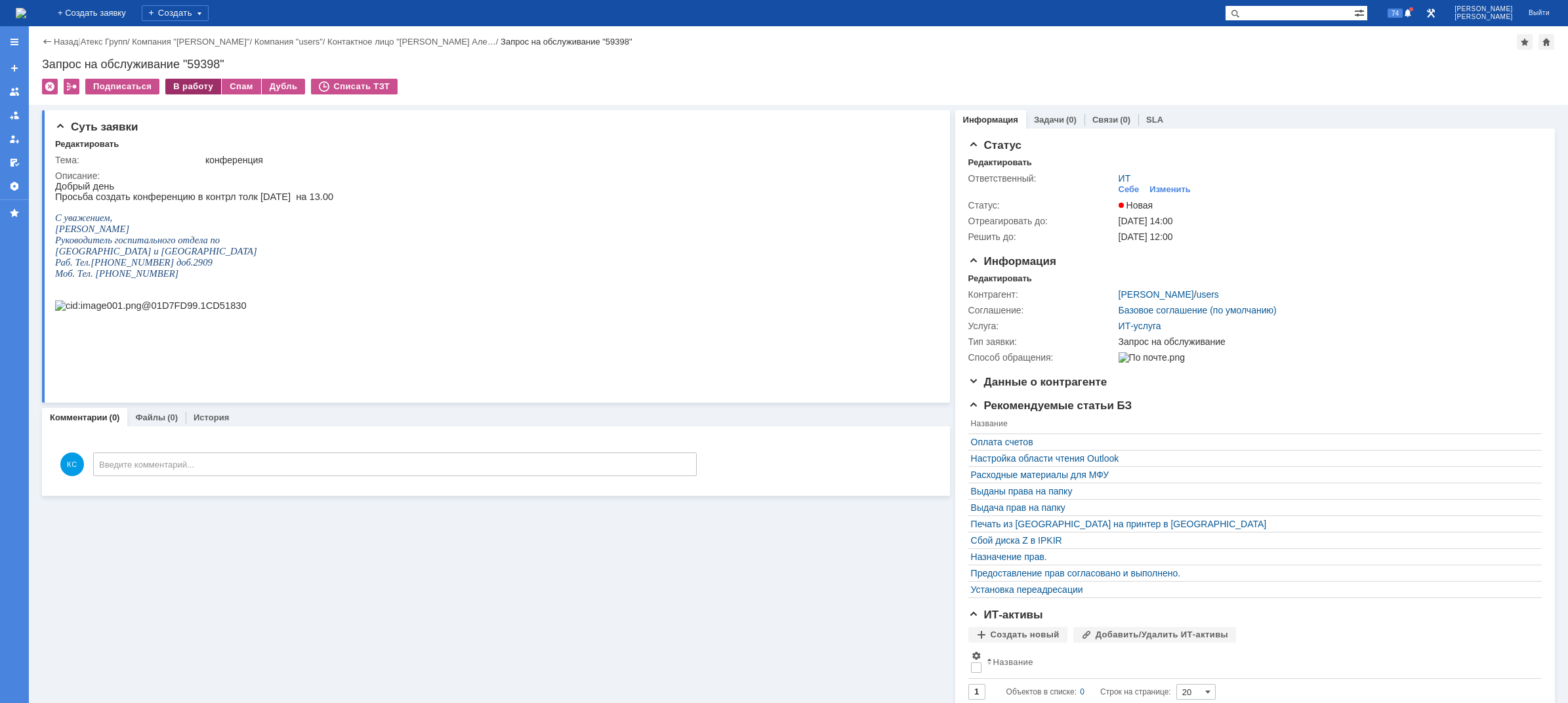
click at [193, 84] on div "В работу" at bounding box center [194, 86] width 56 height 16
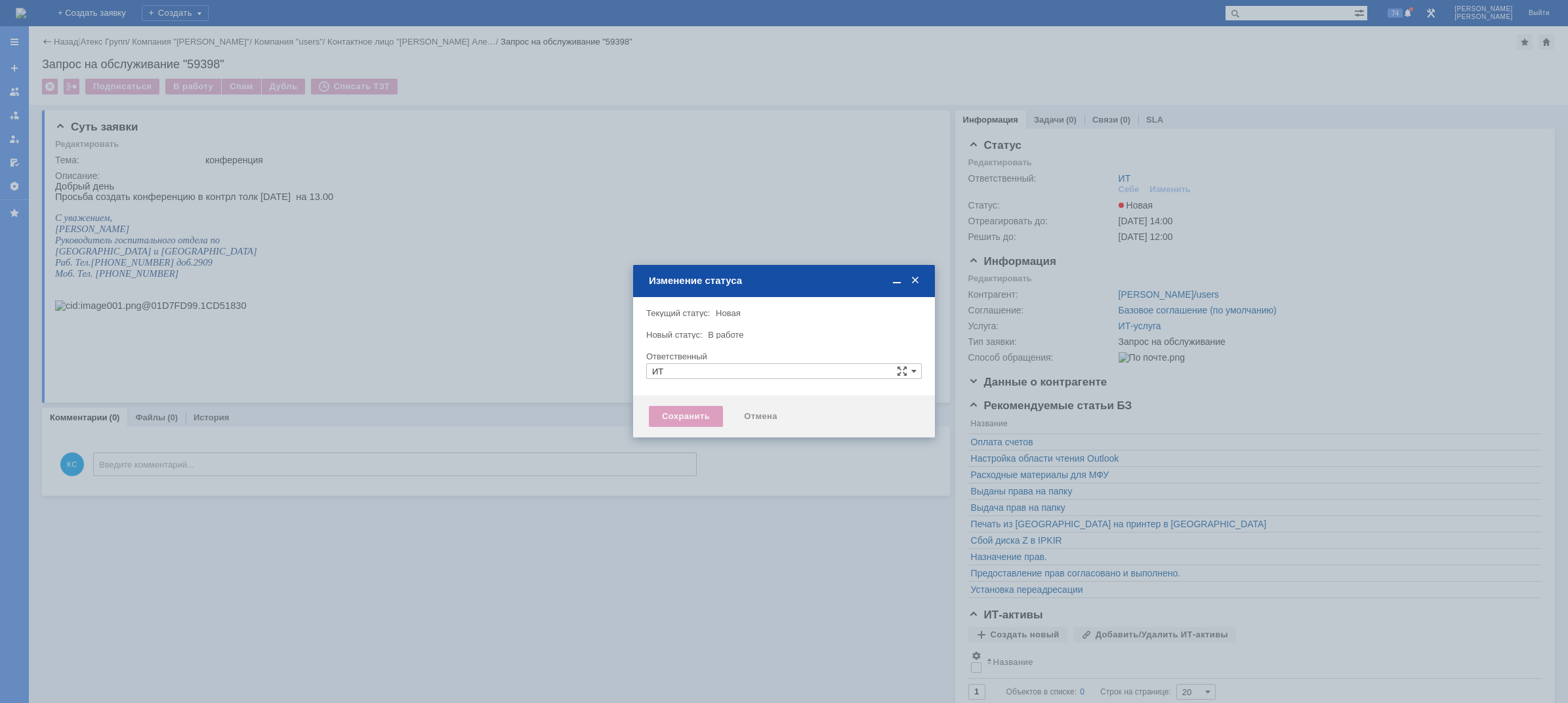
type input "[PERSON_NAME]"
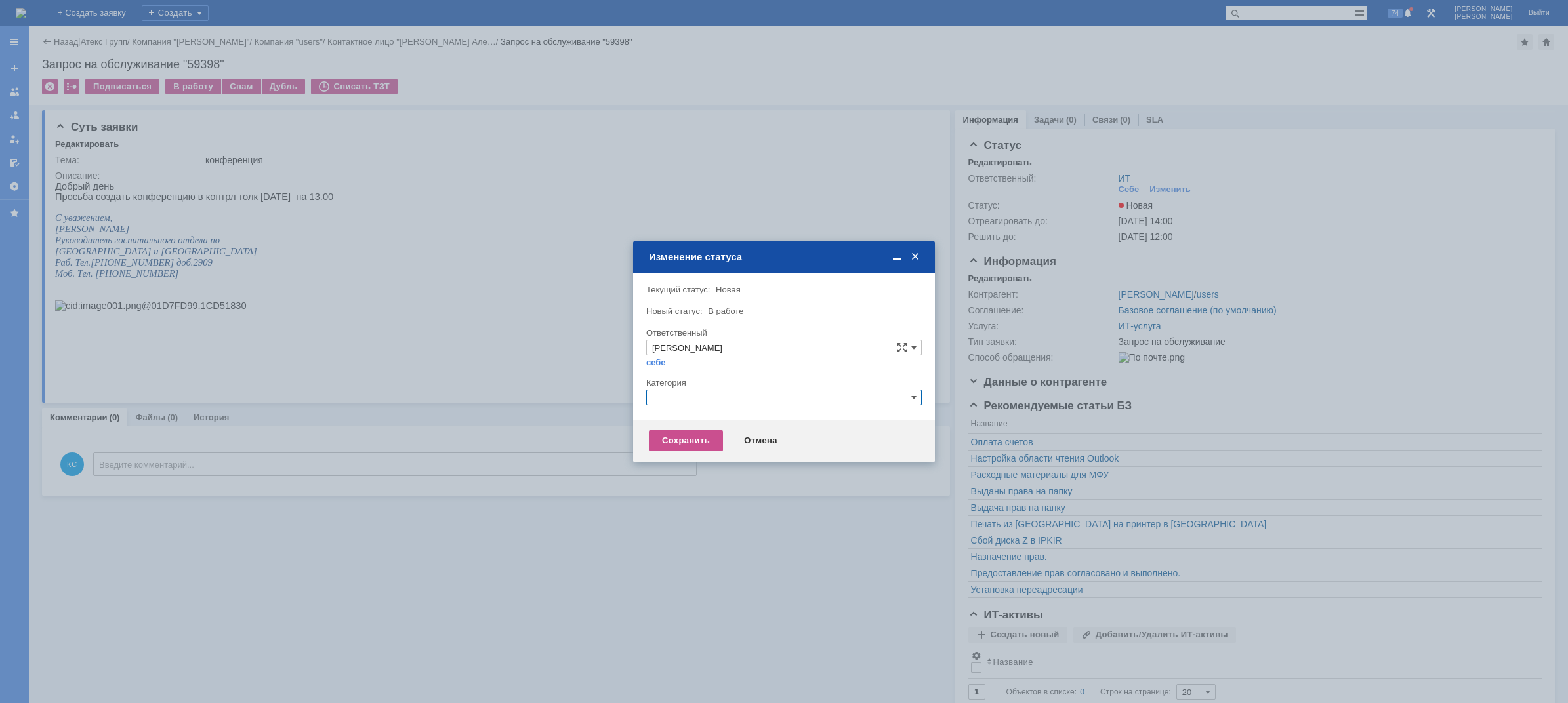
click at [711, 401] on input "text" at bounding box center [784, 397] width 276 height 16
drag, startPoint x: 676, startPoint y: 395, endPoint x: 609, endPoint y: 390, distance: 67.2
click at [609, 390] on body "Идет загрузка, пожалуйста, подождите. На домашнюю + Создать заявку Создать 74 К…" at bounding box center [784, 351] width 1568 height 703
click at [686, 454] on div "Прочее" at bounding box center [784, 459] width 274 height 15
click at [682, 452] on div "Сохранить Отмена" at bounding box center [784, 441] width 302 height 42
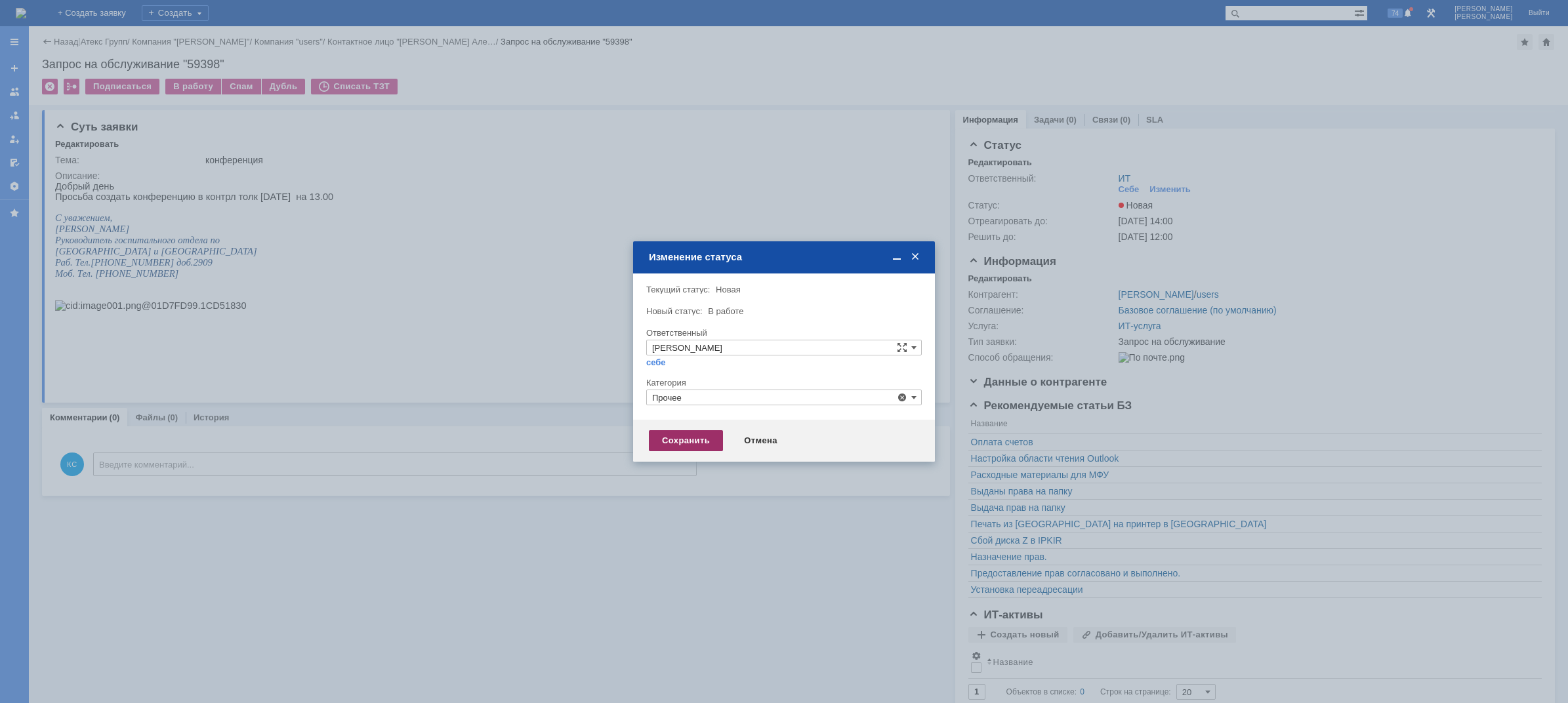
type input "Прочее"
click at [677, 450] on div "Сохранить" at bounding box center [686, 441] width 74 height 21
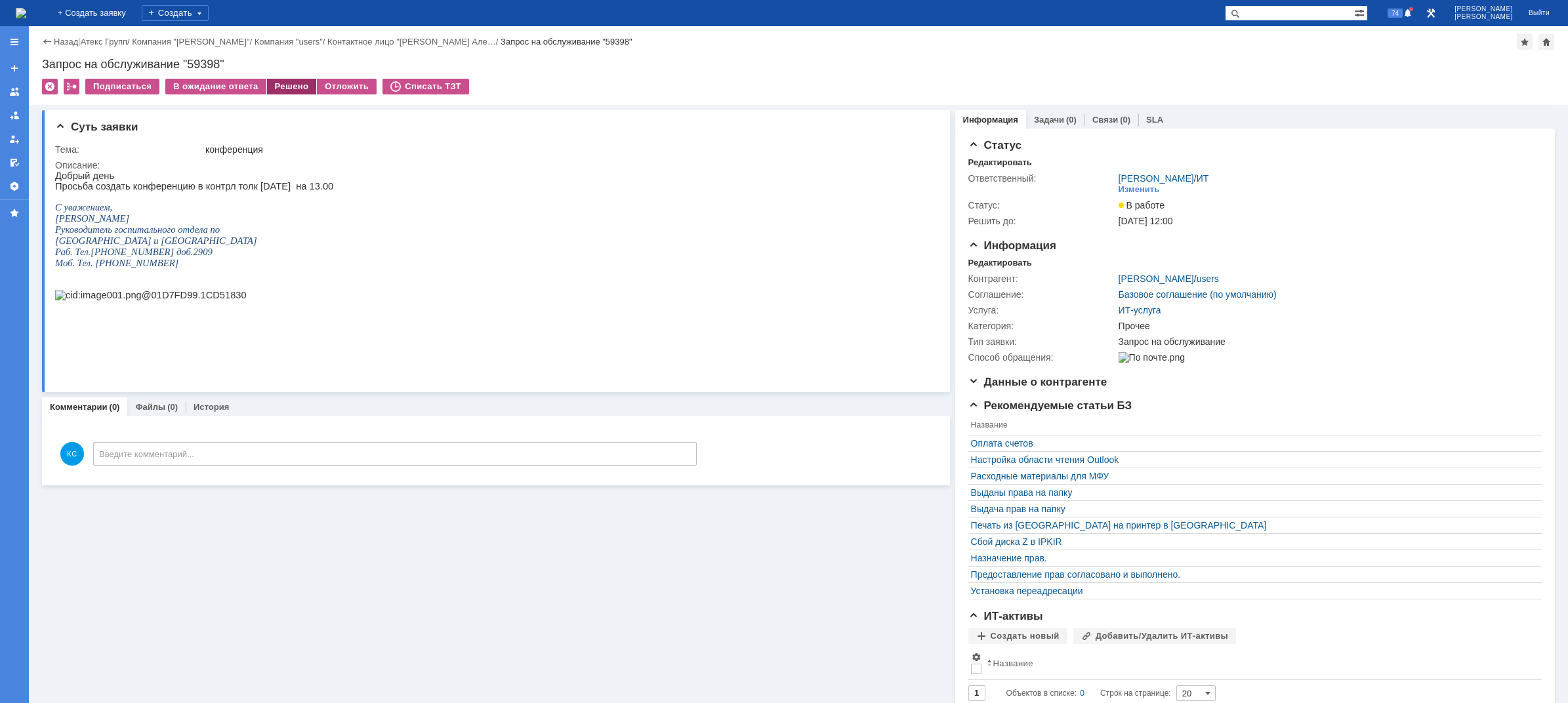
click at [287, 84] on div "Решено" at bounding box center [292, 86] width 50 height 16
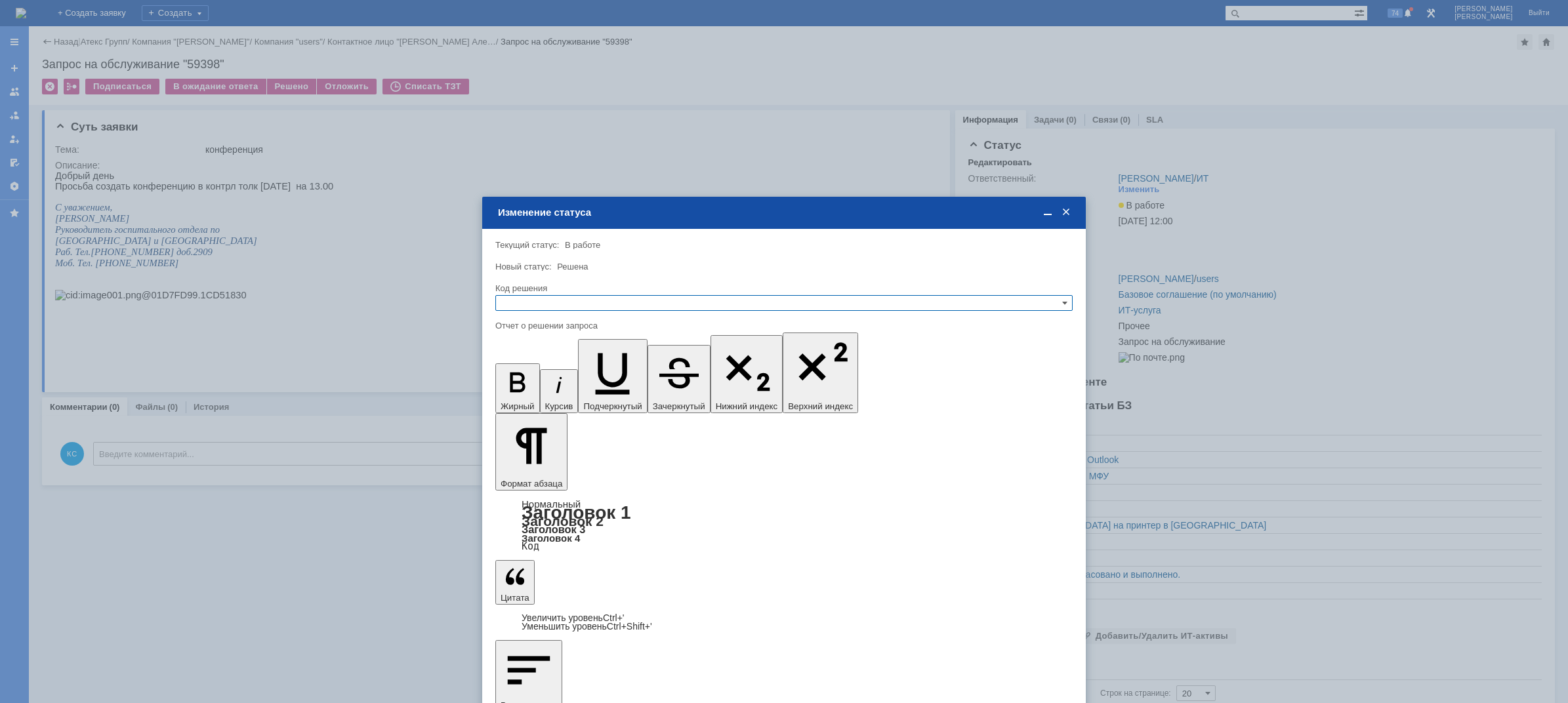
click at [654, 304] on input "text" at bounding box center [784, 303] width 577 height 16
click at [565, 367] on span "Решено" at bounding box center [783, 367] width 565 height 11
type input "Решено"
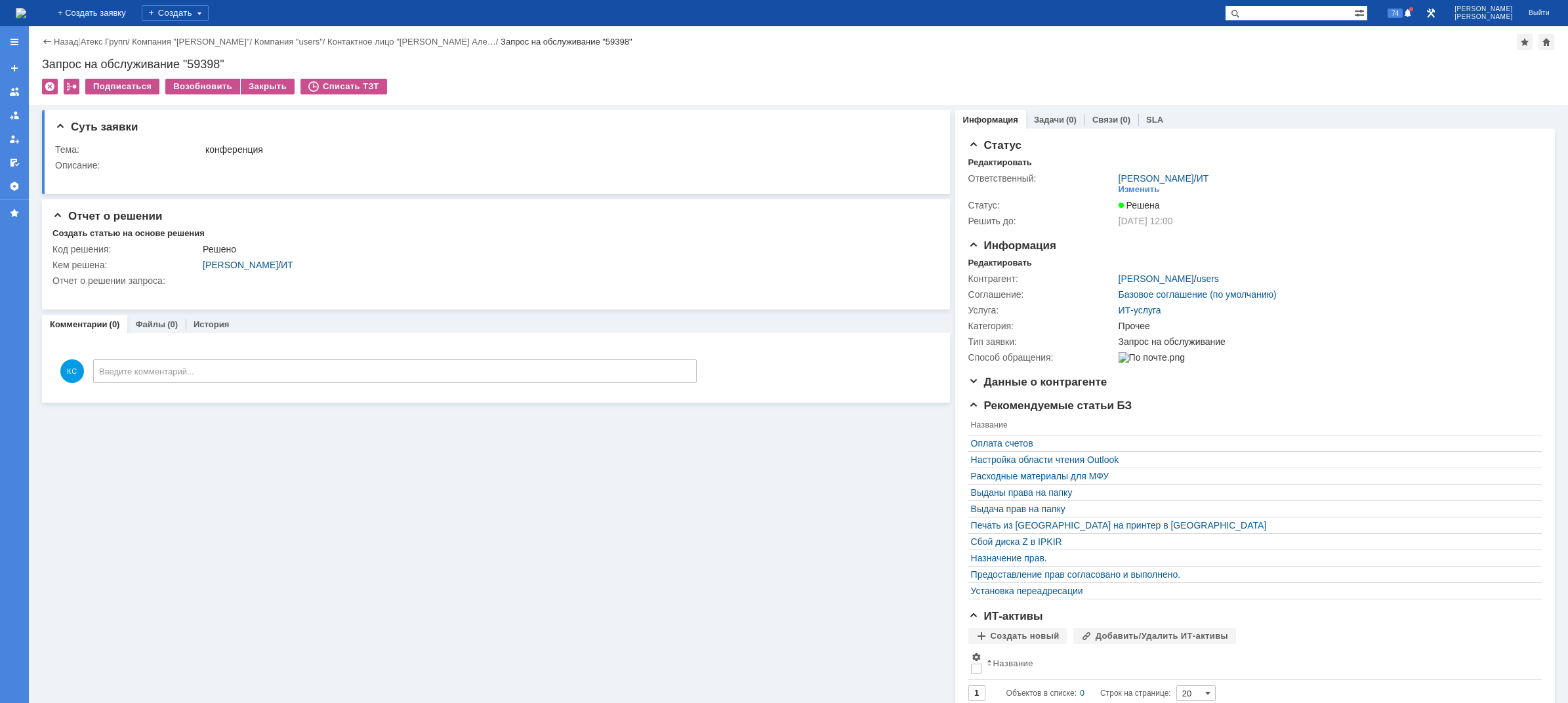
click at [26, 18] on img at bounding box center [21, 13] width 11 height 11
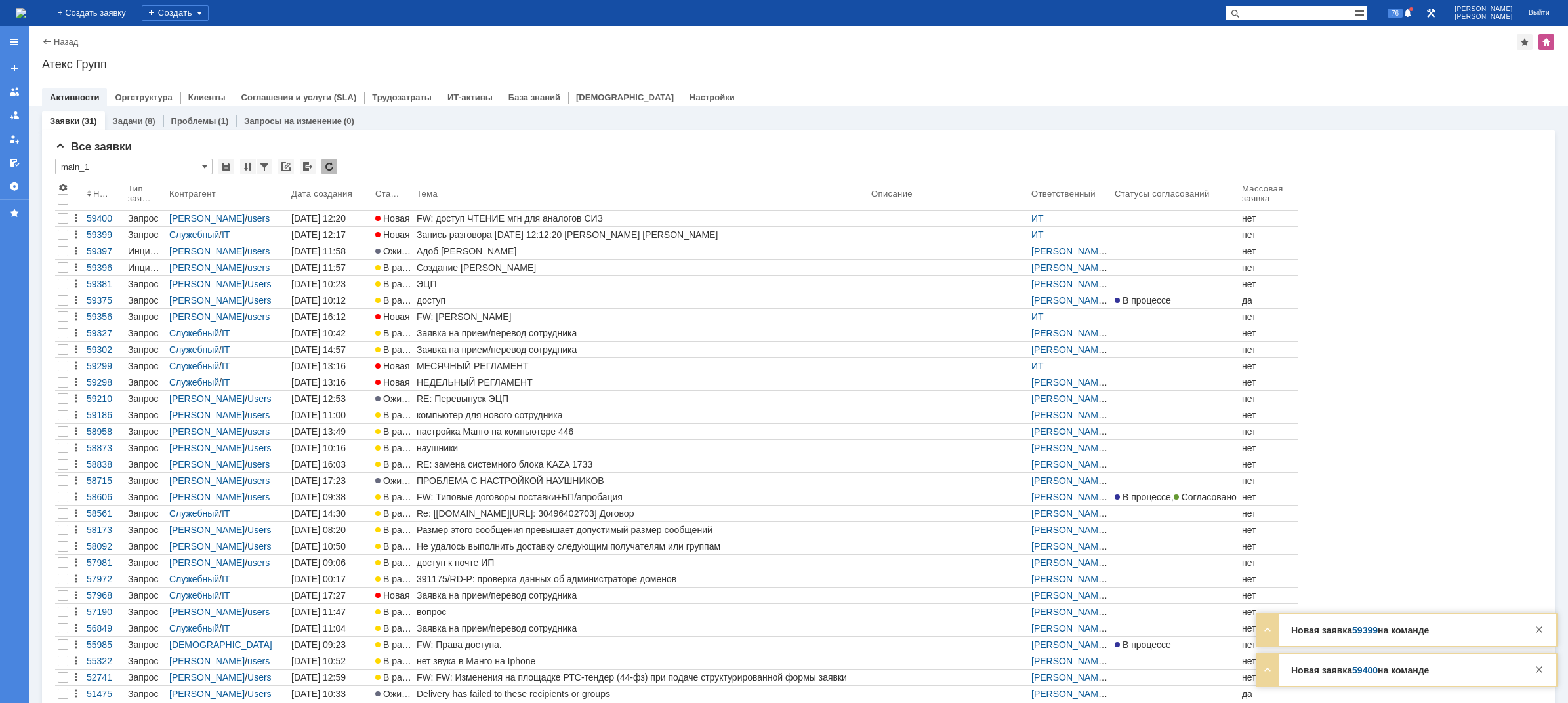
click at [26, 15] on img at bounding box center [21, 13] width 11 height 11
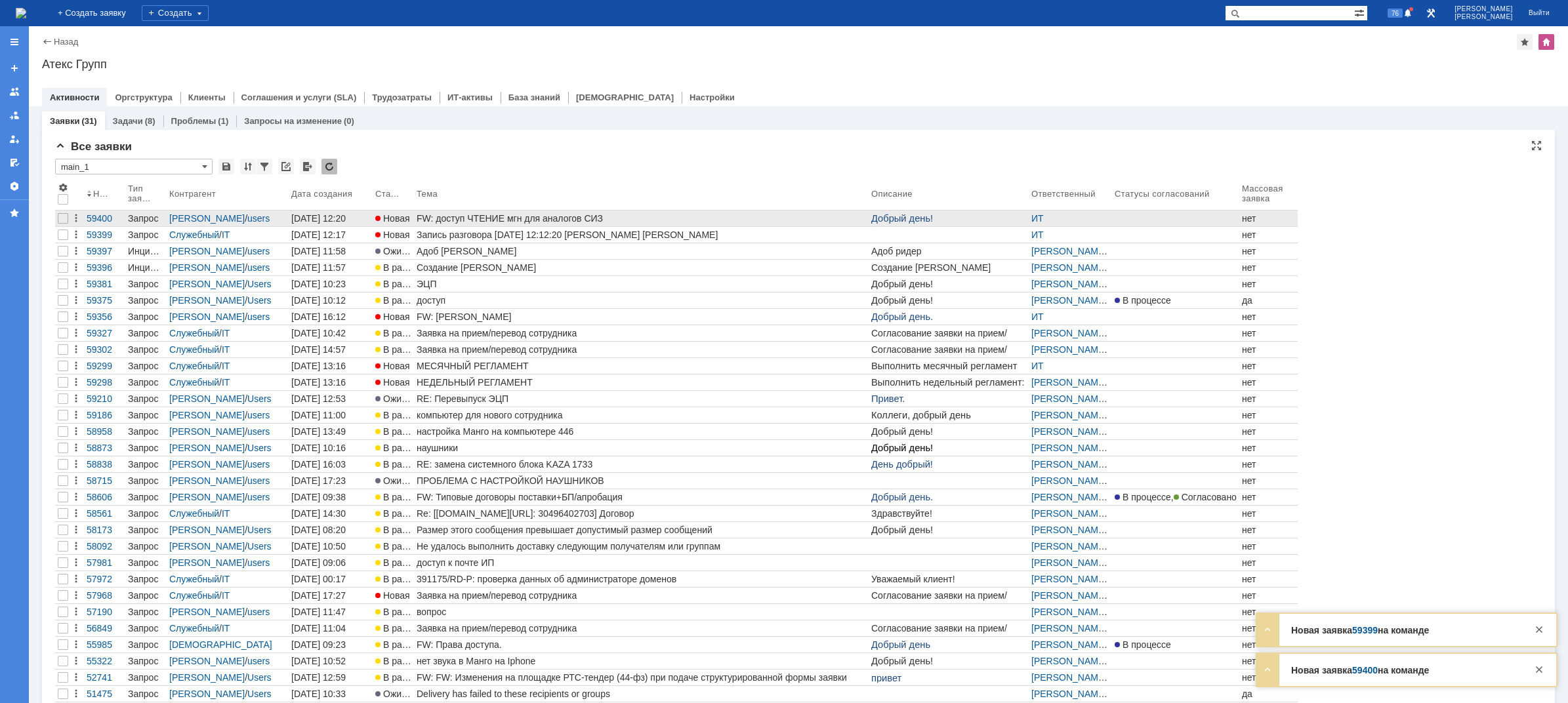
click at [455, 218] on div "FW: доступ ЧТЕНИЕ мгн для аналогов СИЗ" at bounding box center [641, 218] width 449 height 11
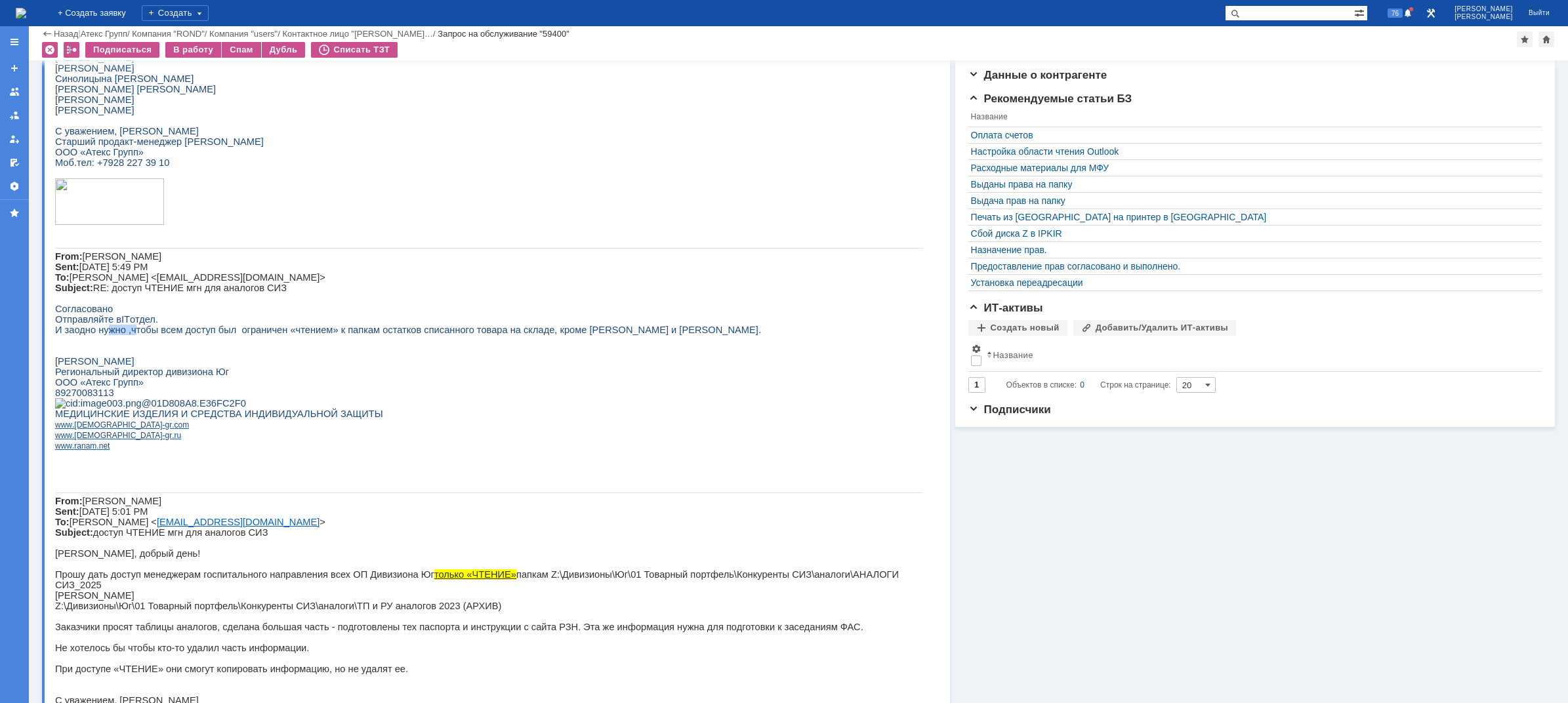
drag, startPoint x: 105, startPoint y: 383, endPoint x: 153, endPoint y: 384, distance: 48.0
click at [139, 336] on span "И заодно нужно ,чтобы всем доступ был ограничен «чтением» к папкам остатков спи…" at bounding box center [408, 330] width 706 height 11
drag, startPoint x: 169, startPoint y: 382, endPoint x: 274, endPoint y: 382, distance: 105.0
click at [259, 336] on span "И заодно нужно ,чтобы всем доступ был ограничен «чтением» к папкам остатков спи…" at bounding box center [408, 330] width 706 height 11
drag, startPoint x: 304, startPoint y: 382, endPoint x: 344, endPoint y: 382, distance: 40.0
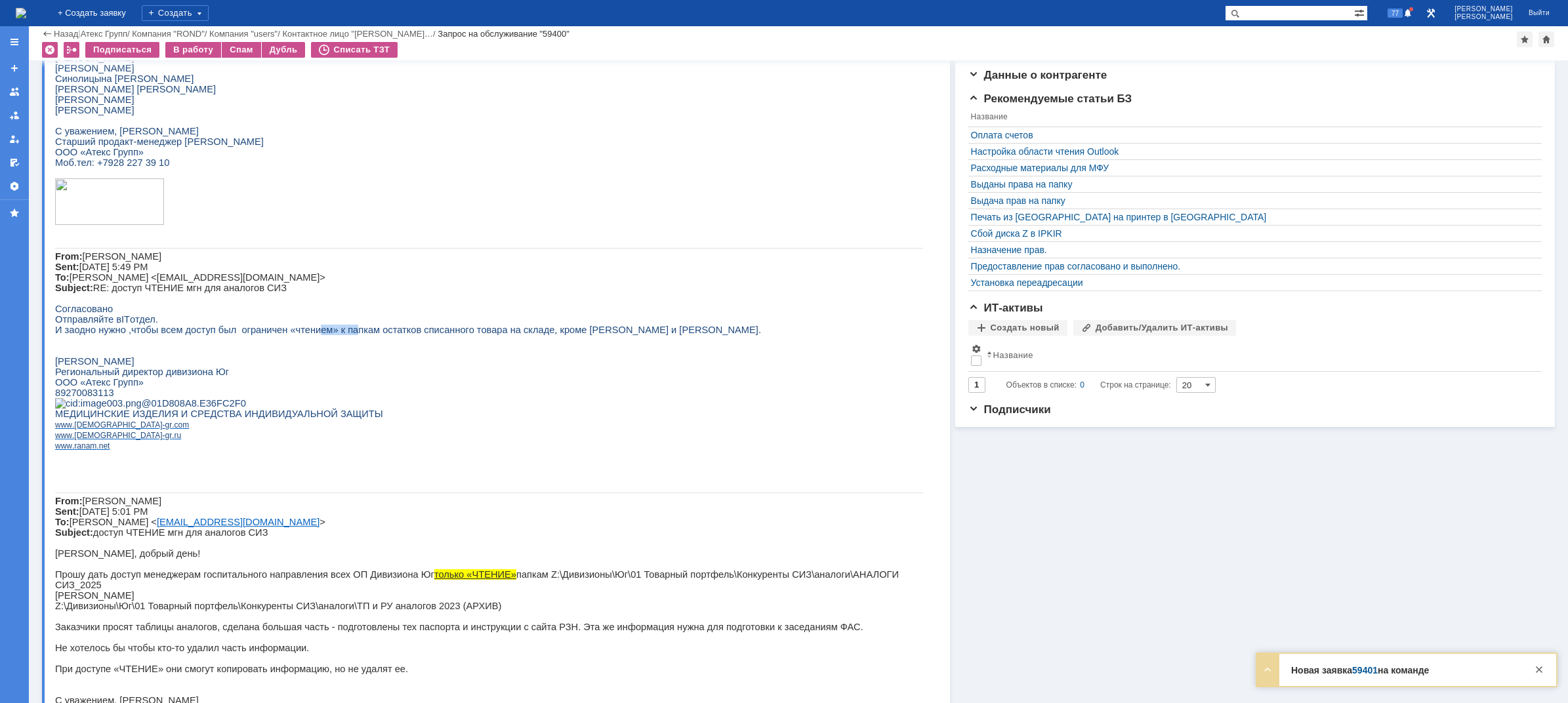
click at [343, 336] on span "И заодно нужно ,чтобы всем доступ был ограничен «чтением» к папкам остатков спи…" at bounding box center [408, 330] width 706 height 11
drag, startPoint x: 366, startPoint y: 385, endPoint x: 414, endPoint y: 385, distance: 48.0
click at [400, 336] on span "И заодно нужно ,чтобы всем доступ был ограничен «чтением» к папкам остатков спи…" at bounding box center [408, 330] width 706 height 11
drag, startPoint x: 431, startPoint y: 384, endPoint x: 475, endPoint y: 384, distance: 44.0
click at [475, 336] on span "И заодно нужно ,чтобы всем доступ был ограничен «чтением» к папкам остатков спи…" at bounding box center [408, 330] width 706 height 11
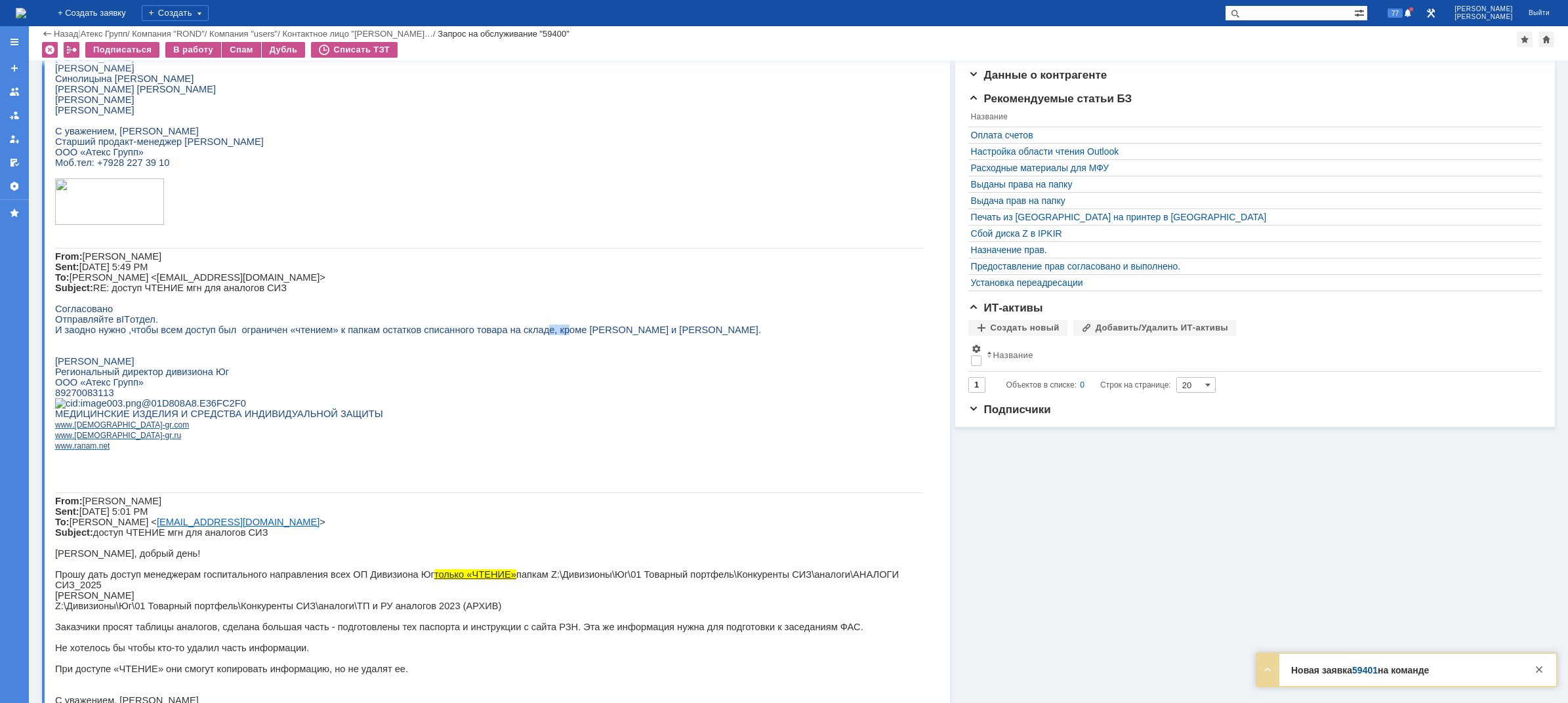
drag, startPoint x: 509, startPoint y: 382, endPoint x: 536, endPoint y: 382, distance: 27.0
click at [532, 336] on span "И заодно нужно ,чтобы всем доступ был ограничен «чтением» к папкам остатков спи…" at bounding box center [408, 330] width 706 height 11
drag, startPoint x: 392, startPoint y: 387, endPoint x: 440, endPoint y: 387, distance: 48.0
click at [435, 346] on p at bounding box center [489, 340] width 868 height 11
drag, startPoint x: 481, startPoint y: 386, endPoint x: 514, endPoint y: 387, distance: 33.0
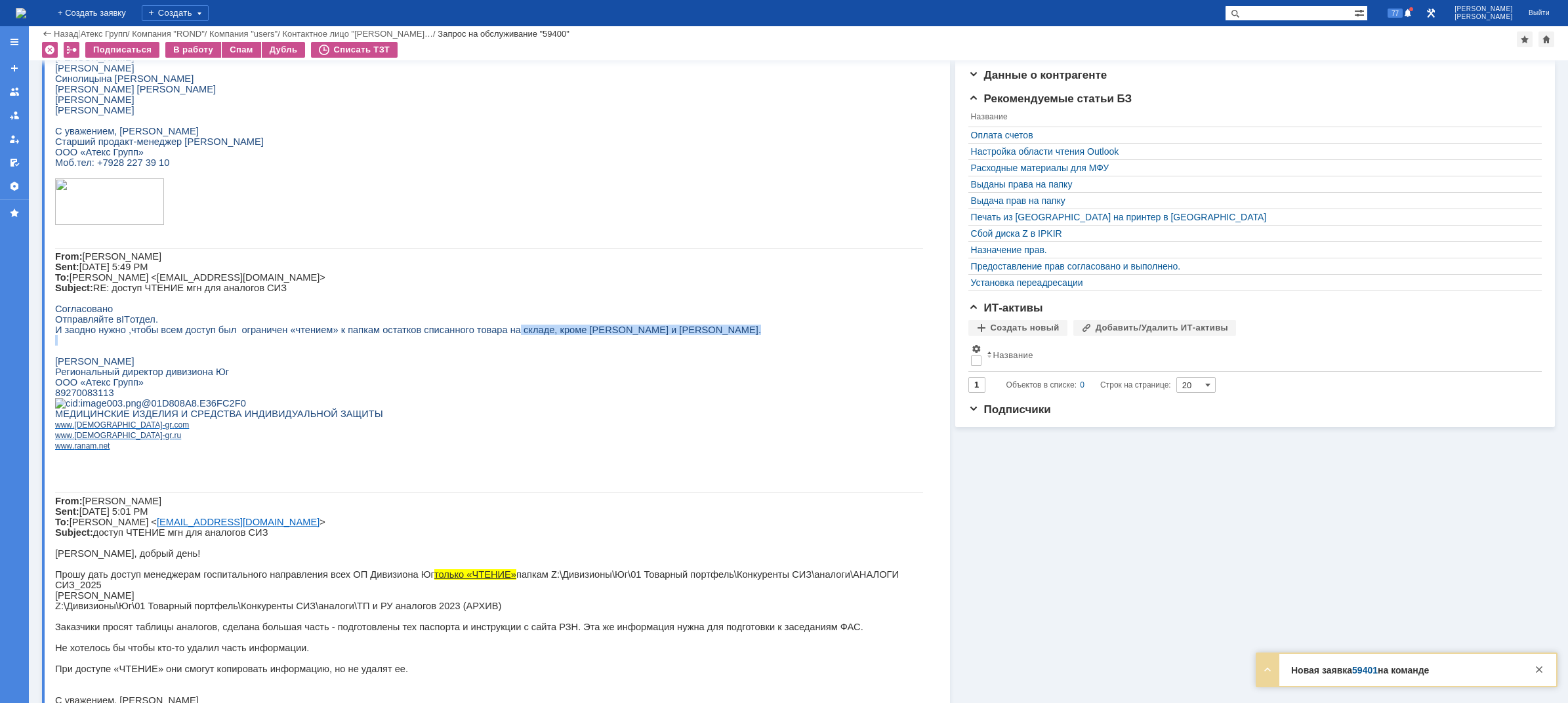
click at [504, 387] on div "Добрый день! РД Востоковым Сергеем согласован доступ для полевых сотрудников го…" at bounding box center [489, 310] width 868 height 874
click at [553, 336] on span "И заодно нужно ,чтобы всем доступ был ограничен «чтением» к папкам остатков спи…" at bounding box center [408, 330] width 706 height 11
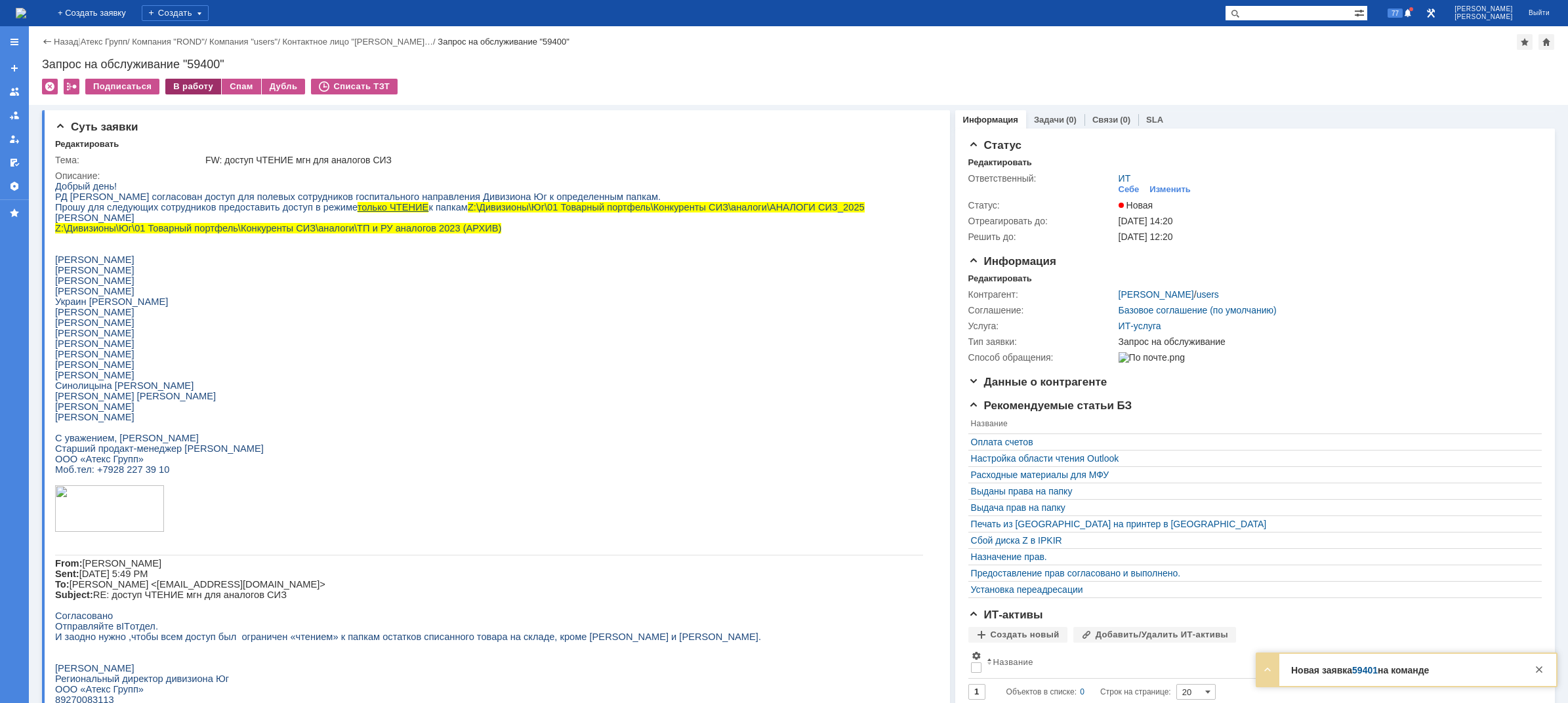
click at [202, 83] on div "В работу" at bounding box center [194, 86] width 56 height 16
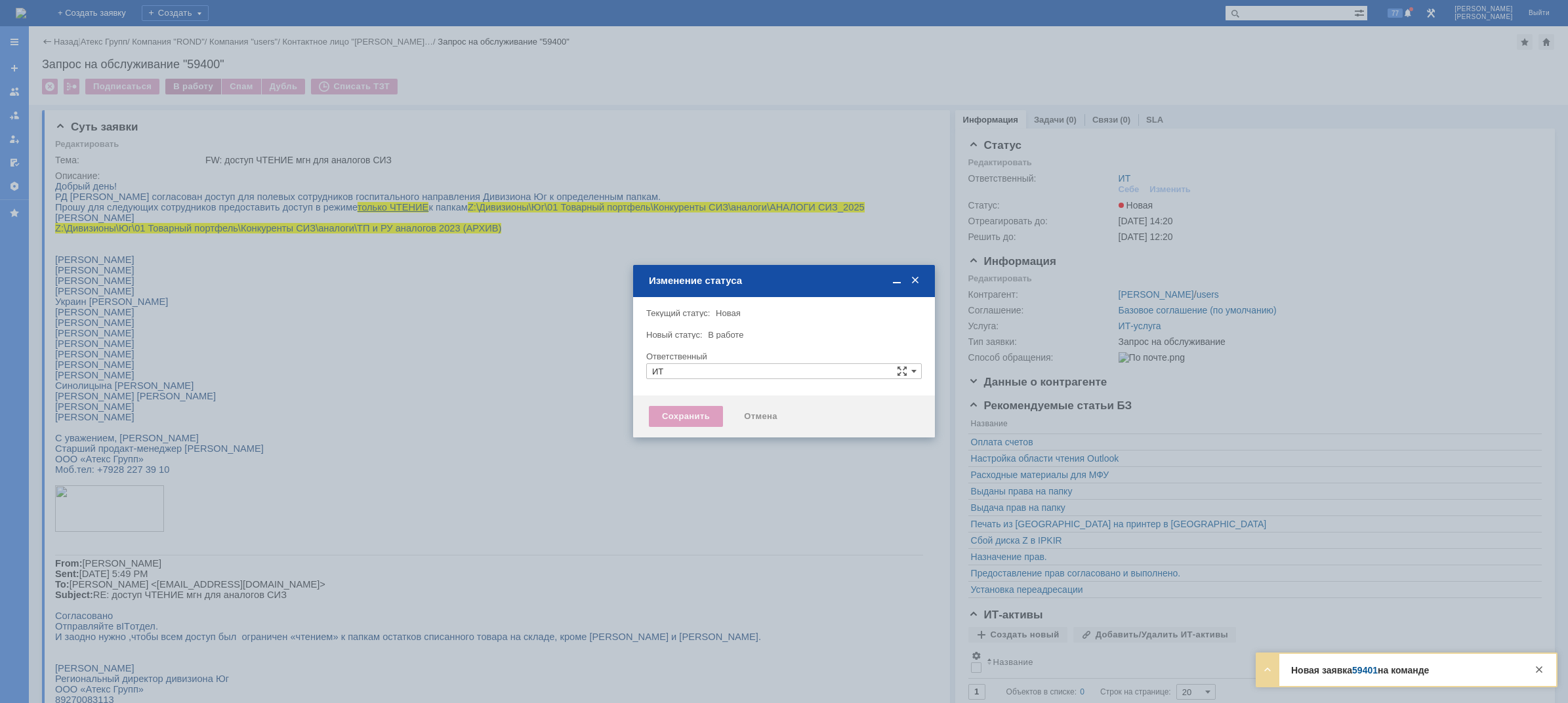
type input "[PERSON_NAME]"
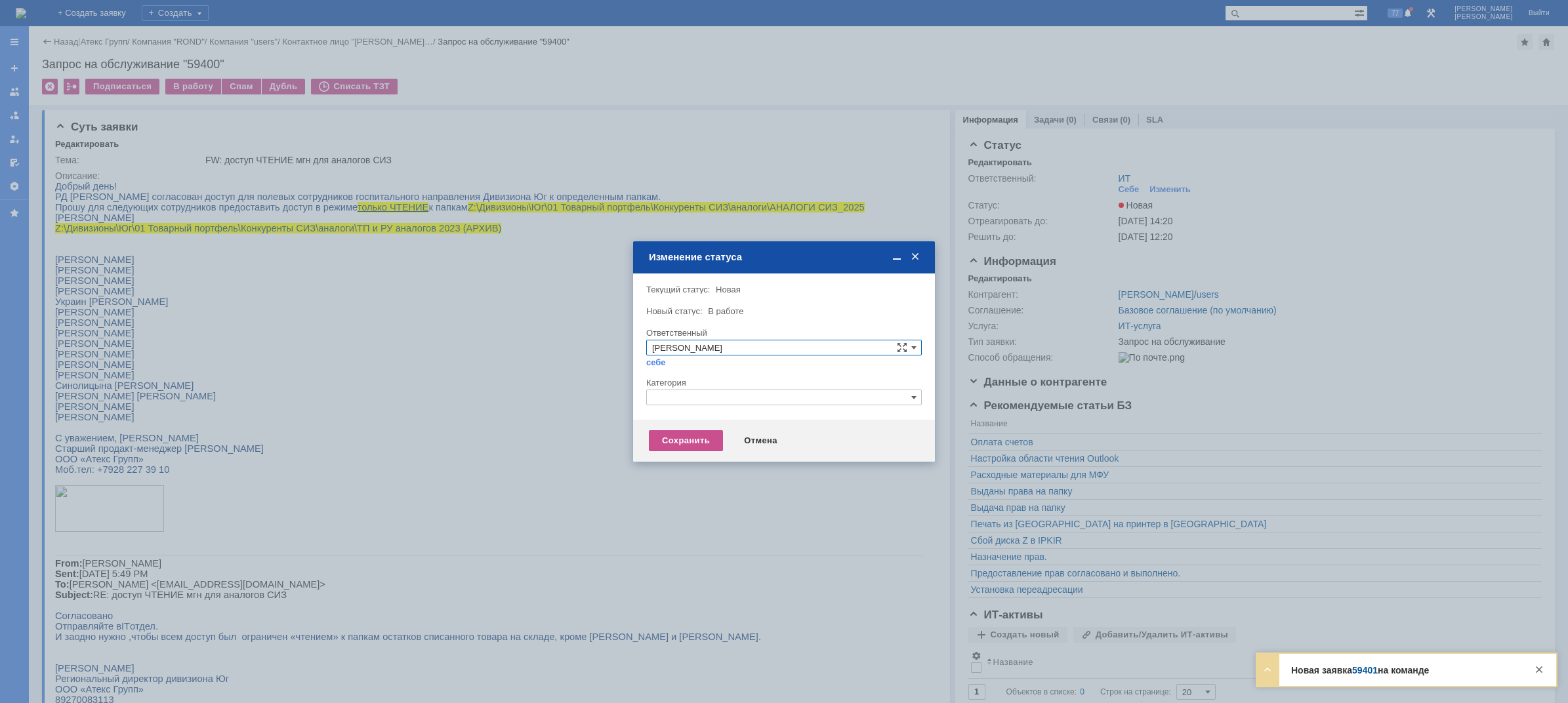
click at [695, 395] on input "text" at bounding box center [784, 397] width 276 height 16
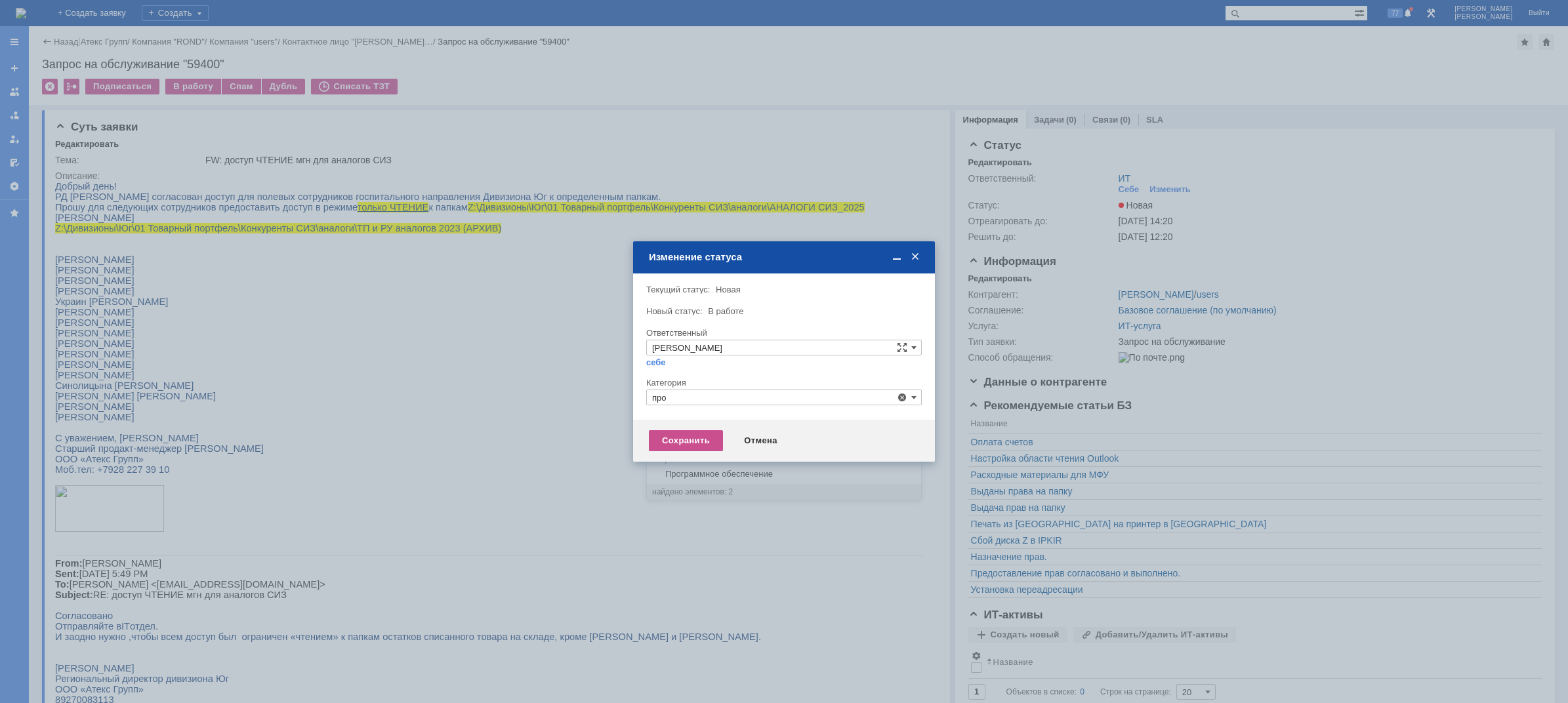
click at [698, 454] on div "Прочее" at bounding box center [784, 459] width 274 height 15
click at [685, 441] on div "Сохранить" at bounding box center [686, 441] width 74 height 21
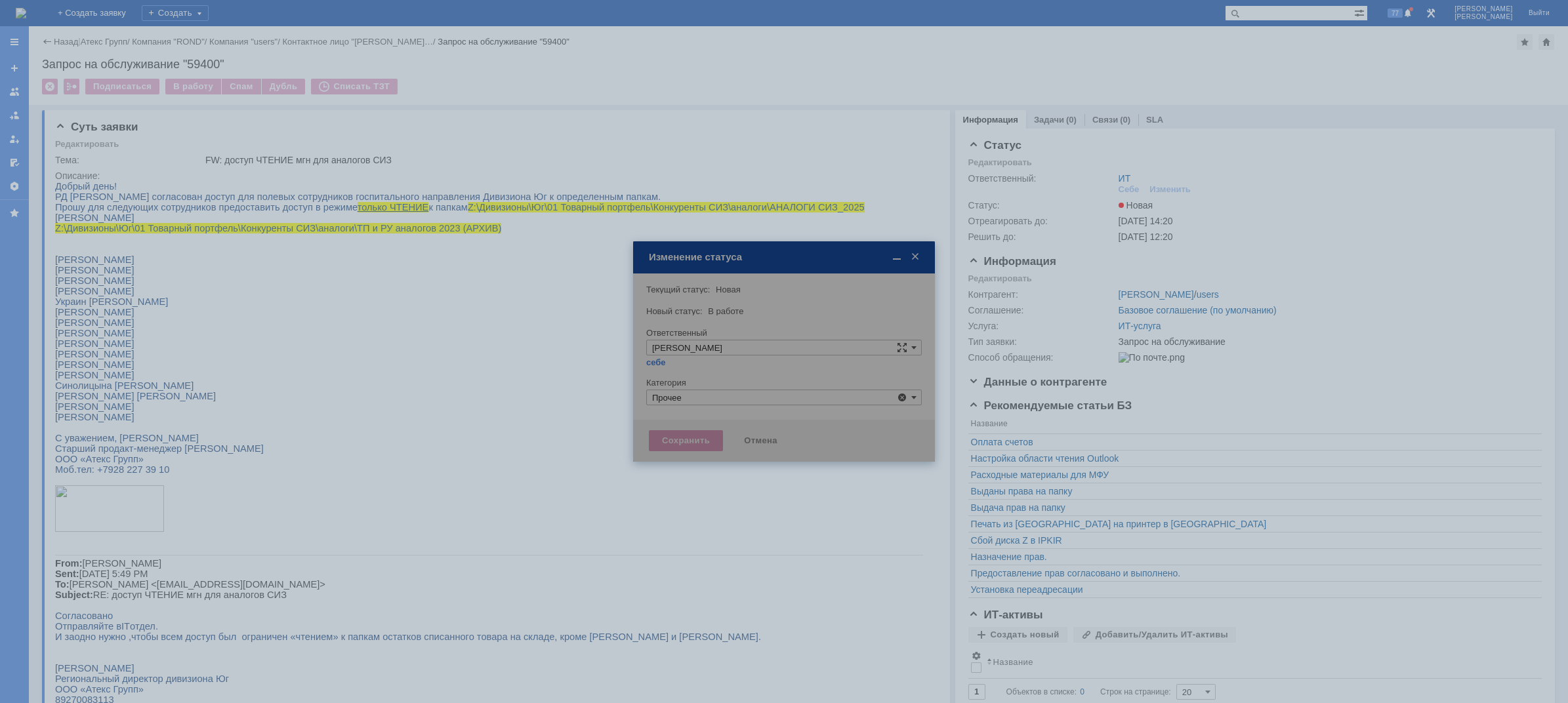
type input "Прочее"
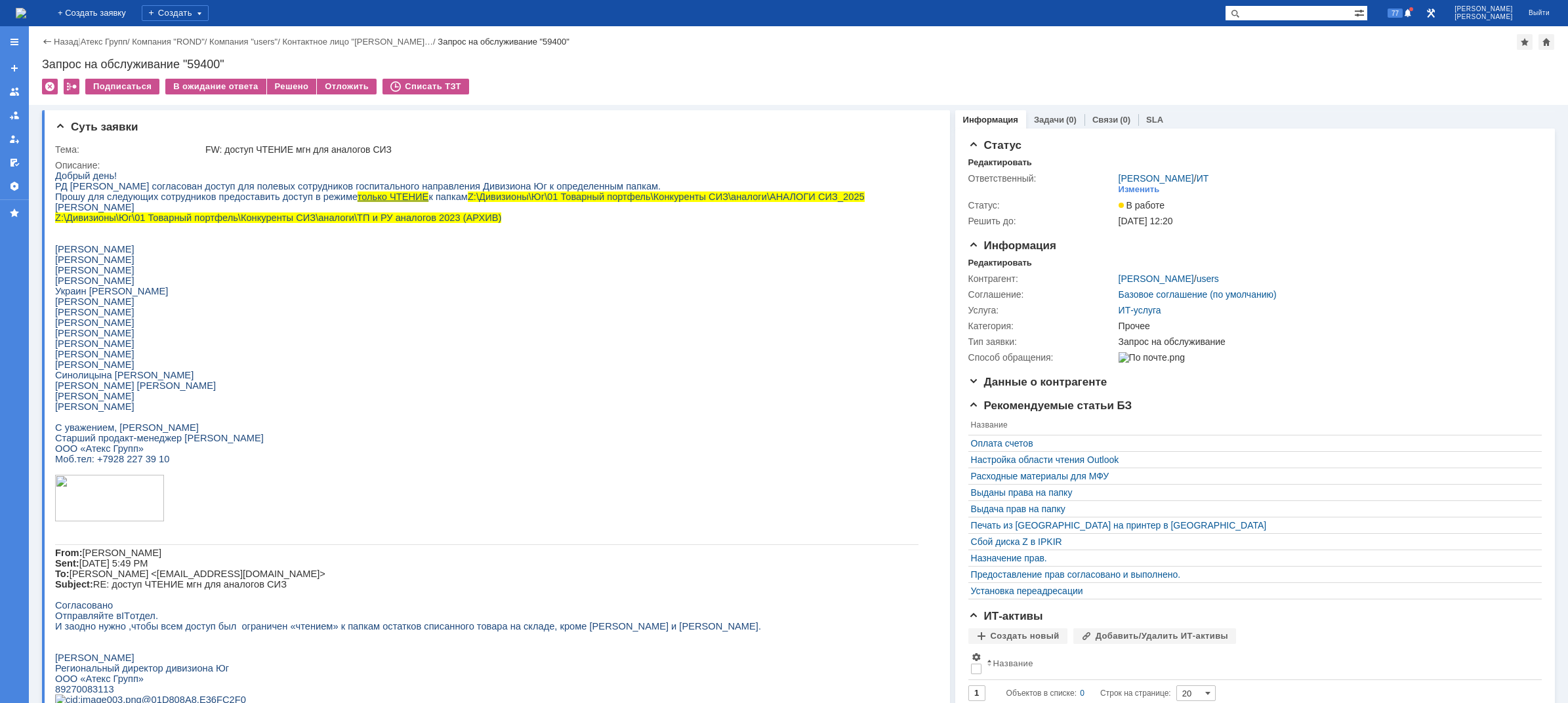
click at [26, 11] on img at bounding box center [21, 13] width 11 height 11
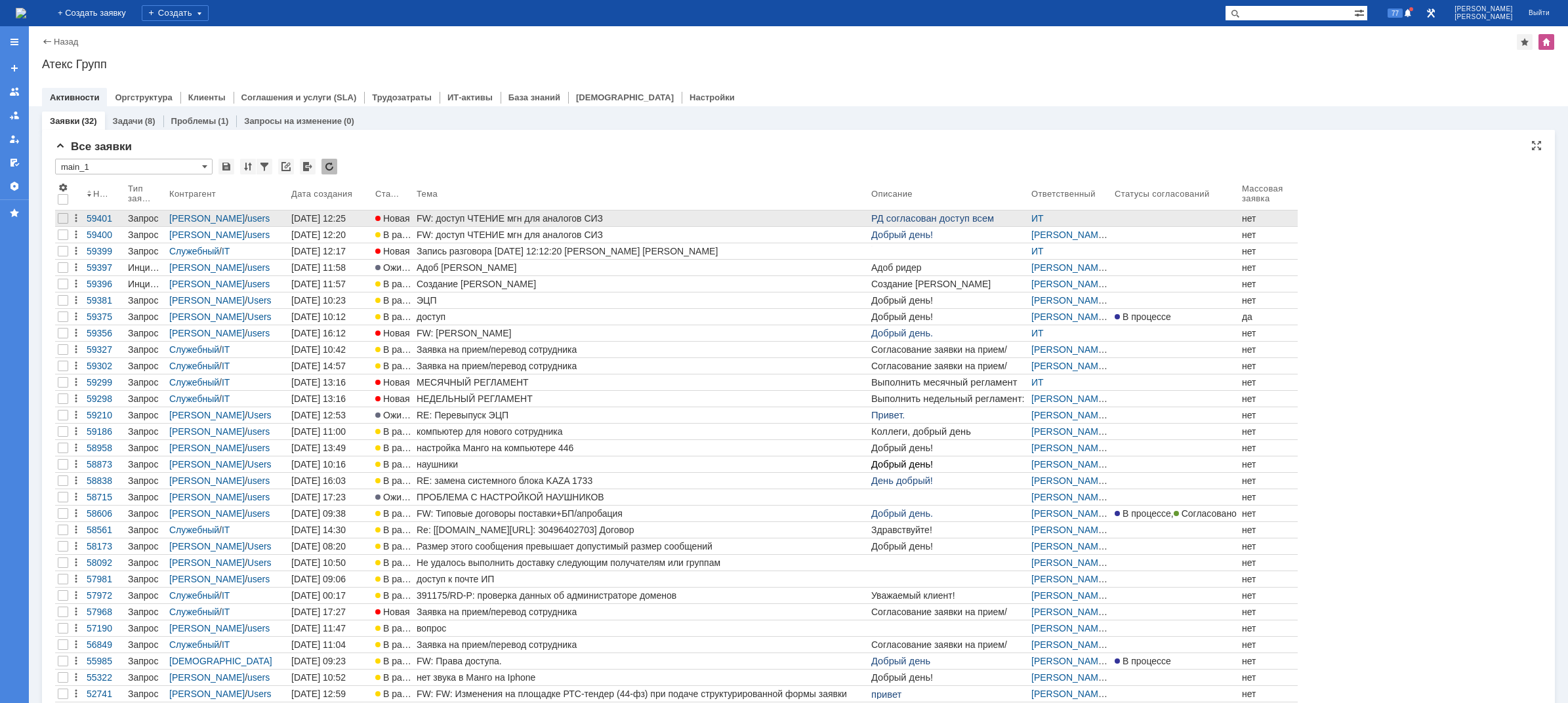
click at [467, 221] on div "FW: доступ ЧТЕНИЕ мгн для аналогов СИЗ" at bounding box center [641, 218] width 449 height 11
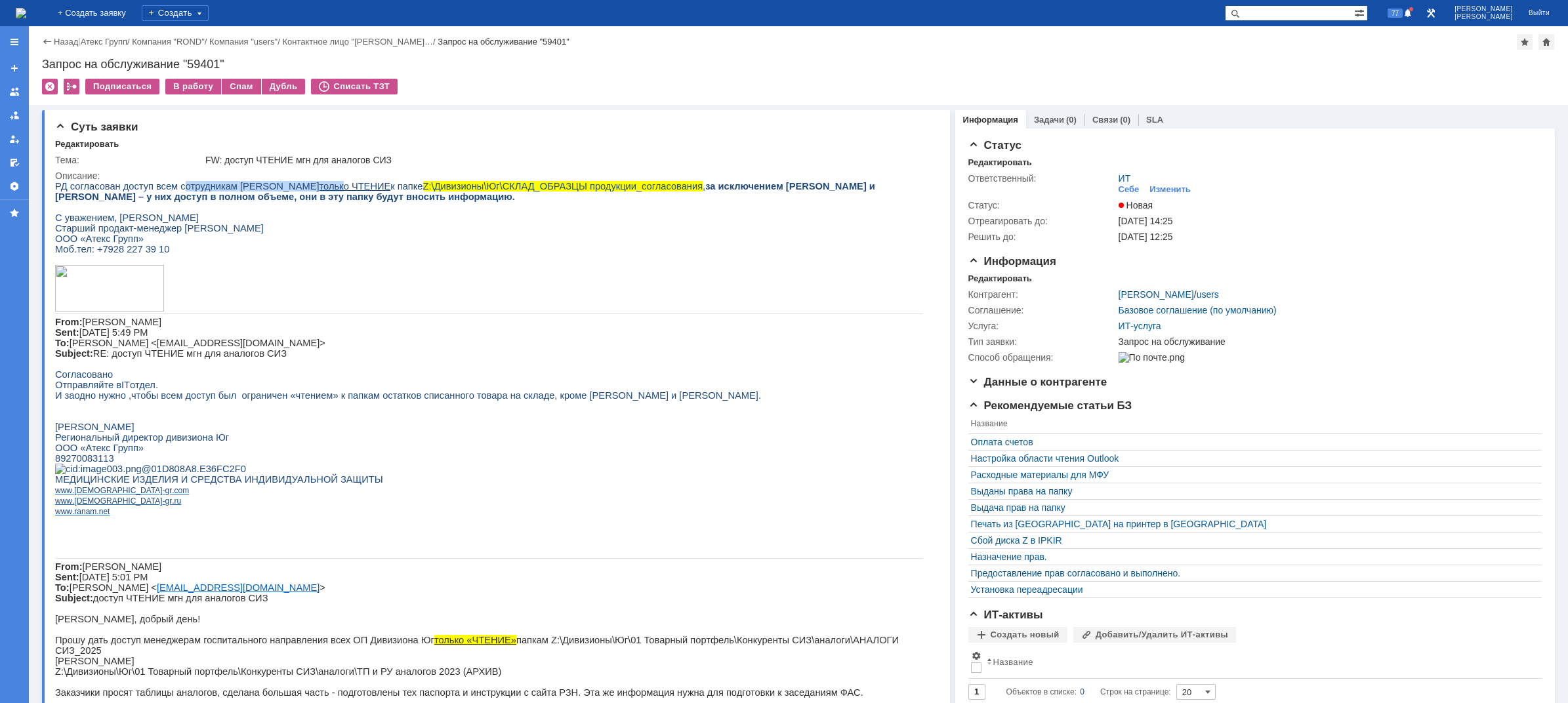
drag, startPoint x: 173, startPoint y: 186, endPoint x: 353, endPoint y: 192, distance: 180.1
click at [310, 192] on span "РД согласован доступ всем сотрудникам Дивизиона Юг только ЧТЕНИЕ к папке Z:\Див…" at bounding box center [465, 192] width 820 height 21
drag, startPoint x: 366, startPoint y: 192, endPoint x: 394, endPoint y: 191, distance: 28.0
click at [394, 191] on span "РД согласован доступ всем сотрудникам Дивизиона Юг только ЧТЕНИЕ к папке Z:\Див…" at bounding box center [465, 192] width 820 height 21
drag, startPoint x: 436, startPoint y: 189, endPoint x: 508, endPoint y: 189, distance: 72.0
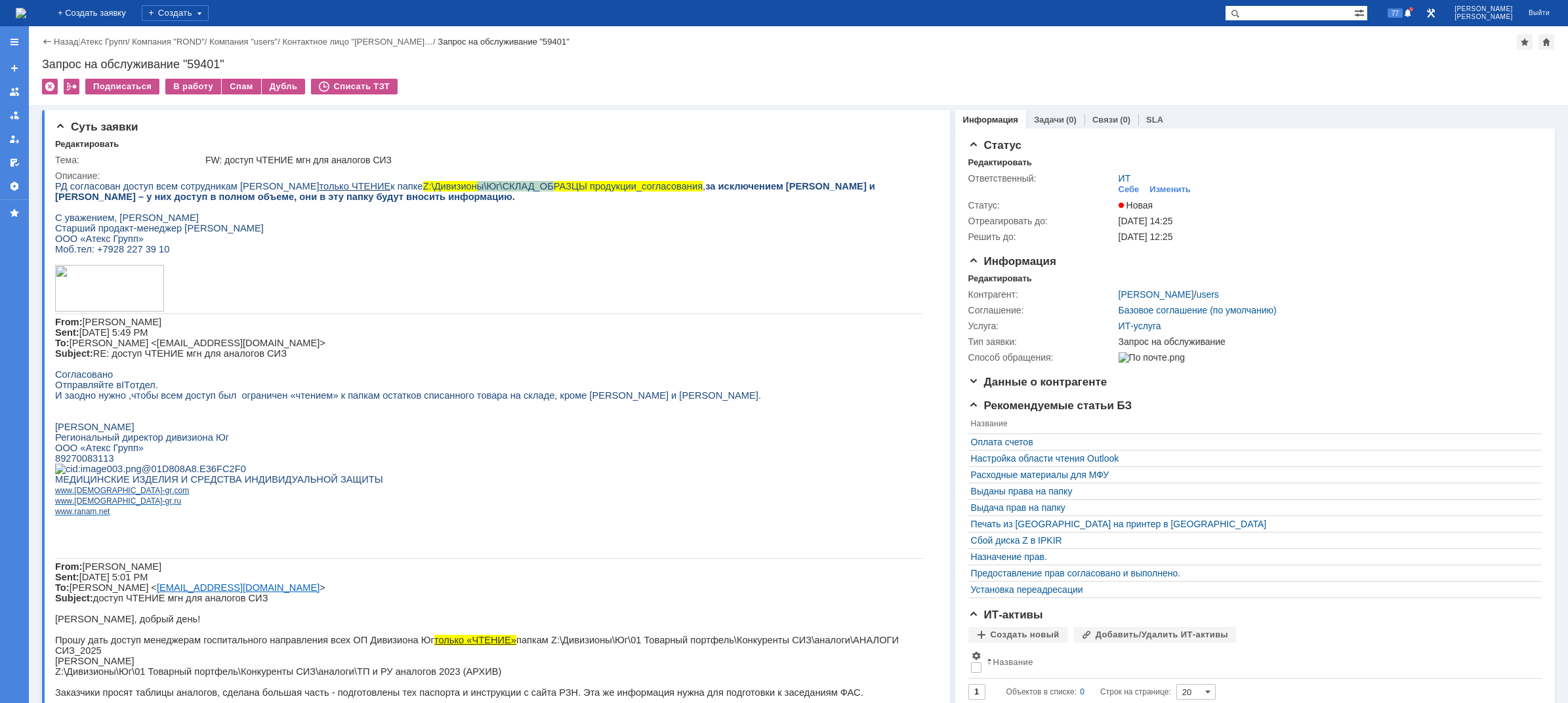
click at [499, 189] on span "Z:\Дивизионы\Юг\СКЛАД_ОБРАЗЦЫ продукции_согласования" at bounding box center [563, 186] width 280 height 11
drag, startPoint x: 536, startPoint y: 188, endPoint x: 597, endPoint y: 188, distance: 61.0
click at [543, 188] on span "Z:\Дивизионы\Юг\СКЛАД_ОБРАЗЦЫ продукции_согласования" at bounding box center [563, 186] width 280 height 11
drag, startPoint x: 677, startPoint y: 188, endPoint x: 747, endPoint y: 188, distance: 70.0
click at [722, 188] on b "за исключением Фильчукова и Жукова – у них доступ в полном объеме, они в эту па…" at bounding box center [465, 192] width 820 height 21
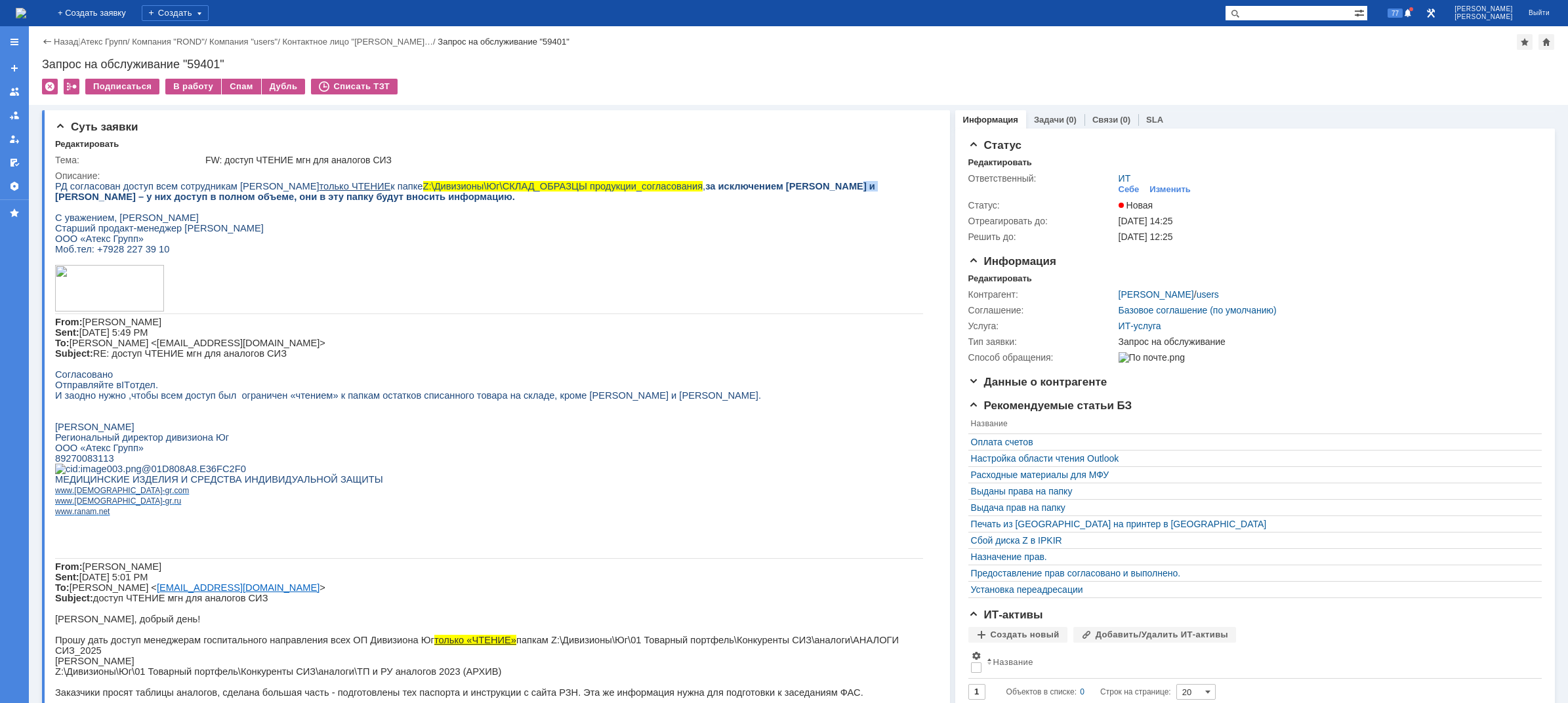
drag, startPoint x: 786, startPoint y: 188, endPoint x: 810, endPoint y: 188, distance: 24.0
click at [808, 188] on b "за исключением Фильчукова и Жукова – у них доступ в полном объеме, они в эту па…" at bounding box center [465, 192] width 820 height 21
click at [190, 85] on div "В работу" at bounding box center [194, 86] width 56 height 16
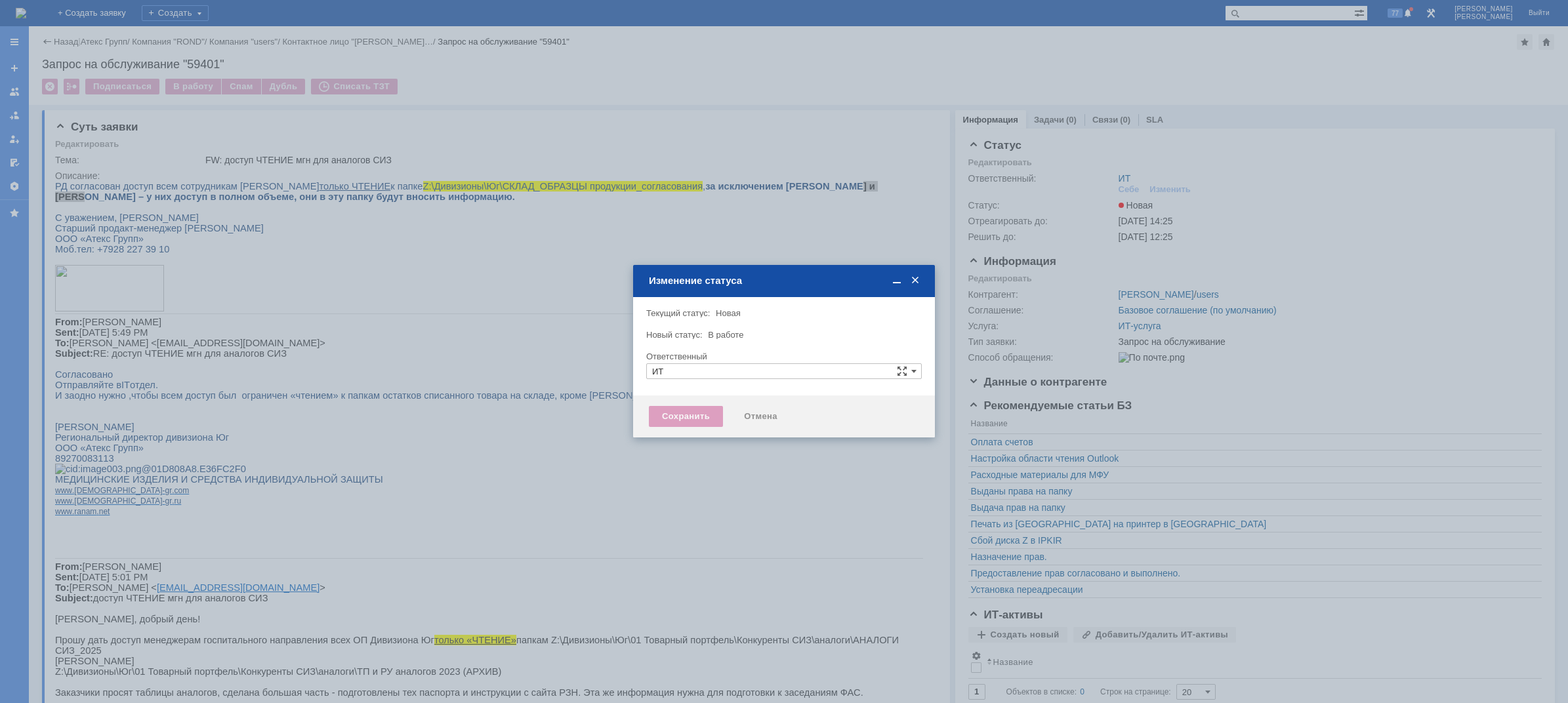
type input "[PERSON_NAME]"
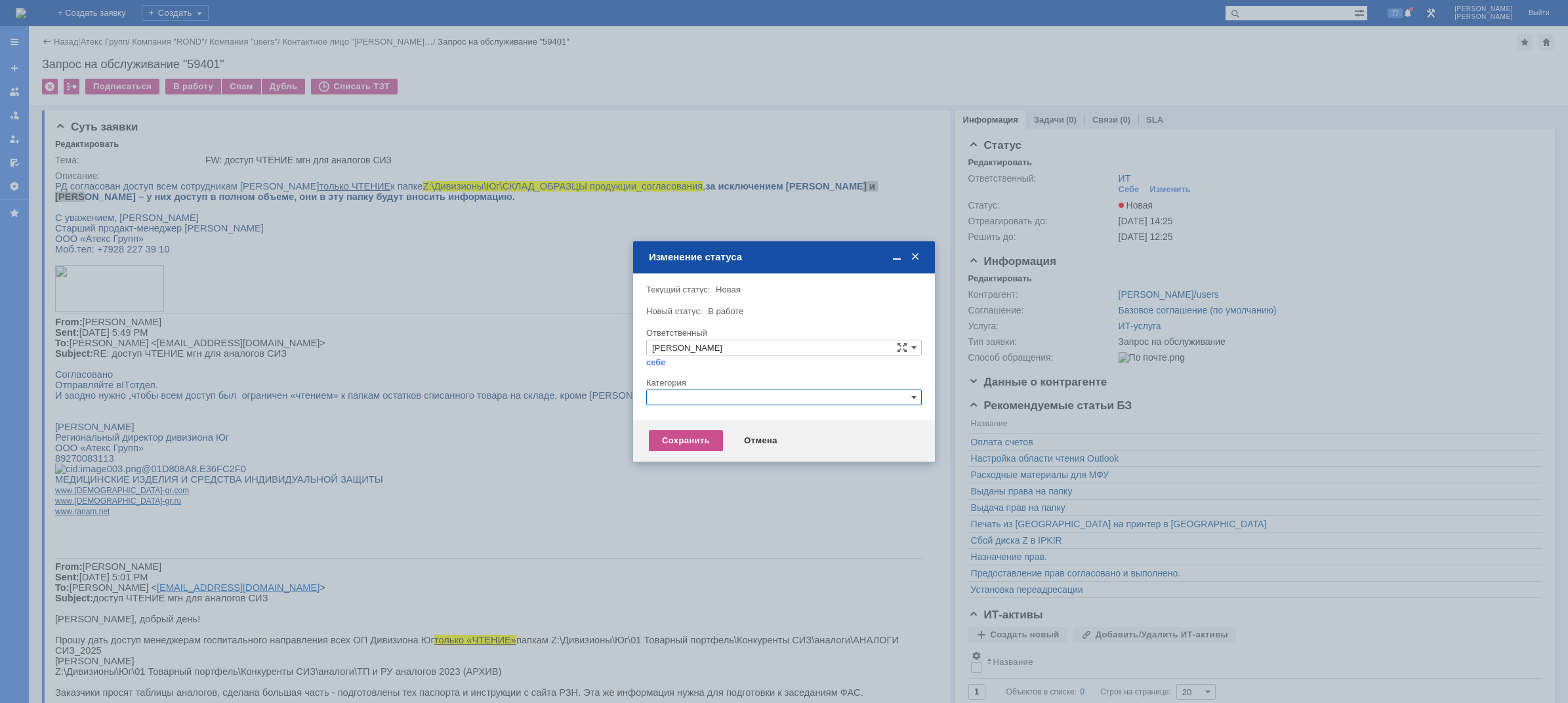
click at [692, 395] on input "text" at bounding box center [784, 397] width 276 height 16
click at [704, 457] on span "Прочее" at bounding box center [784, 459] width 264 height 11
click at [694, 444] on div "Сохранить" at bounding box center [686, 441] width 74 height 21
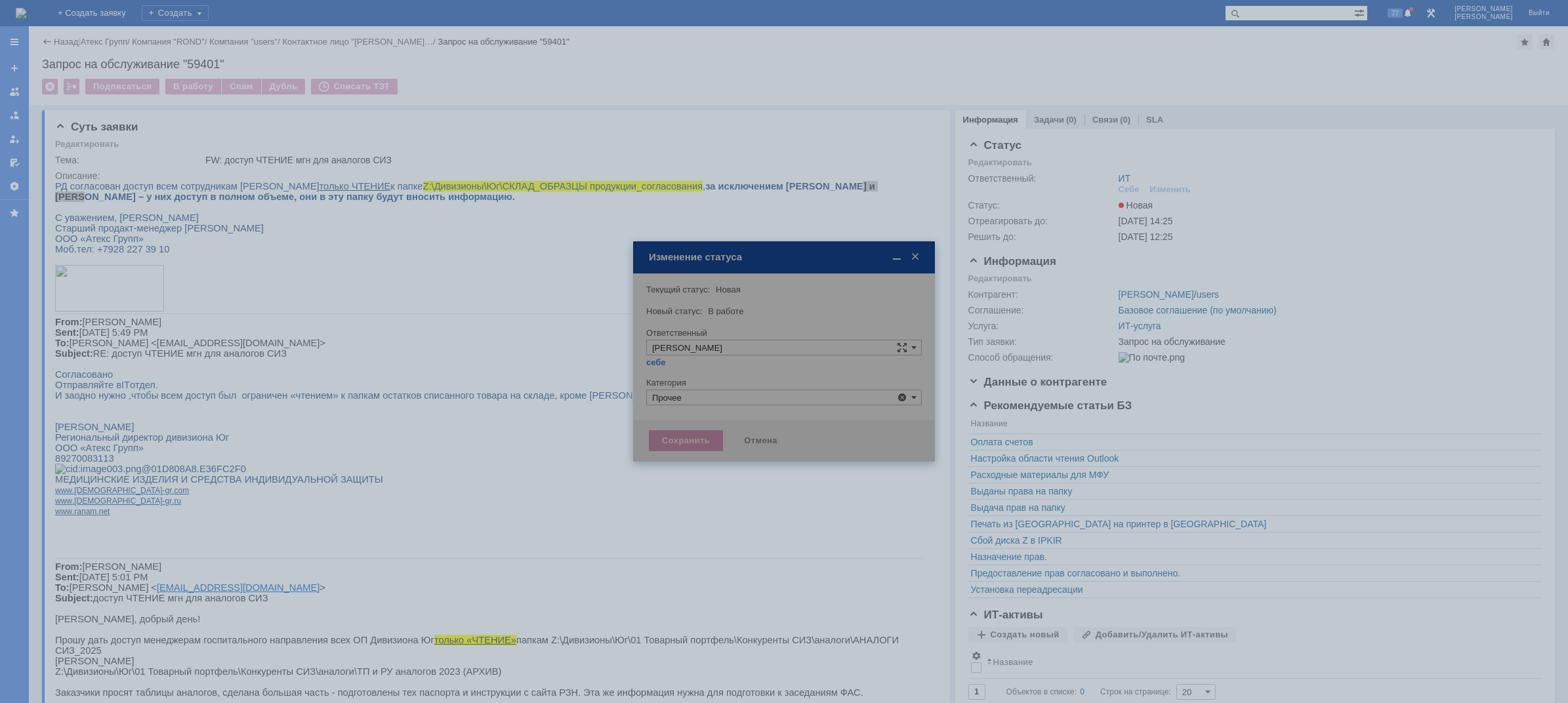
type input "Прочее"
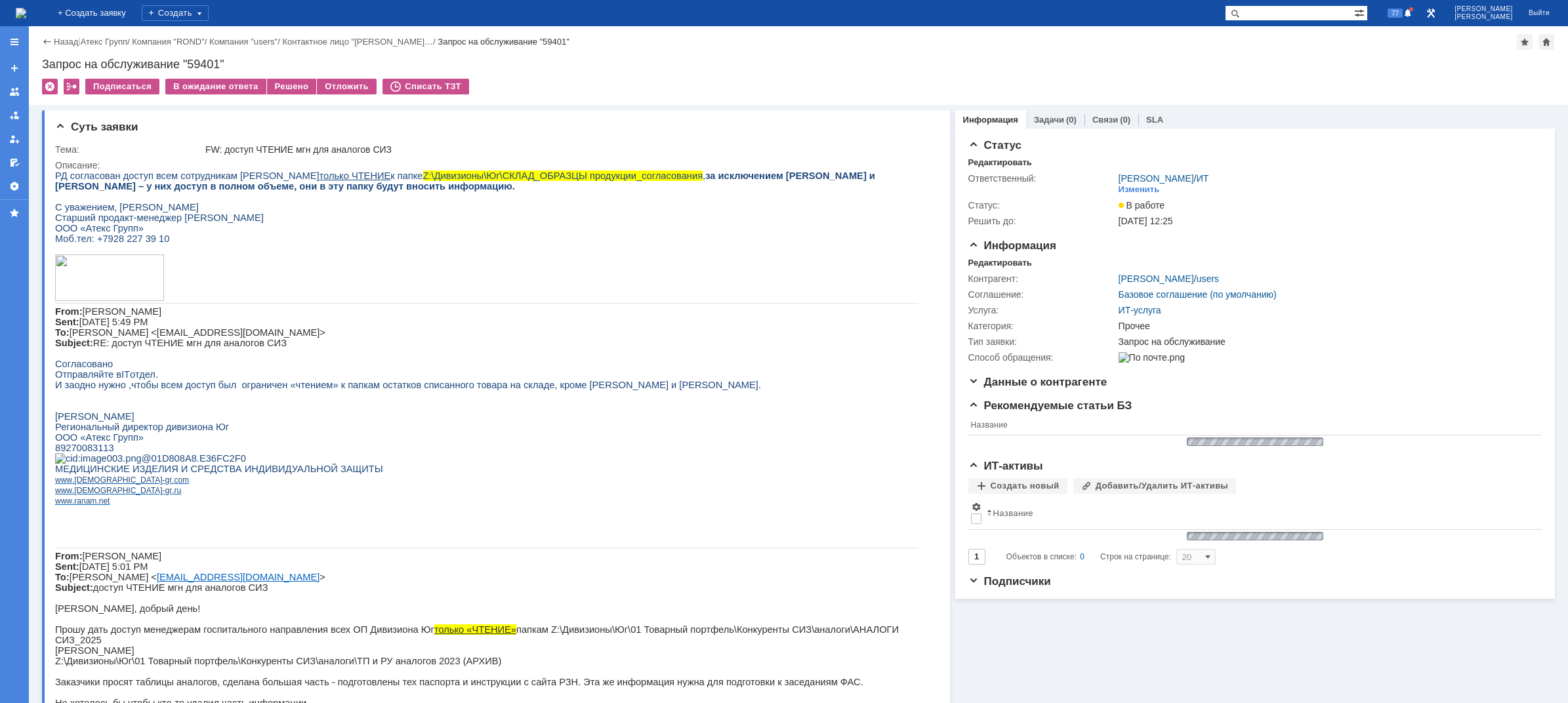
click at [26, 18] on img at bounding box center [21, 13] width 11 height 11
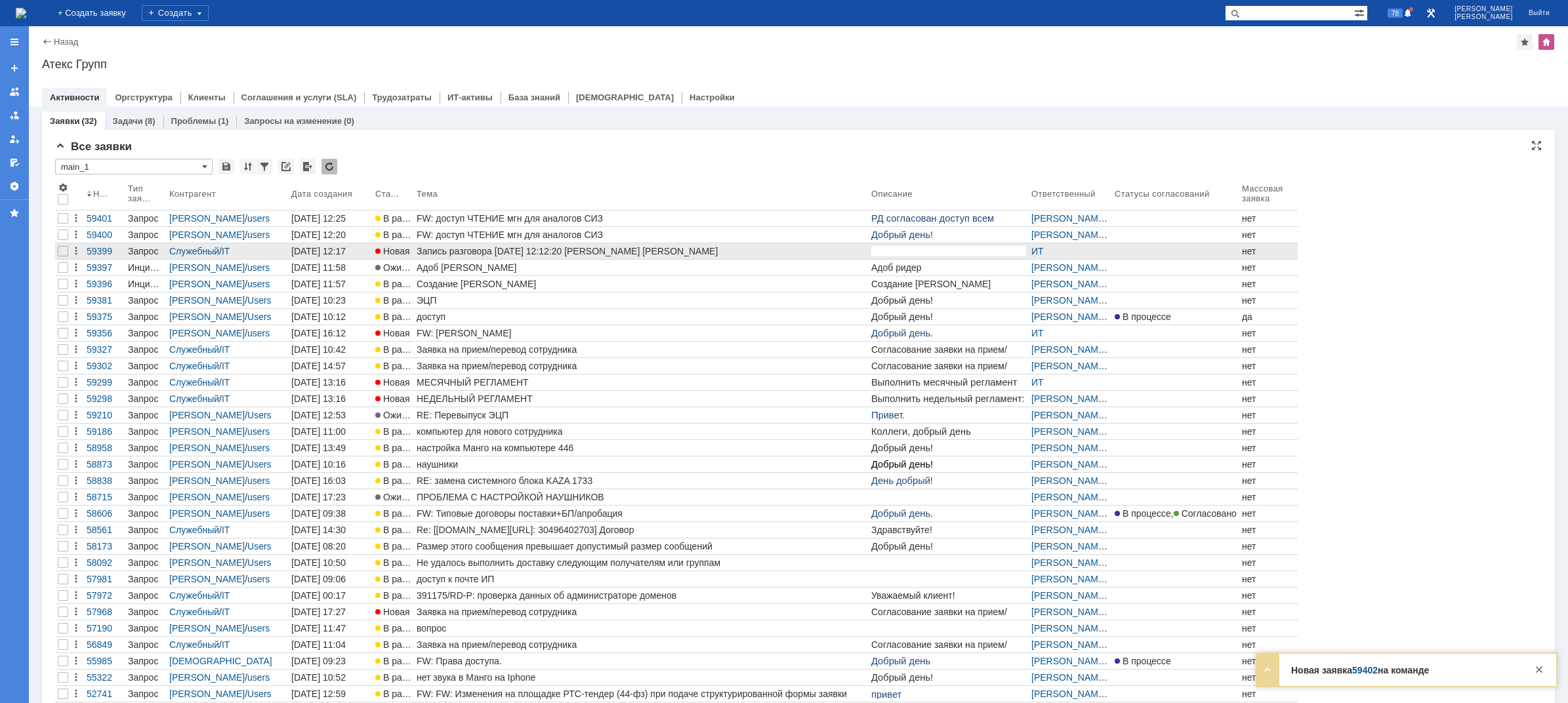
click at [491, 249] on div "Запись разговора 01.10.2025 12:12:20 Тихонов Иван Яковлев Сергей" at bounding box center [641, 251] width 449 height 11
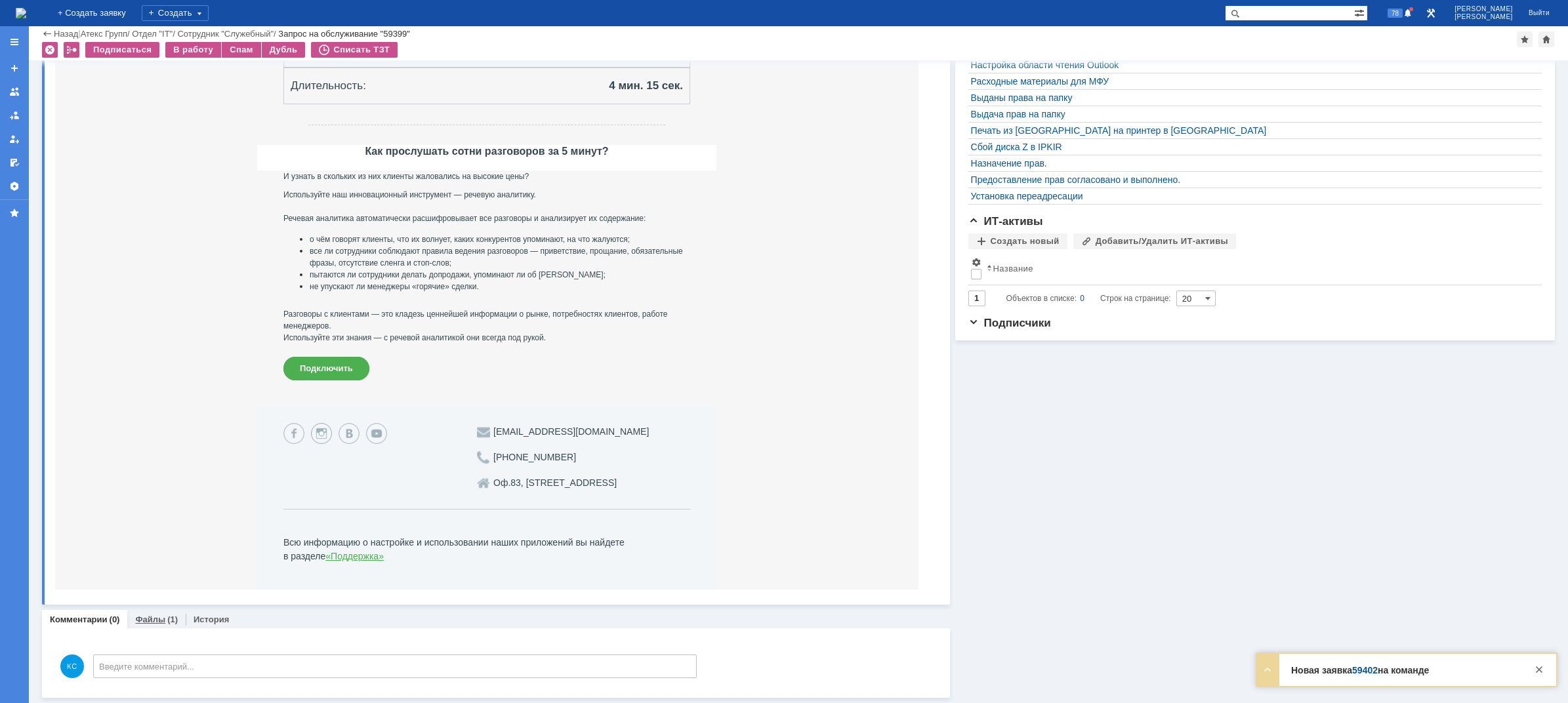
click at [162, 621] on link "Файлы" at bounding box center [150, 619] width 30 height 10
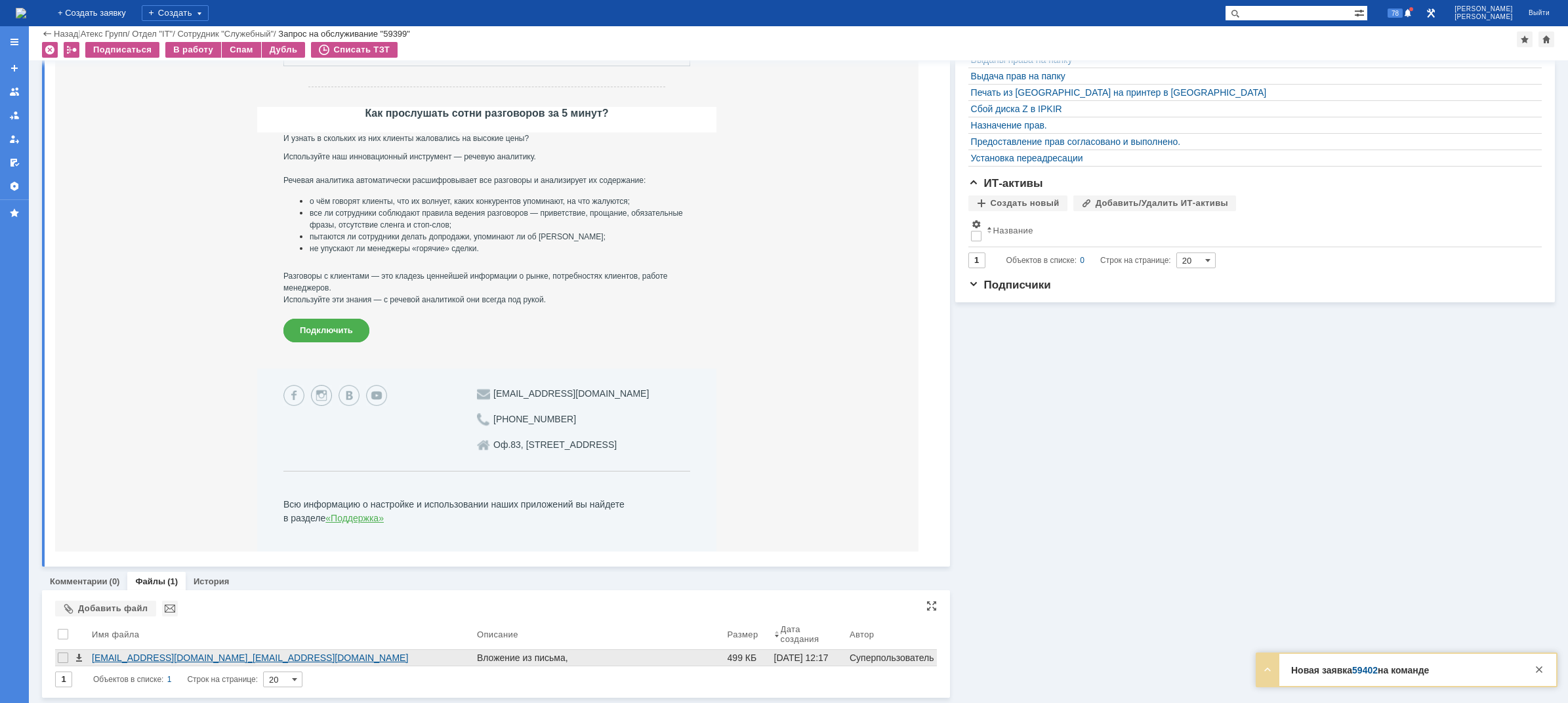
click at [188, 655] on div "sip_i.tikhonov@atex.mangosip.ru__sip_s.yakovlev@atex.mangosip.ru__2025.10.01__1…" at bounding box center [281, 658] width 380 height 11
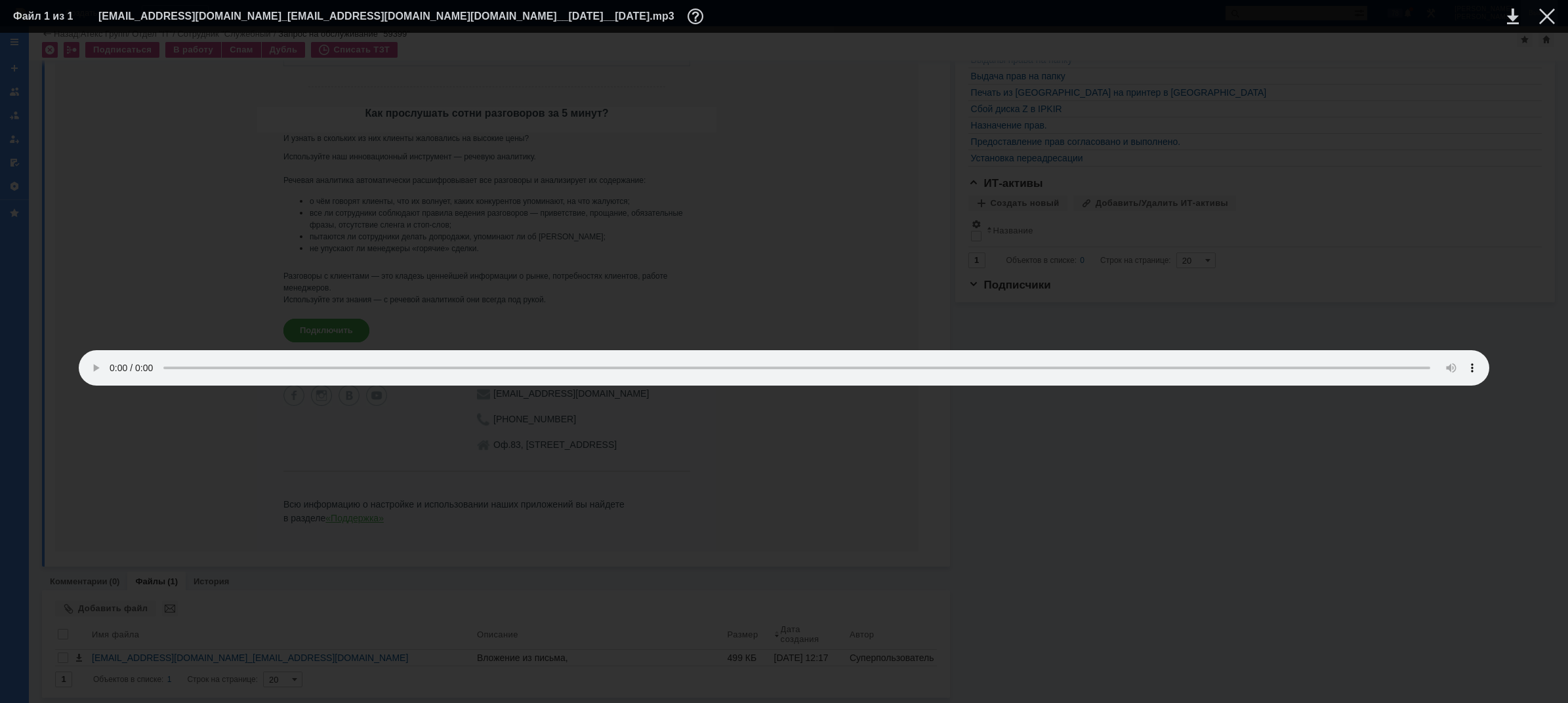
click at [1549, 15] on div at bounding box center [1546, 16] width 16 height 16
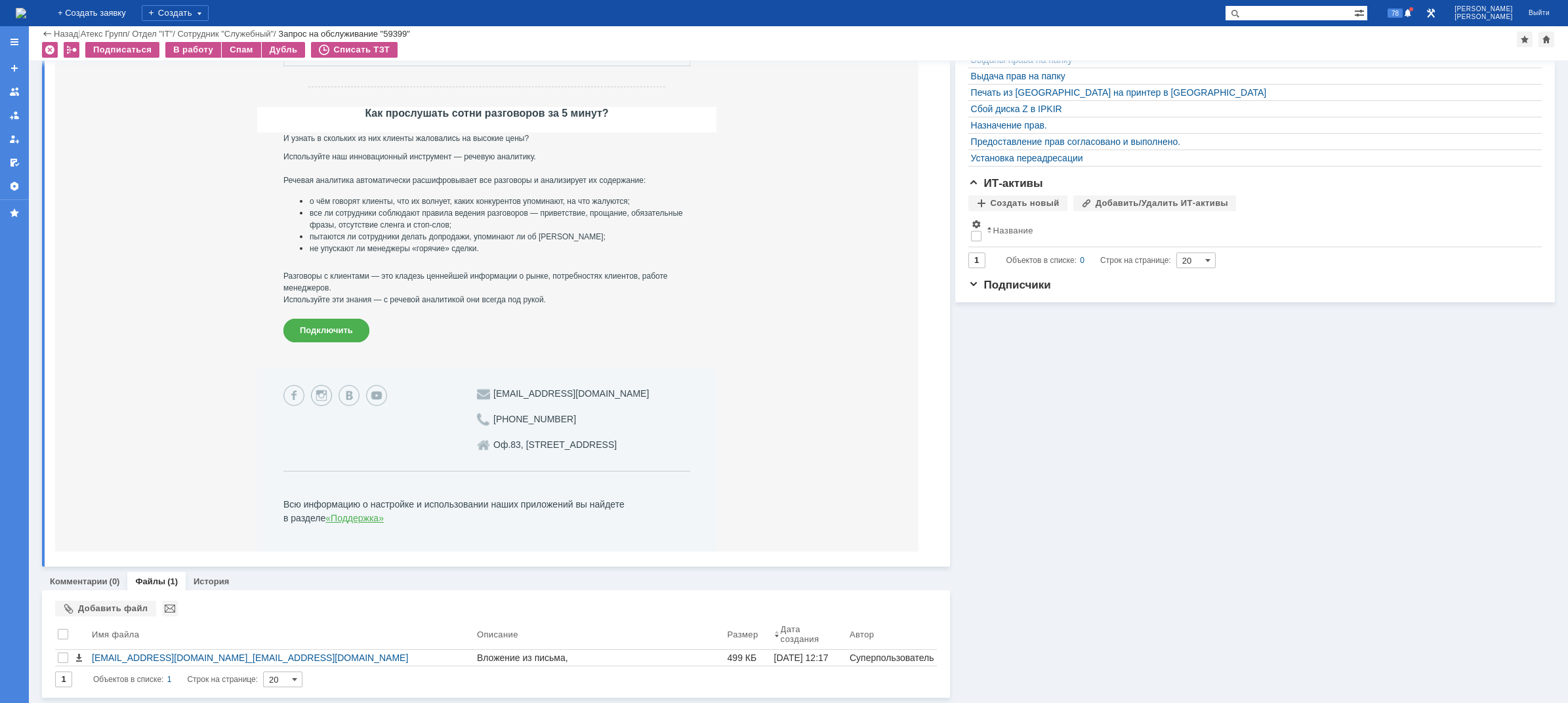
click at [26, 8] on img at bounding box center [21, 13] width 11 height 11
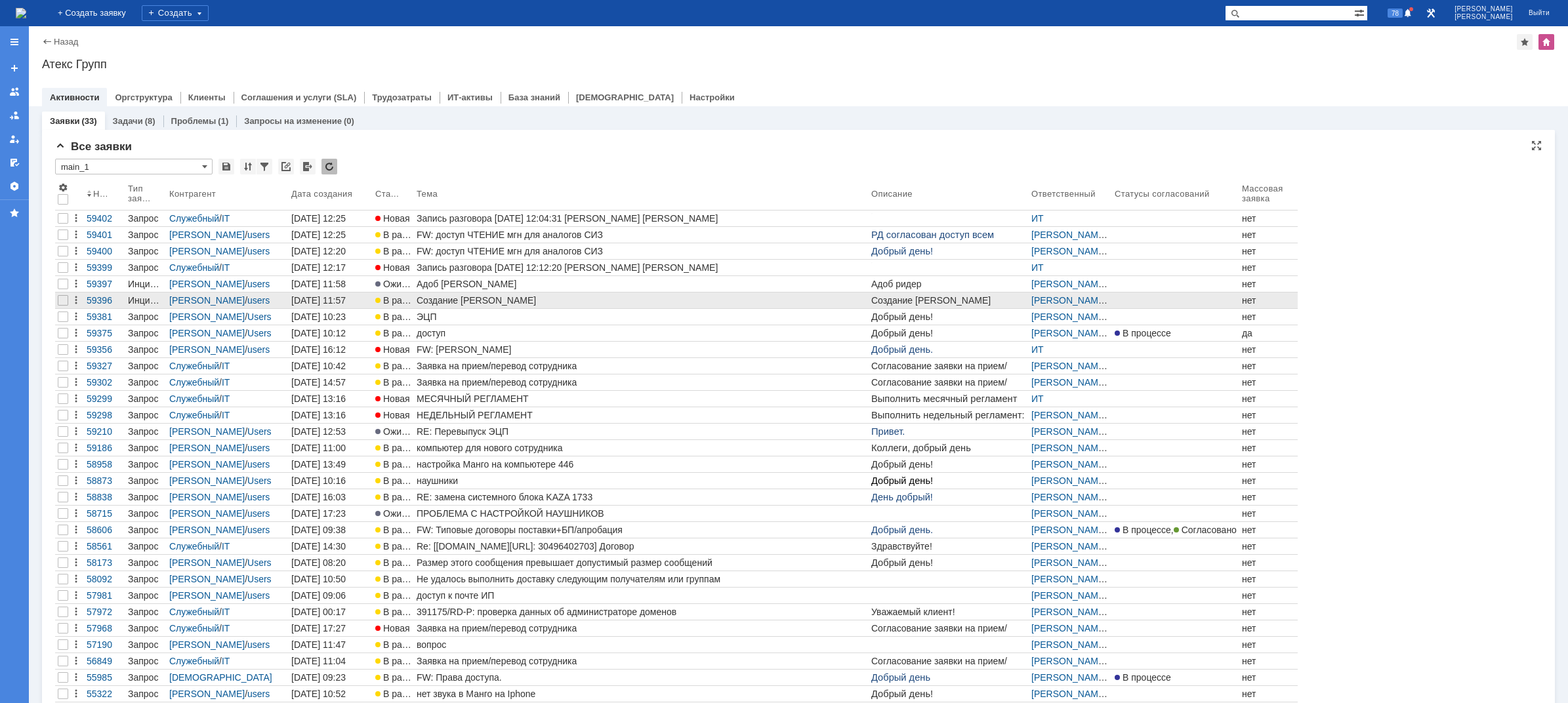
click at [452, 303] on div "Создание ЭЦП Степанов" at bounding box center [641, 300] width 449 height 11
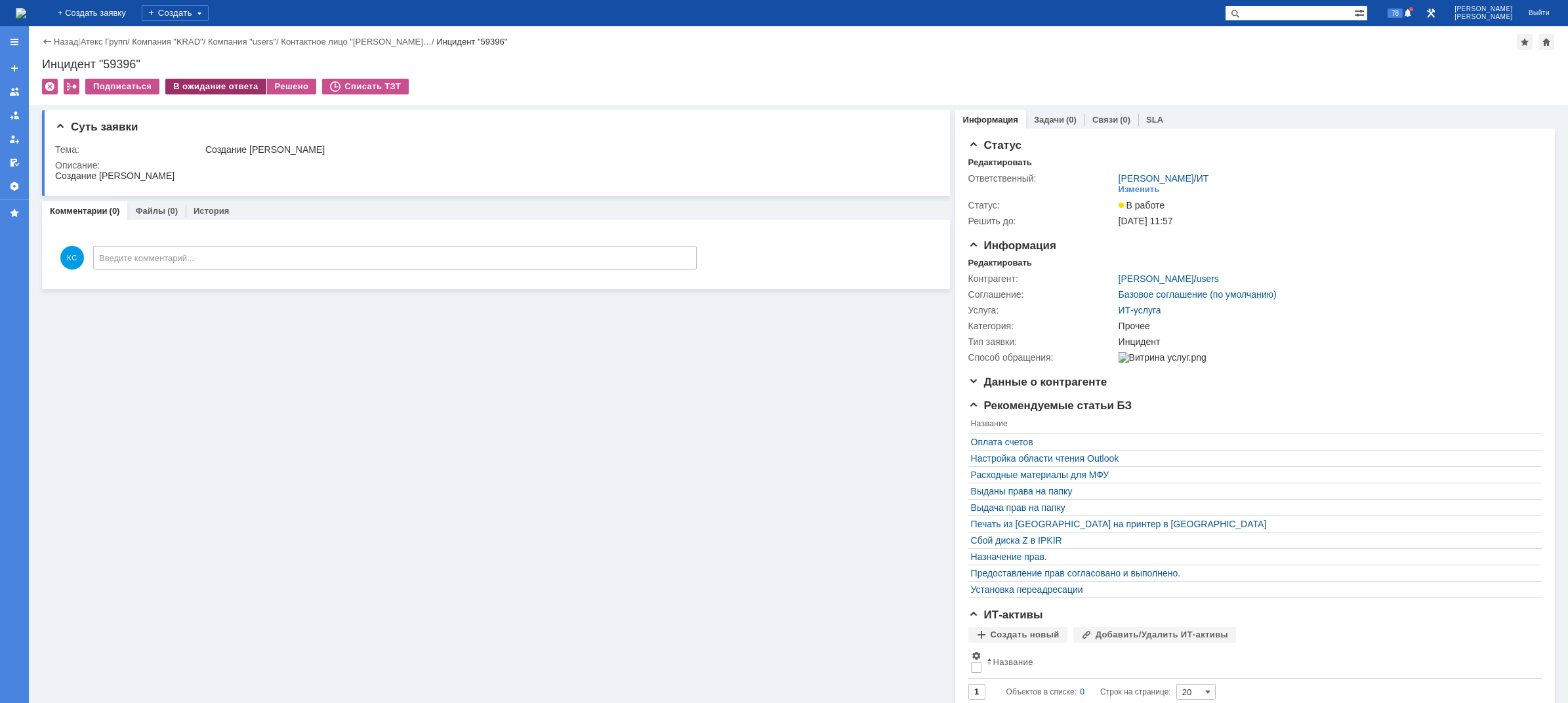
click at [226, 89] on div "В ожидание ответа" at bounding box center [216, 86] width 100 height 16
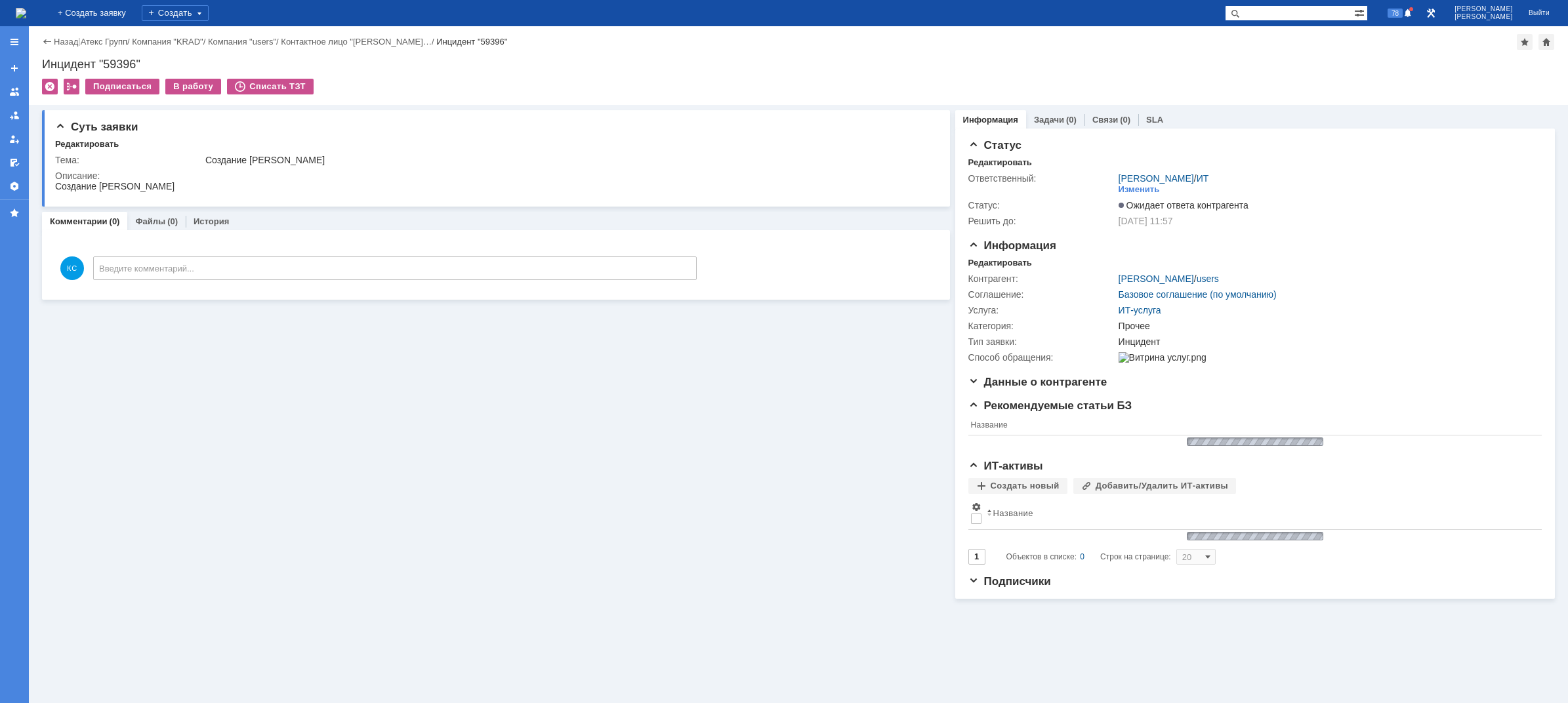
click at [26, 17] on img at bounding box center [21, 13] width 11 height 11
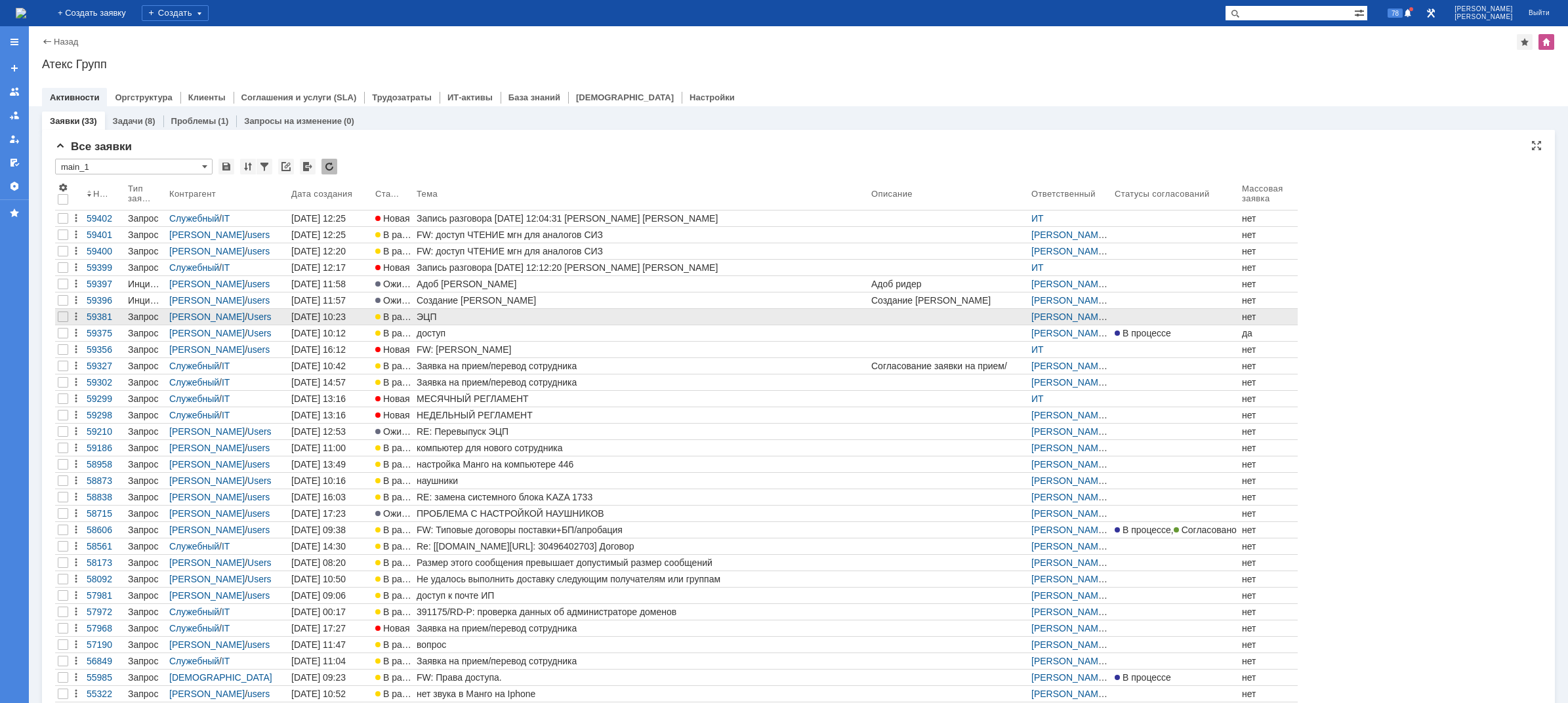
click at [454, 313] on div "ЭЦП" at bounding box center [641, 317] width 449 height 11
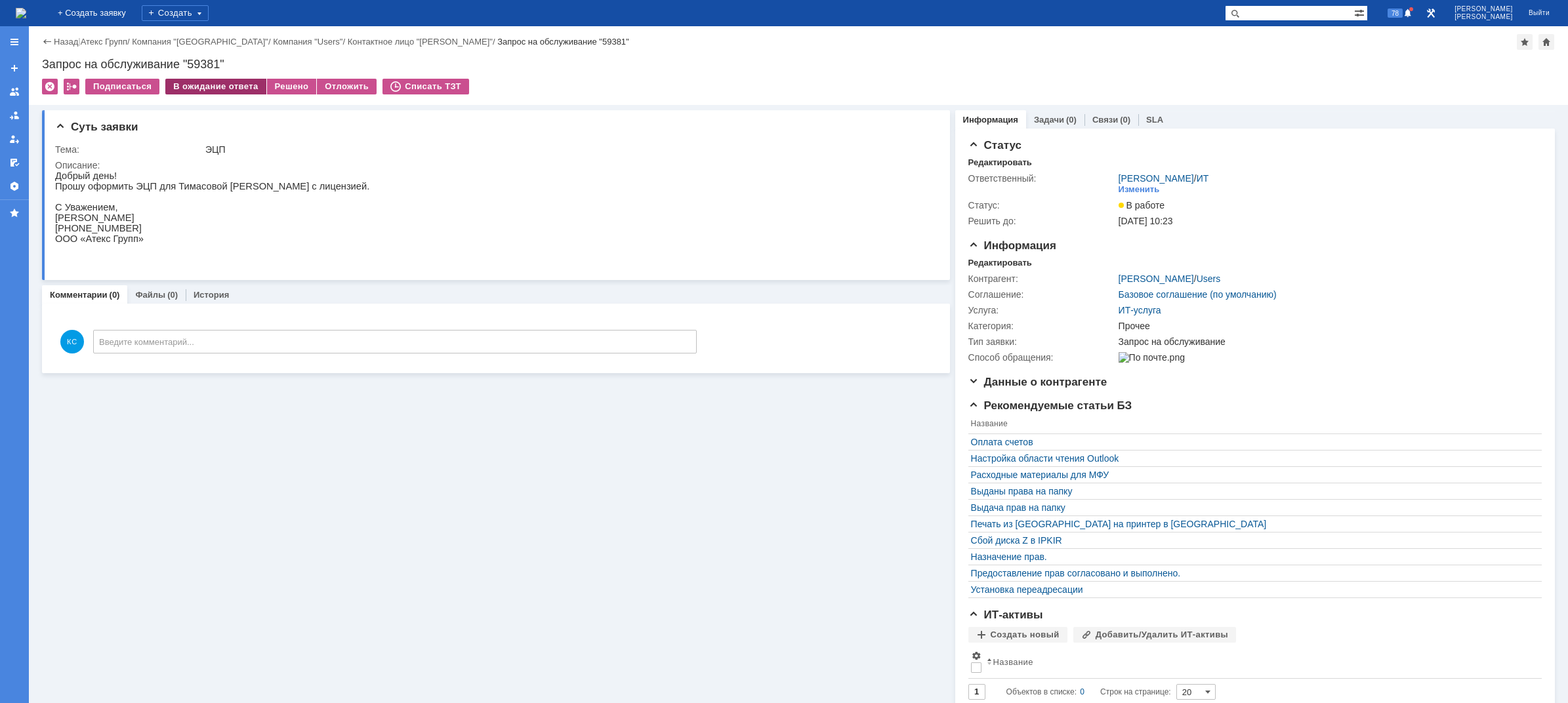
click at [237, 84] on div "В ожидание ответа" at bounding box center [216, 86] width 100 height 16
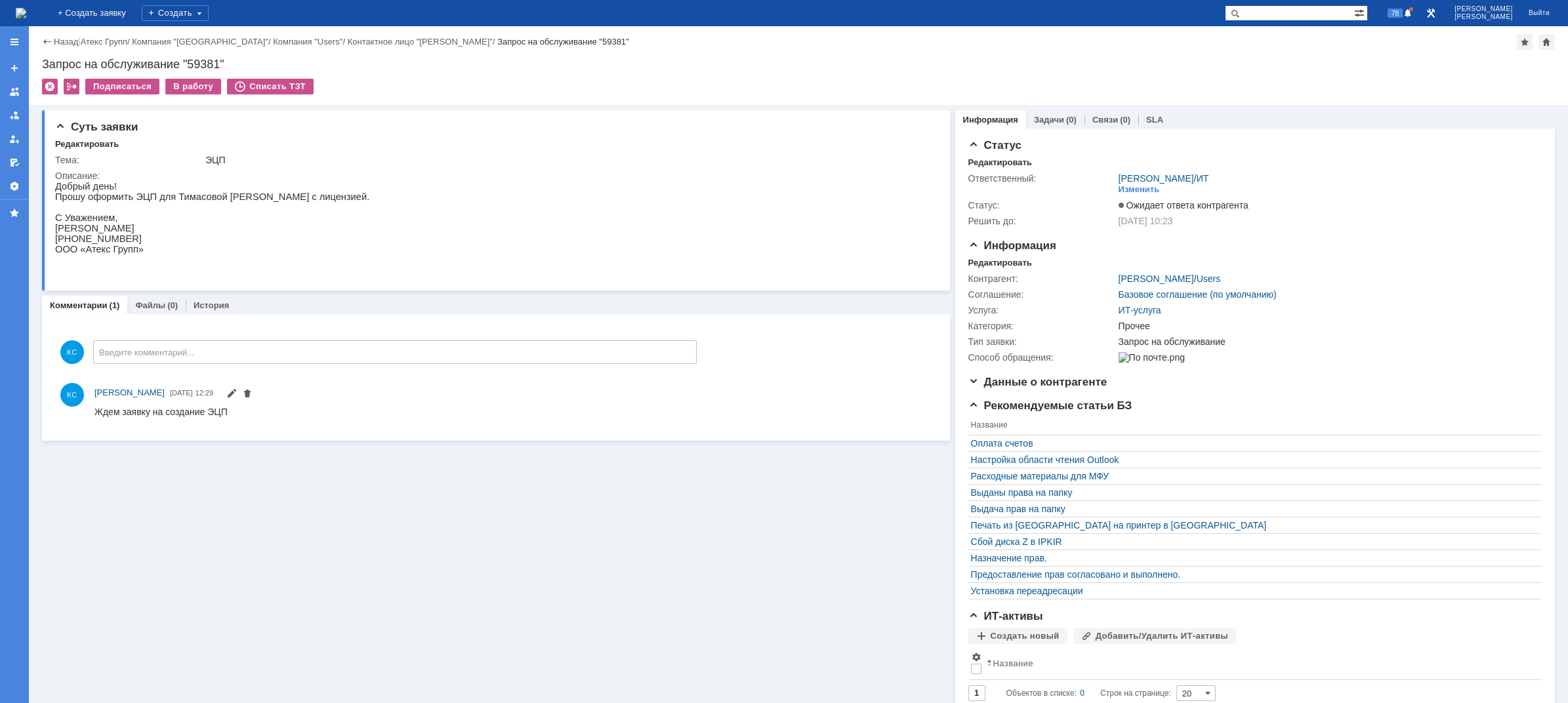
click at [26, 12] on img at bounding box center [21, 13] width 11 height 11
